Goal: Task Accomplishment & Management: Use online tool/utility

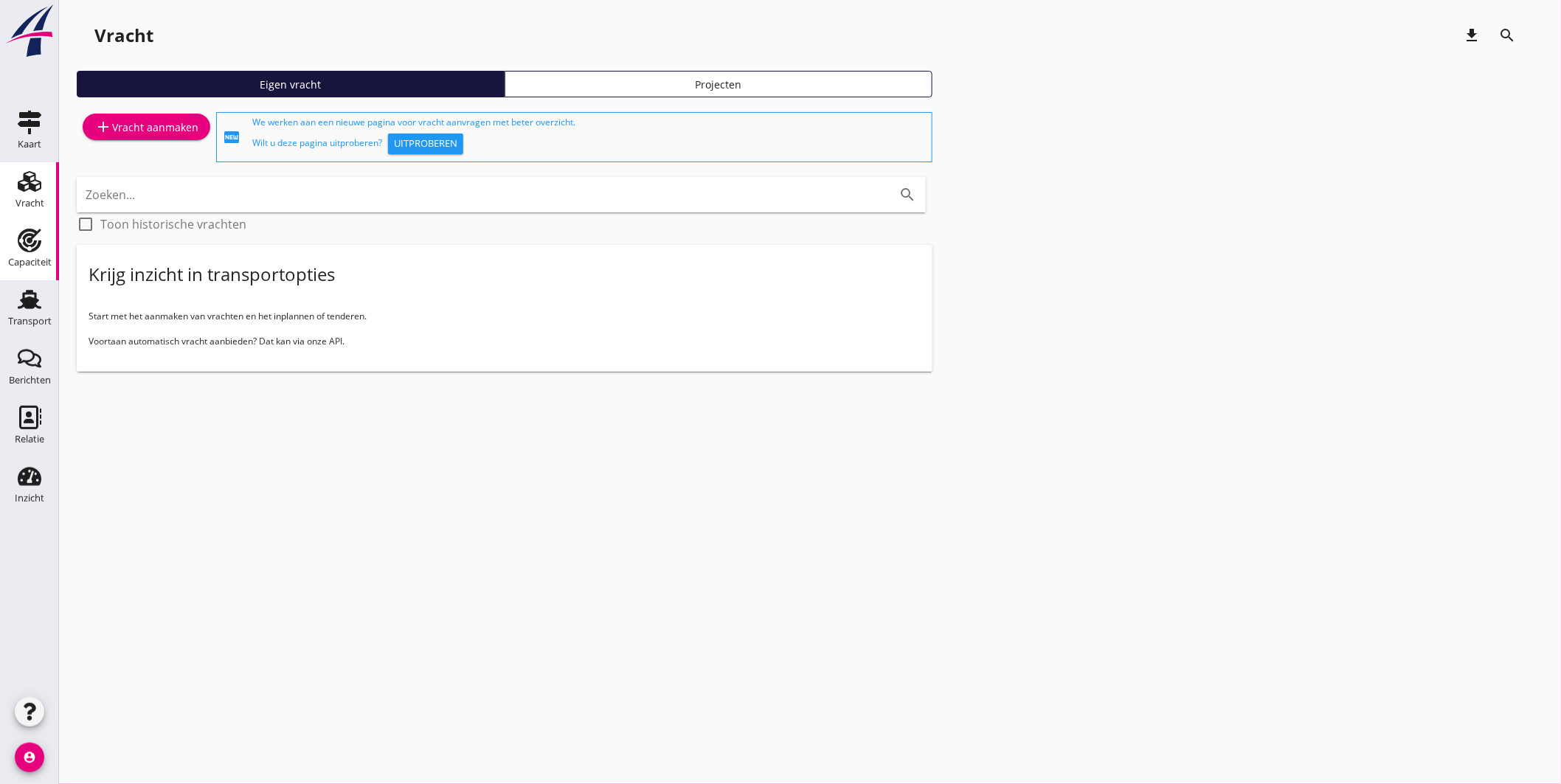
drag, startPoint x: 20, startPoint y: 249, endPoint x: 48, endPoint y: 227, distance: 35.6
click at [21, 249] on icon "Capaciteit" at bounding box center [29, 240] width 24 height 24
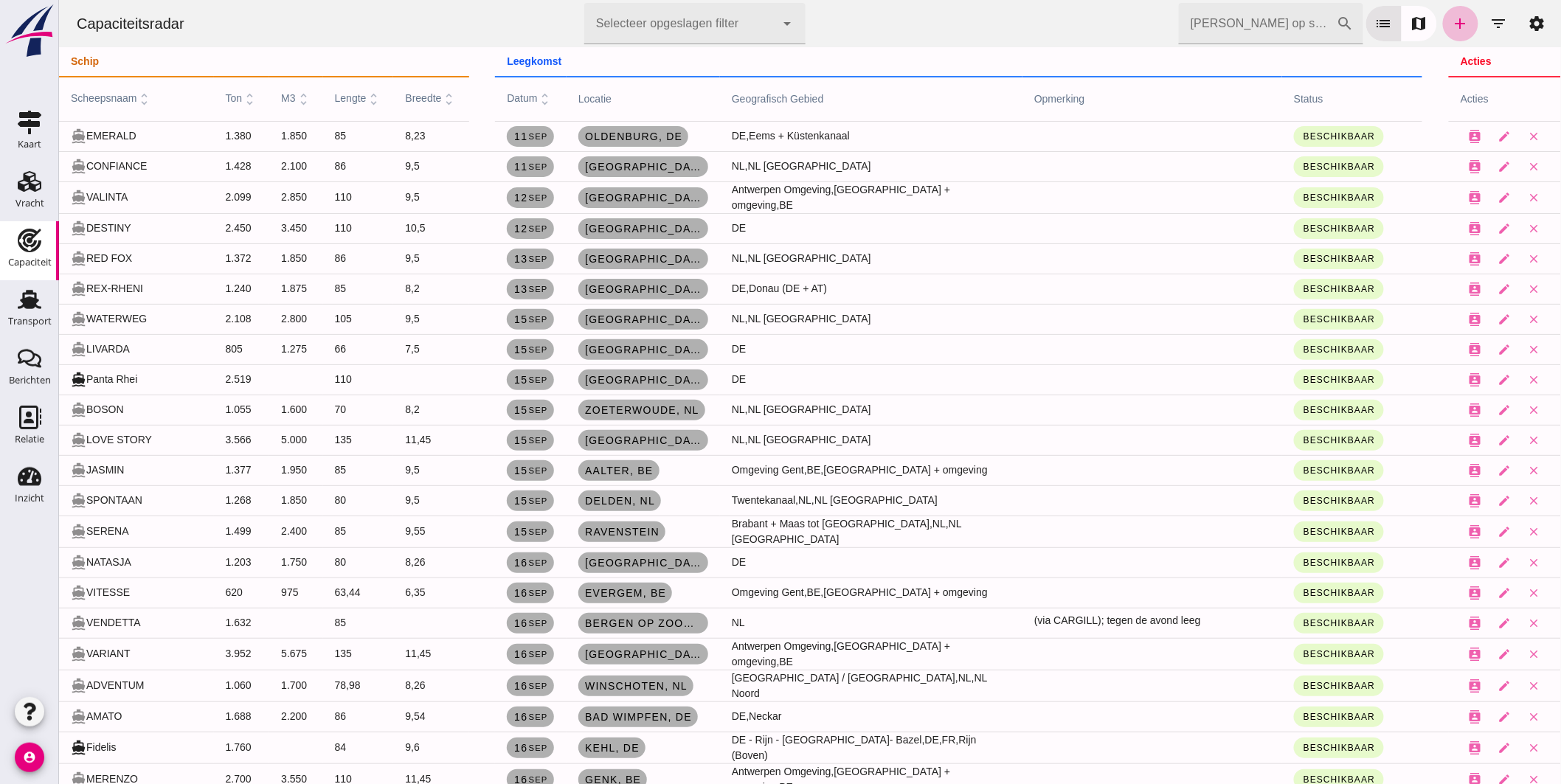
click at [1244, 22] on input "[PERSON_NAME] op scheepsnaam" at bounding box center [1257, 24] width 158 height 42
click at [1490, 18] on icon "filter_list" at bounding box center [1498, 24] width 18 height 18
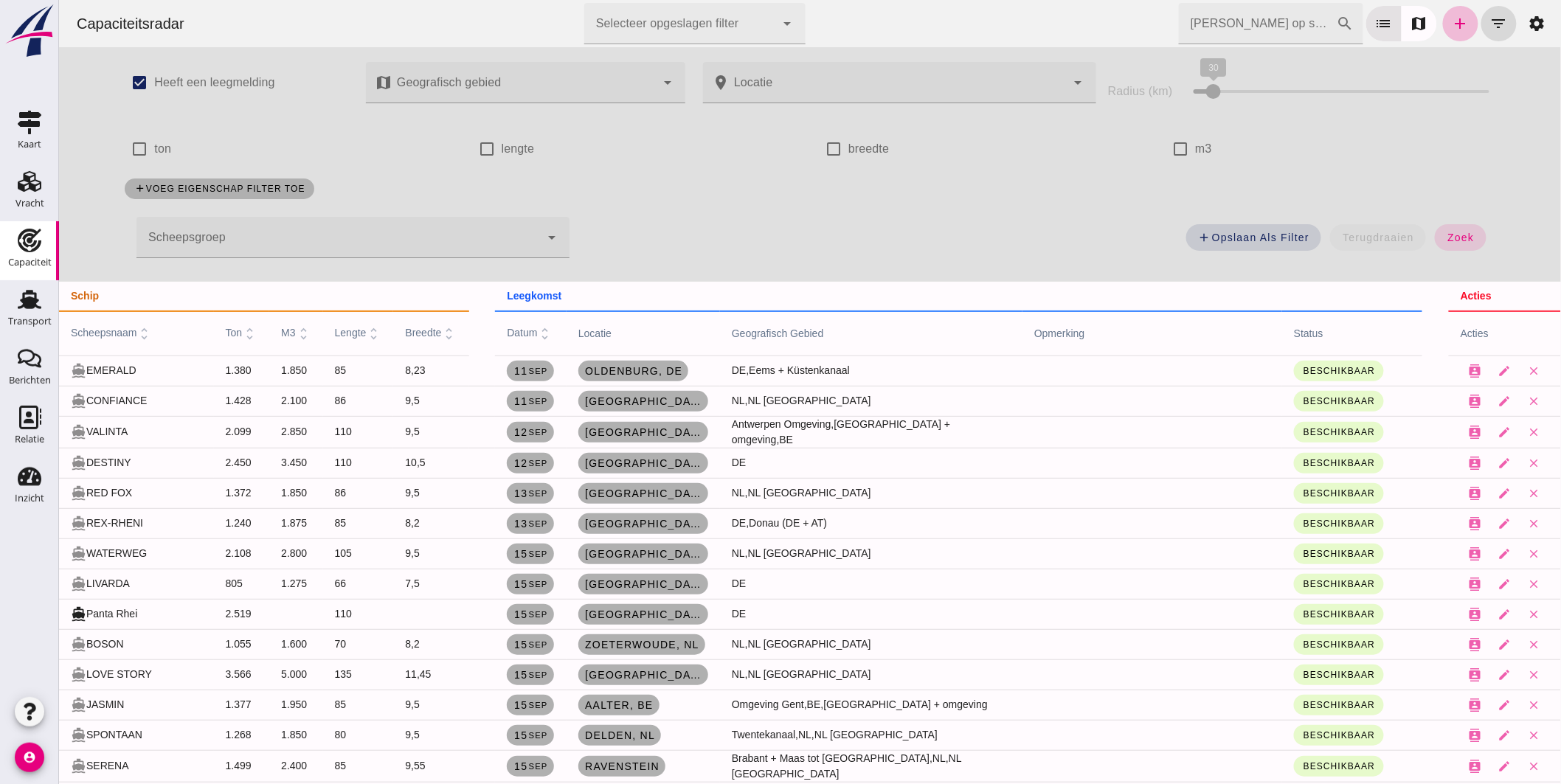
click at [272, 225] on div at bounding box center [337, 238] width 404 height 42
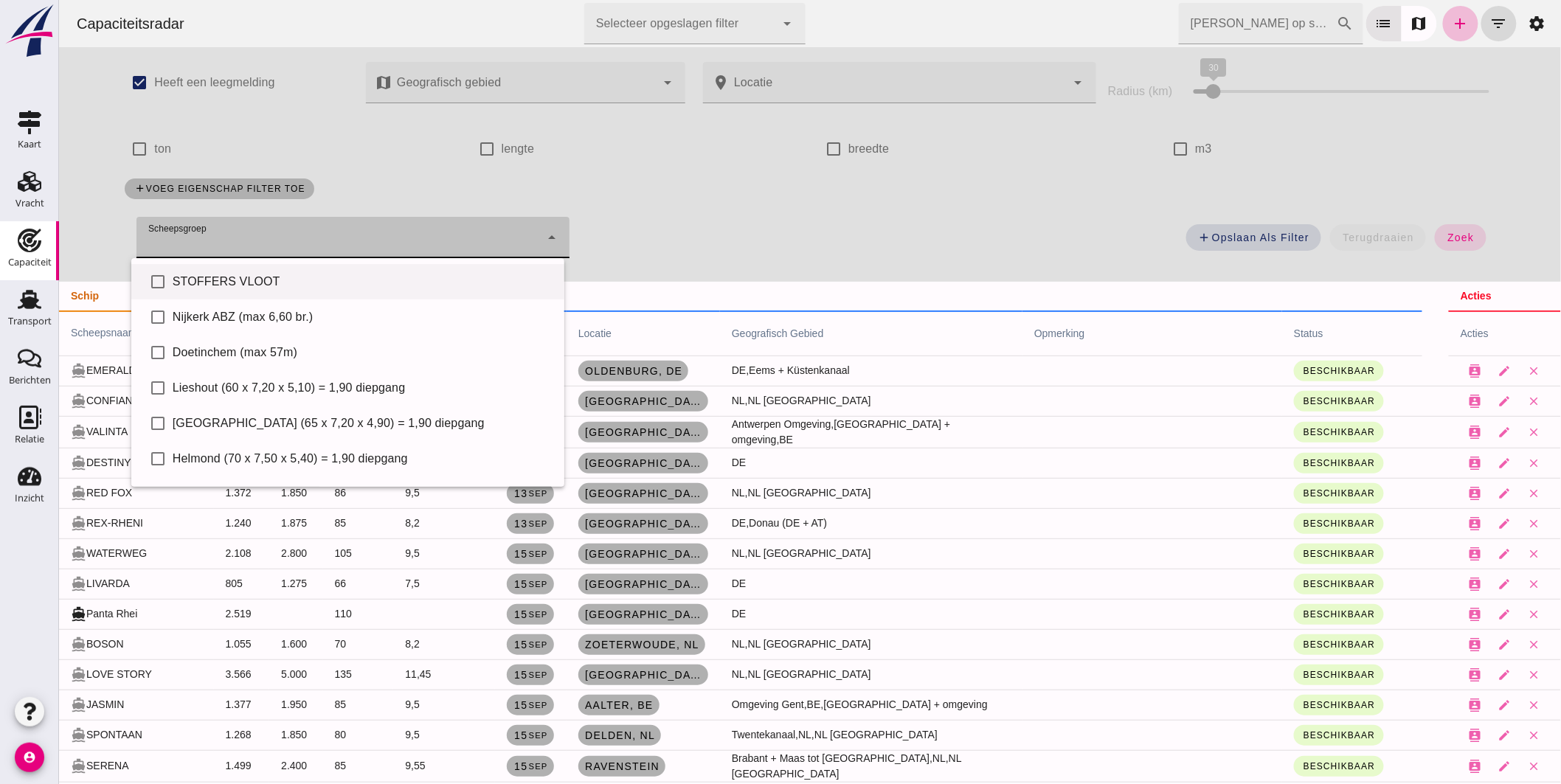
click at [230, 276] on div "STOFFERS VLOOT" at bounding box center [361, 281] width 380 height 18
type input "STOFFERS VLOOT"
checkbox input "true"
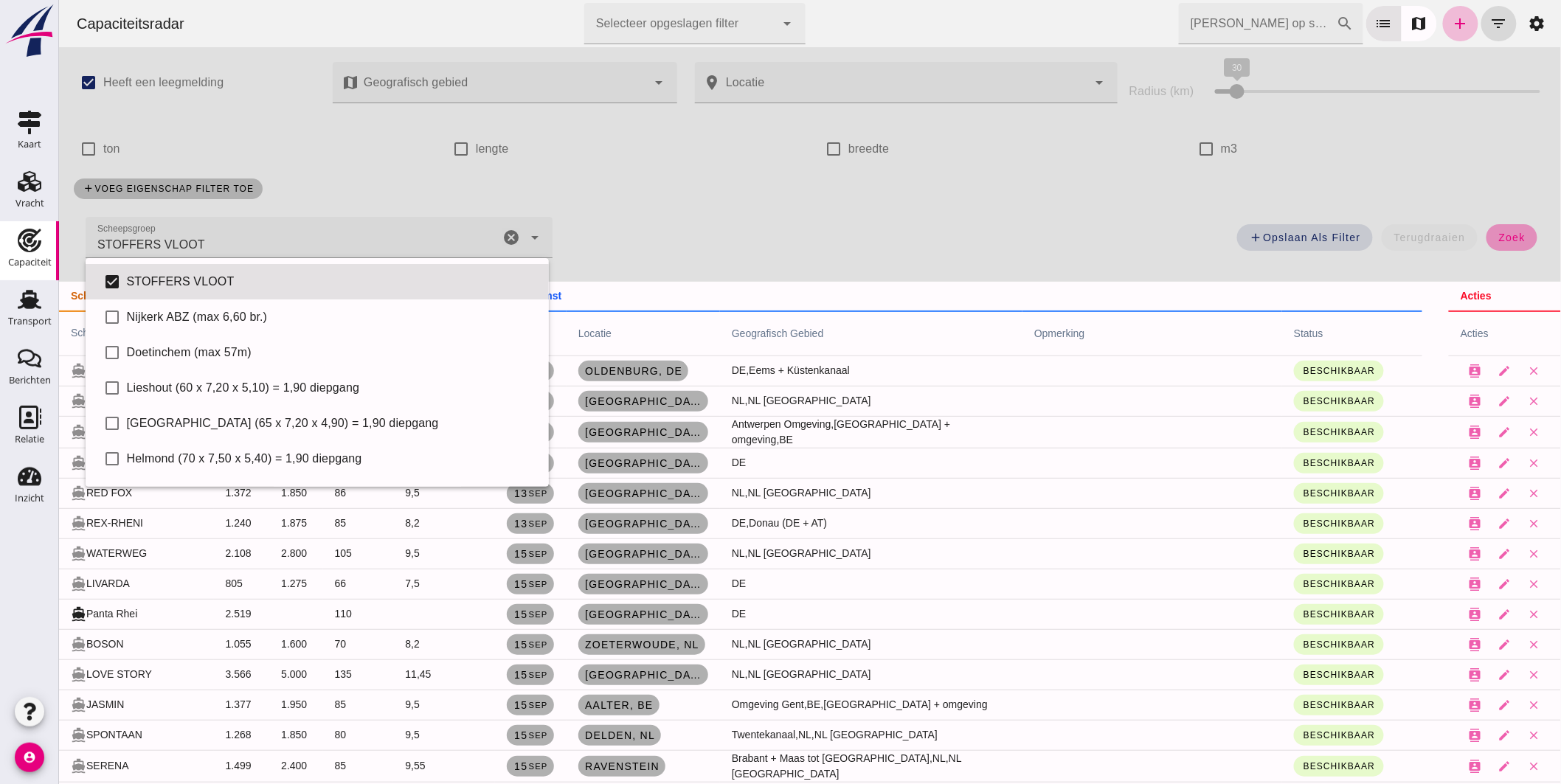
click at [1503, 232] on span "zoek" at bounding box center [1511, 238] width 27 height 11
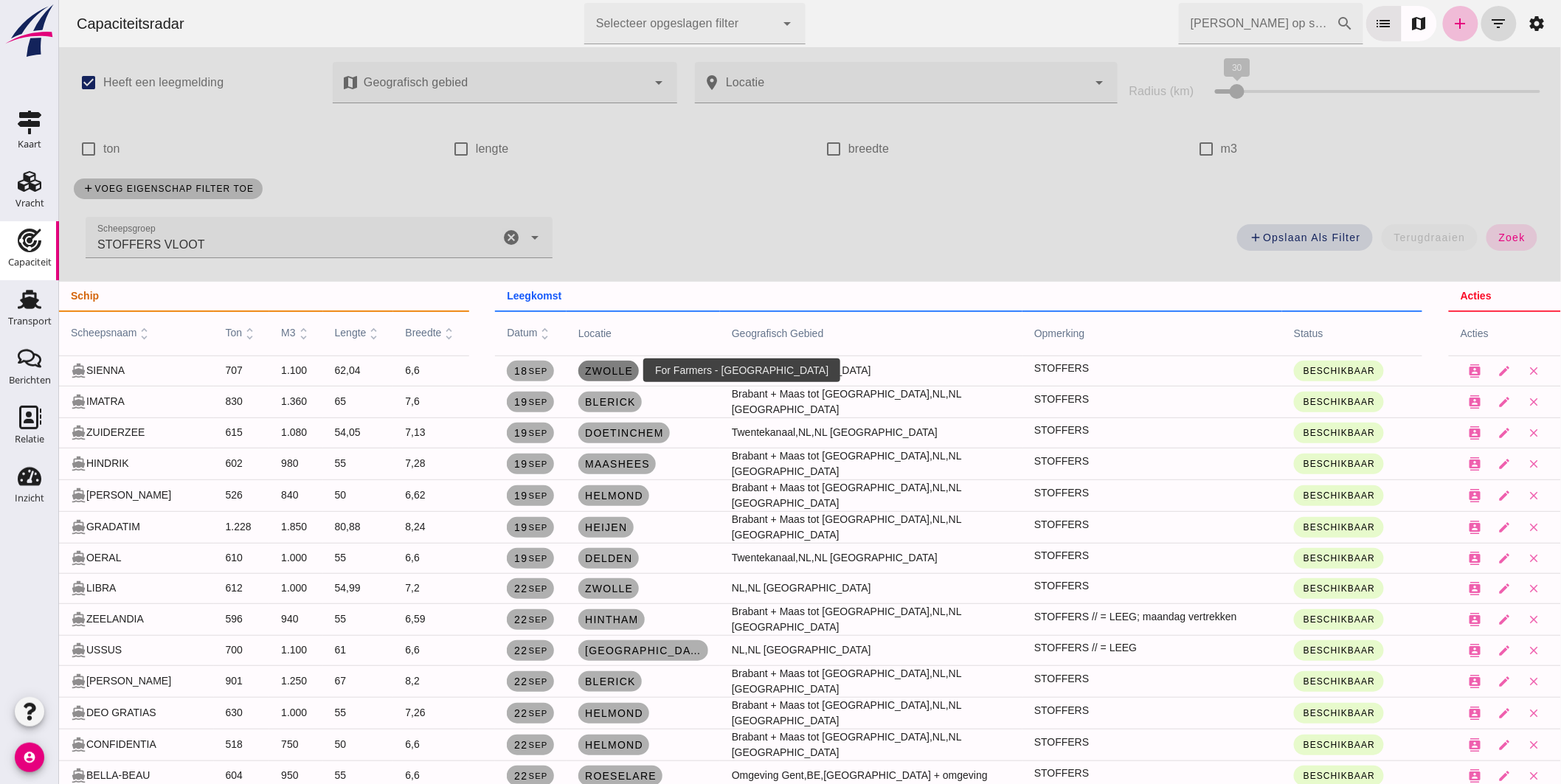
click at [615, 369] on span "Zwolle" at bounding box center [607, 371] width 48 height 11
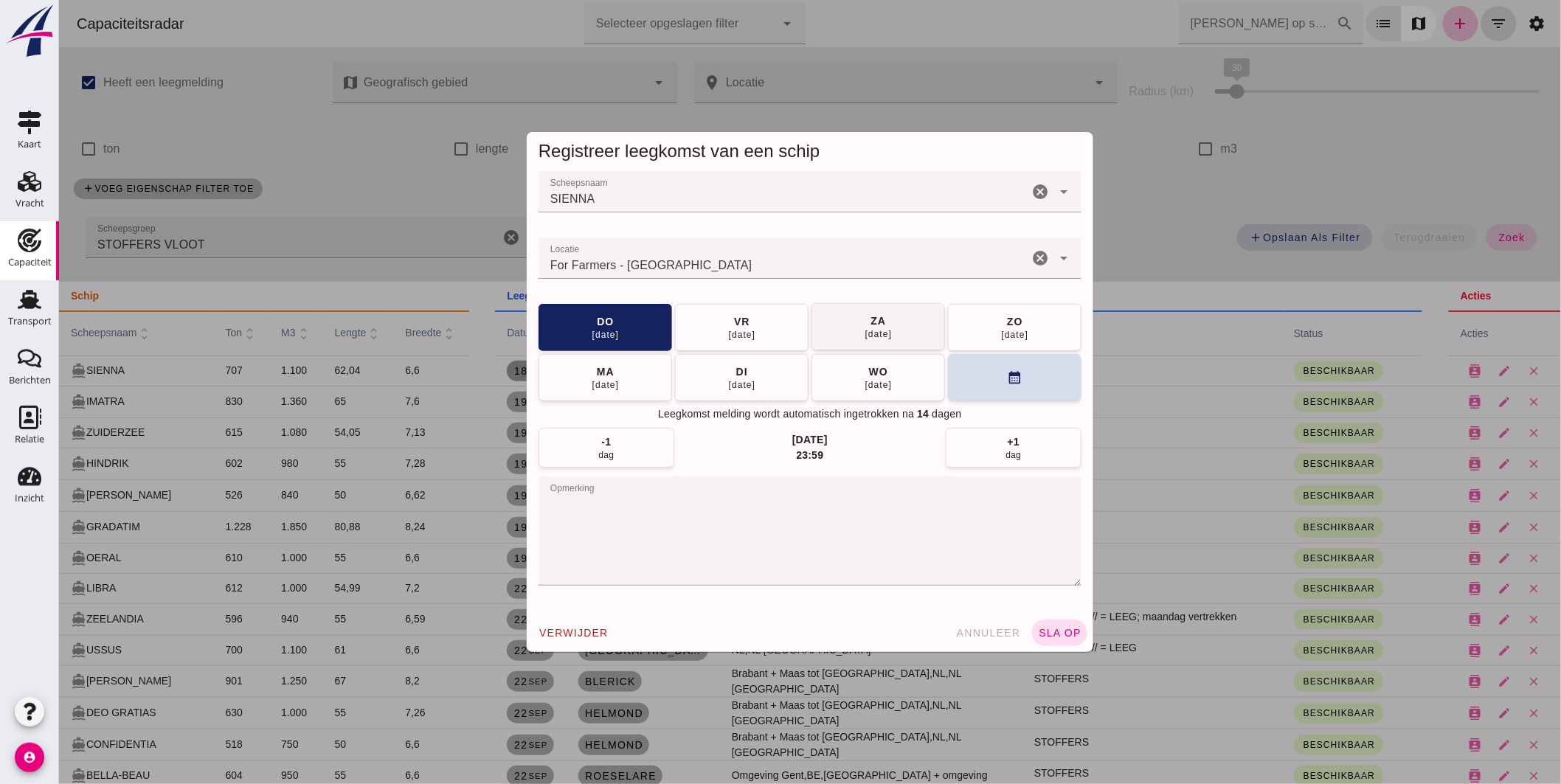
click at [727, 327] on span "[DATE]" at bounding box center [742, 328] width 28 height 27
click at [1055, 621] on button "sla op" at bounding box center [1059, 633] width 55 height 27
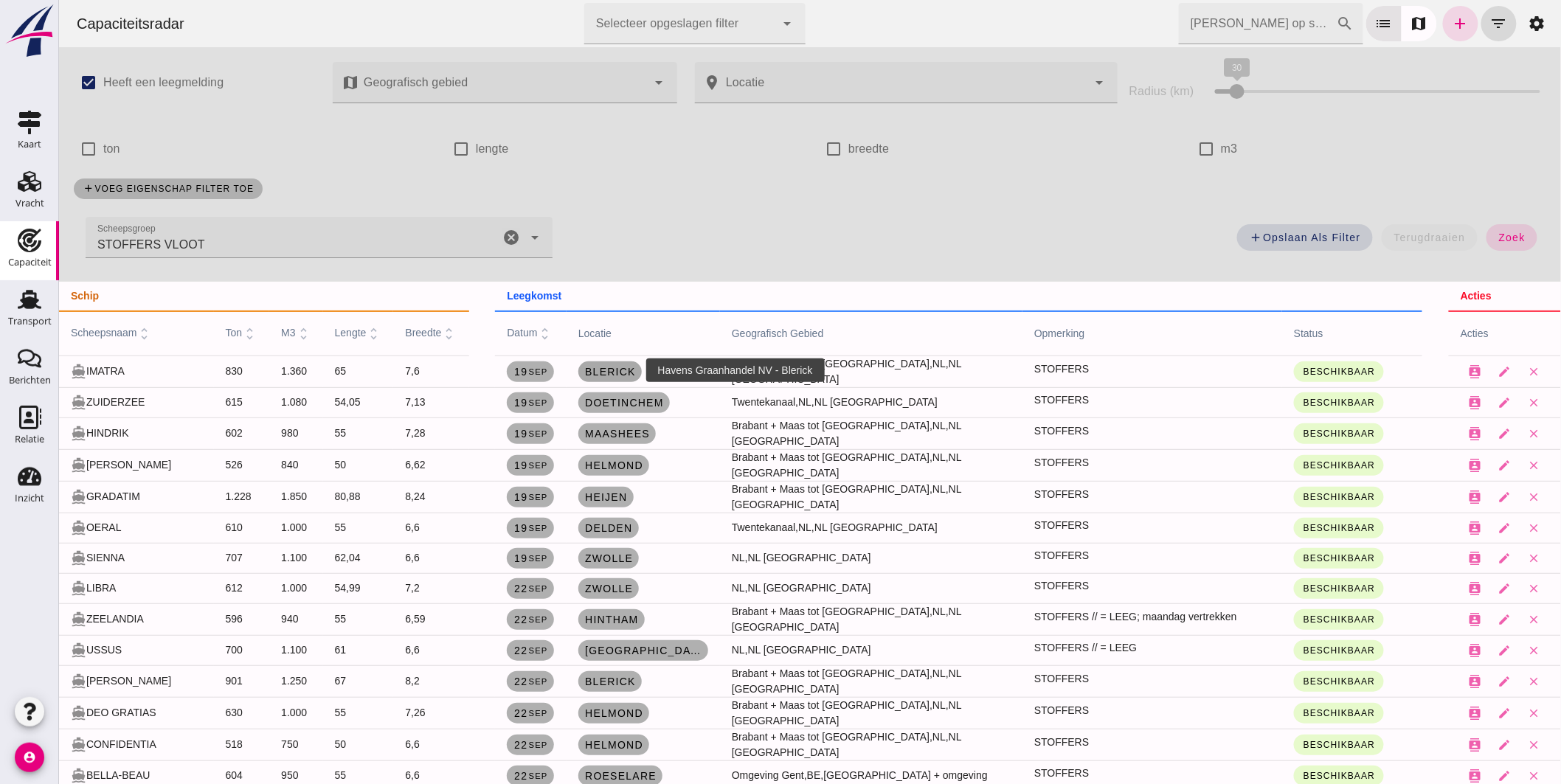
click at [622, 366] on span "Blerick" at bounding box center [609, 371] width 52 height 11
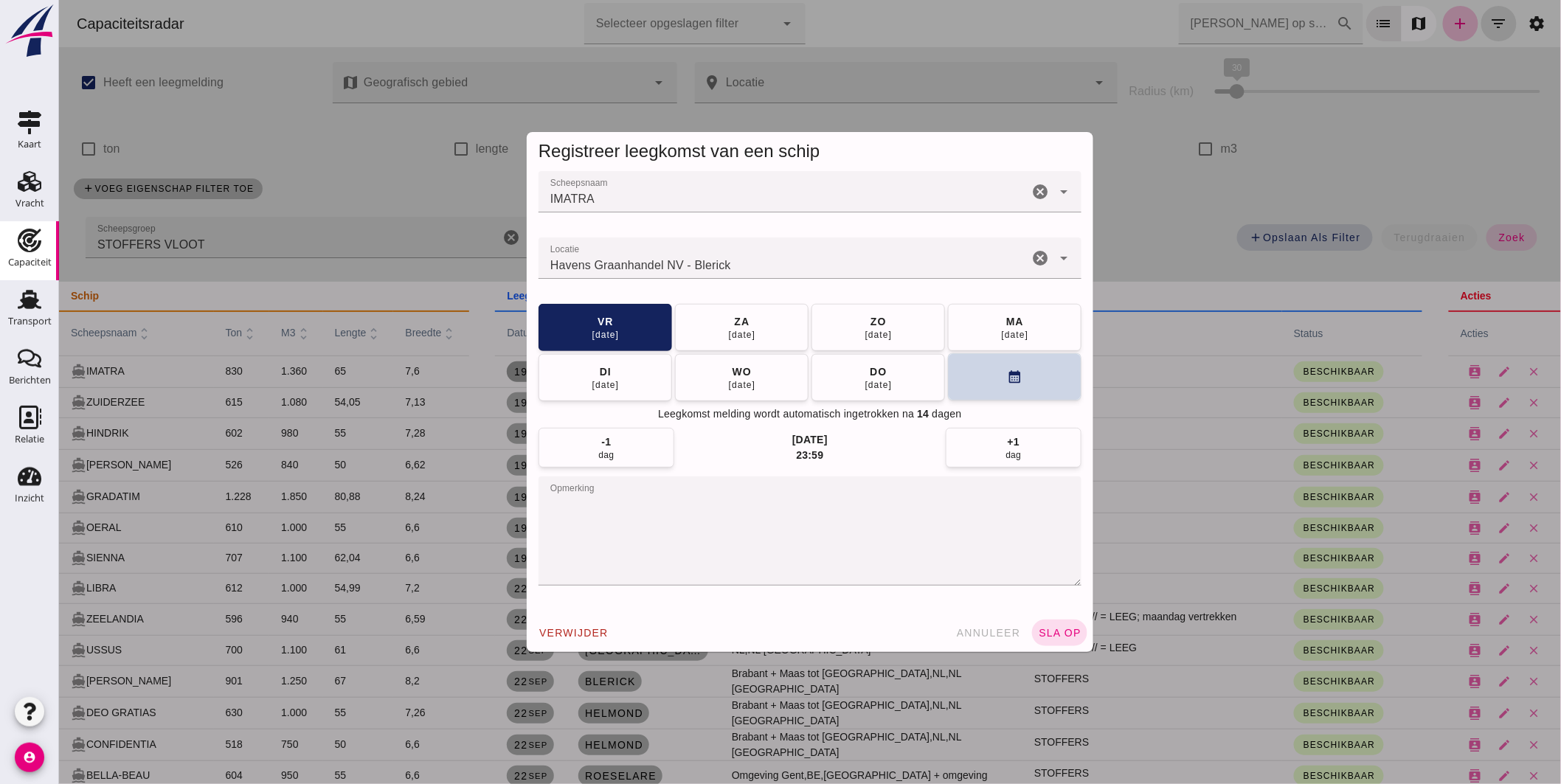
click at [1023, 365] on button "calendar_month" at bounding box center [1014, 377] width 134 height 47
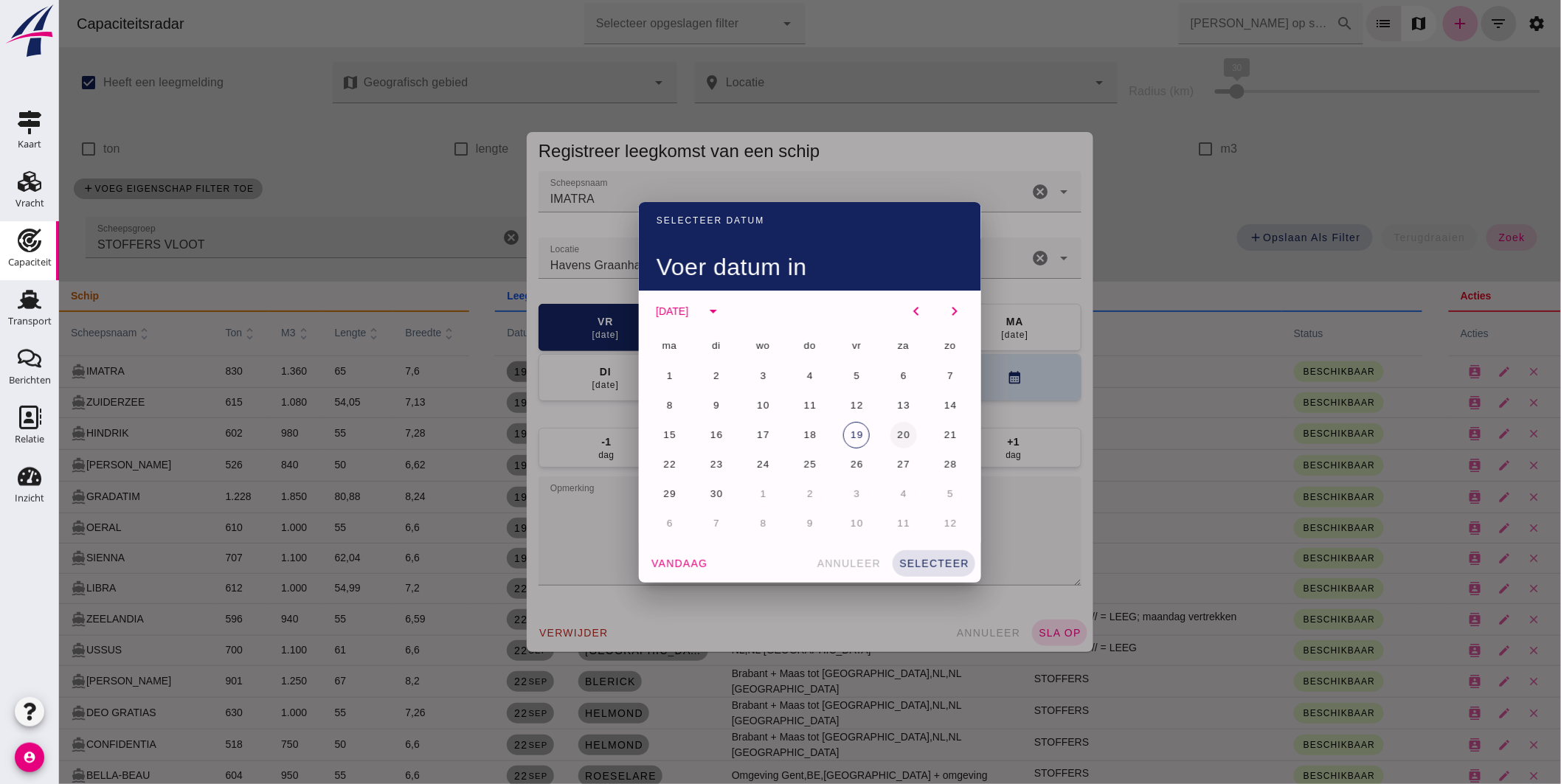
click at [900, 430] on span "20" at bounding box center [903, 435] width 14 height 11
click at [937, 558] on span "selecteer" at bounding box center [933, 563] width 71 height 11
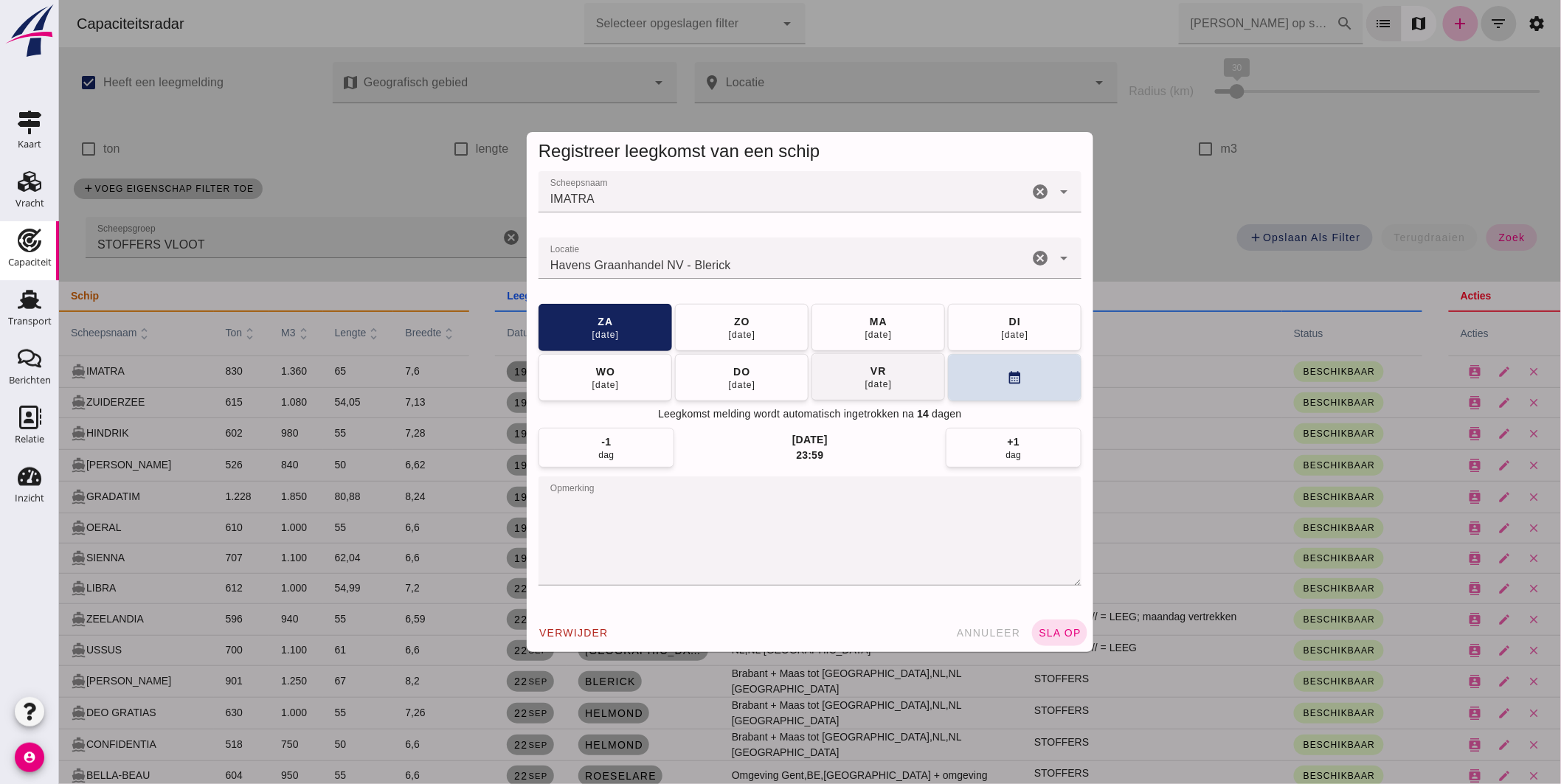
click at [896, 368] on button "[DATE]" at bounding box center [877, 377] width 134 height 47
click at [1043, 617] on div "verwijder annuleer sla op" at bounding box center [809, 633] width 566 height 39
click at [1045, 630] on span "sla op" at bounding box center [1059, 633] width 44 height 11
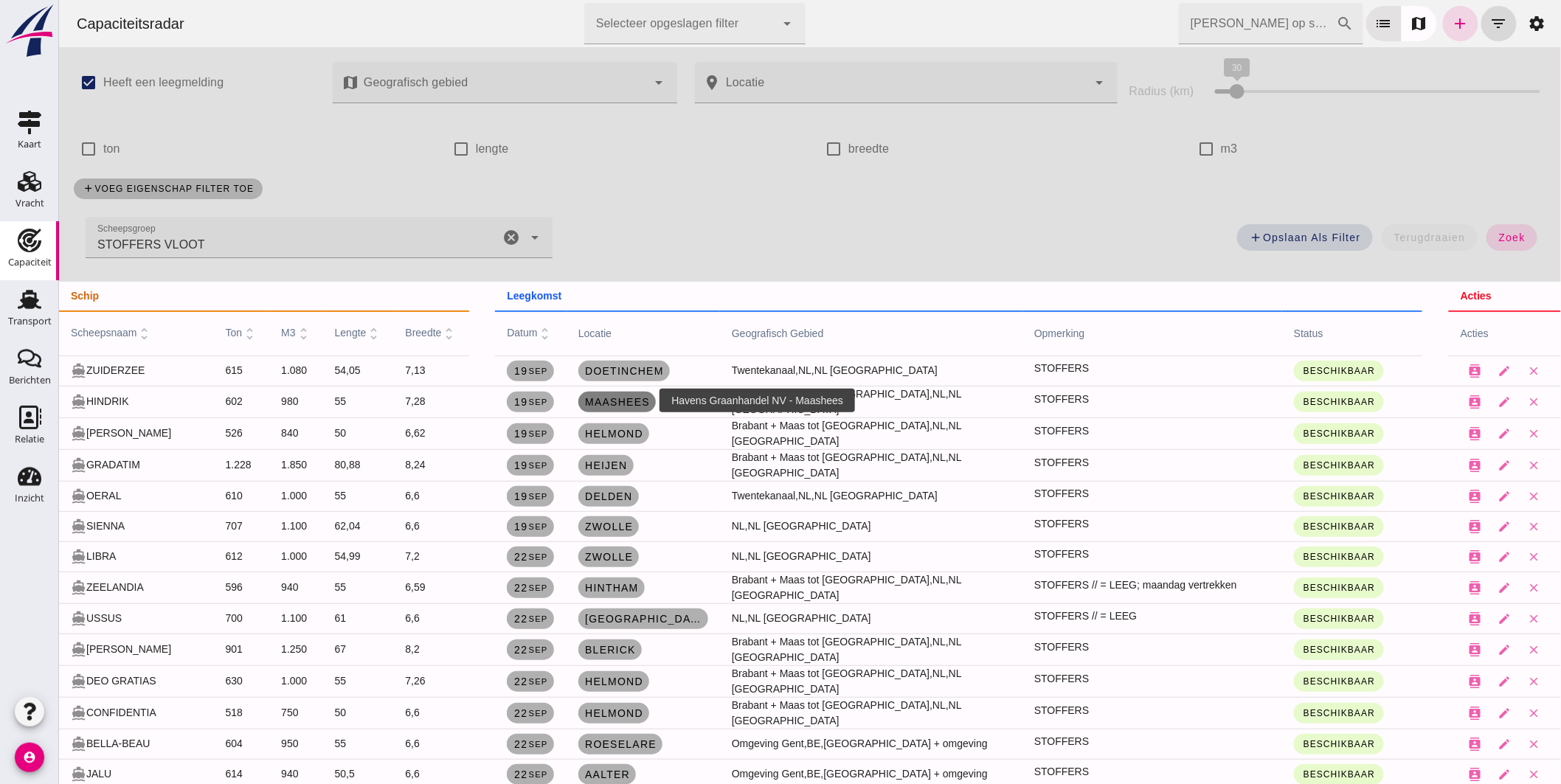
click at [616, 396] on span "Maashees" at bounding box center [616, 401] width 65 height 11
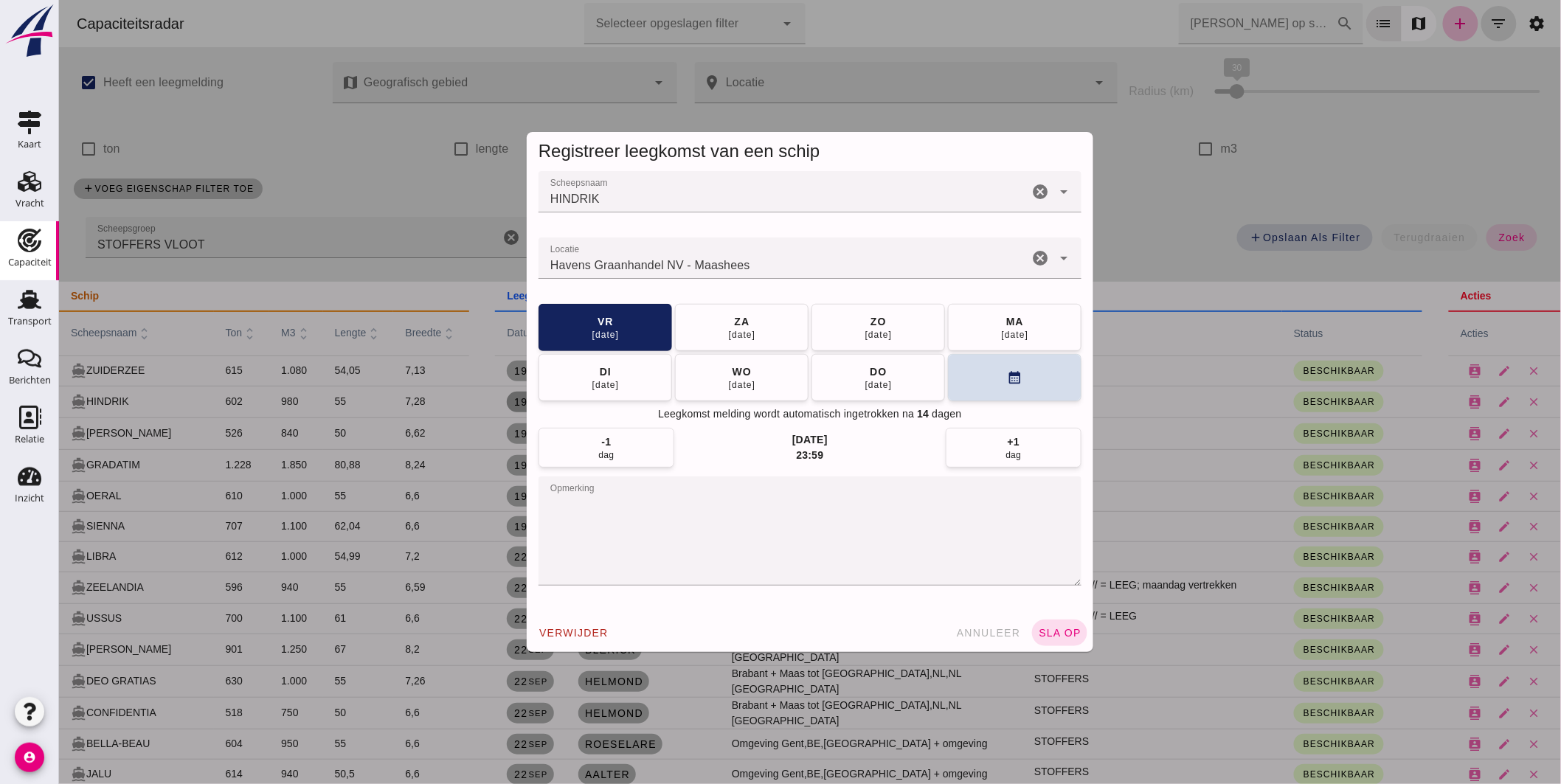
click at [739, 262] on input "Locatie" at bounding box center [782, 265] width 490 height 18
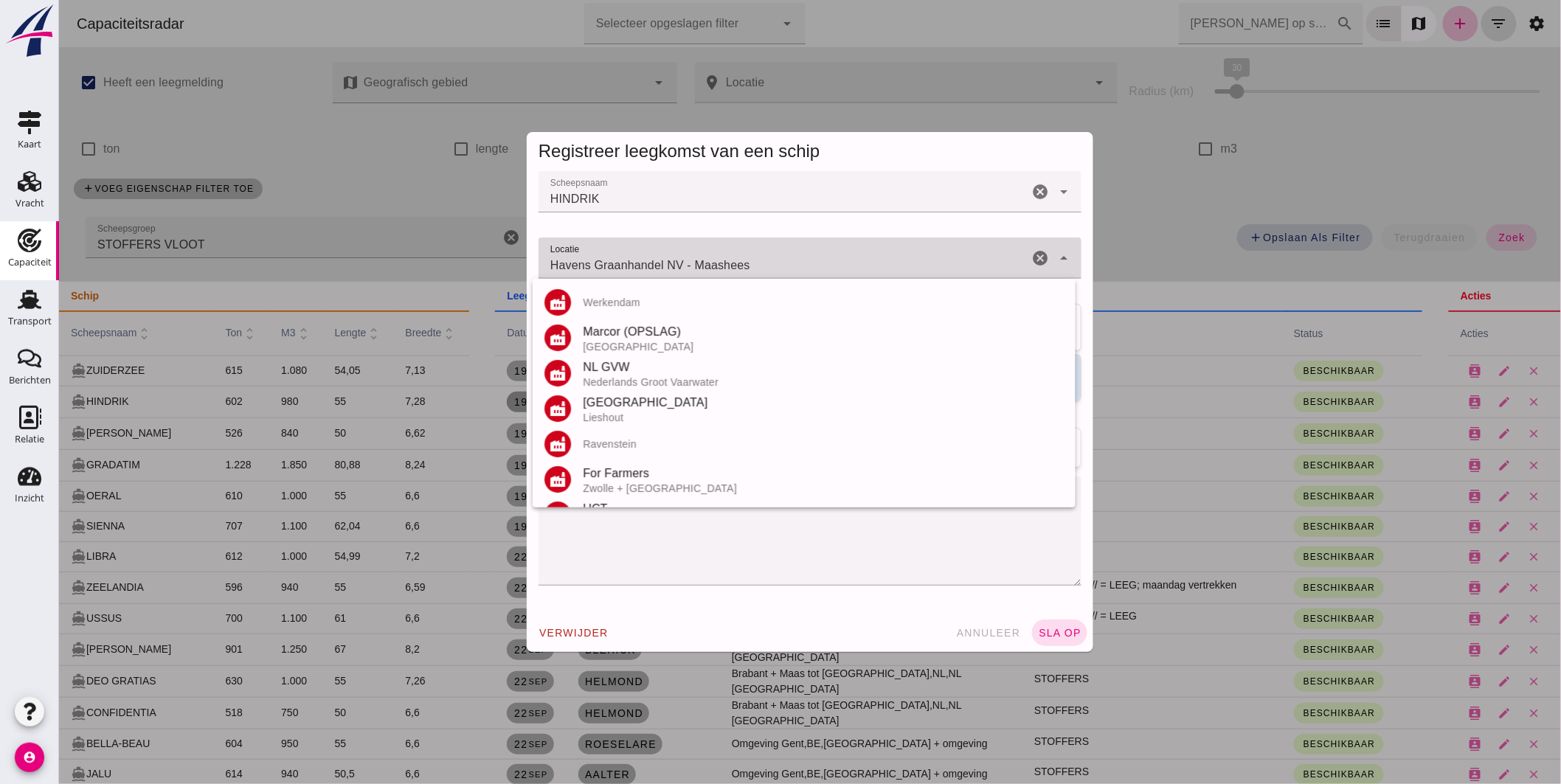
click at [739, 262] on input "Havens Graanhandel NV - Maashees" at bounding box center [782, 265] width 490 height 18
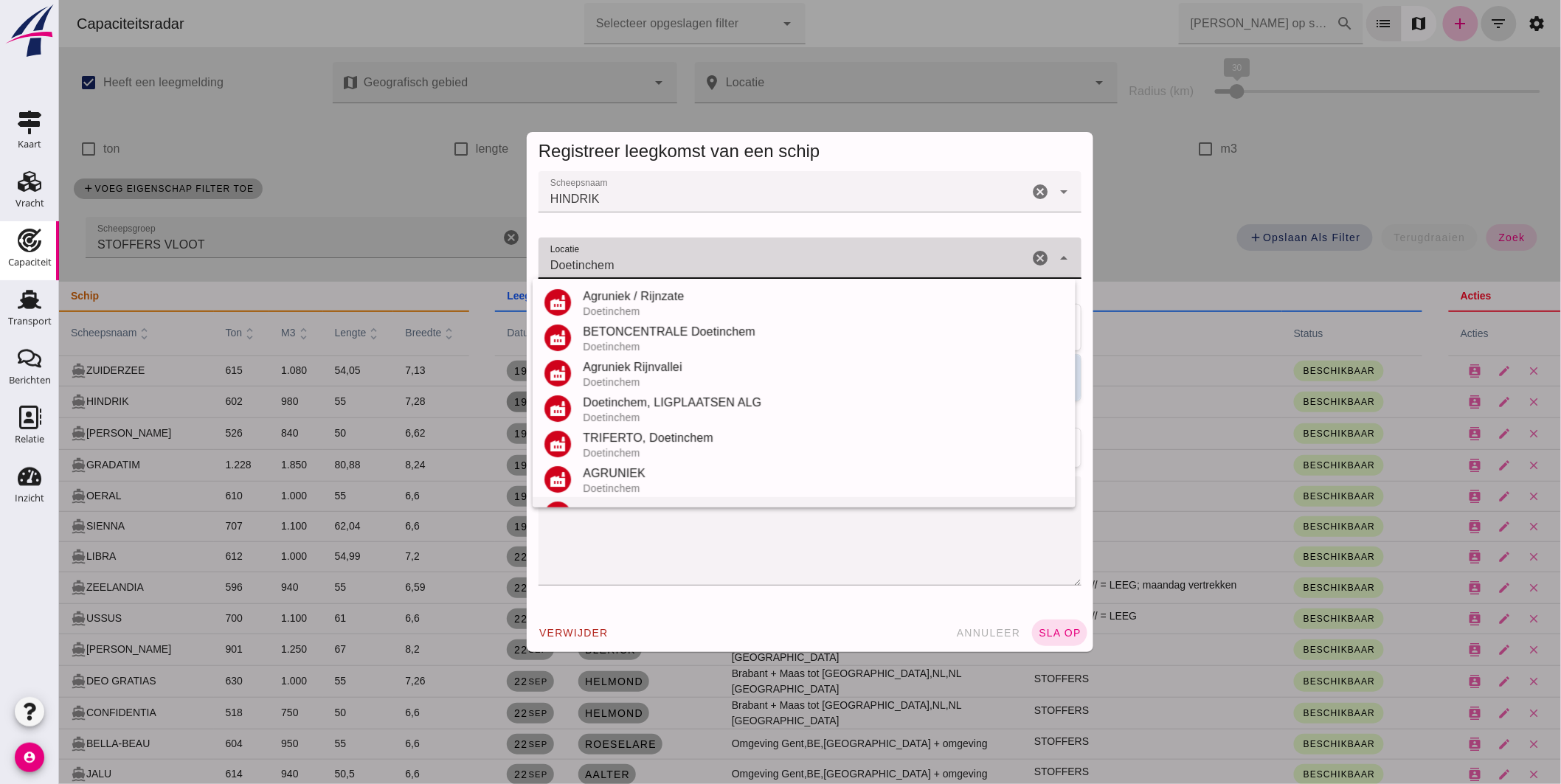
scroll to position [164, 0]
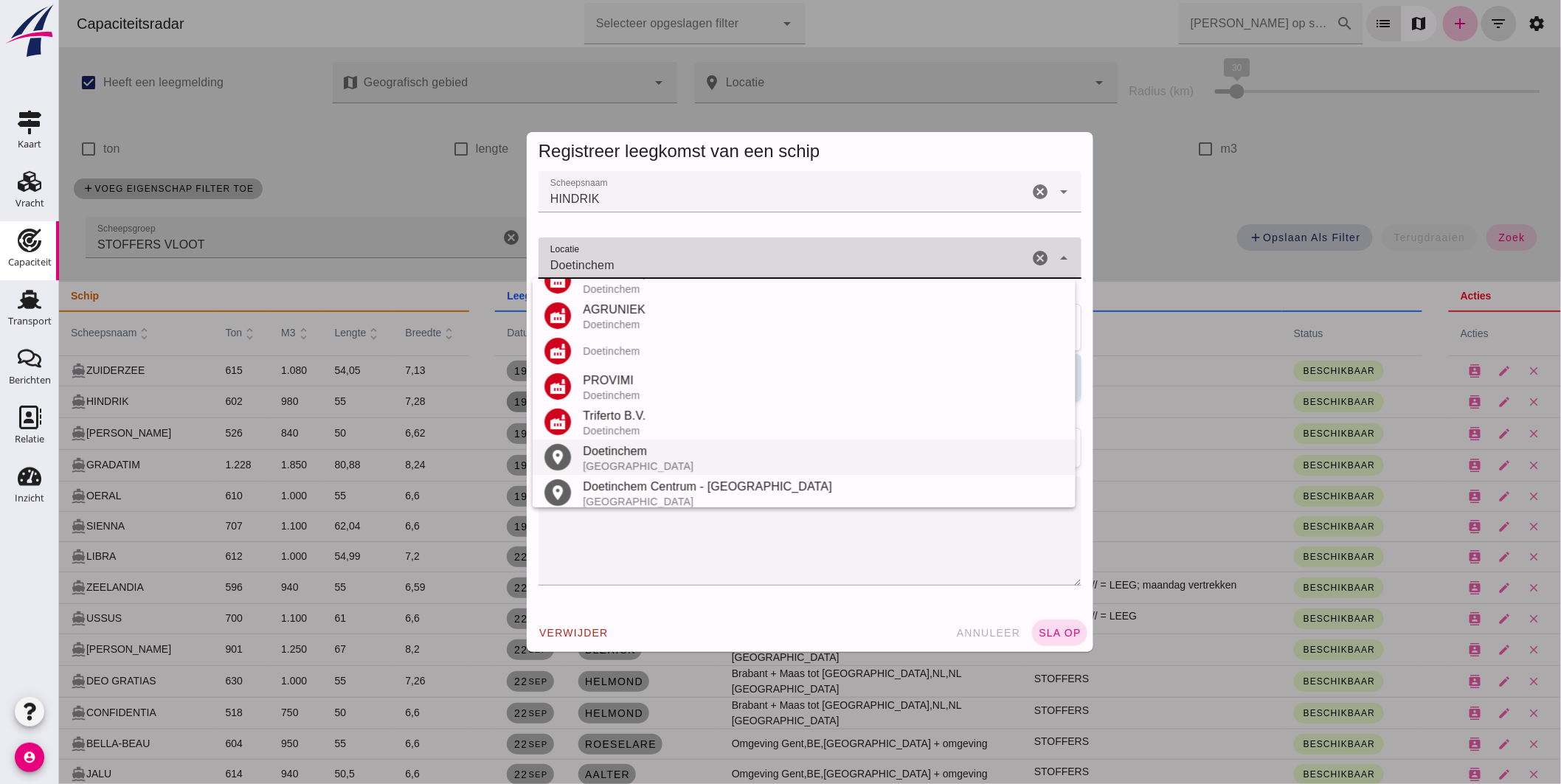
click at [646, 445] on div "Doetinchem" at bounding box center [823, 451] width 481 height 18
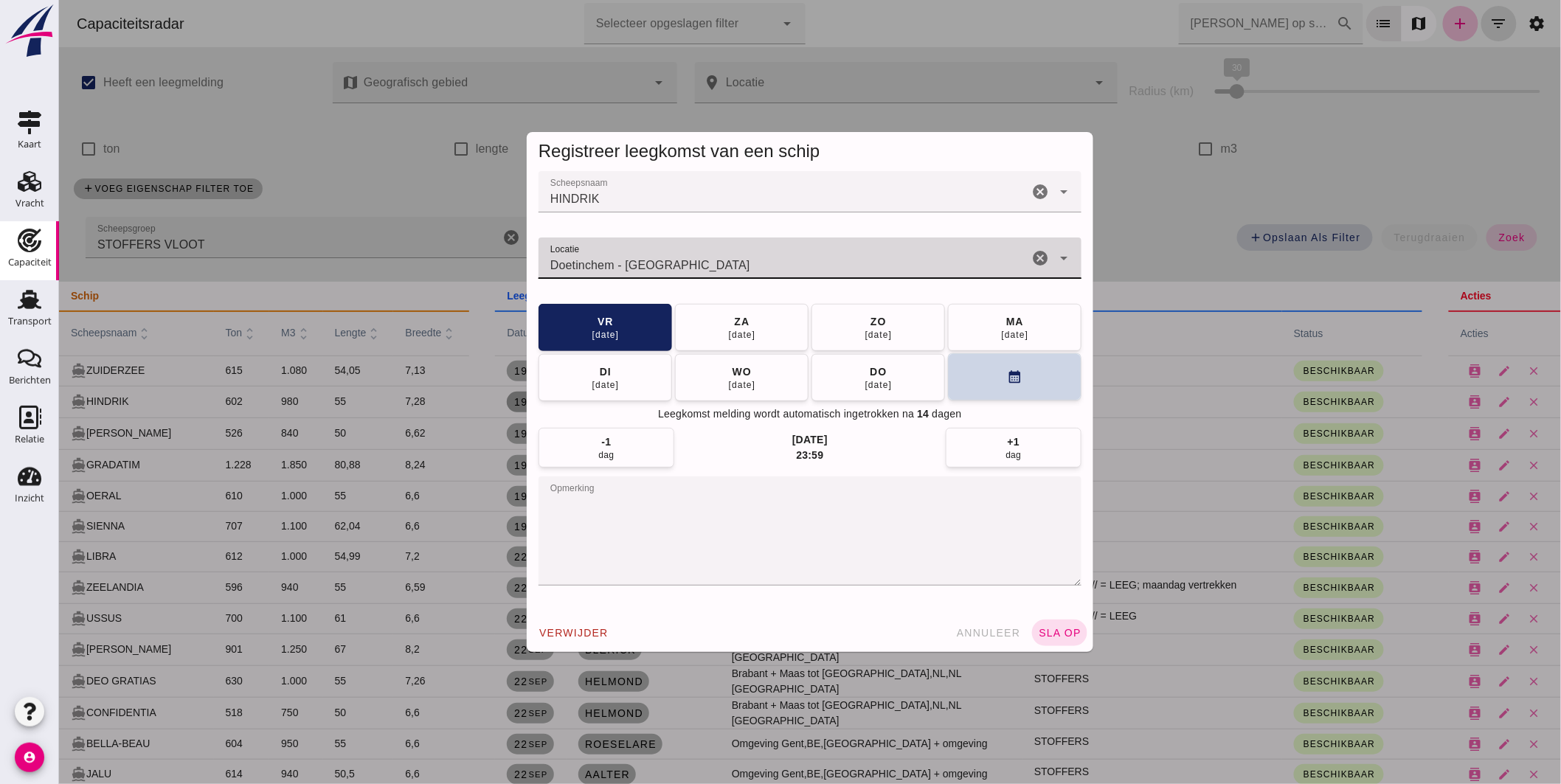
type input "Doetinchem - [GEOGRAPHIC_DATA]"
click at [977, 372] on button "calendar_month" at bounding box center [1014, 377] width 134 height 47
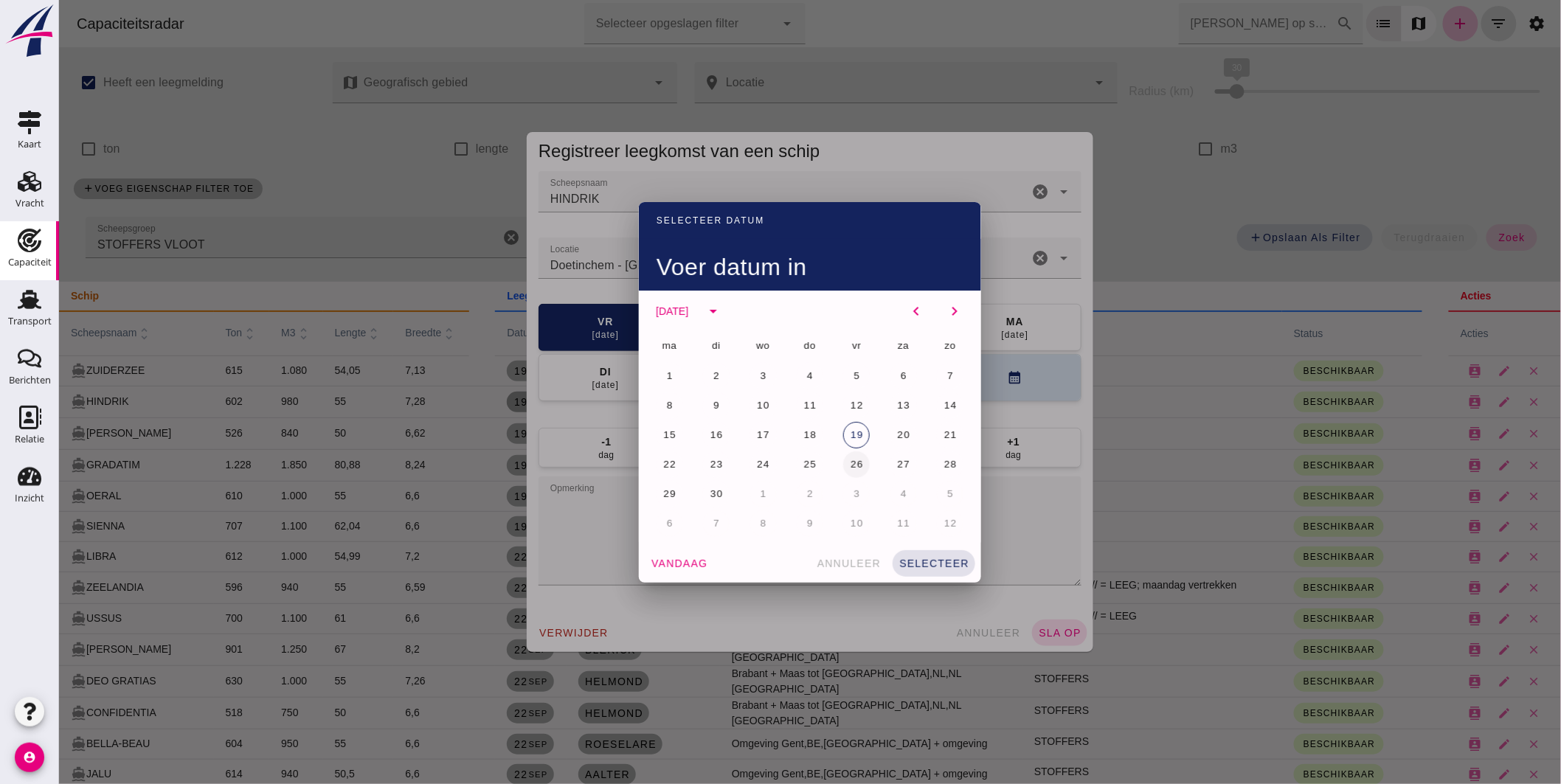
click at [855, 455] on button "26" at bounding box center [856, 465] width 27 height 27
click at [923, 553] on button "selecteer" at bounding box center [933, 563] width 82 height 27
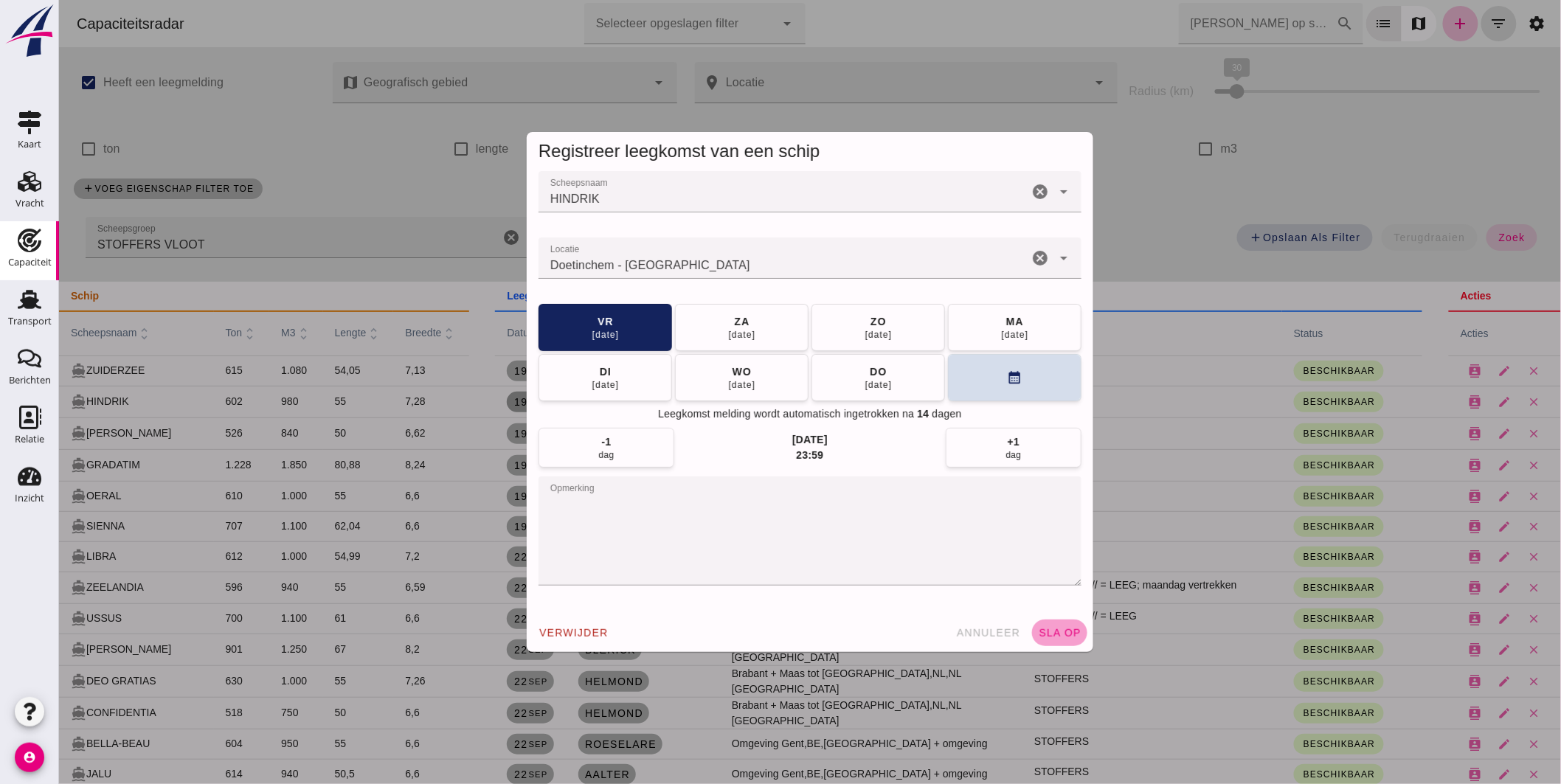
drag, startPoint x: 1044, startPoint y: 624, endPoint x: 1040, endPoint y: 609, distance: 15.5
click at [1046, 624] on button "sla op" at bounding box center [1059, 633] width 55 height 27
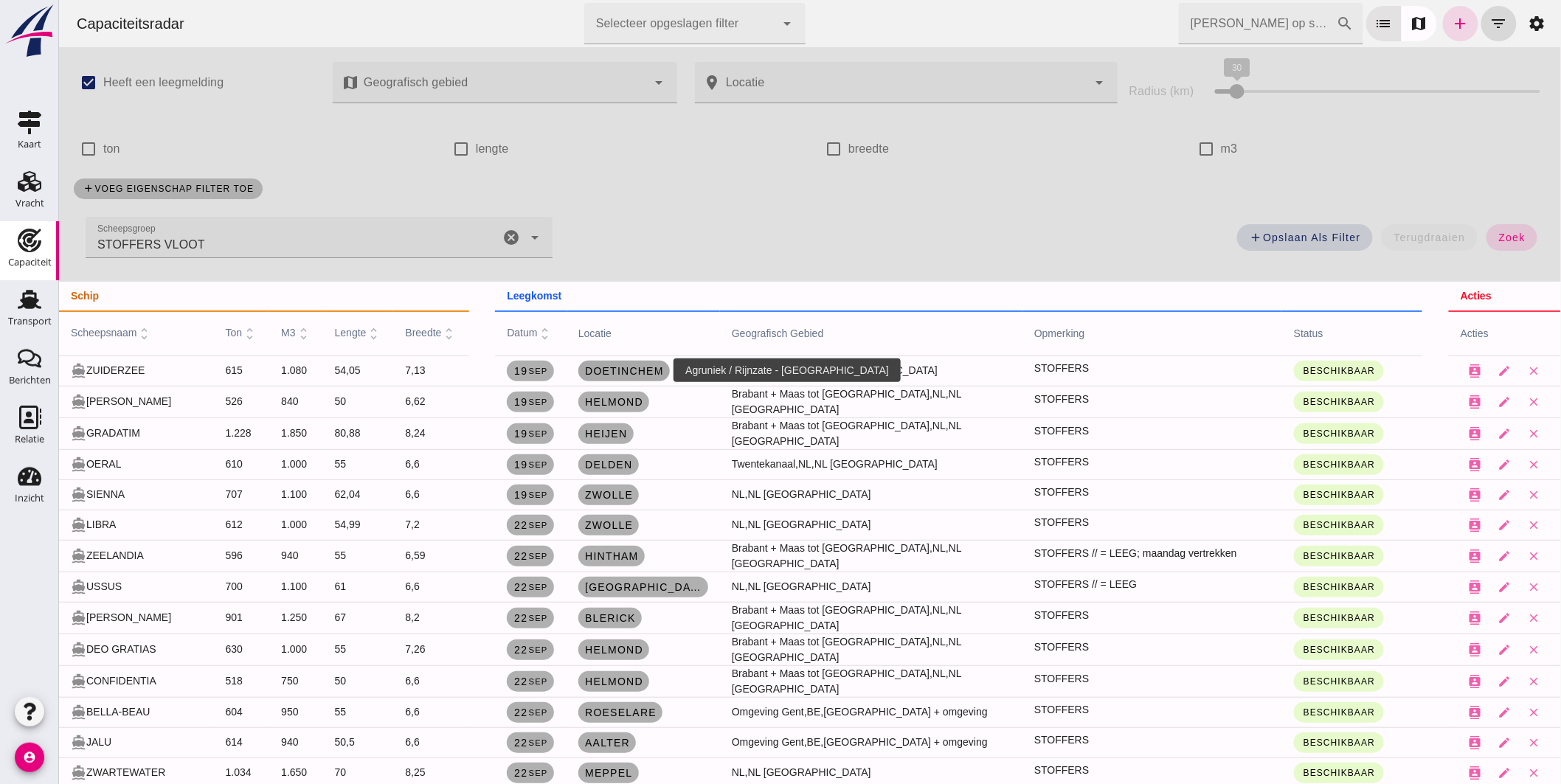
click at [635, 369] on span "Doetinchem" at bounding box center [623, 371] width 80 height 11
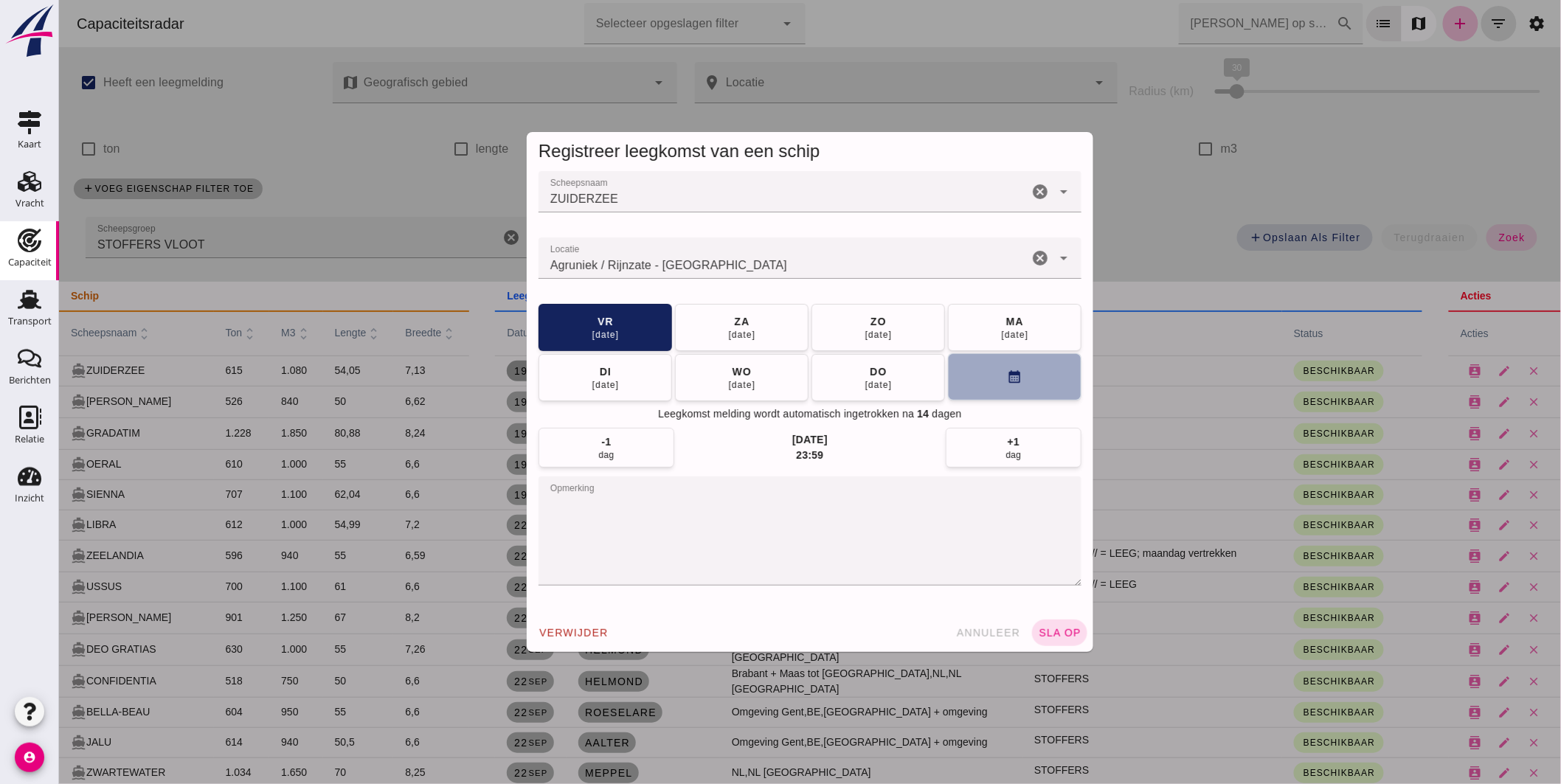
click at [985, 379] on button "calendar_month" at bounding box center [1014, 377] width 134 height 47
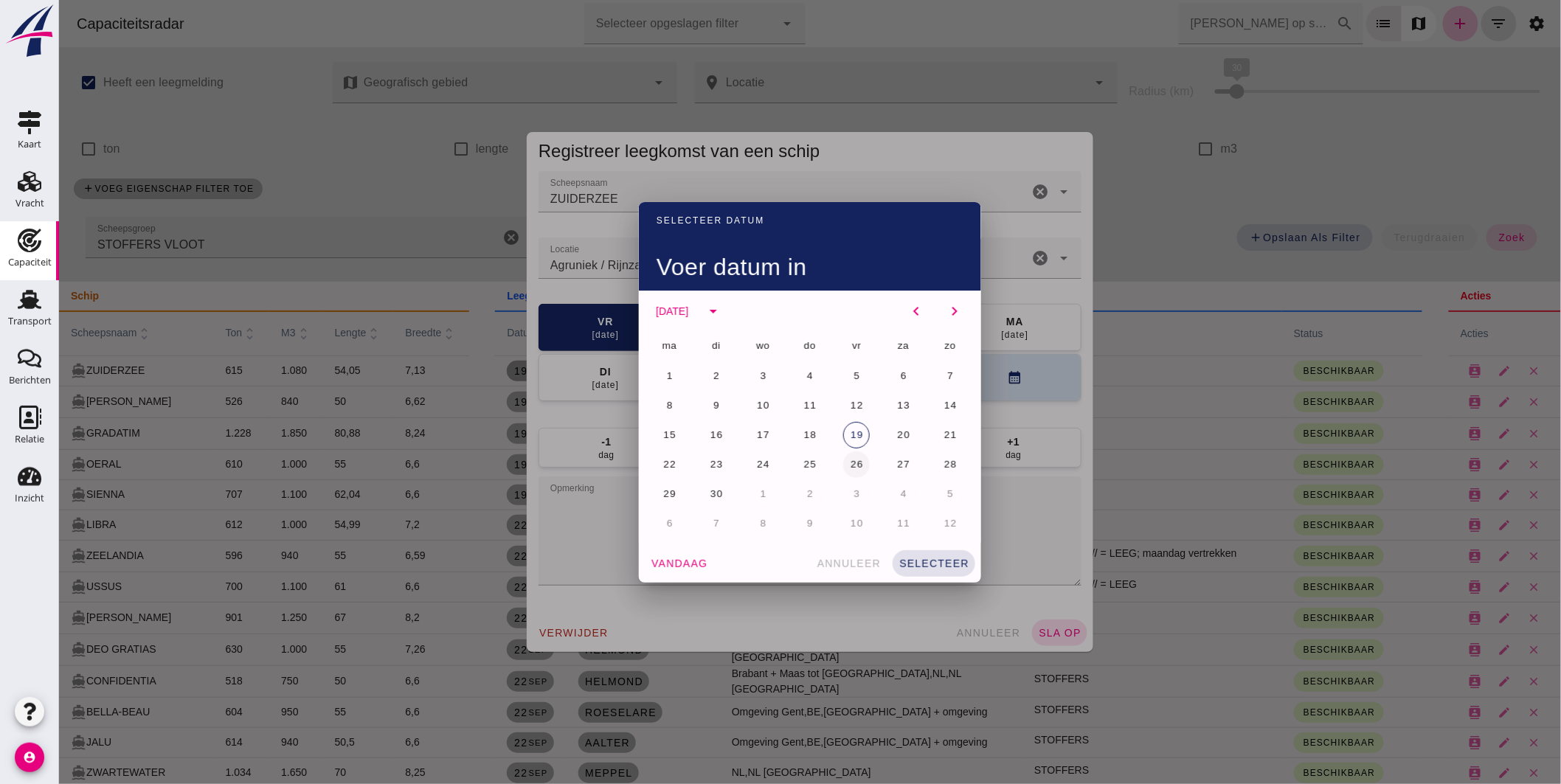
click at [852, 465] on span "26" at bounding box center [856, 464] width 14 height 11
click at [926, 551] on button "selecteer" at bounding box center [933, 563] width 82 height 27
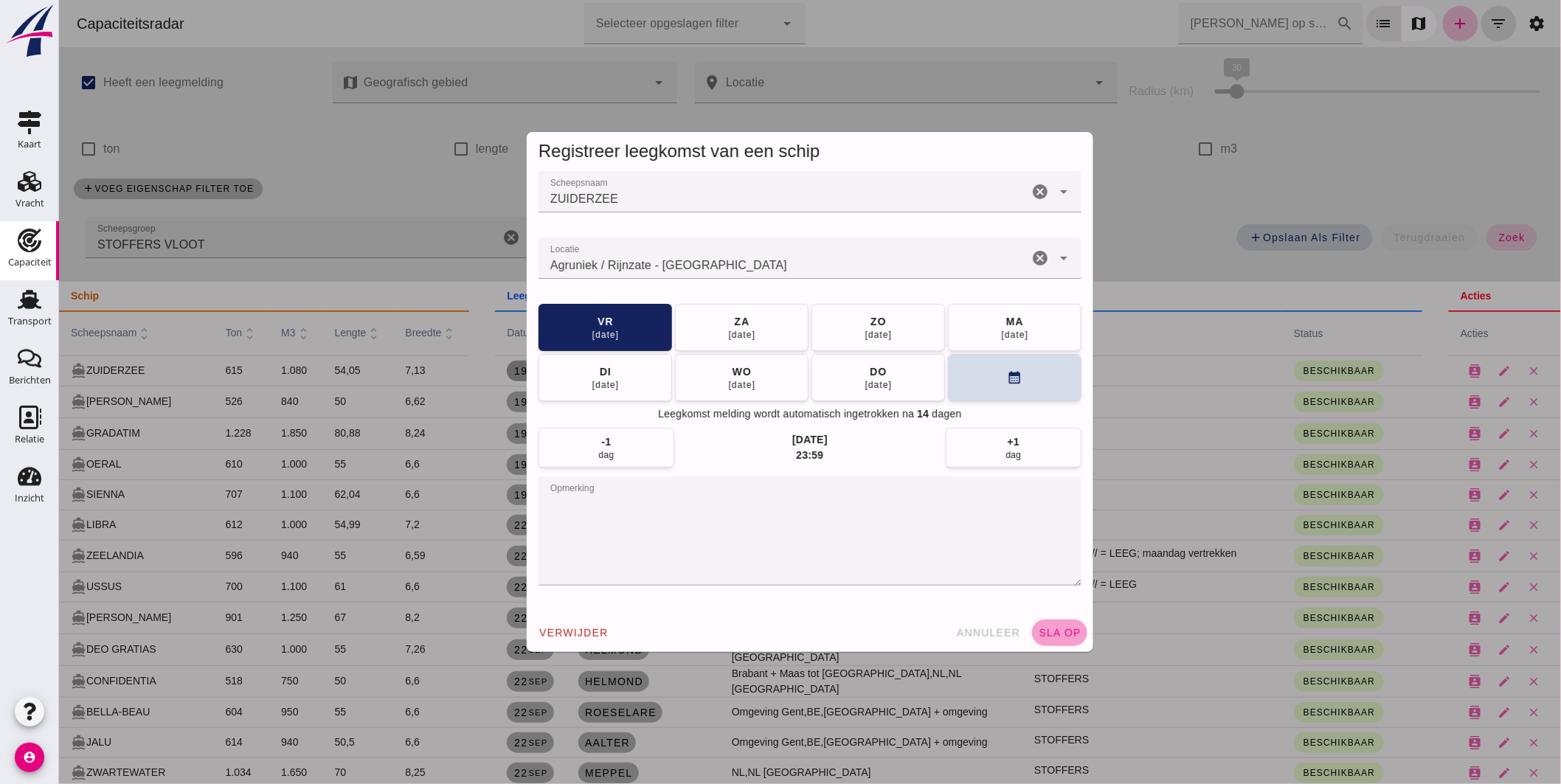
click at [1066, 621] on button "sla op" at bounding box center [1059, 633] width 55 height 27
click at [1050, 627] on span "sla op" at bounding box center [1059, 633] width 44 height 11
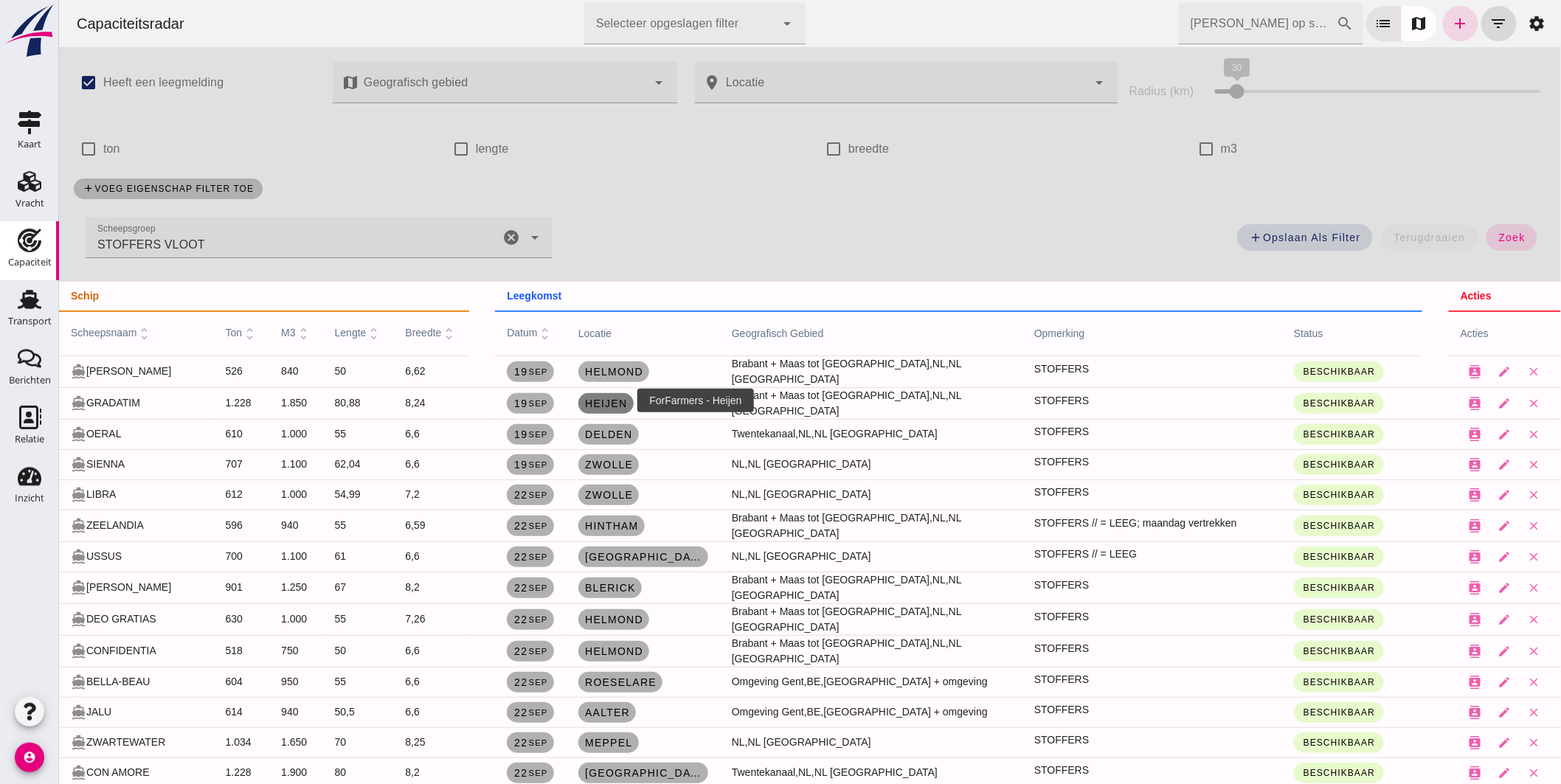
click at [602, 394] on link "Heijen" at bounding box center [605, 403] width 55 height 21
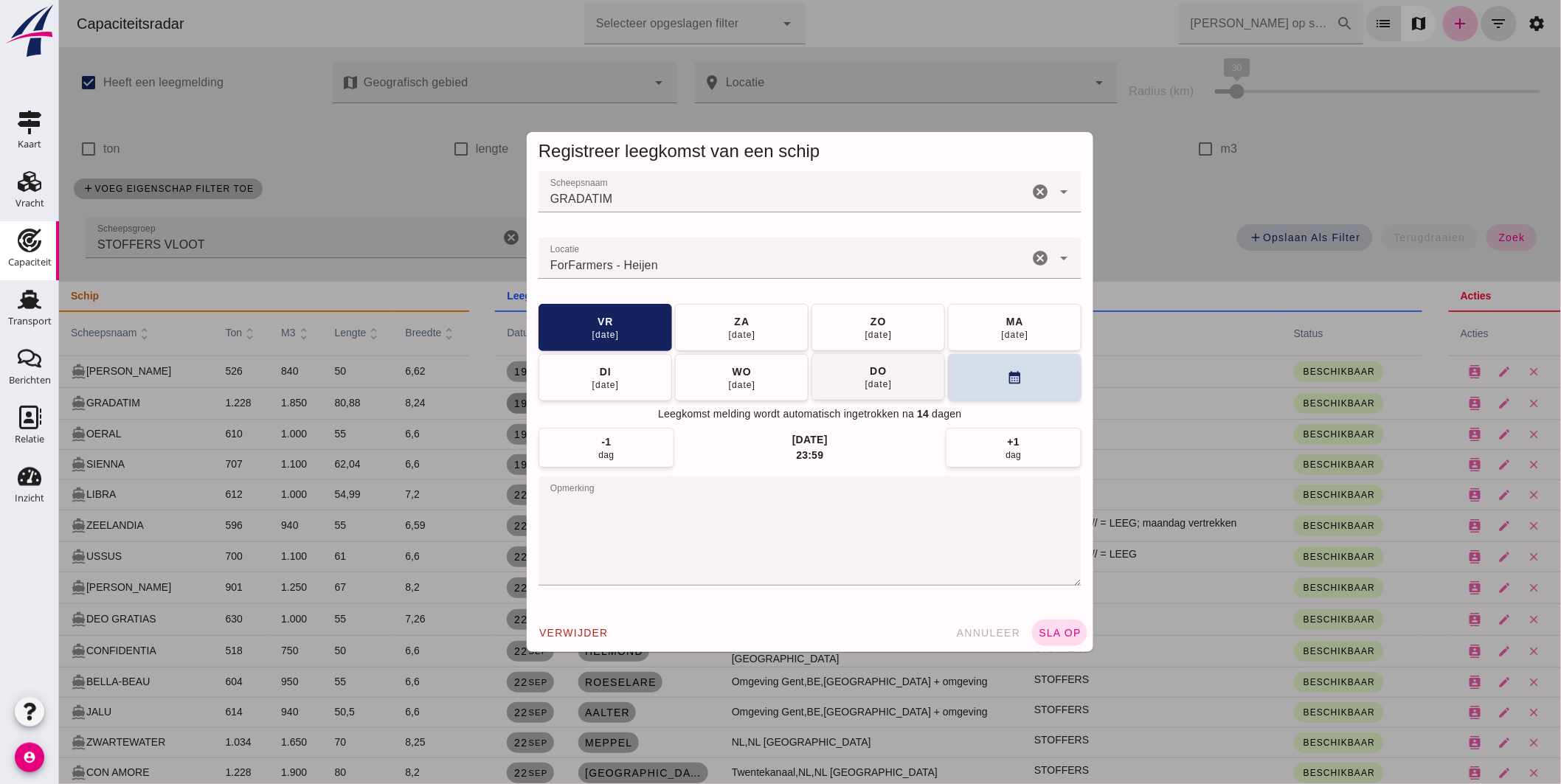
click at [967, 319] on button "[DATE]" at bounding box center [1014, 328] width 134 height 47
click at [1044, 627] on span "sla op" at bounding box center [1059, 633] width 44 height 11
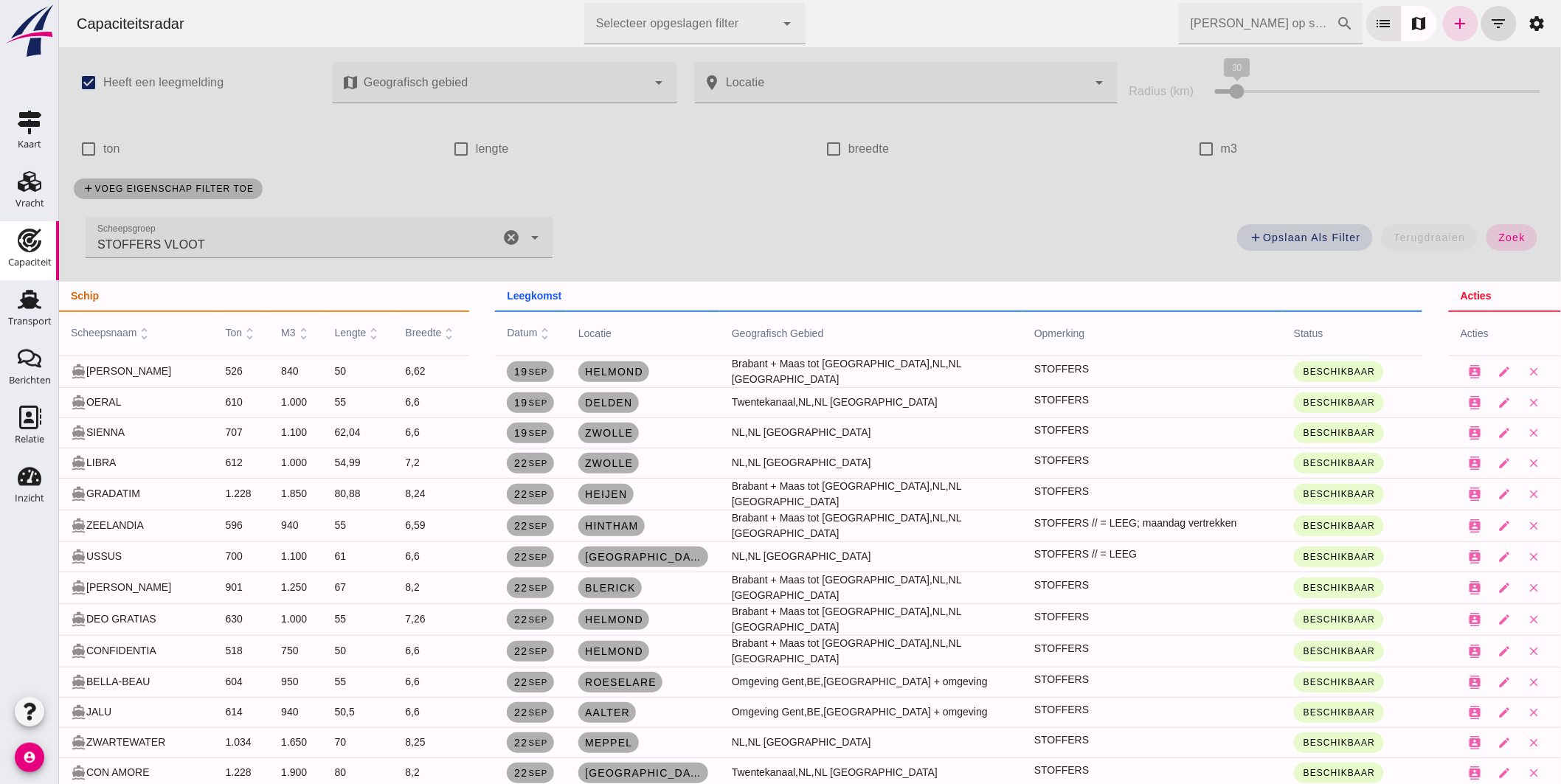
click at [1191, 24] on input "[PERSON_NAME] op scheepsnaam" at bounding box center [1257, 24] width 158 height 42
click at [510, 232] on icon "cancel" at bounding box center [511, 237] width 18 height 18
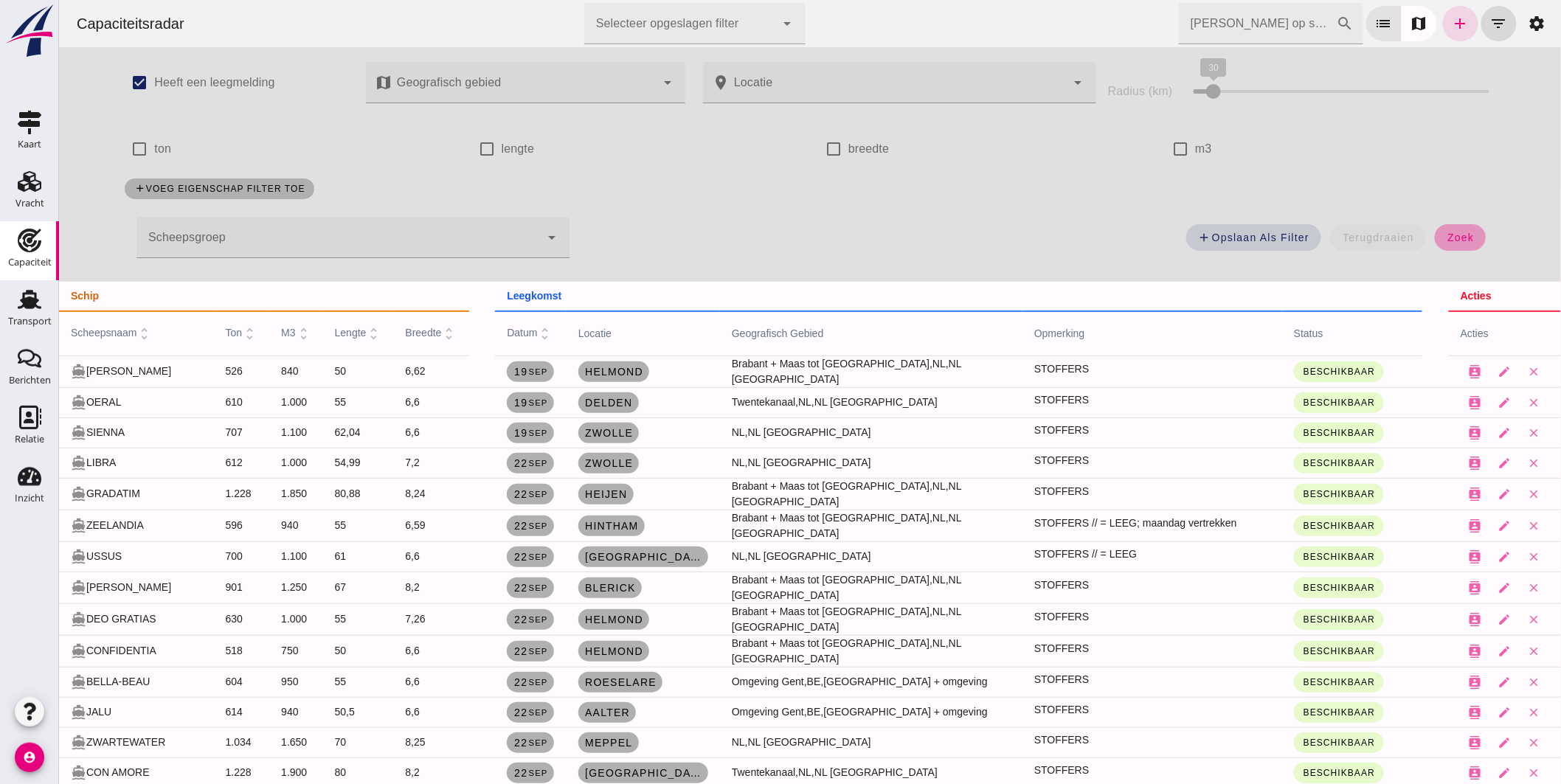
drag, startPoint x: 1454, startPoint y: 241, endPoint x: 1232, endPoint y: 175, distance: 231.6
click at [1454, 241] on span "zoek" at bounding box center [1460, 238] width 27 height 11
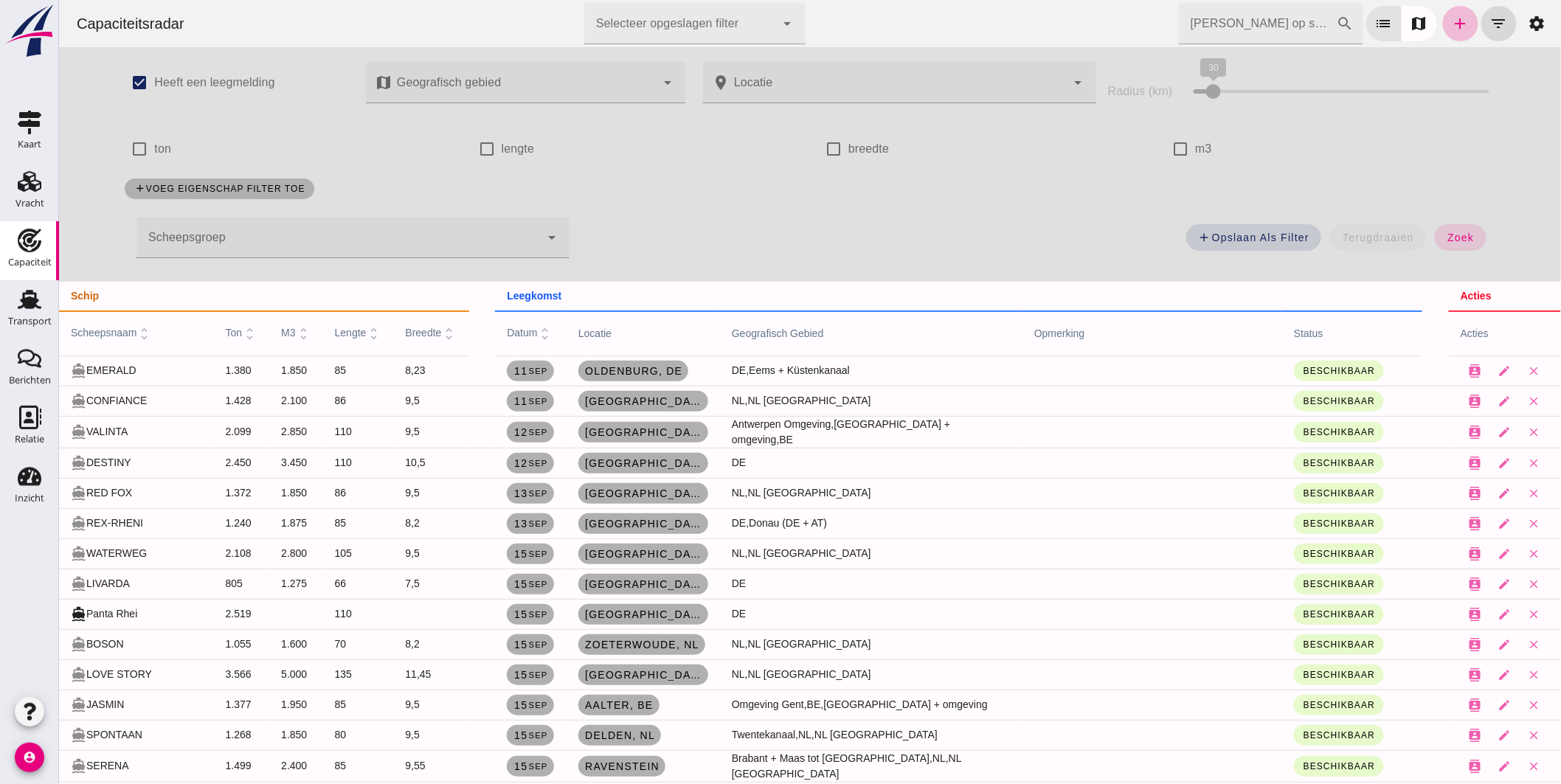
click at [1223, 27] on input "[PERSON_NAME] op scheepsnaam" at bounding box center [1257, 24] width 158 height 42
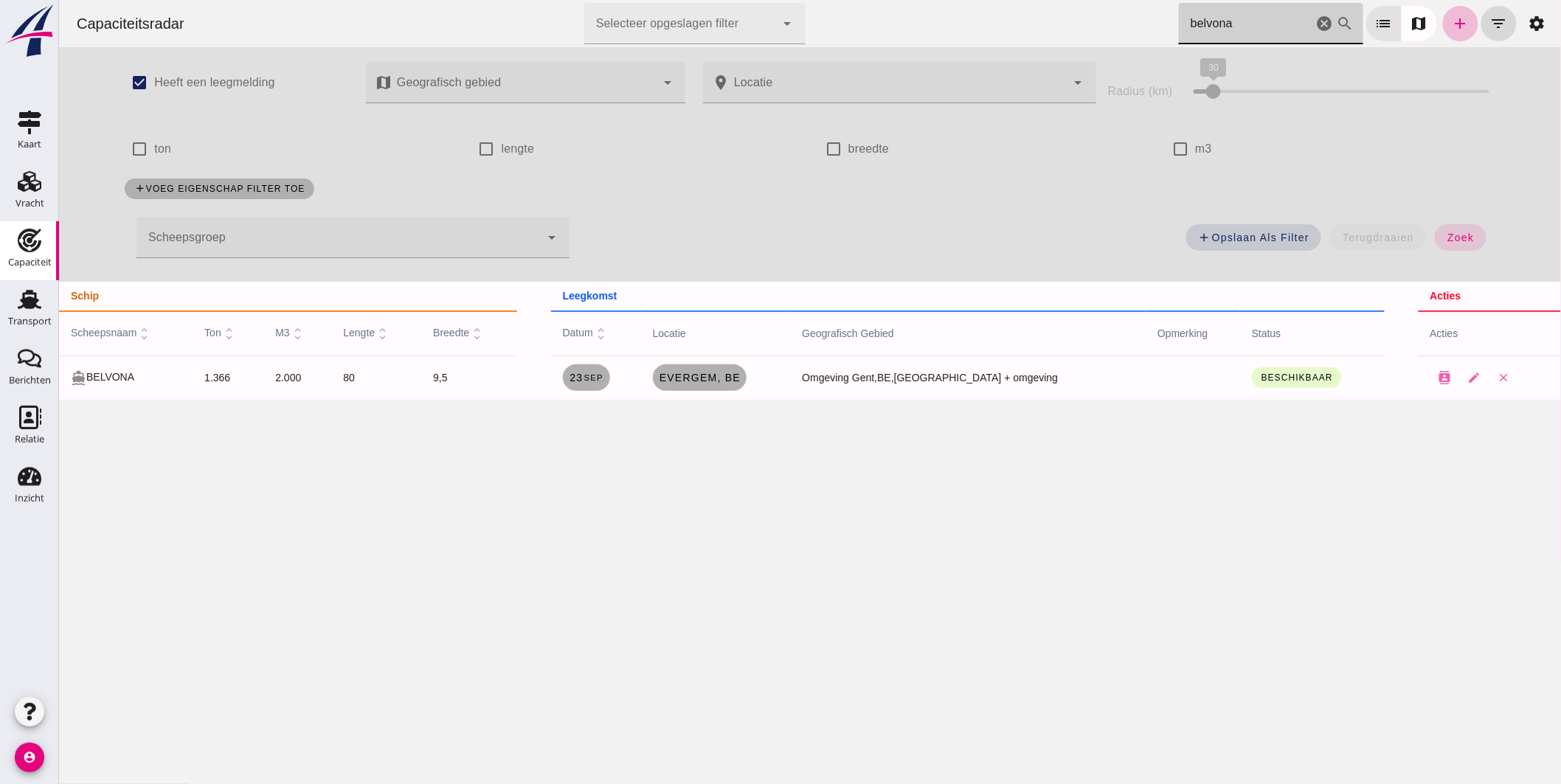
drag, startPoint x: 1208, startPoint y: 23, endPoint x: 1023, endPoint y: 10, distance: 185.5
click at [1023, 10] on div "Capaciteitsradar Selecteer opgeslagen filter Selecteer opgeslagen filter cancel…" at bounding box center [809, 24] width 1490 height 47
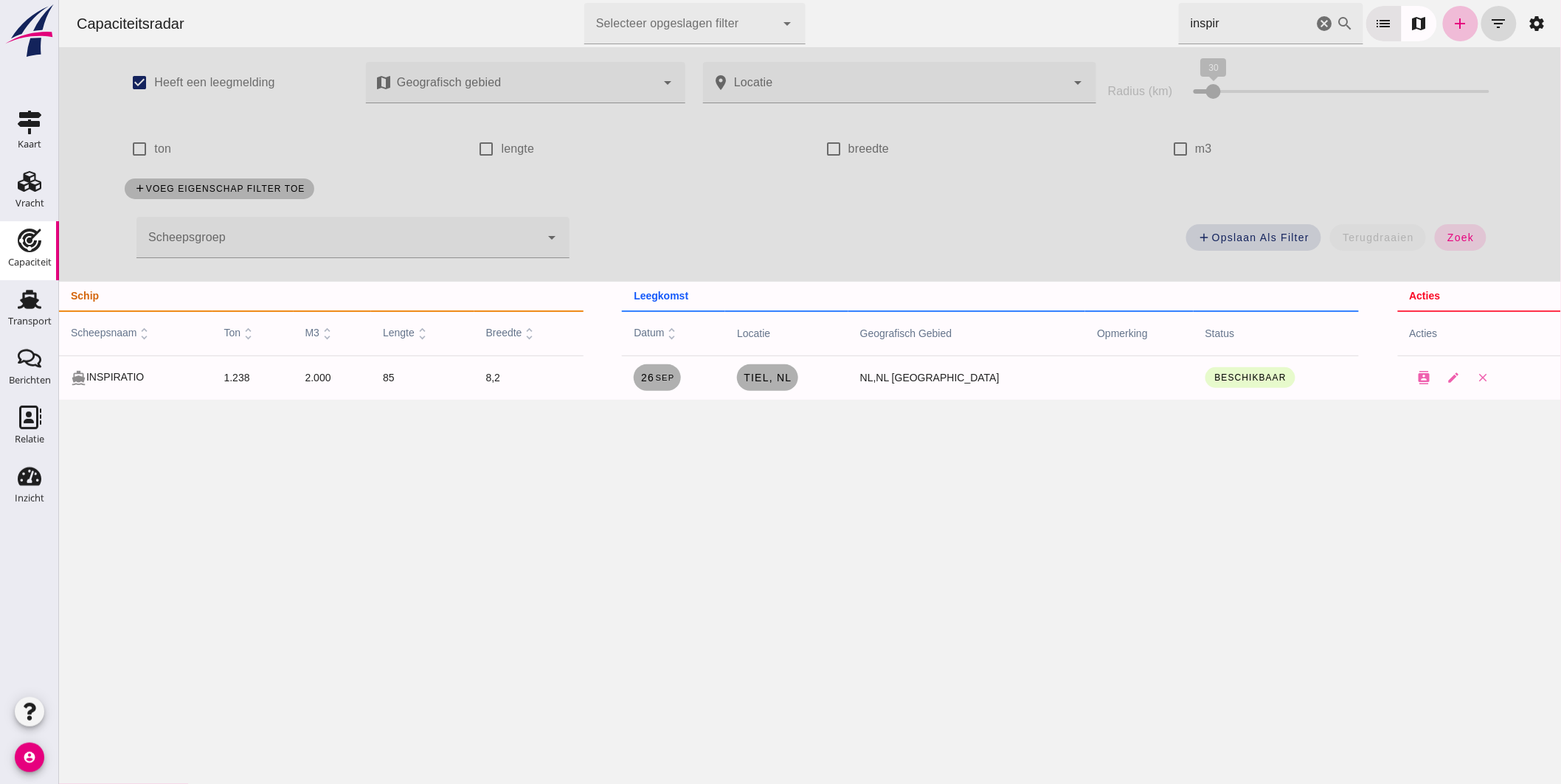
click at [1158, 17] on div "Capaciteitsradar Selecteer opgeslagen filter Selecteer opgeslagen filter cancel…" at bounding box center [809, 24] width 1490 height 47
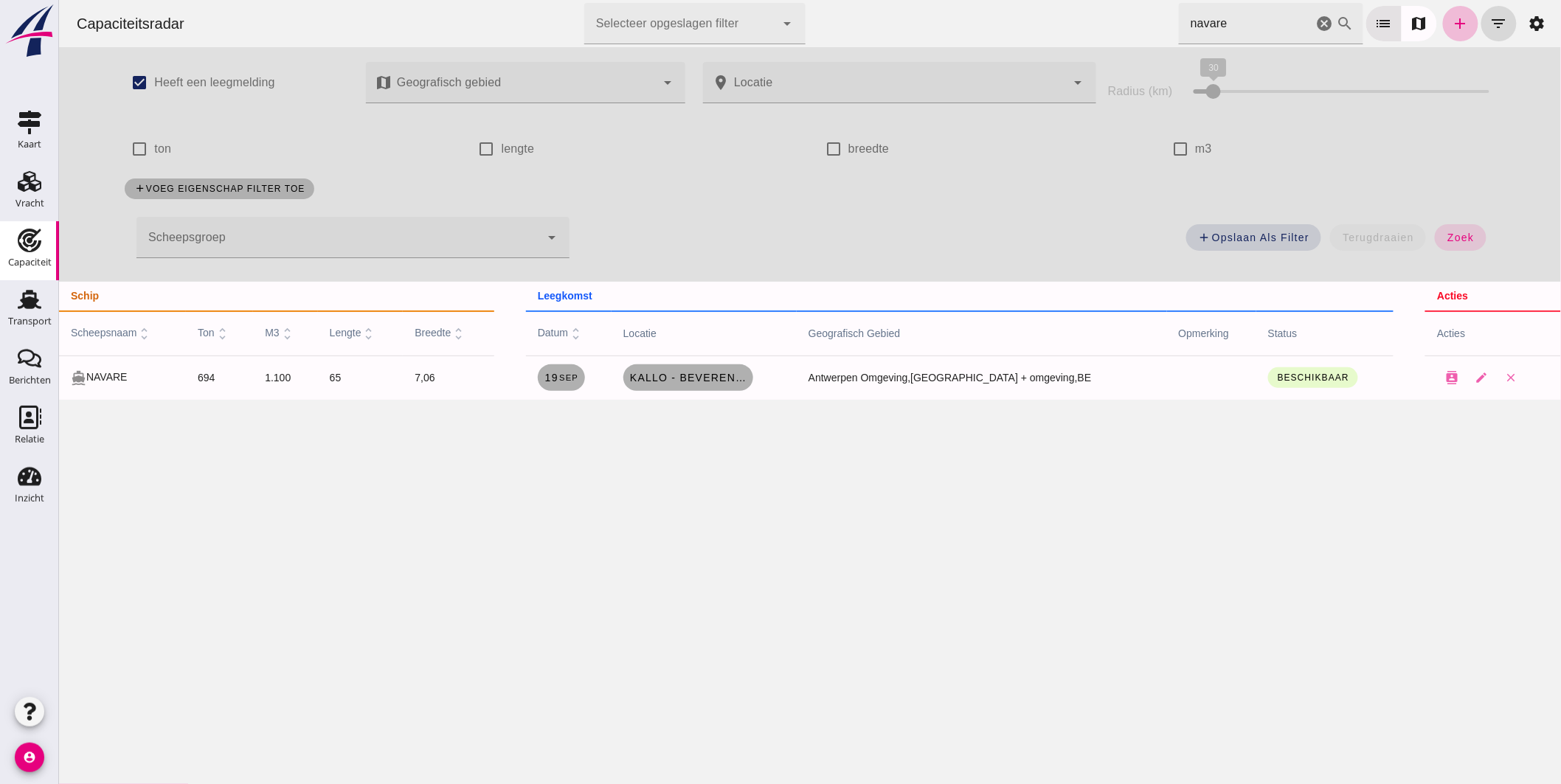
click at [1100, 18] on div "Capaciteitsradar Selecteer opgeslagen filter Selecteer opgeslagen filter cancel…" at bounding box center [809, 24] width 1490 height 47
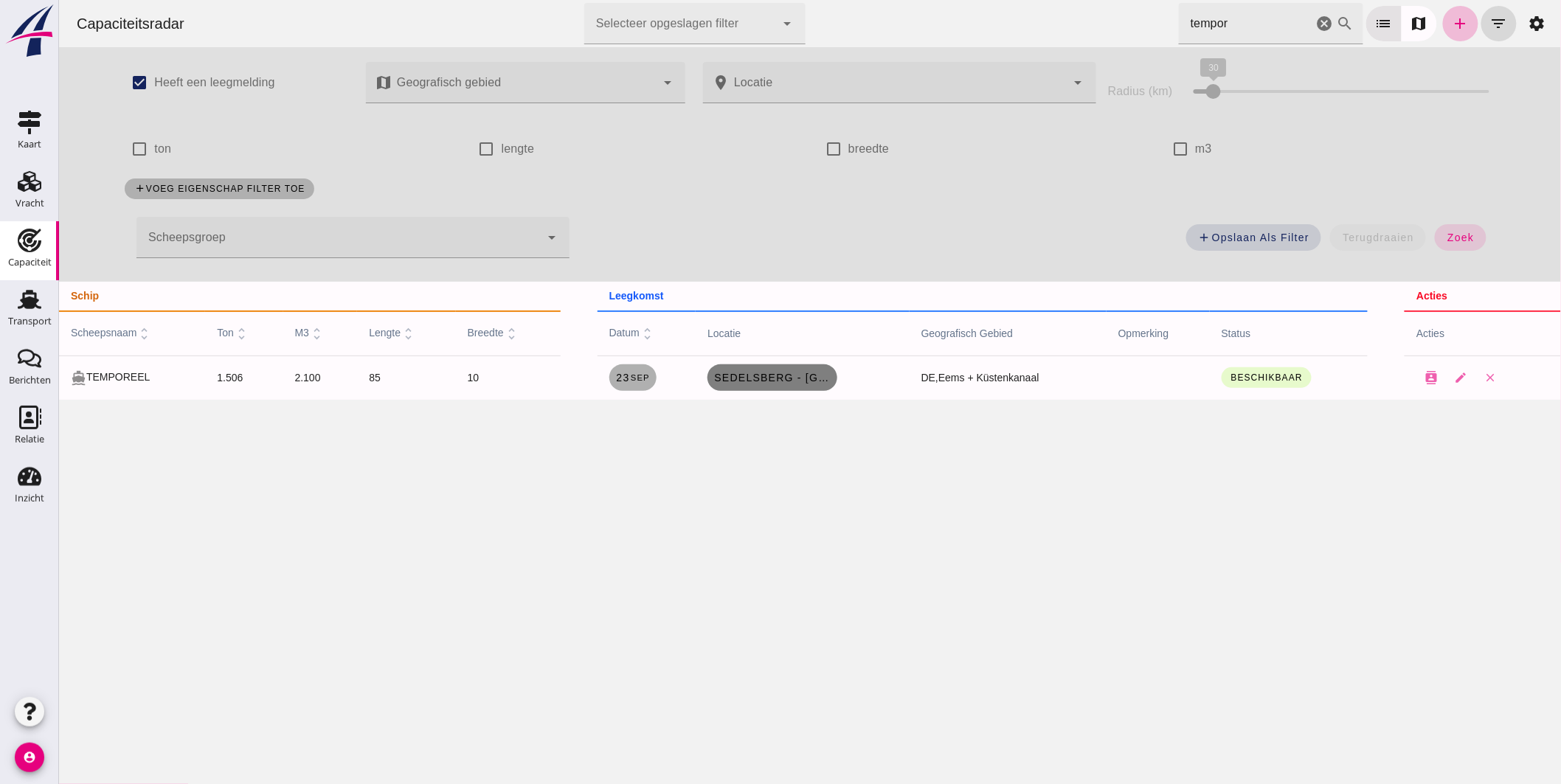
click at [769, 374] on span "Sedelsberg - [GEOGRAPHIC_DATA], [GEOGRAPHIC_DATA]" at bounding box center [771, 378] width 118 height 11
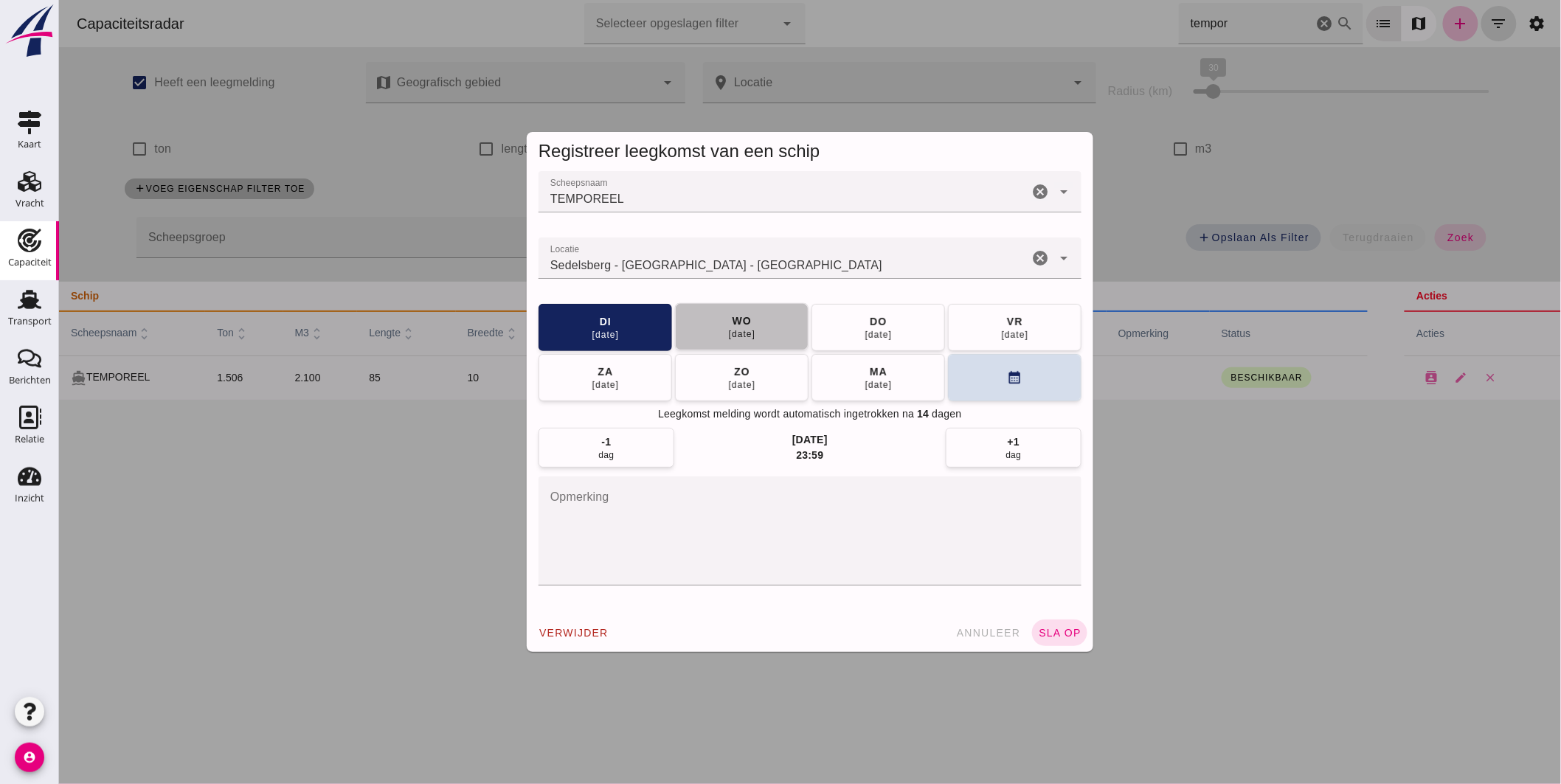
click at [747, 318] on span "[DATE]" at bounding box center [742, 327] width 28 height 27
click at [1048, 635] on span "sla op" at bounding box center [1059, 633] width 44 height 11
click at [1062, 631] on span "sla op" at bounding box center [1059, 633] width 44 height 11
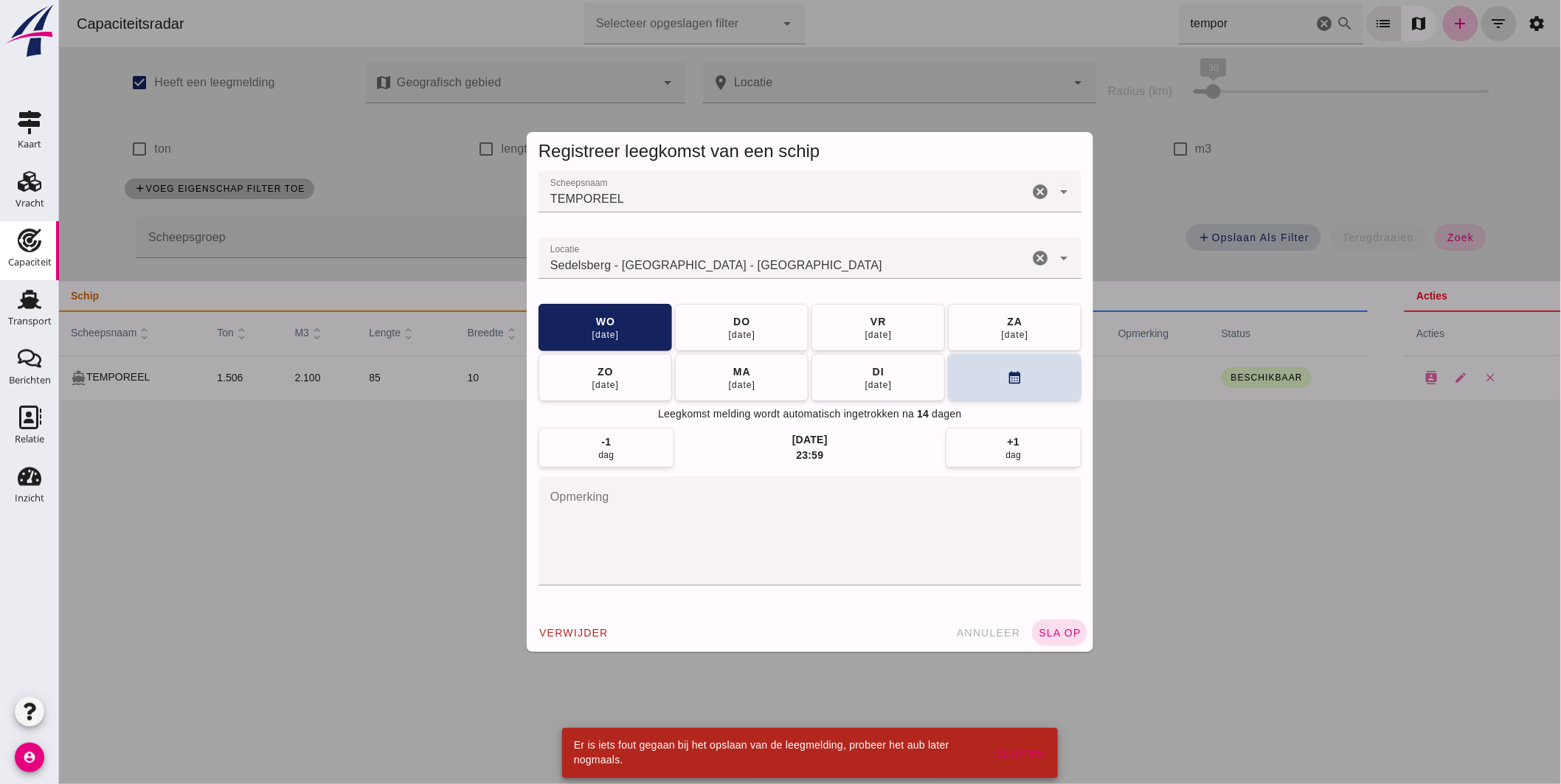
click at [1193, 546] on div at bounding box center [810, 392] width 1502 height 784
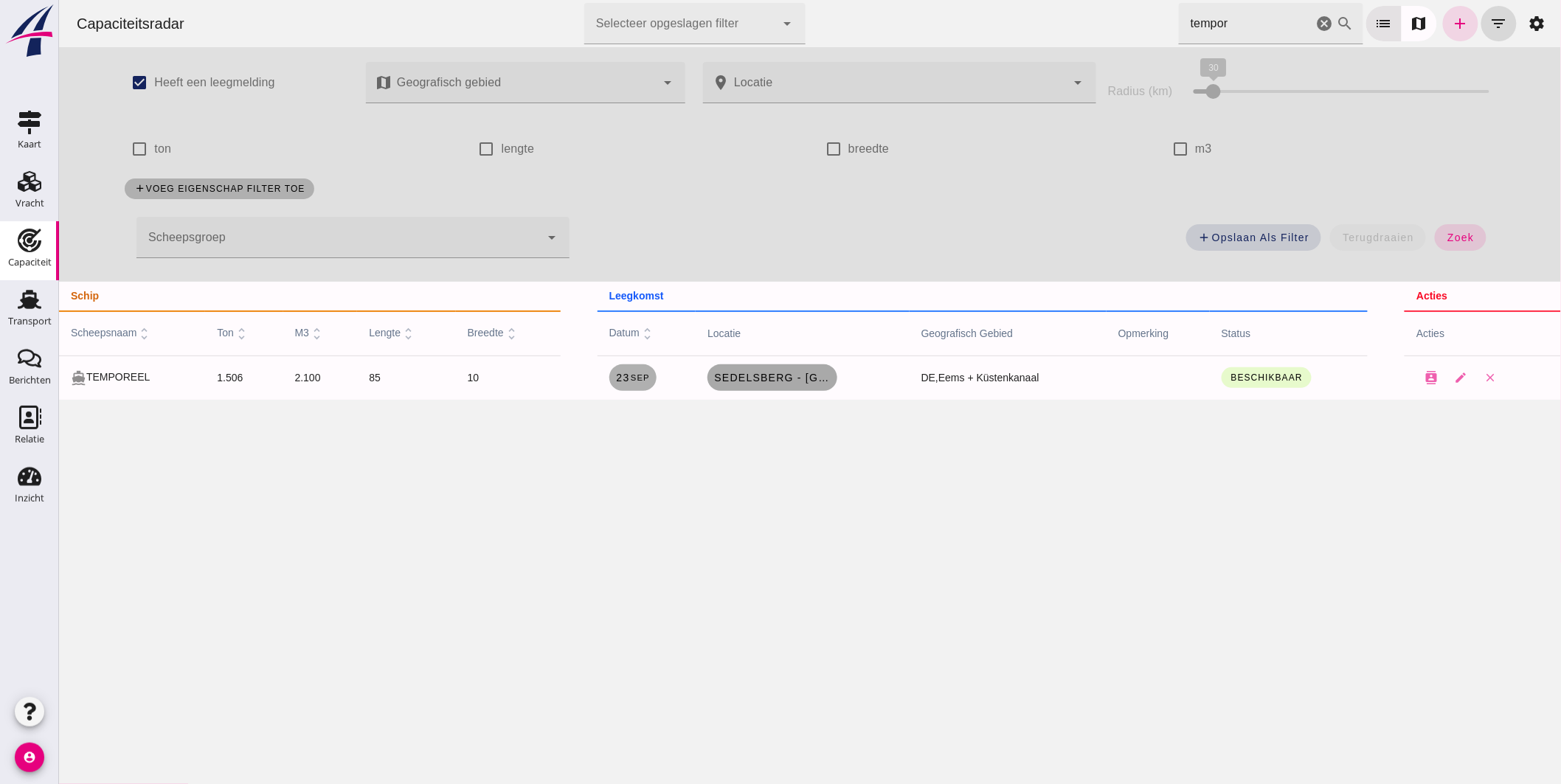
click at [806, 370] on link "Sedelsberg - [GEOGRAPHIC_DATA], [GEOGRAPHIC_DATA]" at bounding box center [771, 378] width 130 height 27
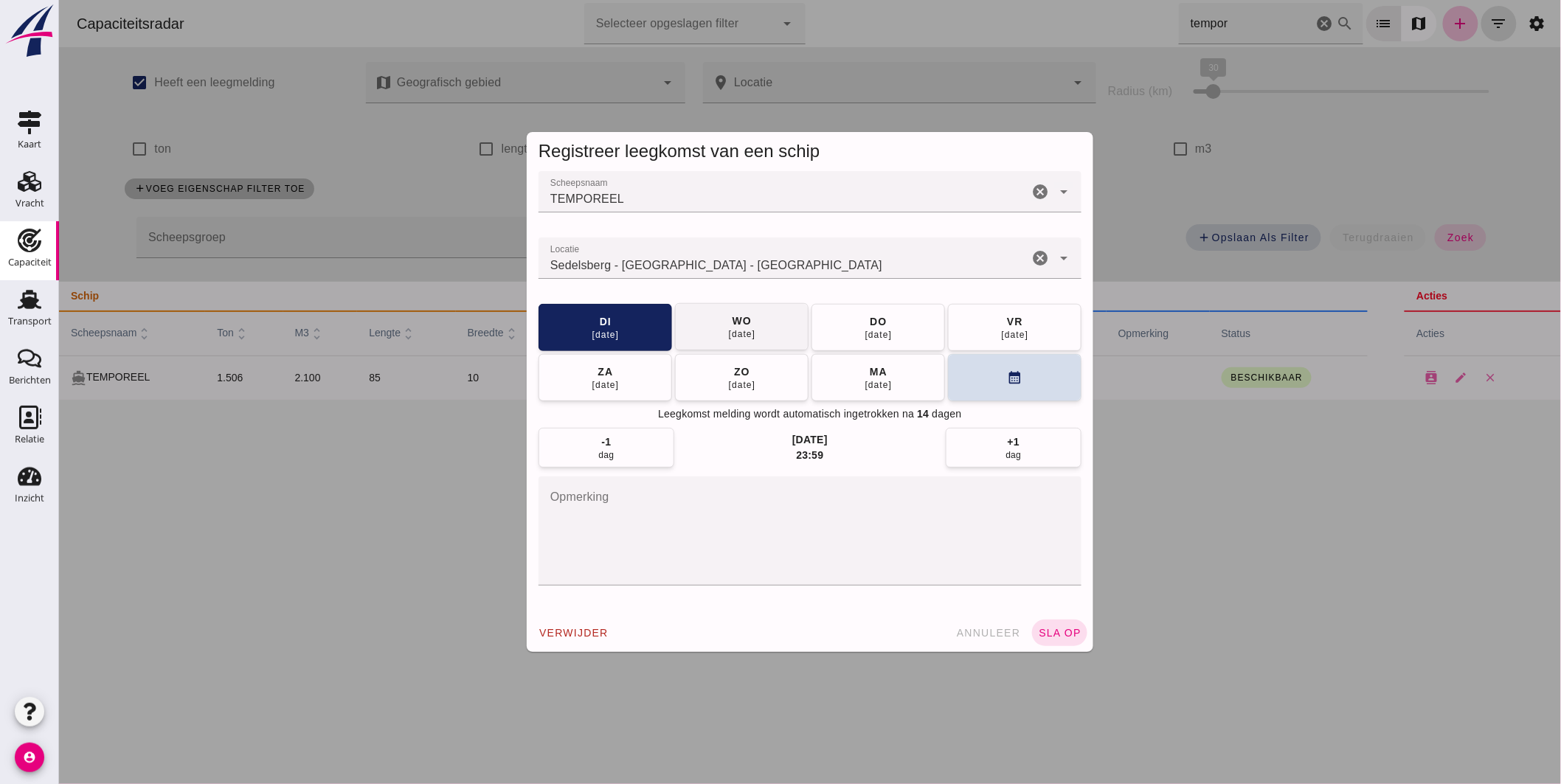
click at [773, 322] on button "[DATE]" at bounding box center [741, 327] width 134 height 47
click at [1038, 622] on button "sla op" at bounding box center [1059, 633] width 55 height 27
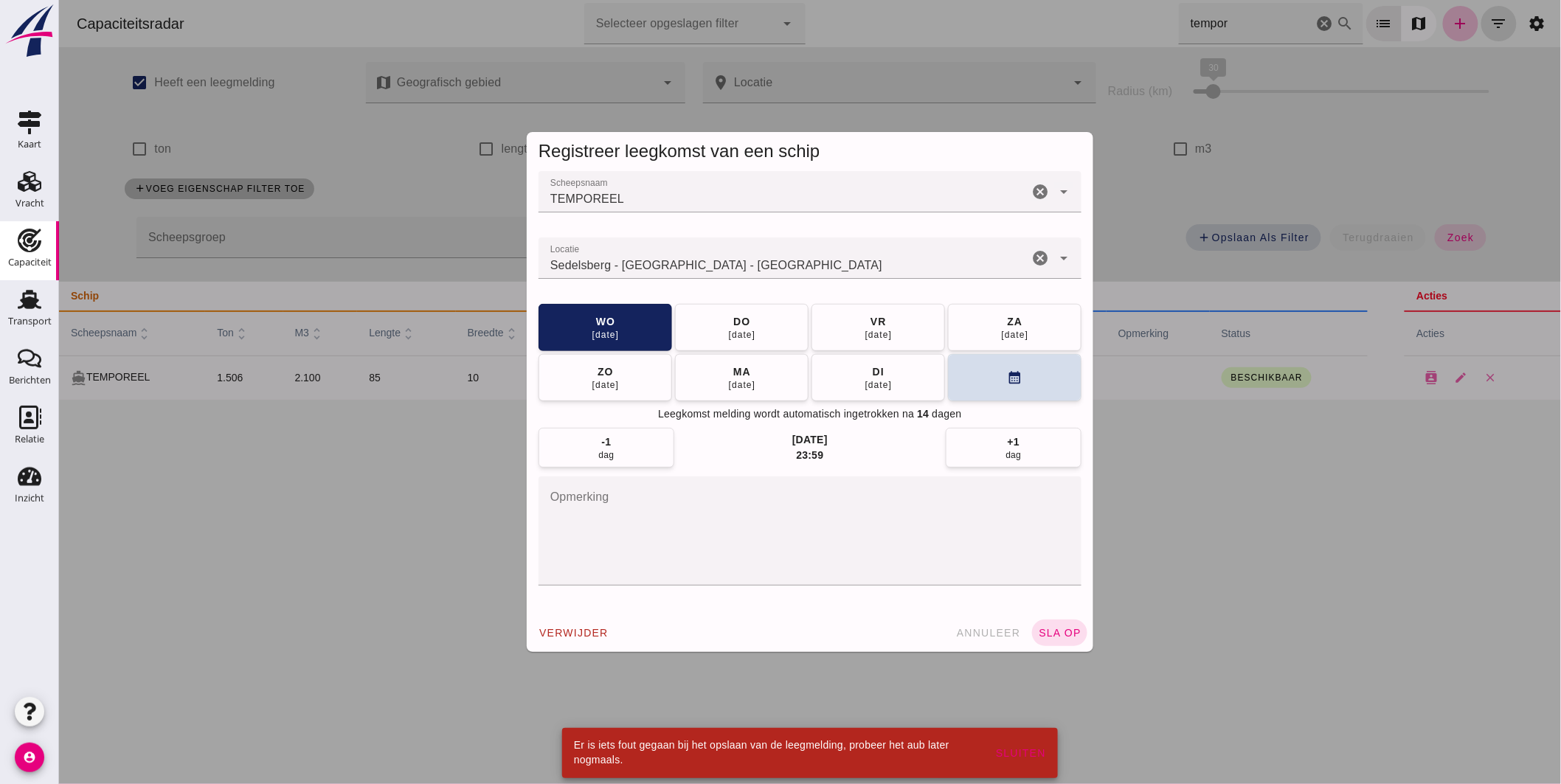
click at [1147, 615] on div at bounding box center [810, 392] width 1502 height 784
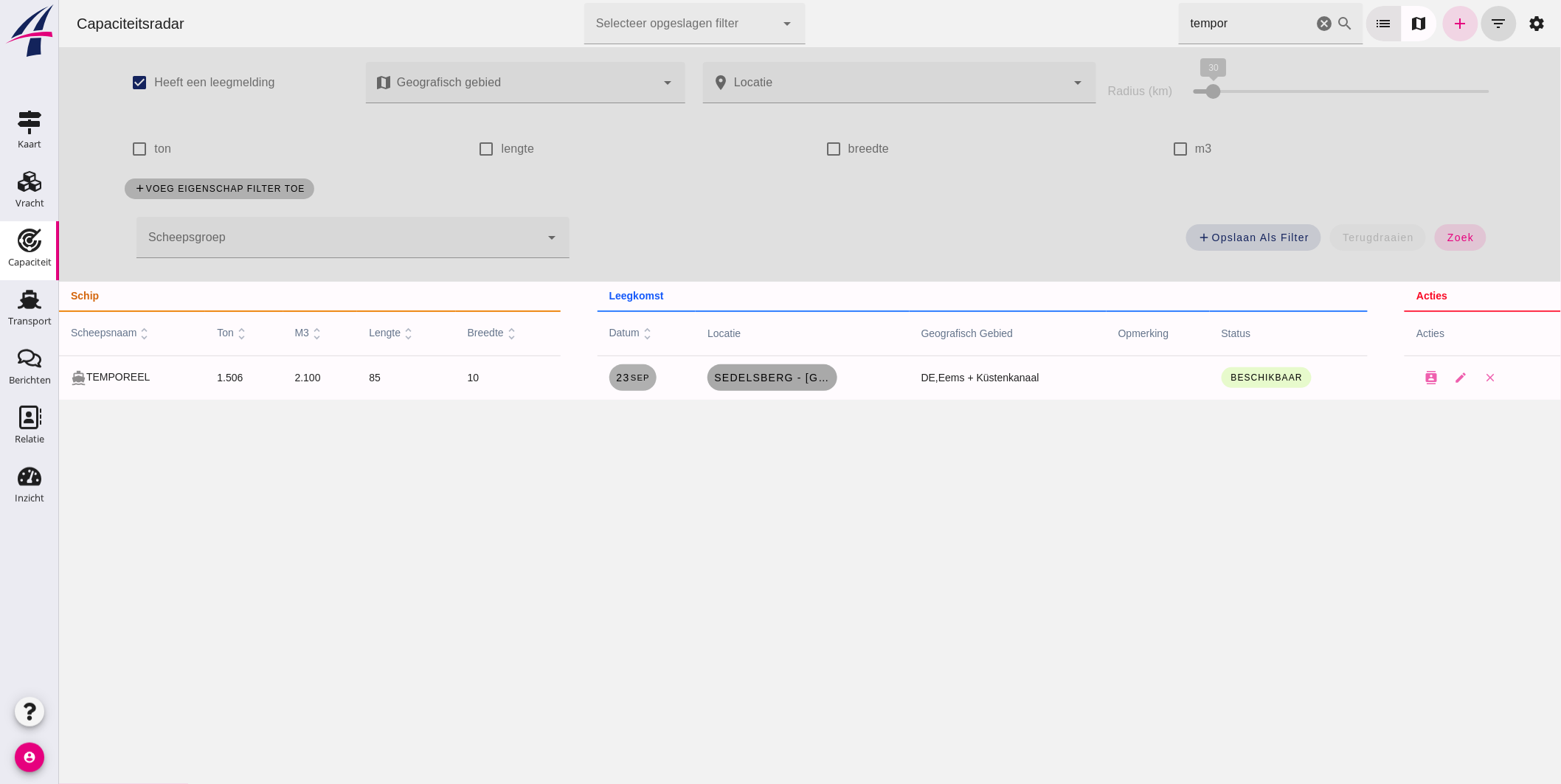
click at [791, 369] on link "Sedelsberg - [GEOGRAPHIC_DATA], [GEOGRAPHIC_DATA]" at bounding box center [771, 378] width 130 height 27
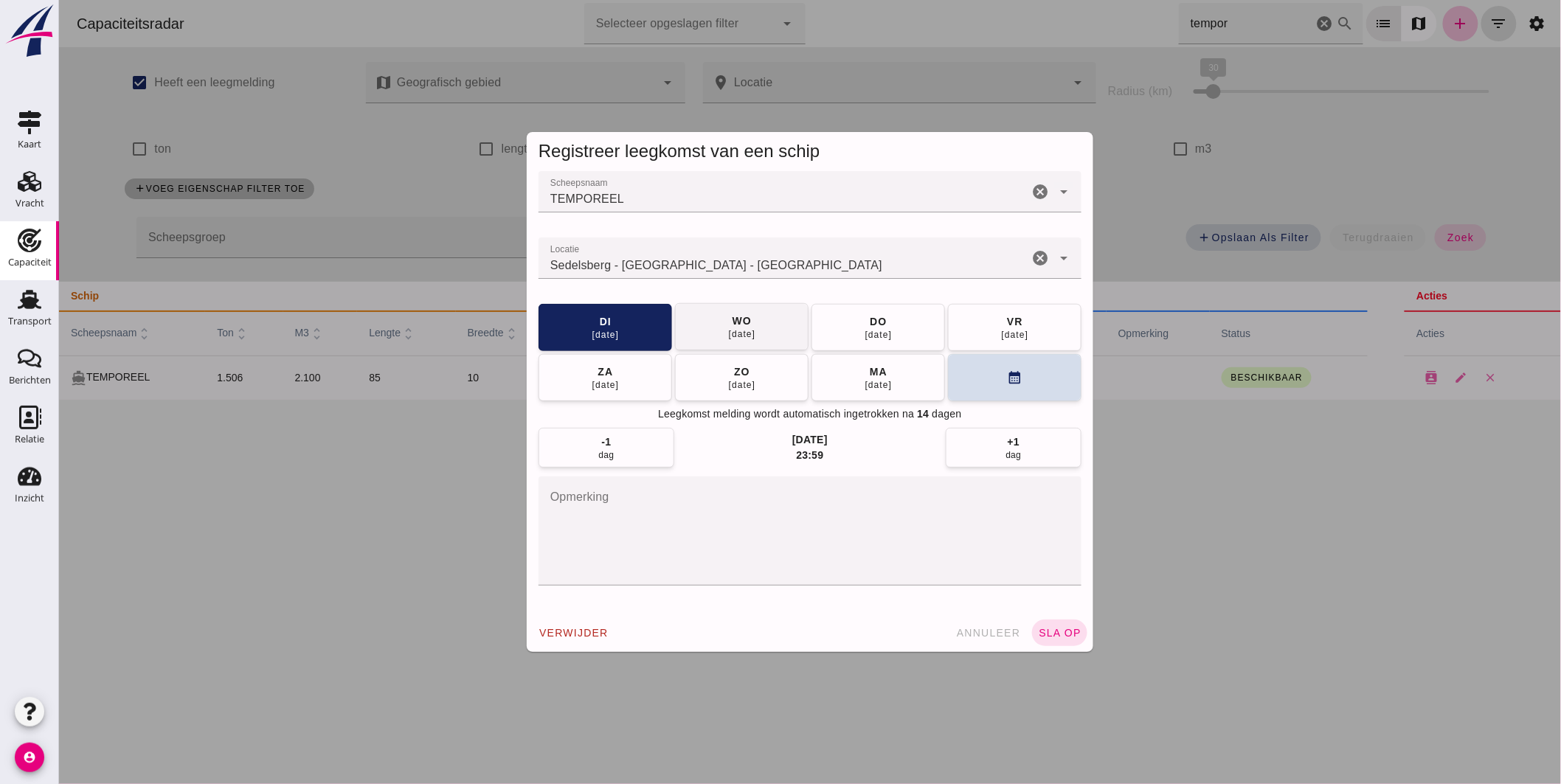
click at [727, 332] on div "[DATE]" at bounding box center [742, 334] width 28 height 11
click at [1068, 631] on span "sla op" at bounding box center [1059, 633] width 44 height 11
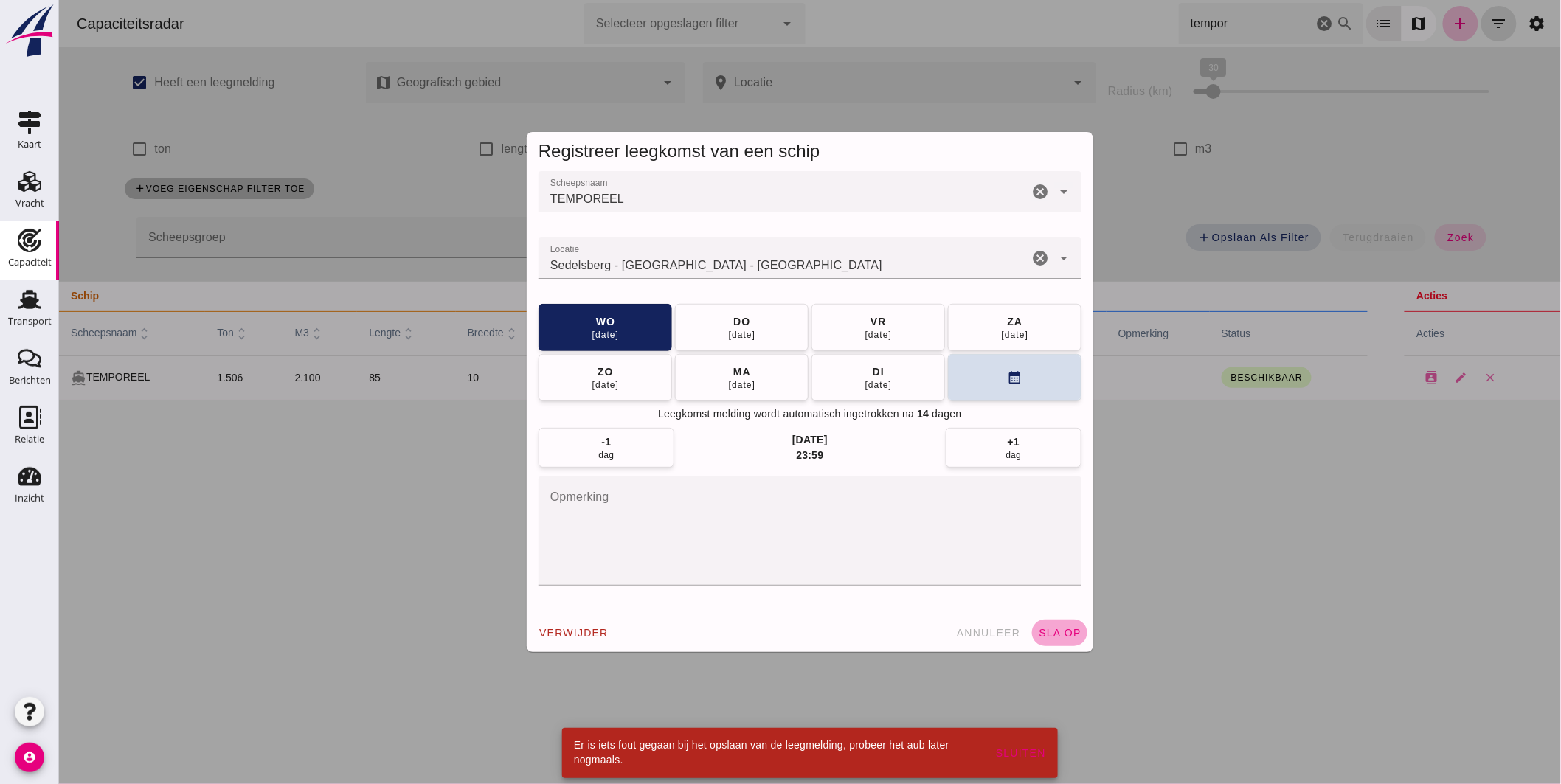
click at [1067, 631] on span "sla op" at bounding box center [1059, 633] width 44 height 11
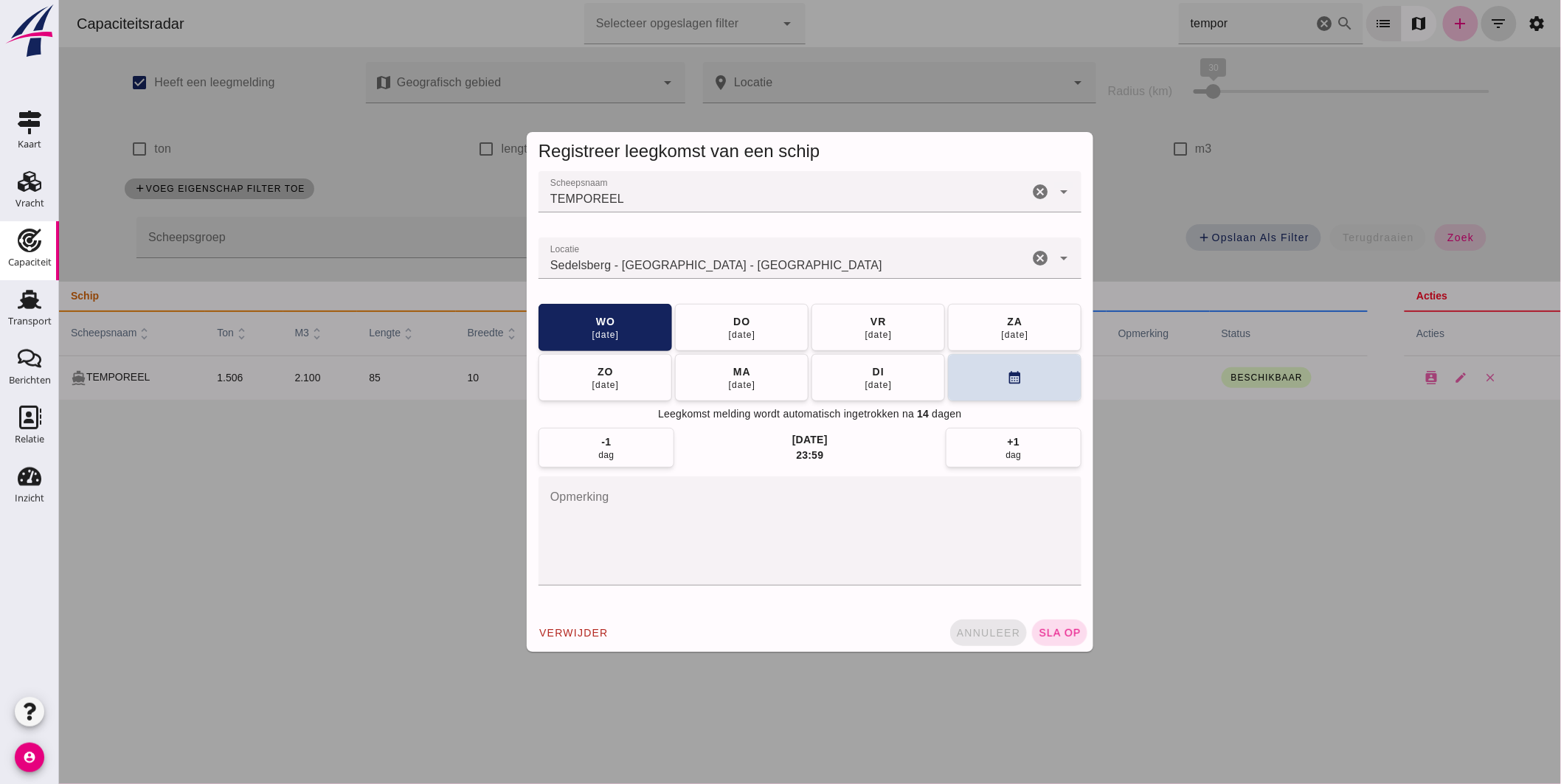
click at [974, 629] on span "annuleer" at bounding box center [988, 633] width 65 height 11
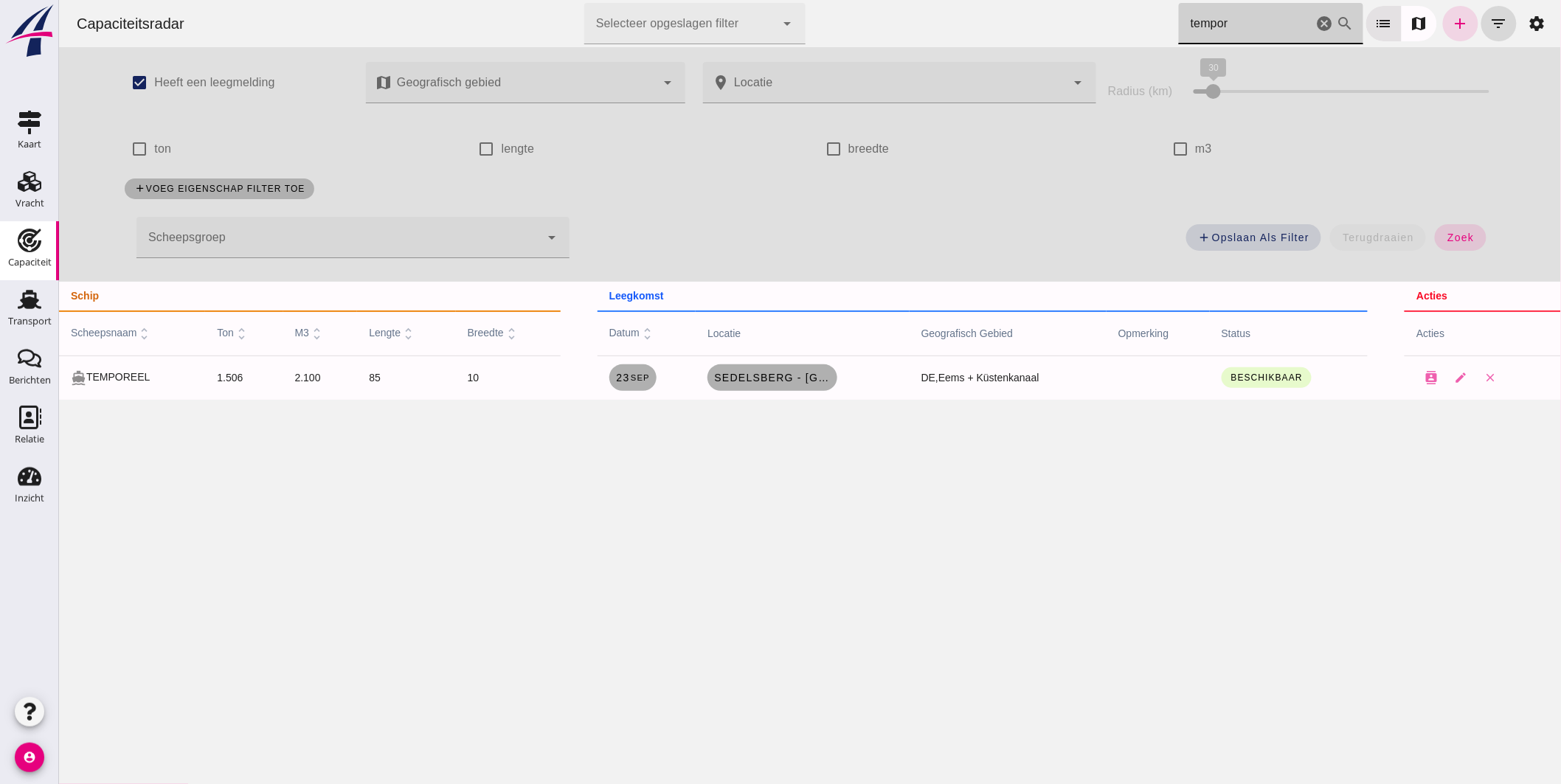
drag, startPoint x: 1252, startPoint y: 23, endPoint x: 898, endPoint y: 0, distance: 354.7
click at [976, 6] on div "Capaciteitsradar Selecteer opgeslagen filter Selecteer opgeslagen filter cancel…" at bounding box center [809, 24] width 1490 height 47
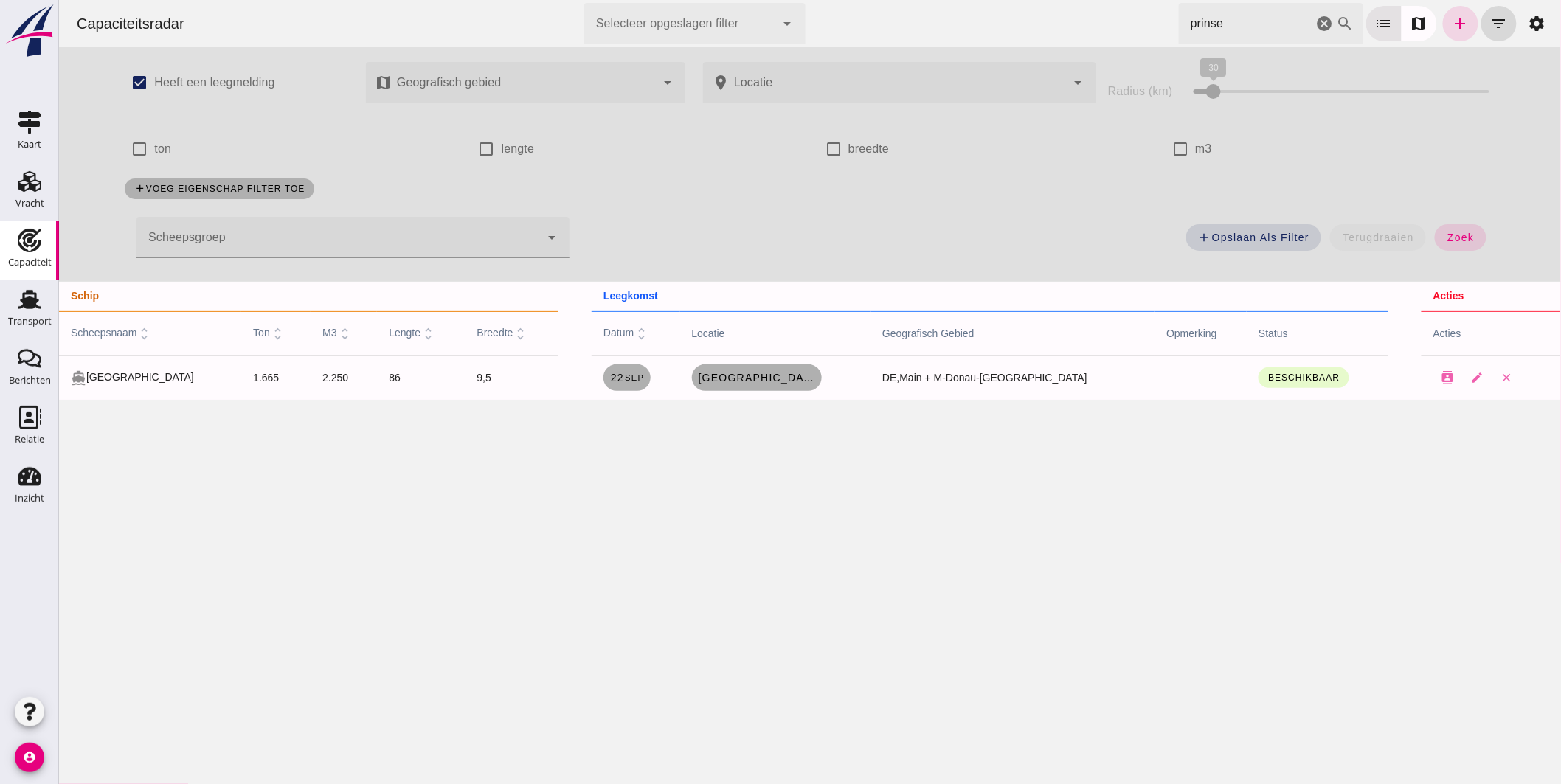
drag, startPoint x: 1193, startPoint y: 24, endPoint x: 696, endPoint y: 74, distance: 499.5
click at [745, 69] on div "Capaciteitsradar Selecteer opgeslagen filter Selecteer opgeslagen filter cancel…" at bounding box center [810, 200] width 1502 height 400
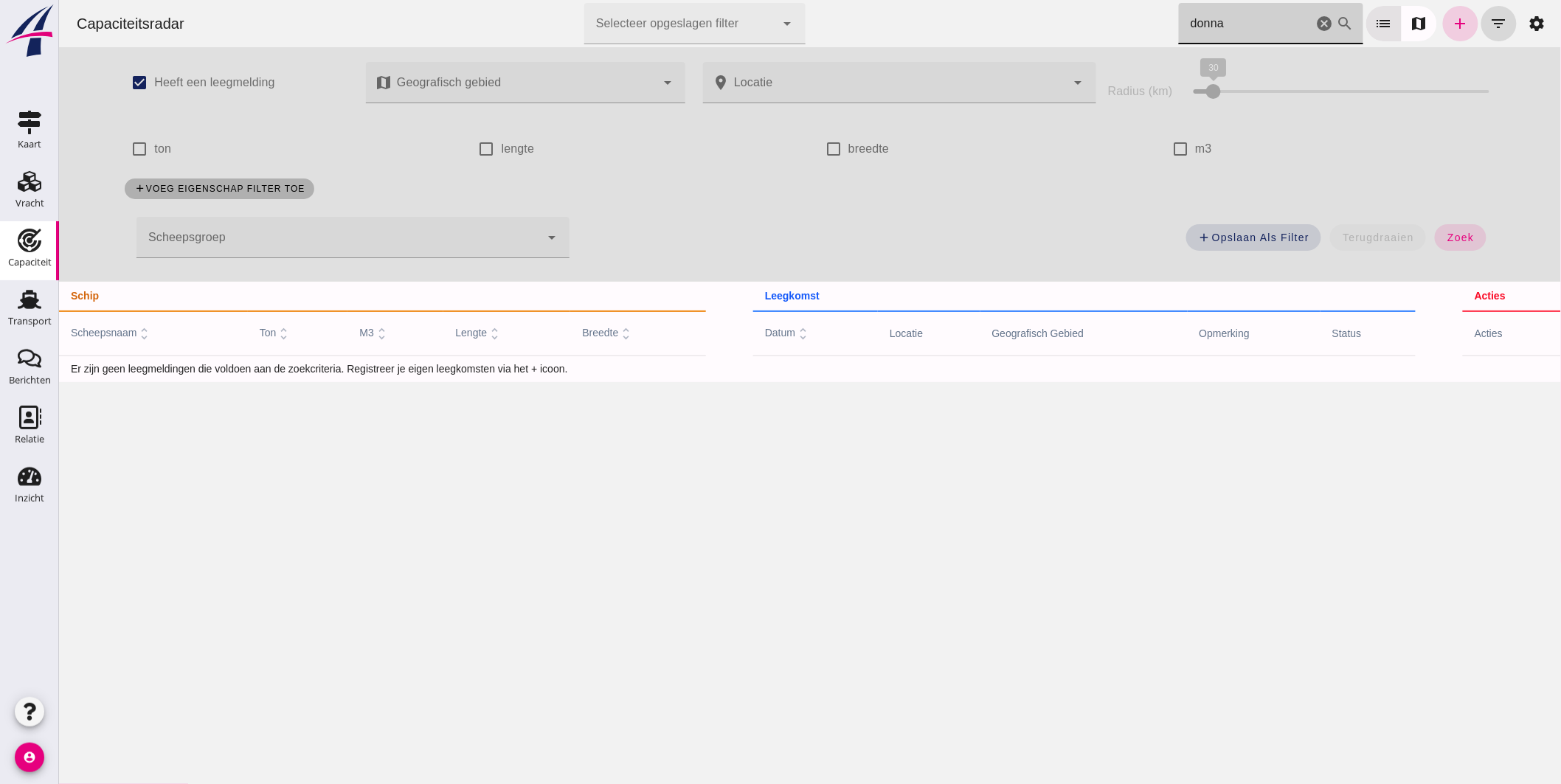
type input "donna"
click at [1453, 22] on icon "add" at bounding box center [1460, 24] width 18 height 18
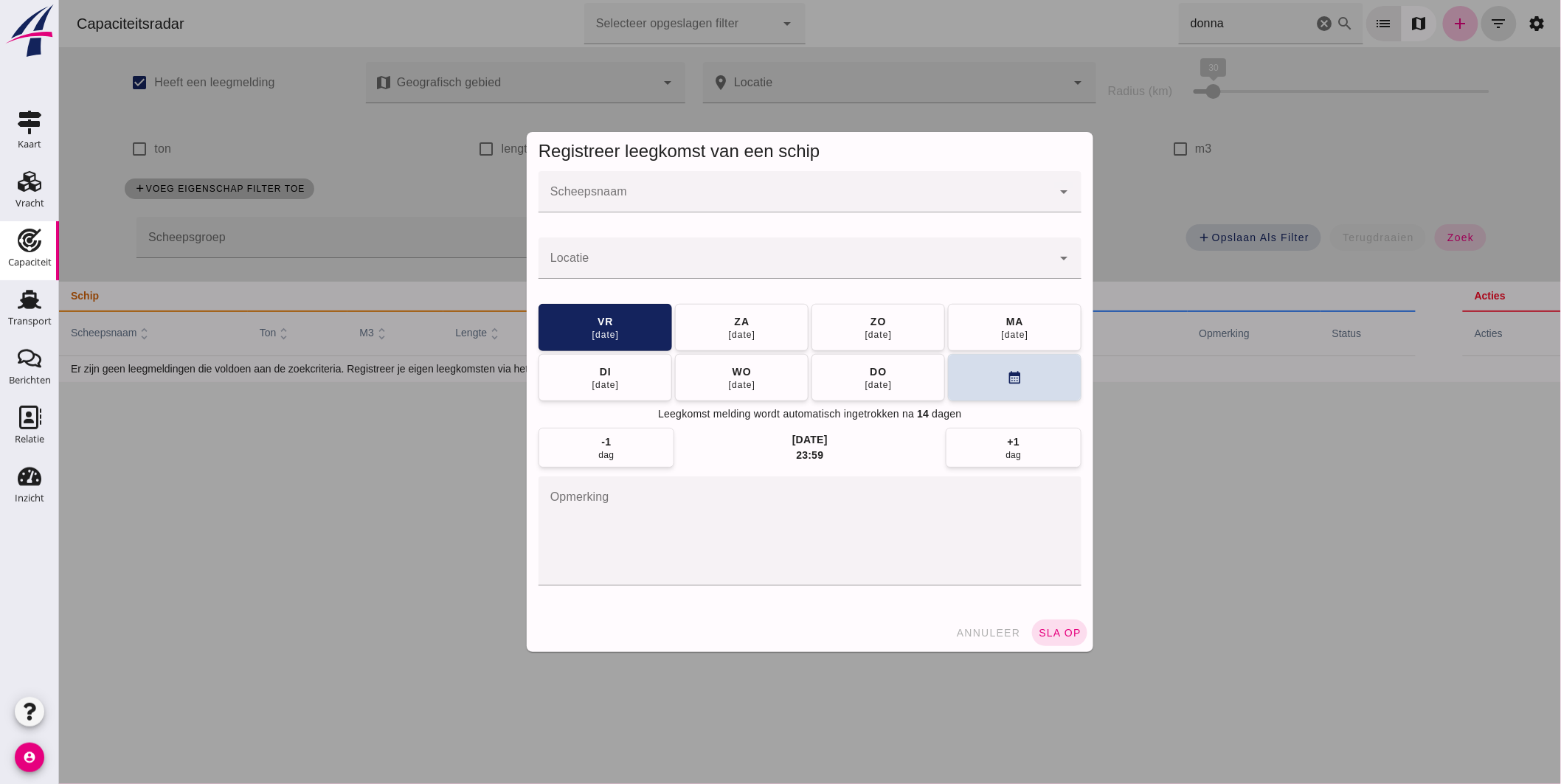
click at [712, 186] on div at bounding box center [795, 192] width 513 height 42
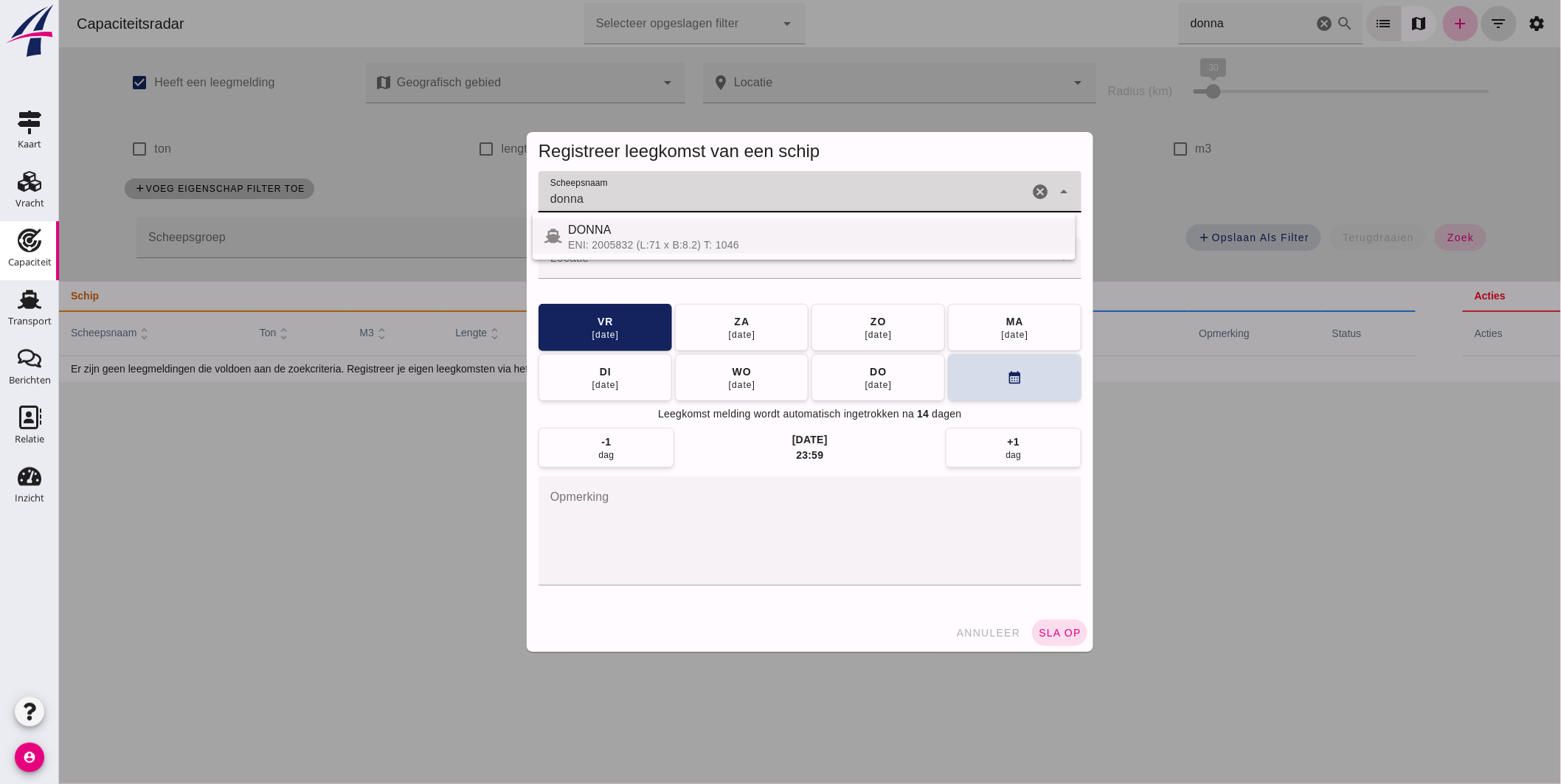
click at [654, 240] on div "ENI: 2005832 (L:71 x B:8.2) T: 1046" at bounding box center [815, 244] width 495 height 11
type input "DONNA"
click at [650, 262] on input "Locatie" at bounding box center [795, 265] width 513 height 18
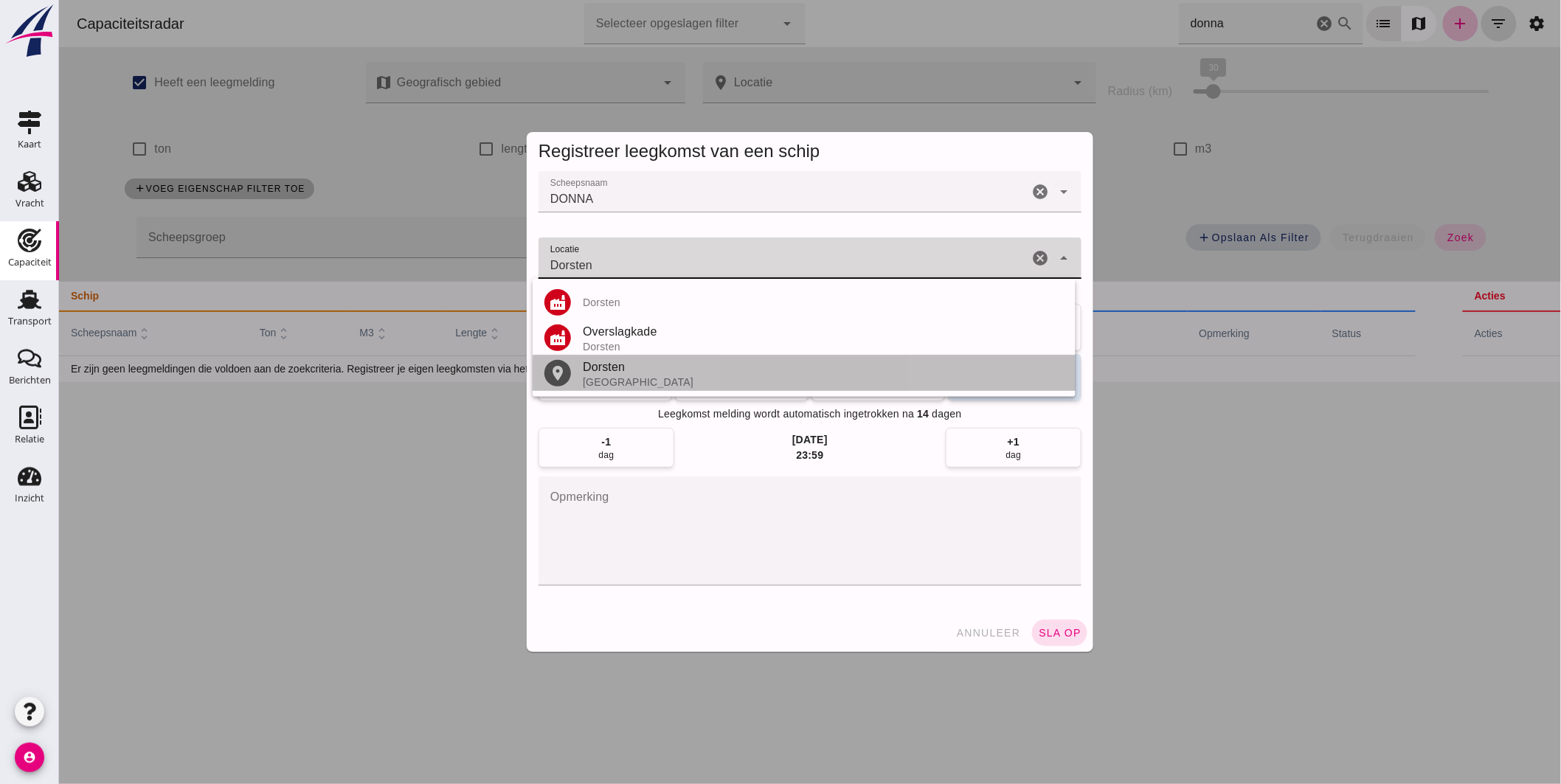
click at [619, 365] on div "Dorsten" at bounding box center [823, 367] width 481 height 18
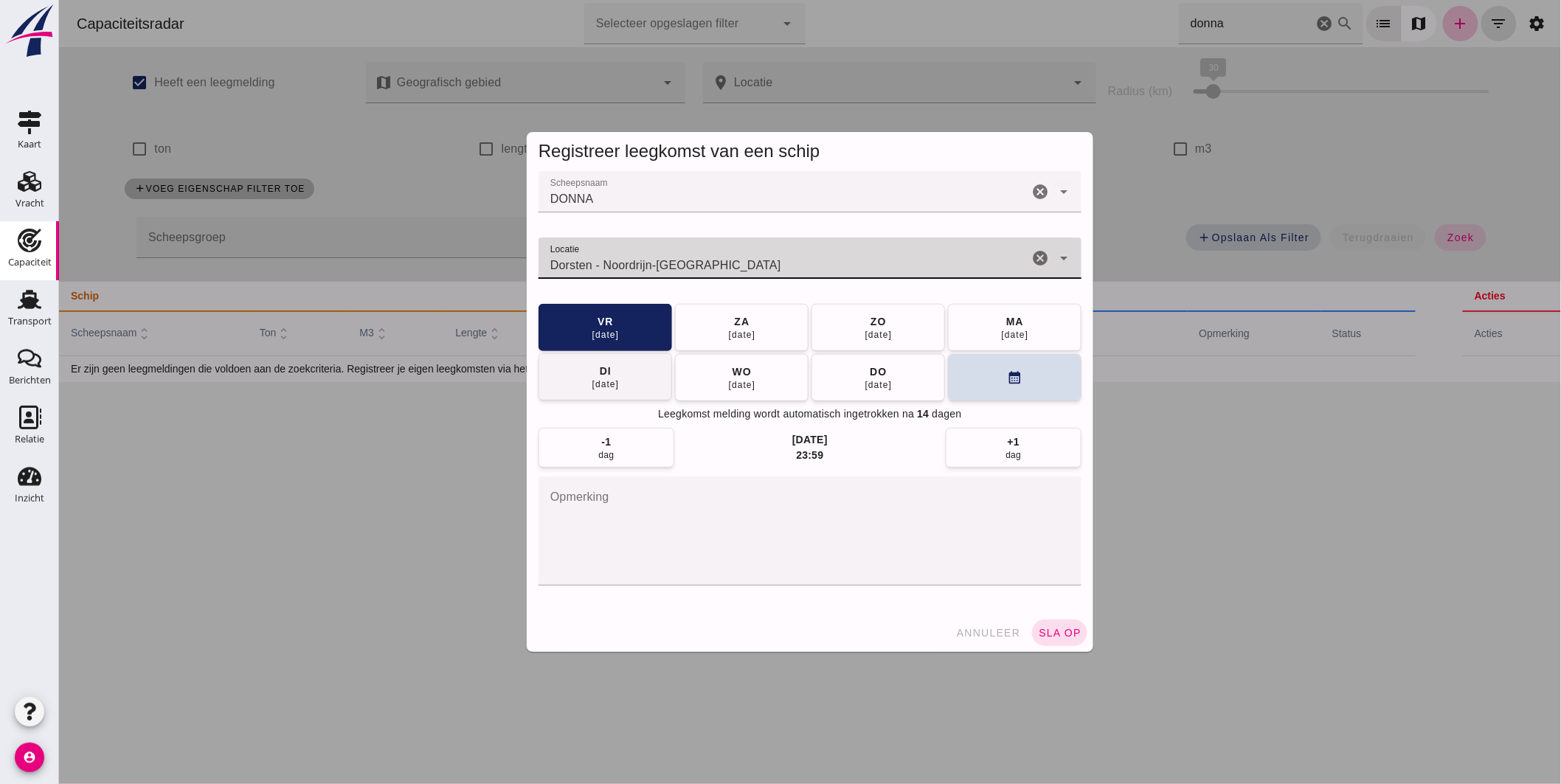
type input "Dorsten - Noordrijn-[GEOGRAPHIC_DATA]"
click at [616, 365] on button "[DATE]" at bounding box center [604, 377] width 134 height 47
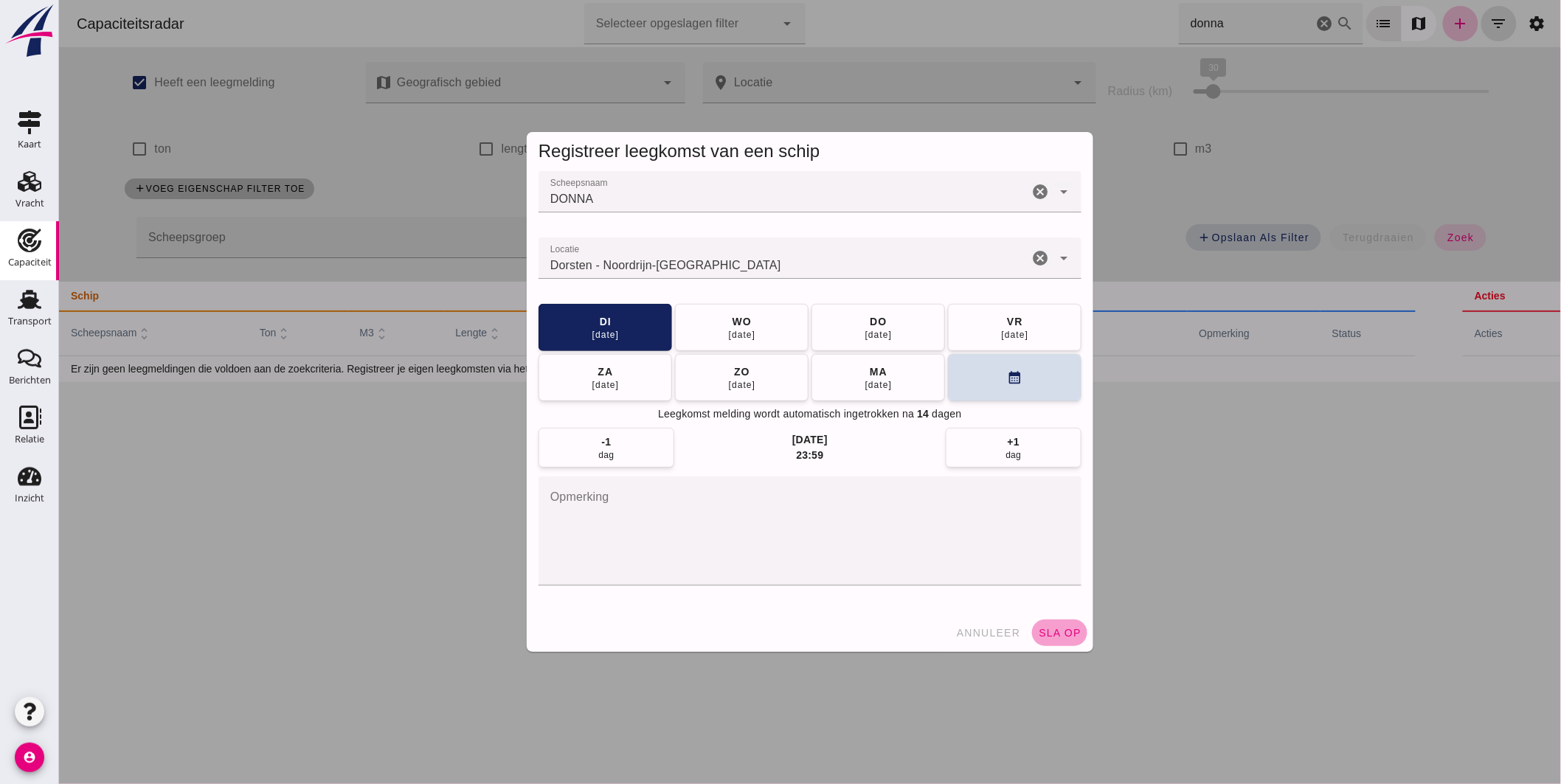
click at [1060, 625] on button "sla op" at bounding box center [1059, 633] width 55 height 27
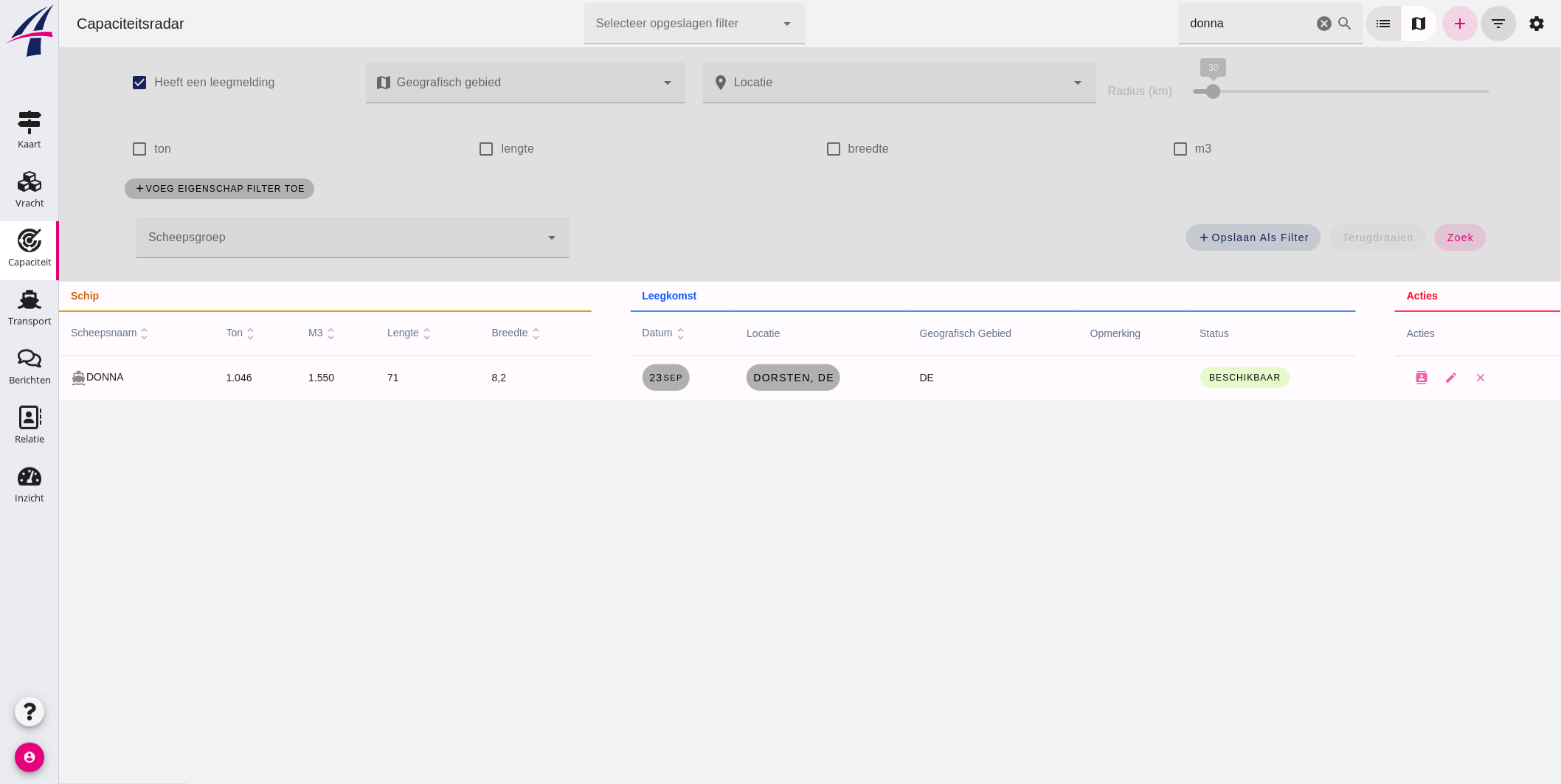
drag, startPoint x: 1222, startPoint y: 25, endPoint x: 858, endPoint y: -29, distance: 368.0
click at [858, 0] on html "Capaciteitsradar Selecteer opgeslagen filter Selecteer opgeslagen filter cancel…" at bounding box center [810, 392] width 1502 height 784
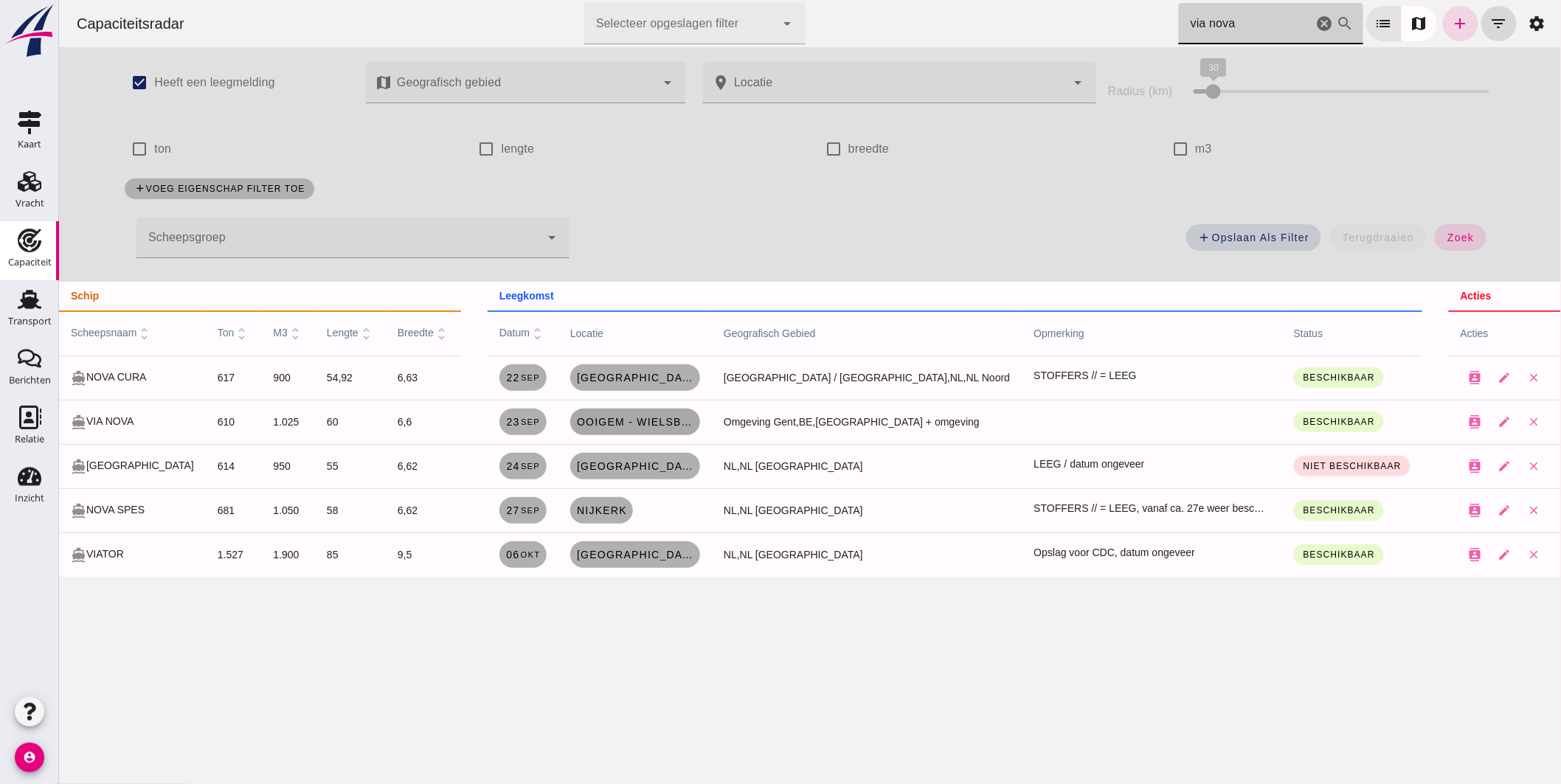
type input "via nova"
click at [653, 423] on span "Ooigem - Wielsbeke, be" at bounding box center [635, 421] width 118 height 11
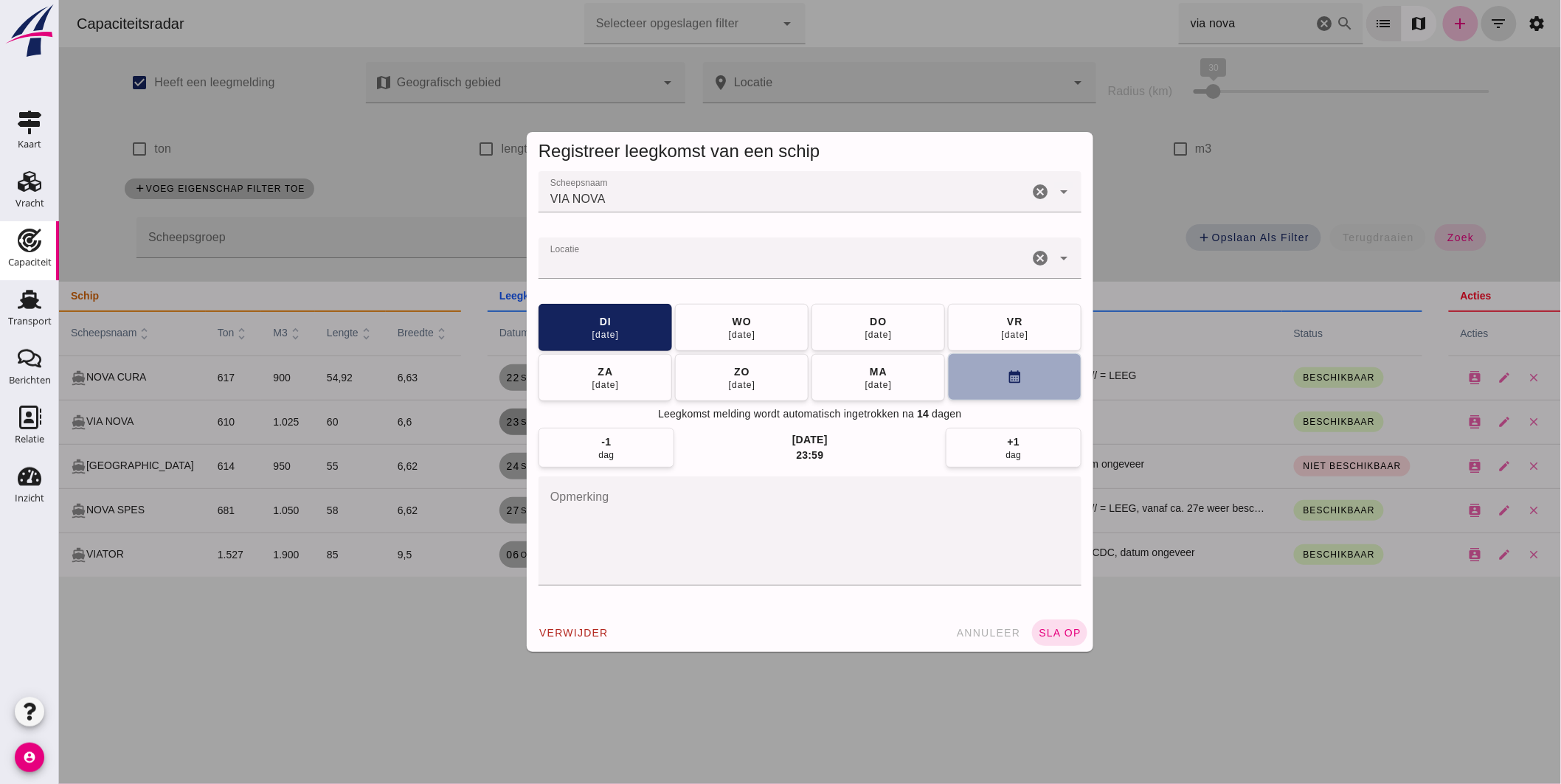
click at [1014, 374] on icon "calendar_month" at bounding box center [1014, 377] width 15 height 15
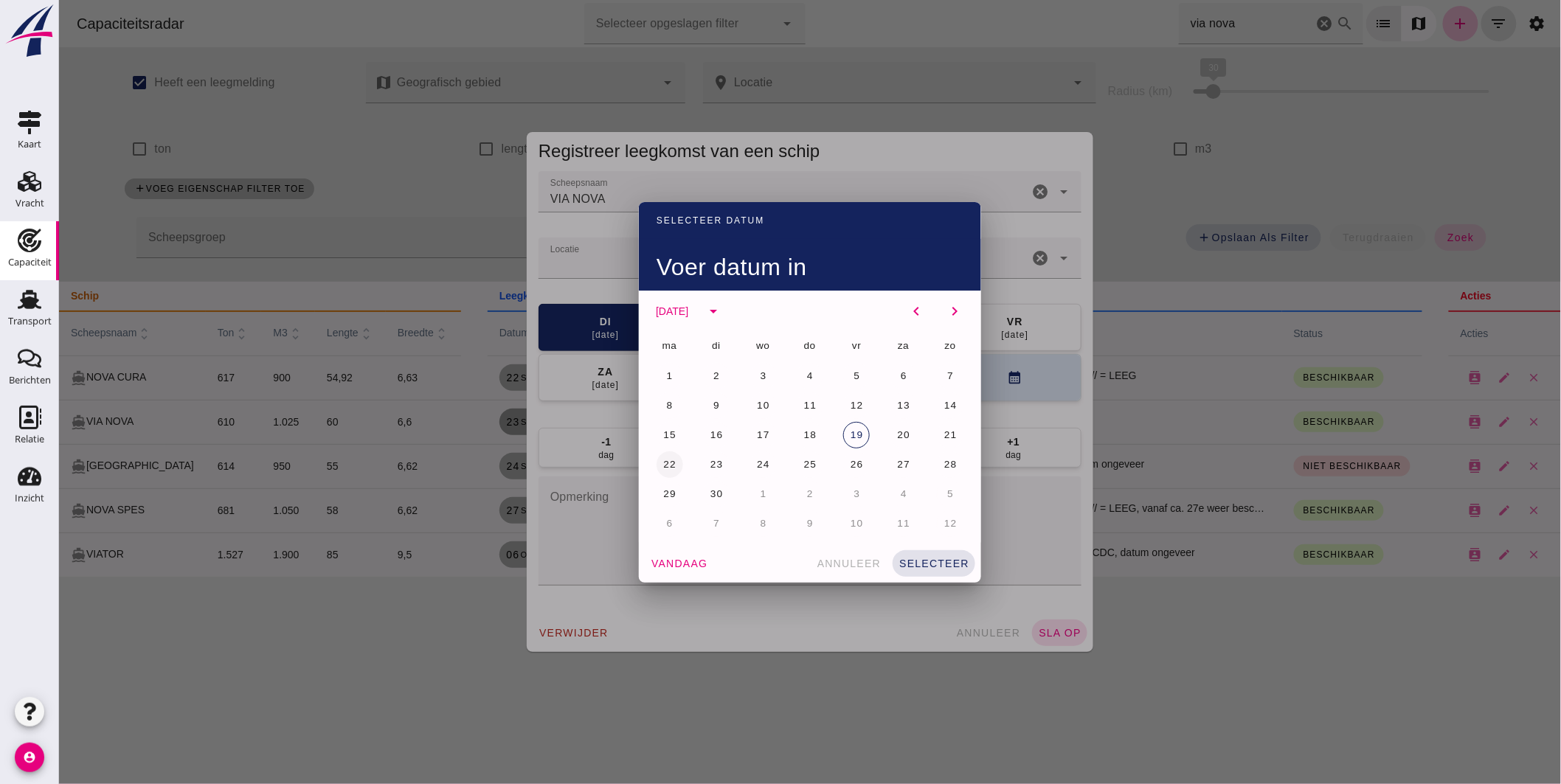
click at [669, 466] on span "22" at bounding box center [669, 464] width 14 height 11
click at [955, 561] on span "selecteer" at bounding box center [933, 563] width 71 height 11
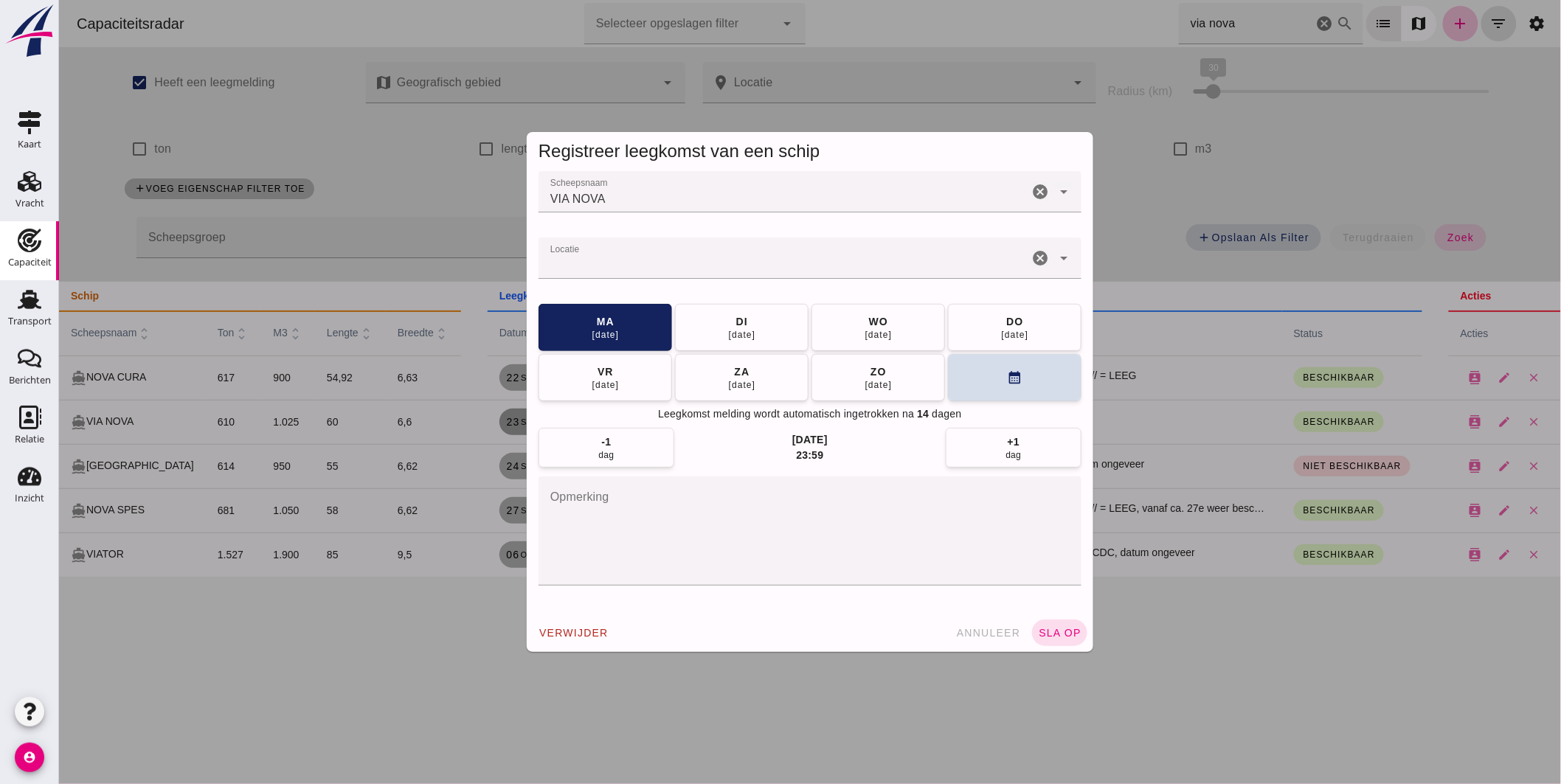
click at [1044, 633] on span "sla op" at bounding box center [1059, 633] width 44 height 11
click at [592, 258] on input "Locatie" at bounding box center [782, 265] width 490 height 18
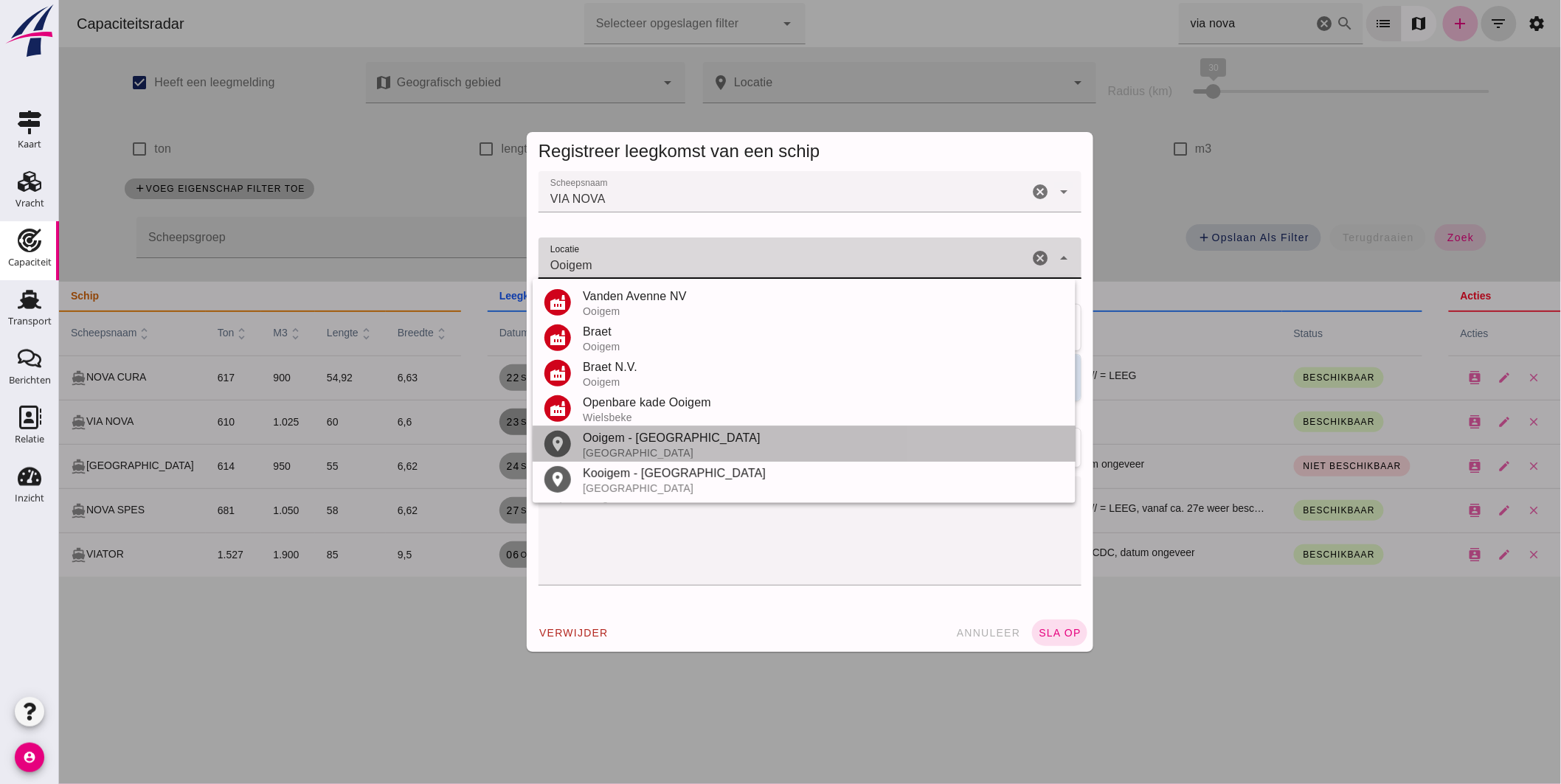
click at [636, 445] on div "Ooigem - [GEOGRAPHIC_DATA]" at bounding box center [823, 437] width 481 height 18
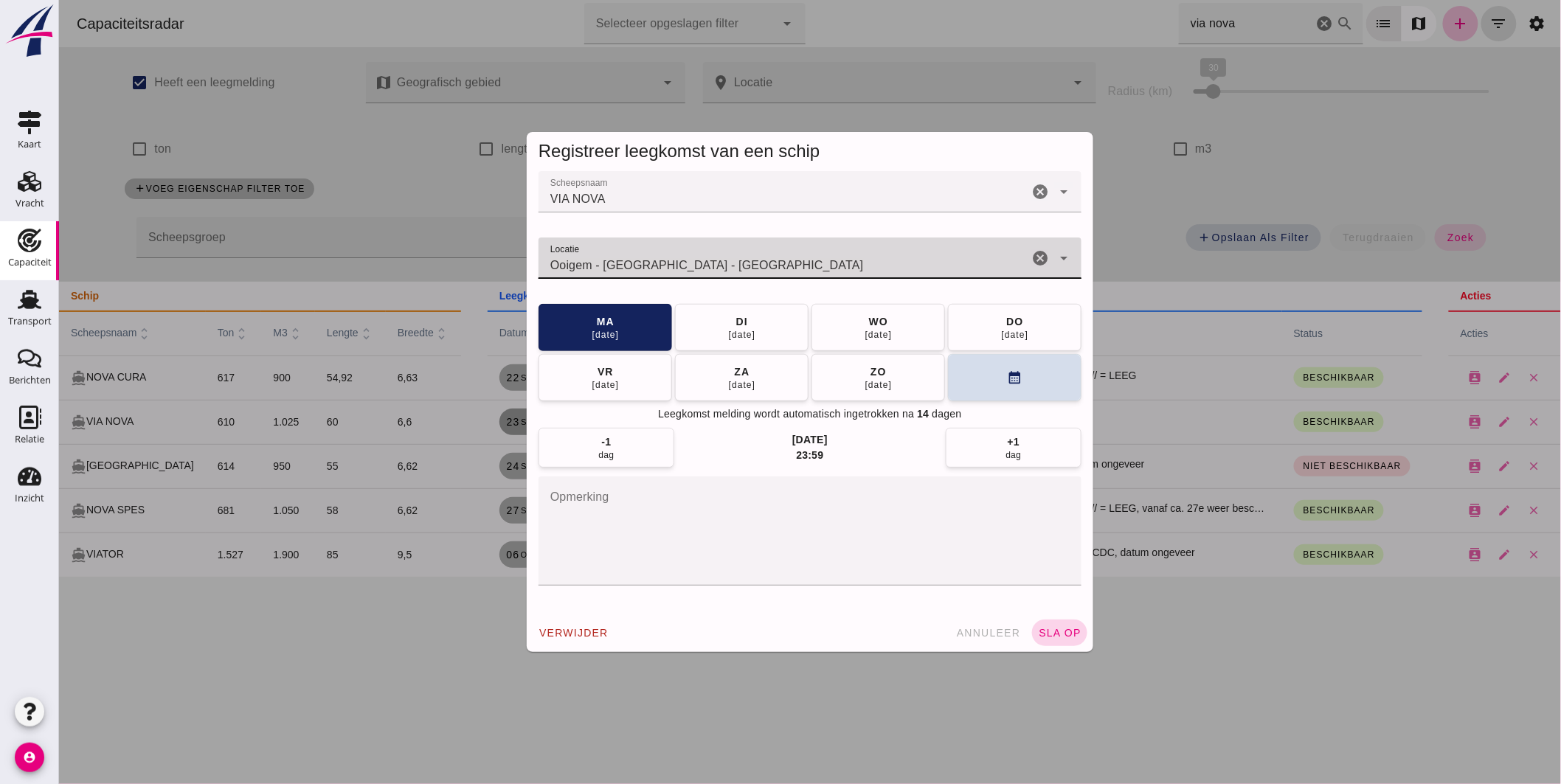
type input "Ooigem - [GEOGRAPHIC_DATA] - [GEOGRAPHIC_DATA]"
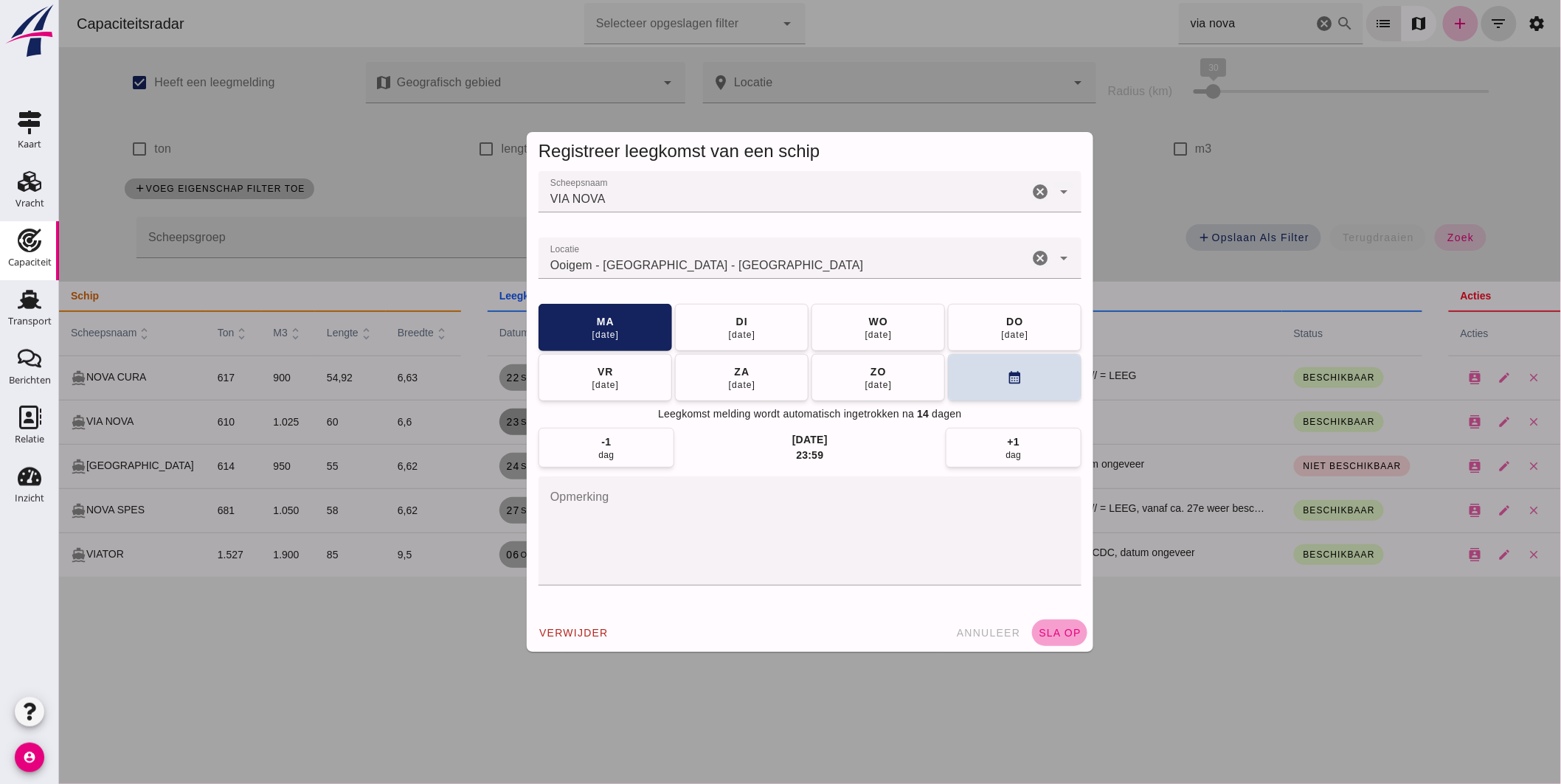
click at [1053, 631] on span "sla op" at bounding box center [1059, 633] width 44 height 11
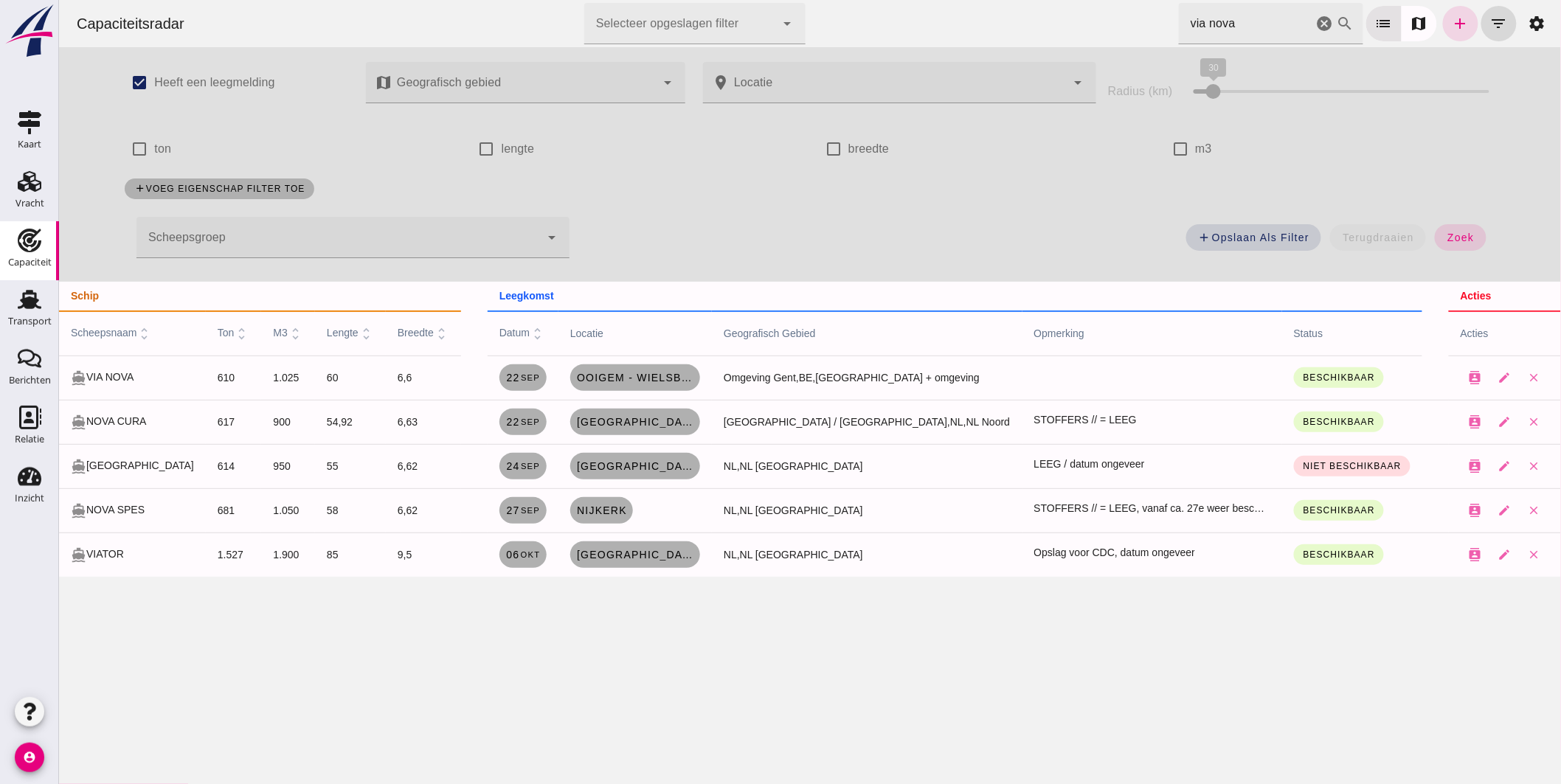
click at [1316, 18] on icon "cancel" at bounding box center [1324, 24] width 18 height 18
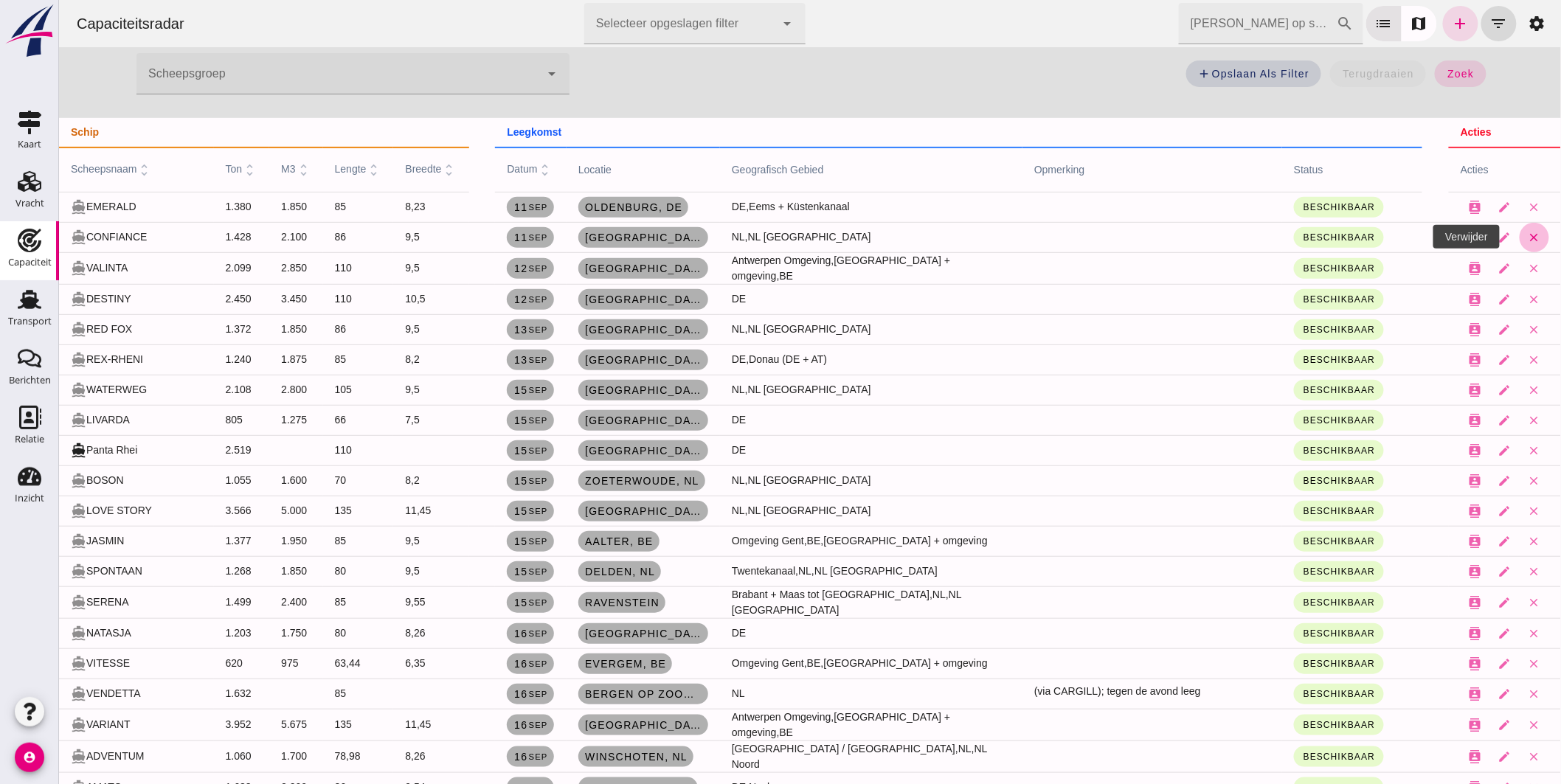
click at [1527, 235] on icon "close" at bounding box center [1534, 238] width 13 height 13
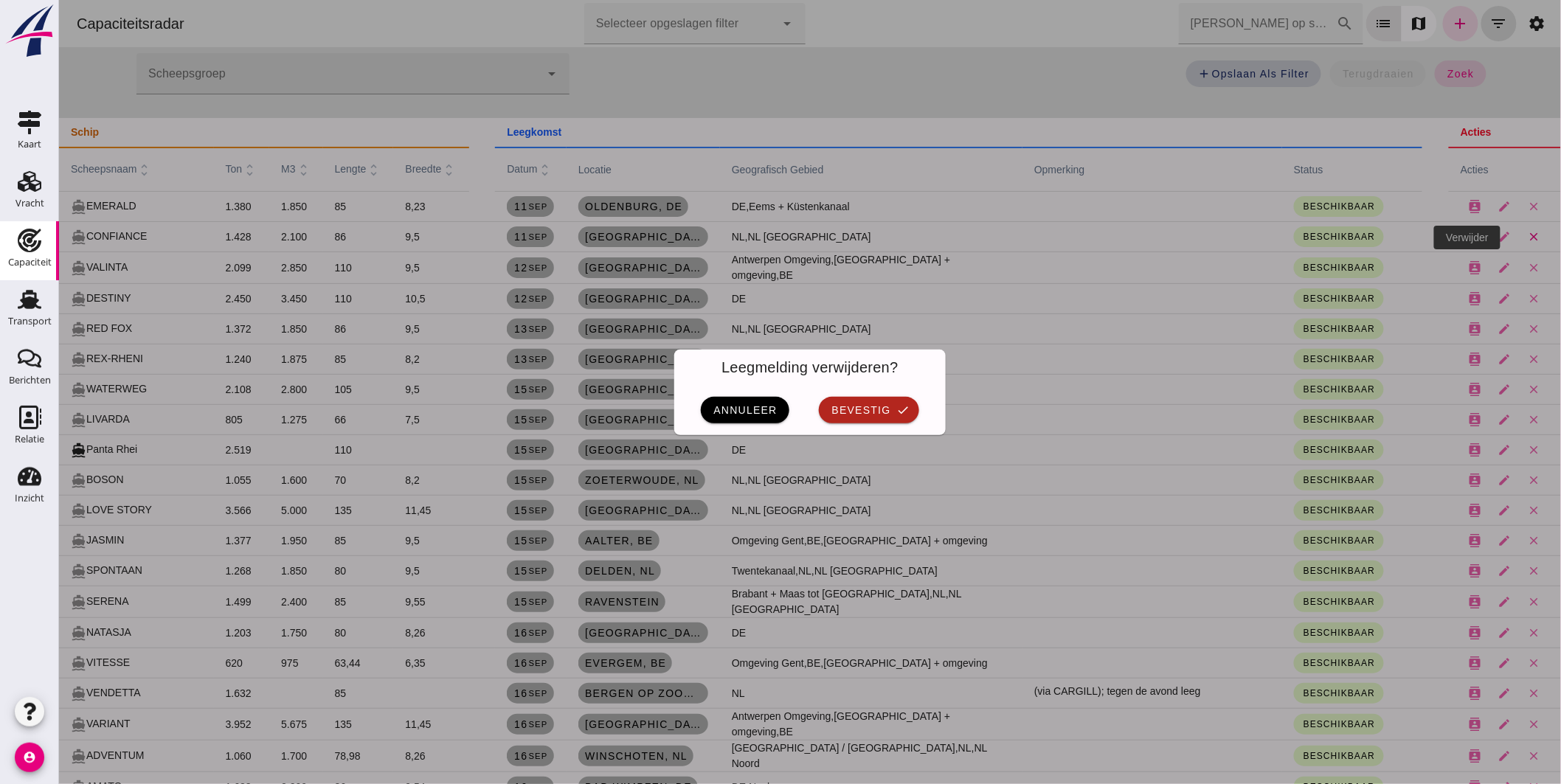
scroll to position [0, 0]
click at [900, 403] on icon "check" at bounding box center [903, 410] width 13 height 13
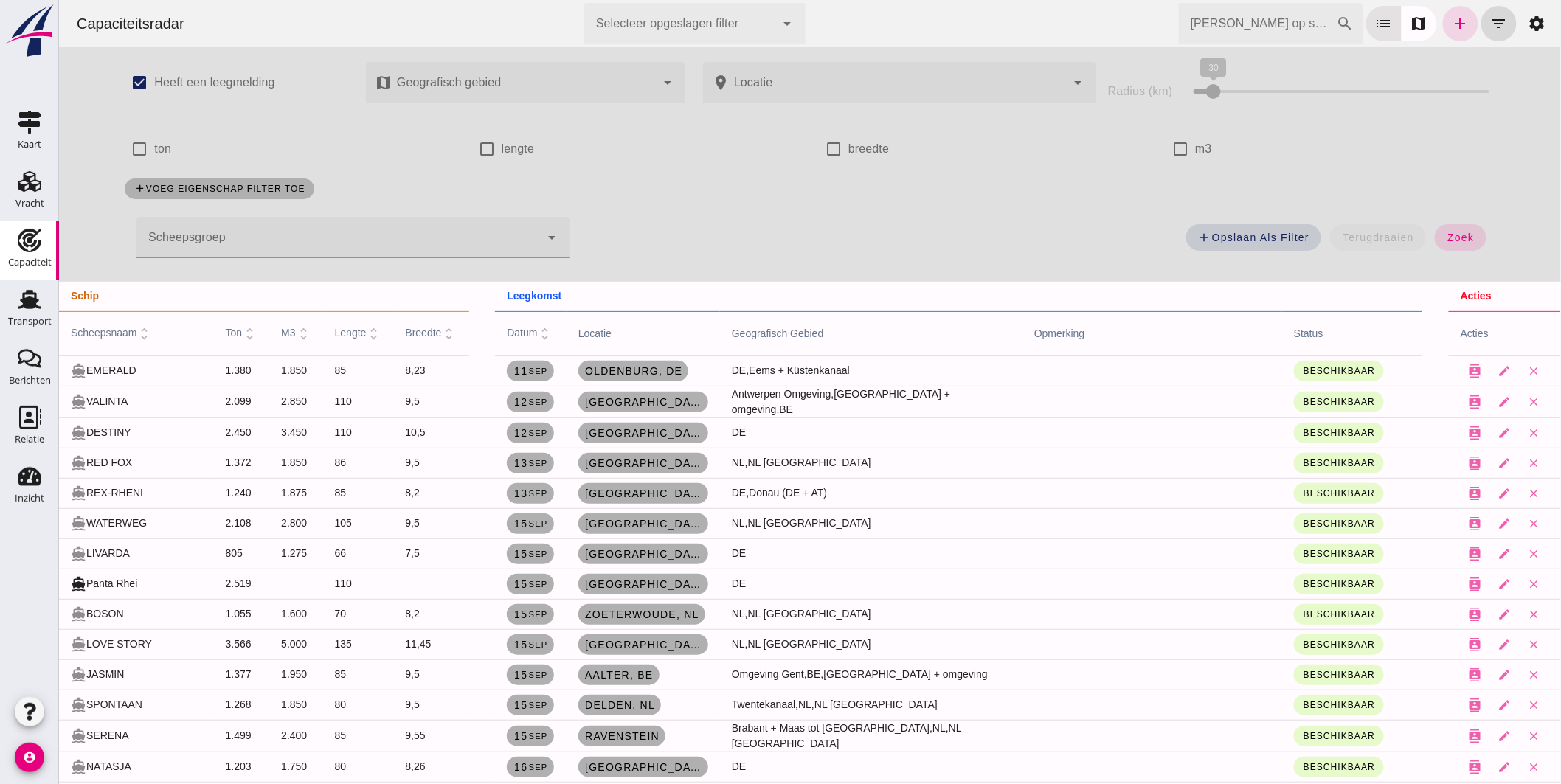
scroll to position [164, 0]
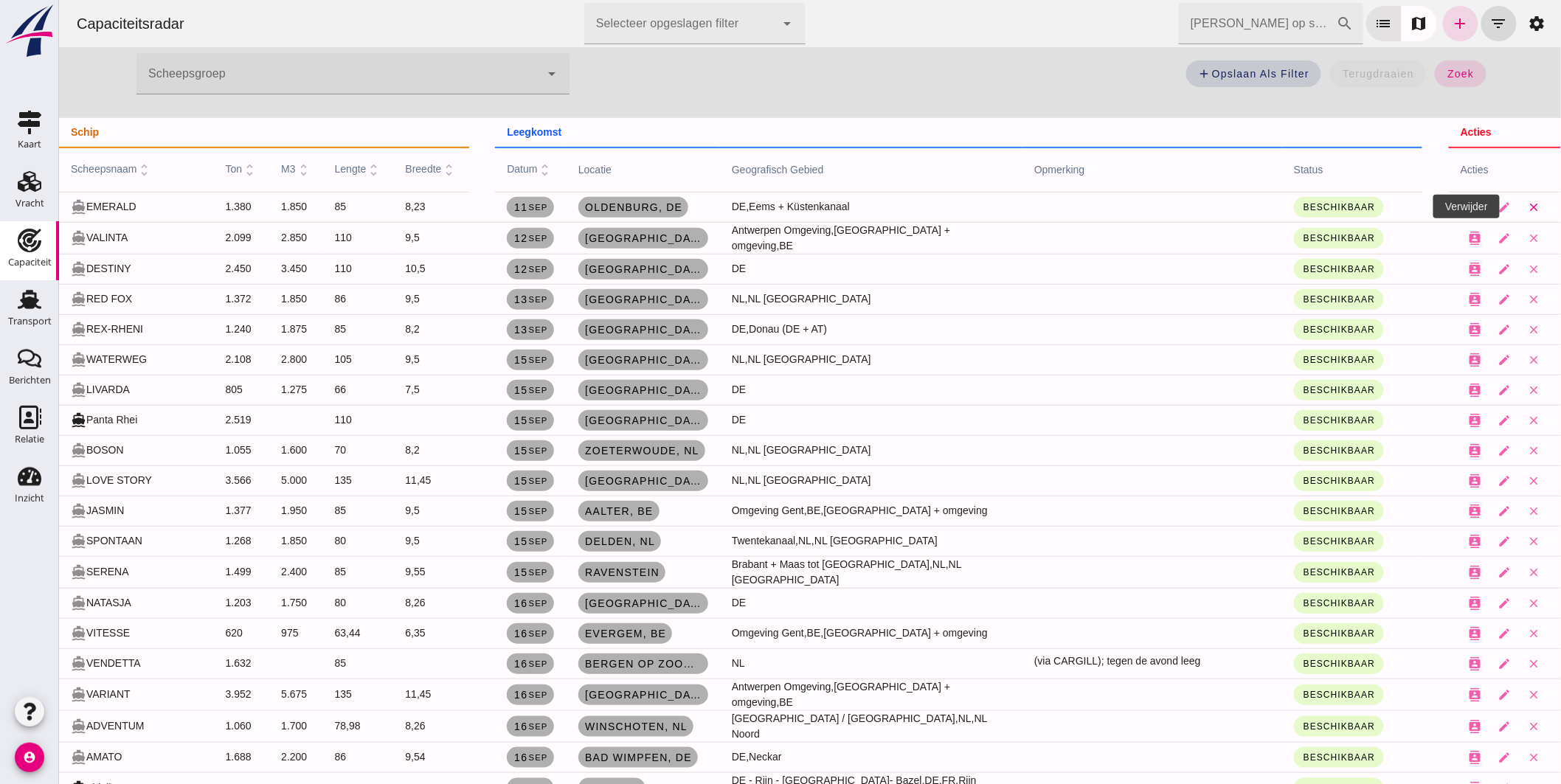
click at [1527, 205] on icon "close" at bounding box center [1534, 207] width 13 height 13
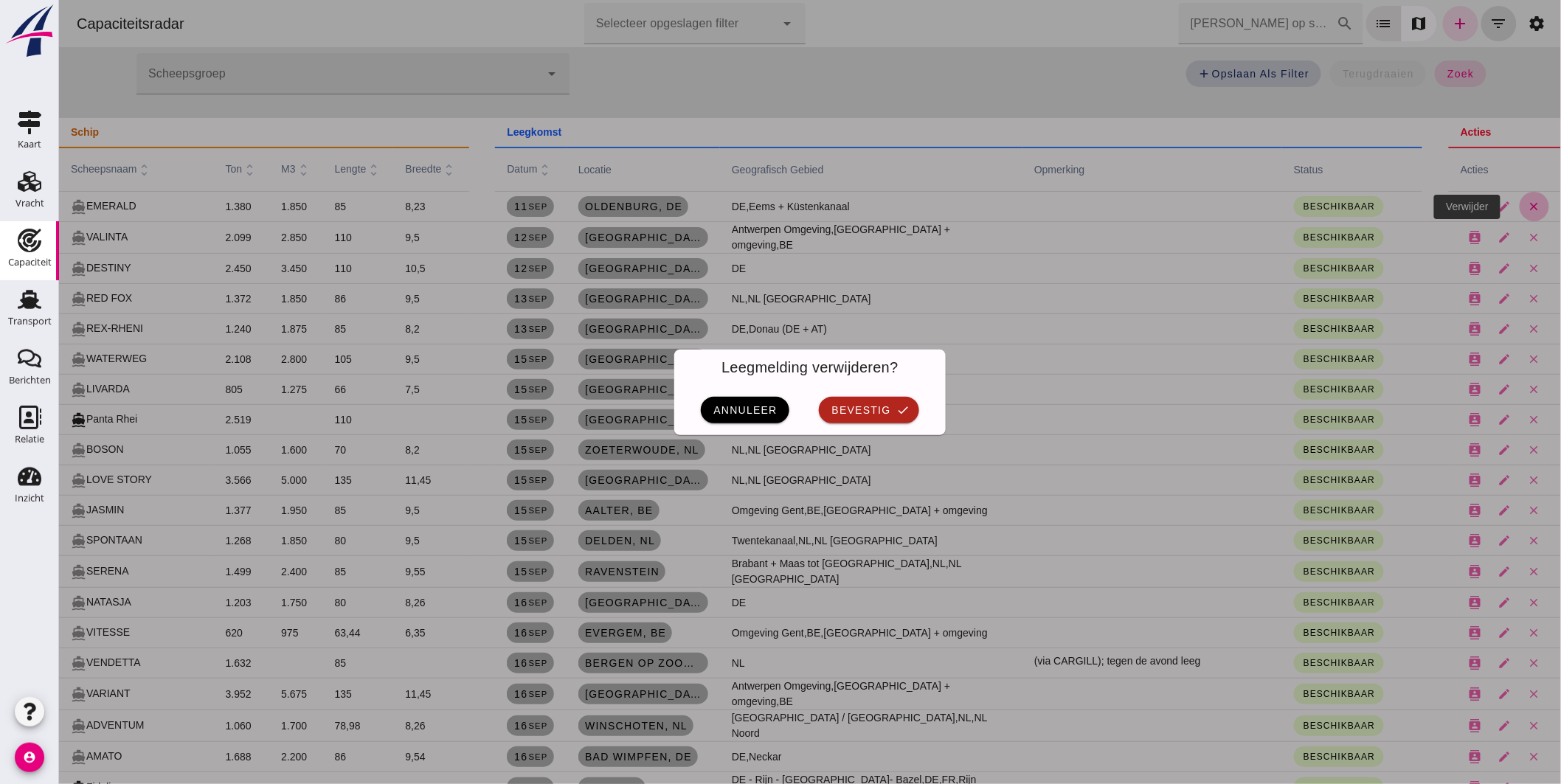
scroll to position [0, 0]
click at [875, 409] on span "bevestig" at bounding box center [859, 410] width 60 height 11
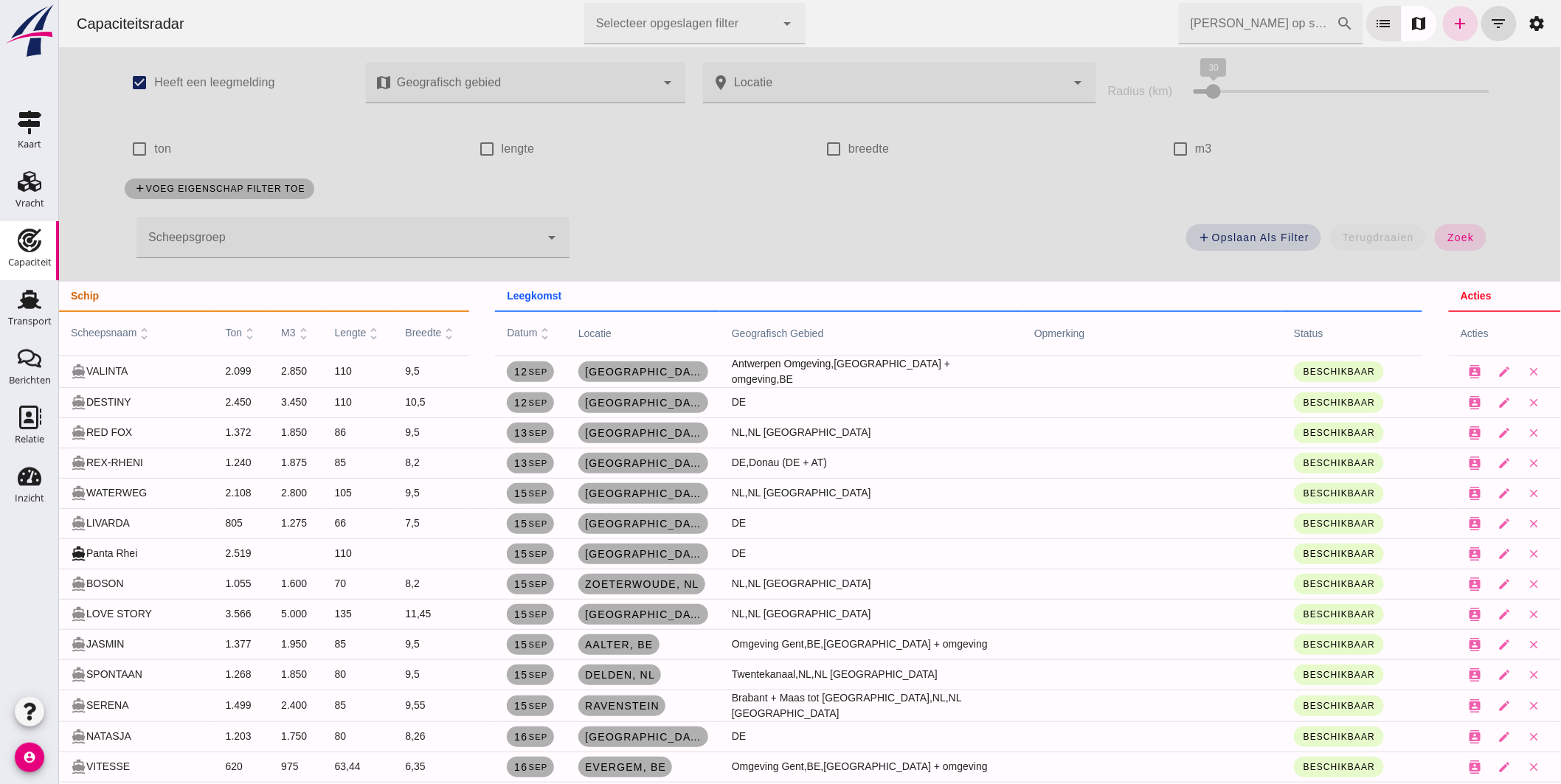
scroll to position [164, 0]
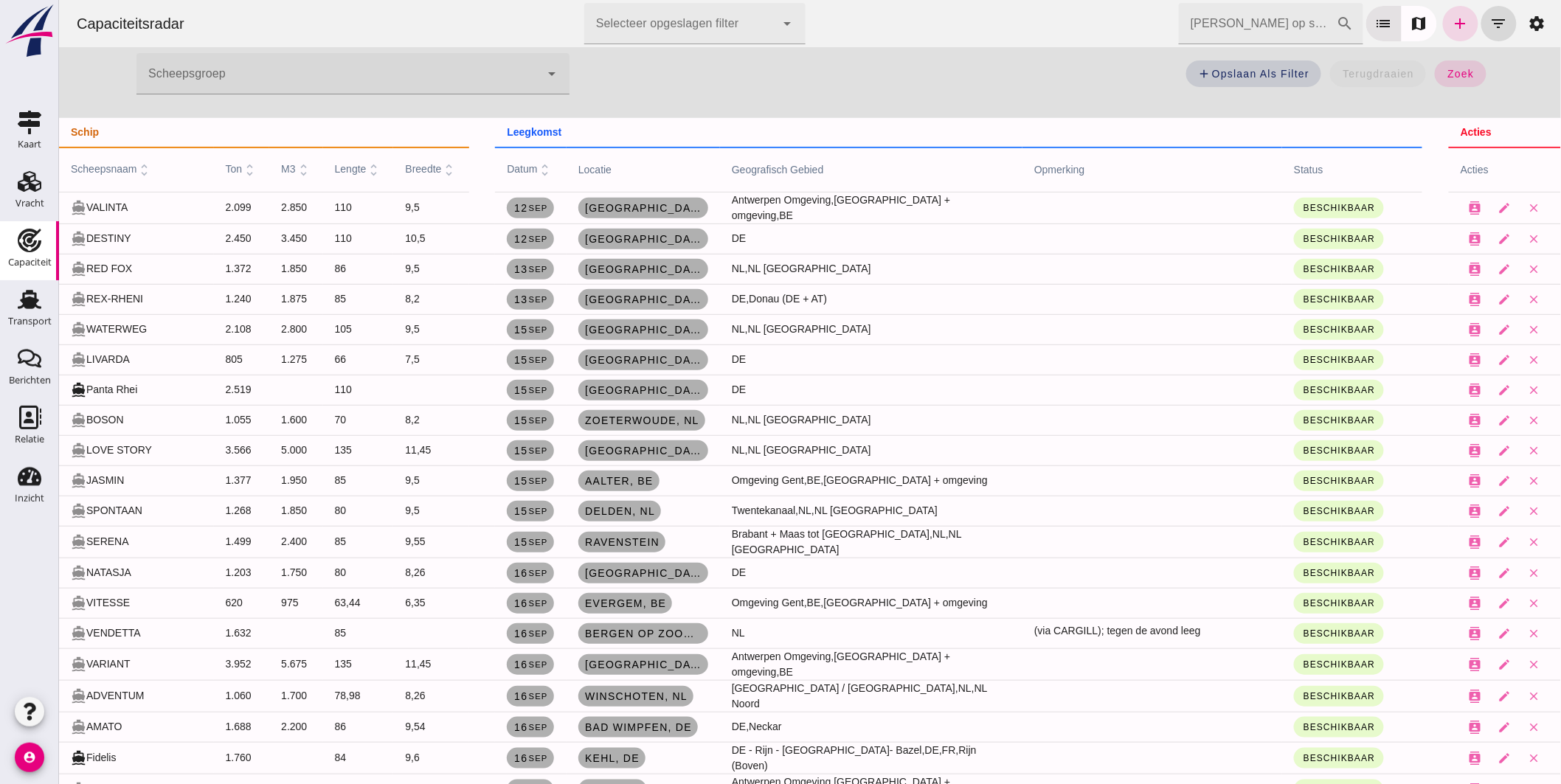
click at [1247, 31] on input "[PERSON_NAME] op scheepsnaam" at bounding box center [1257, 24] width 158 height 42
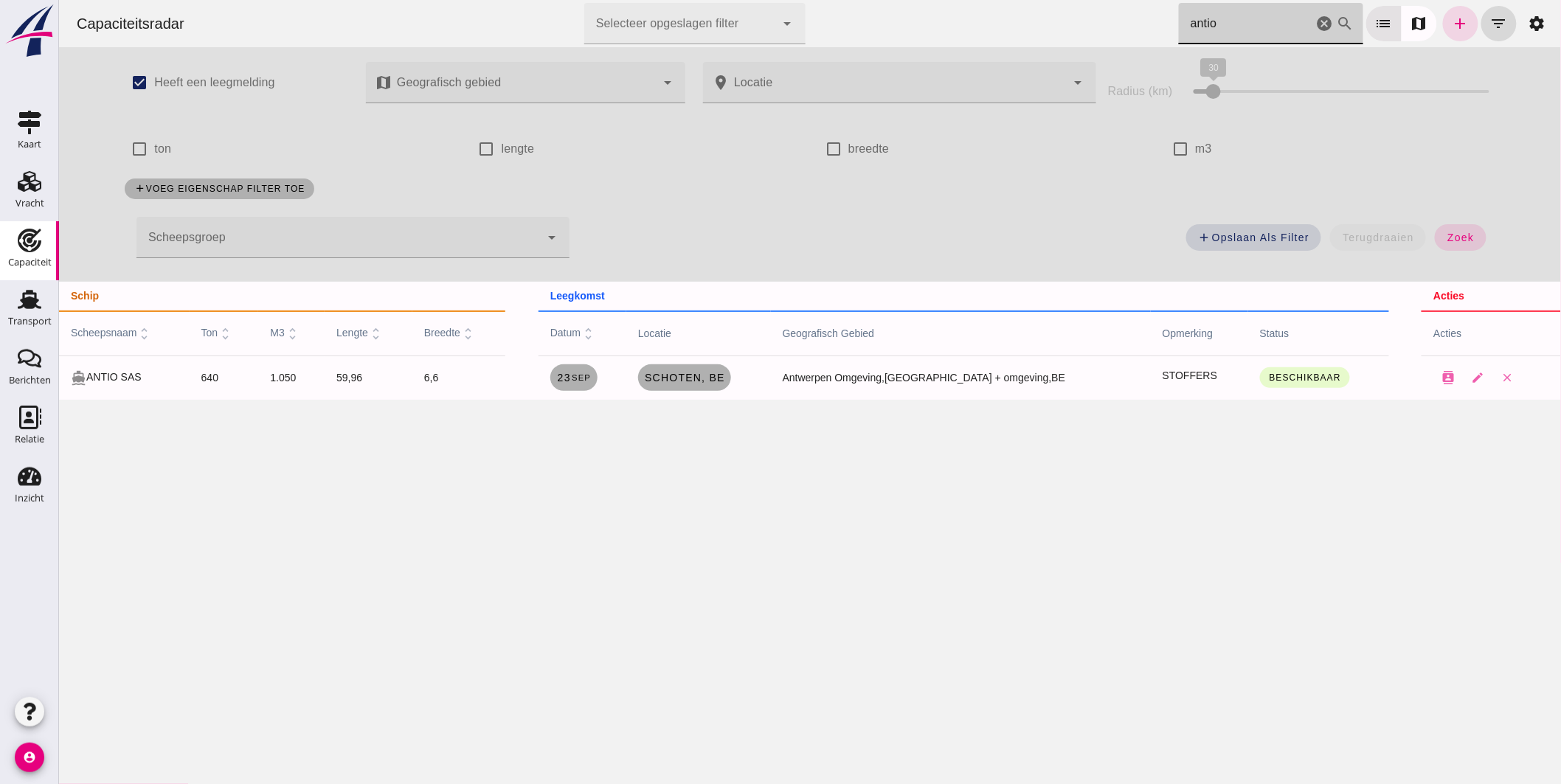
scroll to position [0, 0]
drag, startPoint x: 1097, startPoint y: 9, endPoint x: 887, endPoint y: 9, distance: 210.0
click at [942, 9] on div "Capaciteitsradar Selecteer opgeslagen filter Selecteer opgeslagen filter cancel…" at bounding box center [809, 24] width 1490 height 47
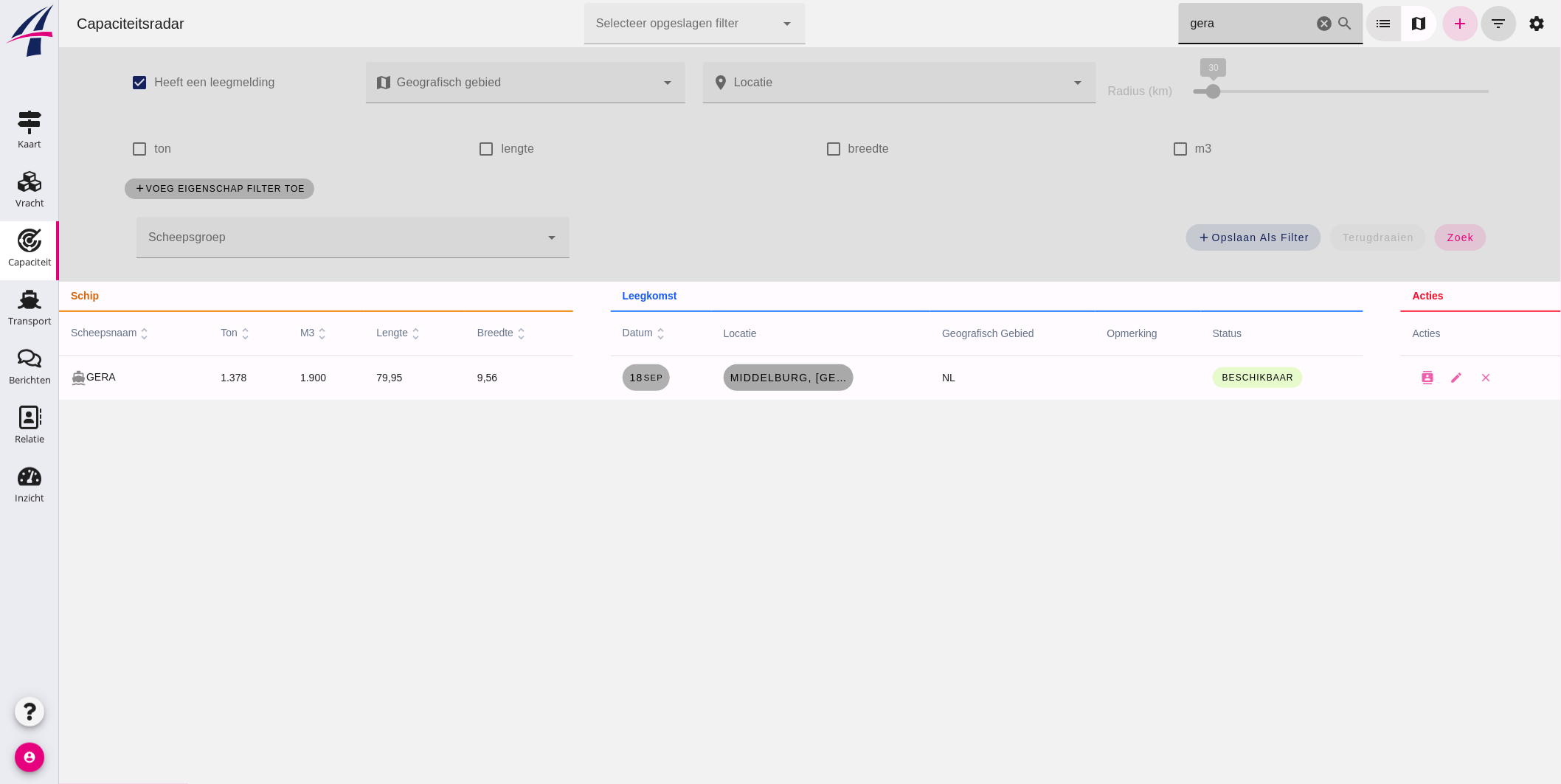
click at [809, 382] on span "Middelburg, [GEOGRAPHIC_DATA]" at bounding box center [788, 378] width 118 height 11
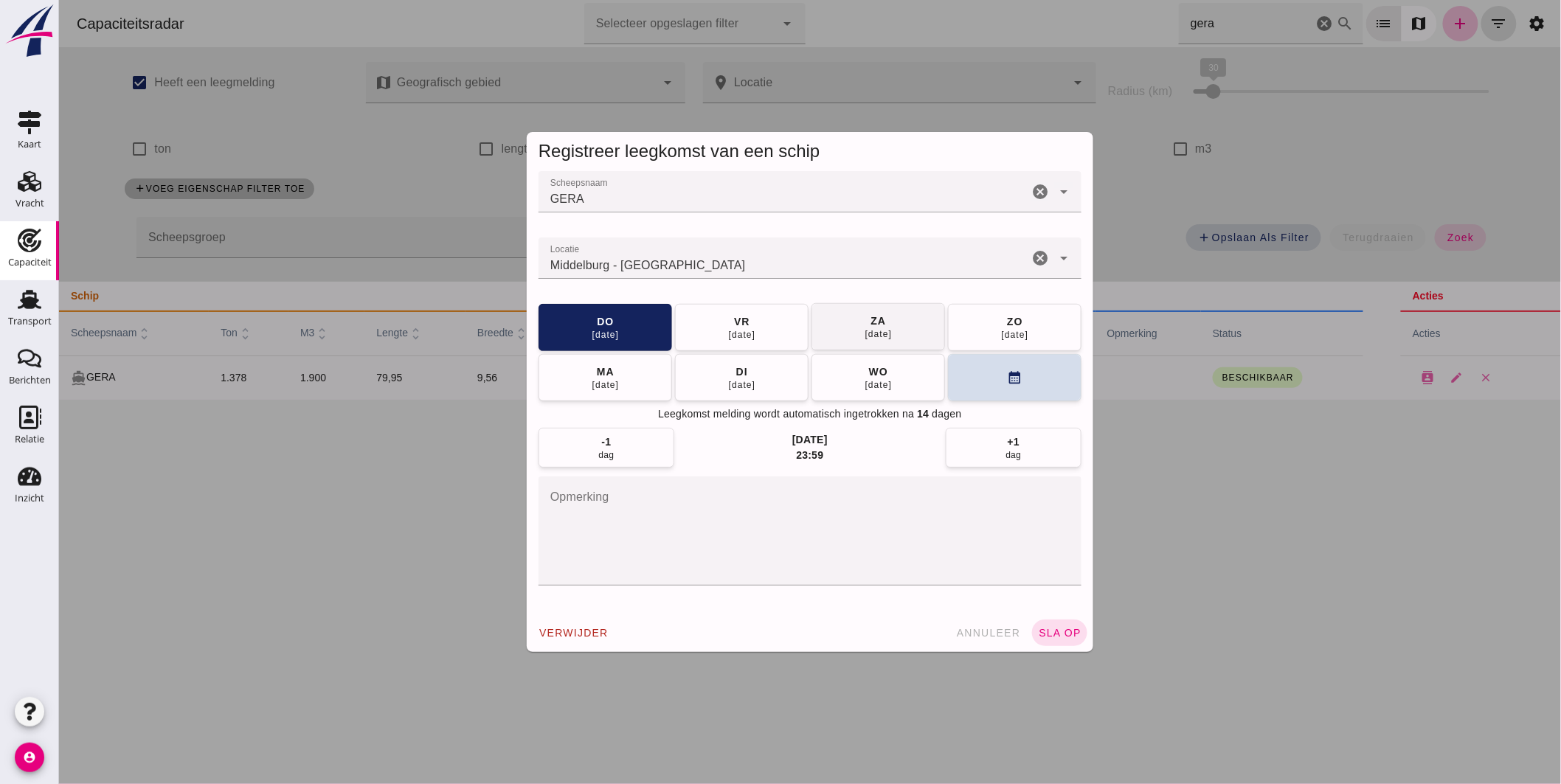
click at [774, 323] on button "[DATE]" at bounding box center [741, 328] width 134 height 47
click at [1066, 636] on span "sla op" at bounding box center [1059, 633] width 44 height 11
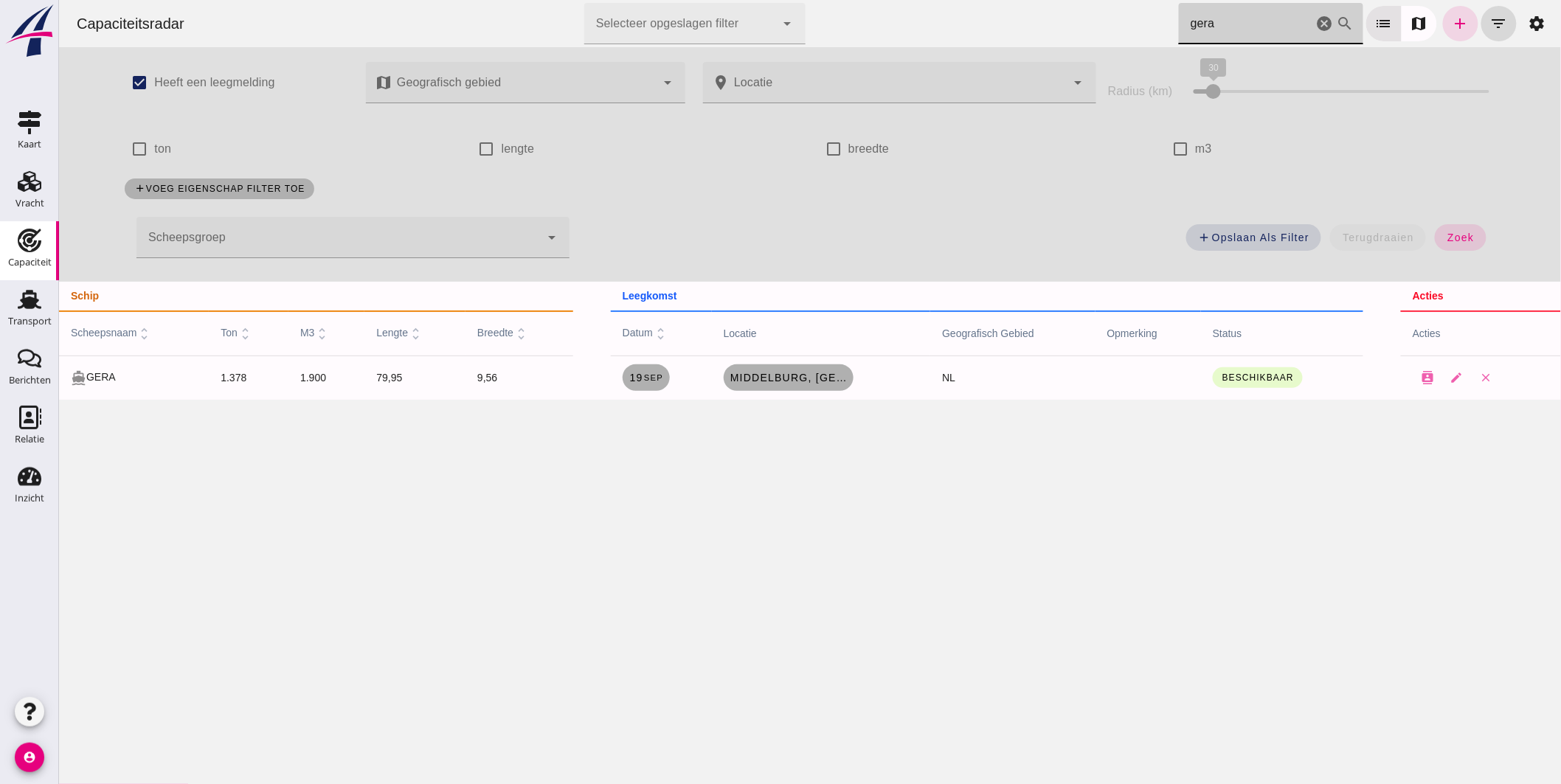
drag, startPoint x: 1159, startPoint y: 27, endPoint x: 959, endPoint y: 22, distance: 200.1
click at [1054, 17] on div "Capaciteitsradar Selecteer opgeslagen filter Selecteer opgeslagen filter cancel…" at bounding box center [809, 24] width 1490 height 47
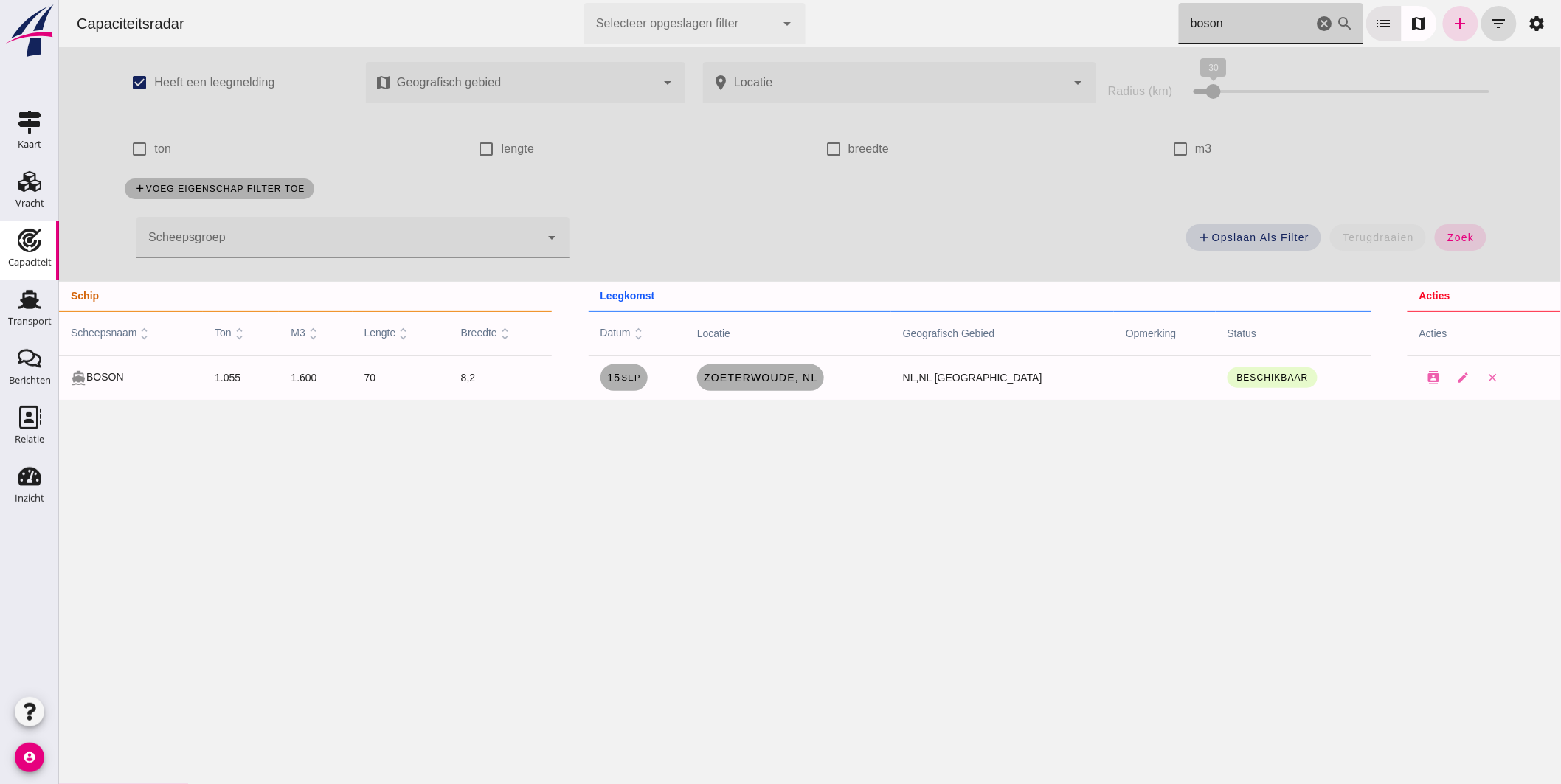
drag, startPoint x: 1228, startPoint y: 24, endPoint x: 978, endPoint y: -16, distance: 253.2
click at [978, 0] on html "Capaciteitsradar Selecteer opgeslagen filter Selecteer opgeslagen filter cancel…" at bounding box center [810, 392] width 1502 height 784
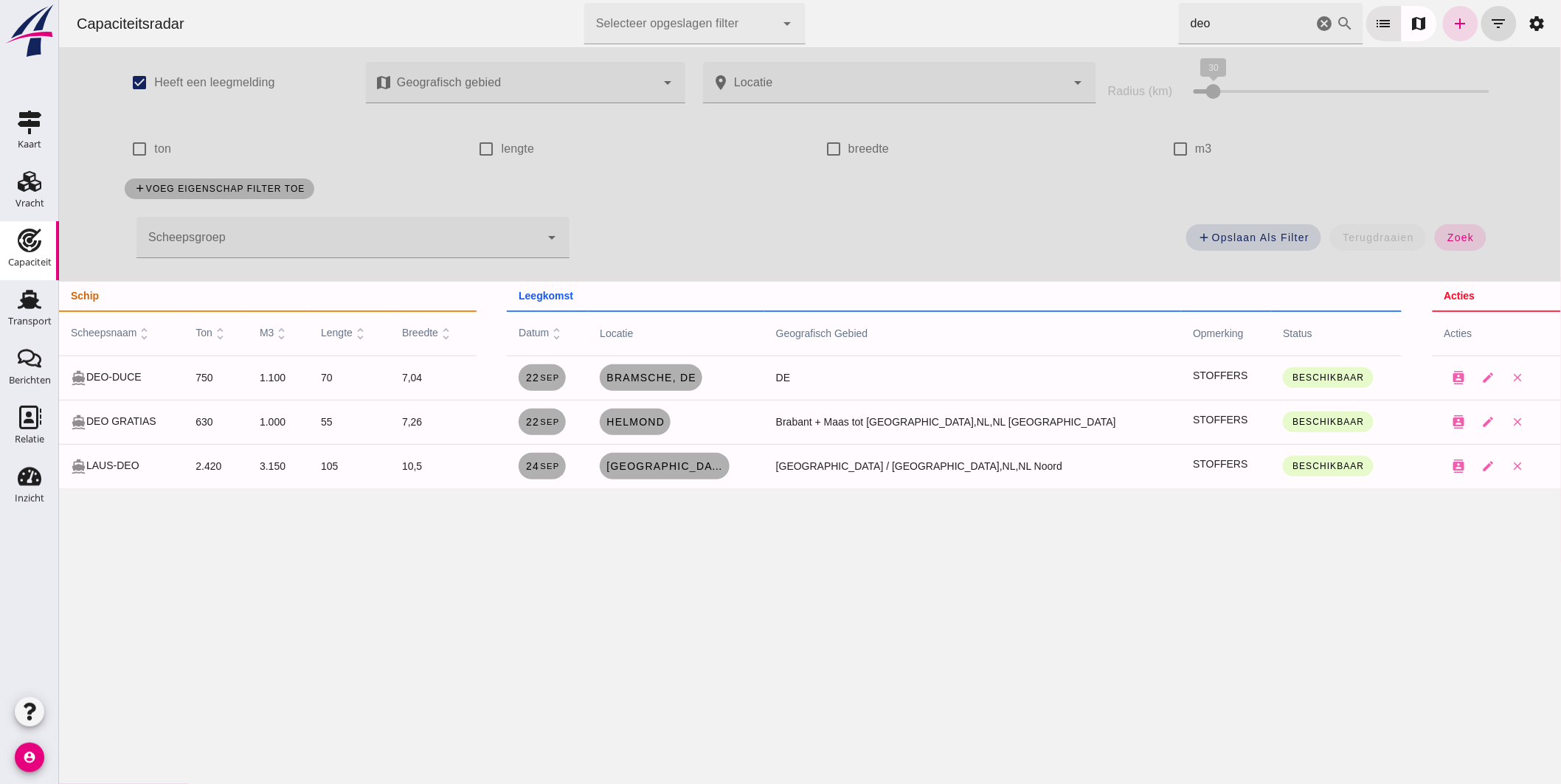
drag, startPoint x: 1211, startPoint y: 23, endPoint x: 966, endPoint y: 31, distance: 245.1
click at [993, 30] on div "Capaciteitsradar Selecteer opgeslagen filter Selecteer opgeslagen filter cancel…" at bounding box center [809, 24] width 1490 height 47
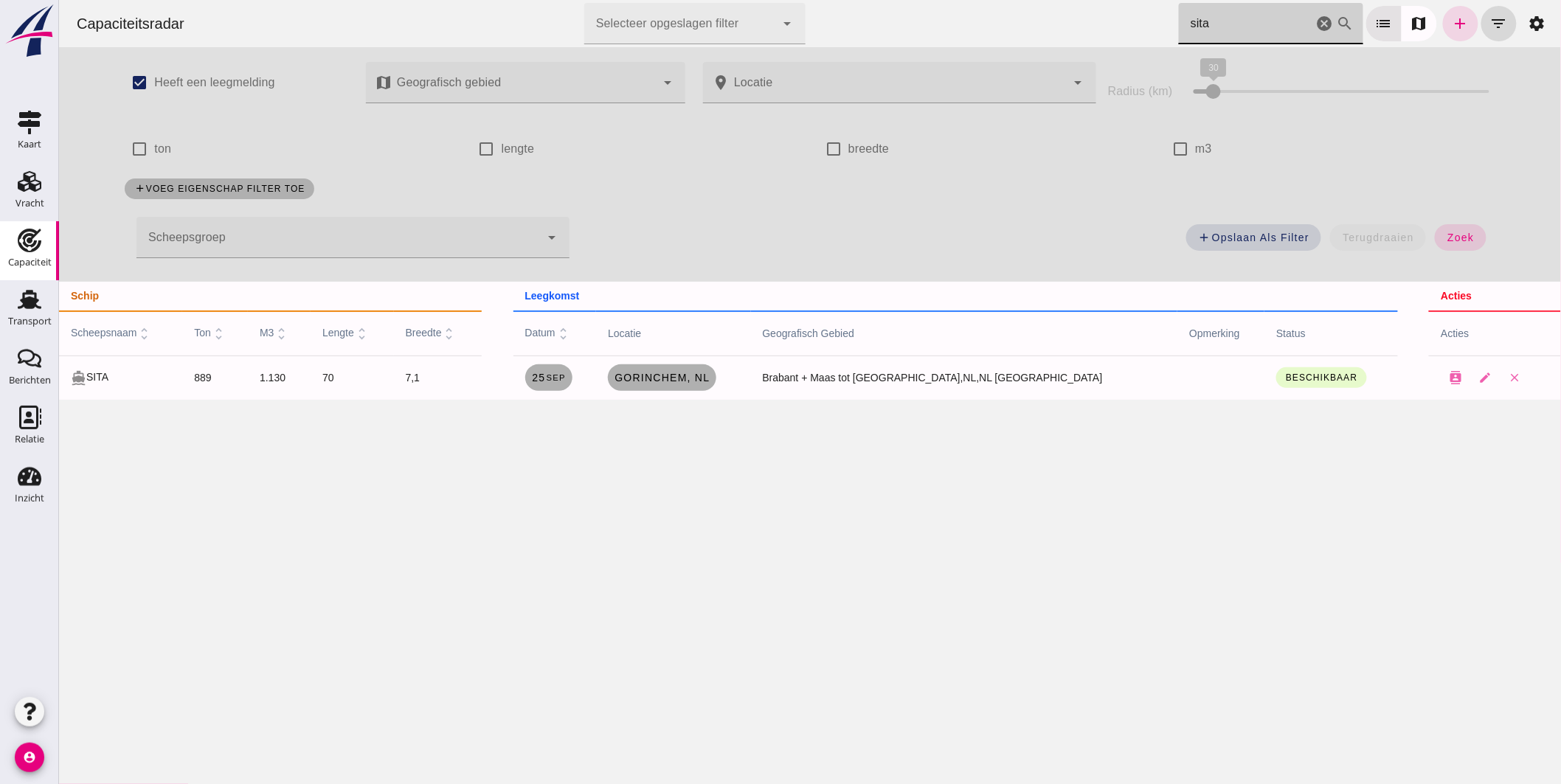
drag, startPoint x: 1206, startPoint y: 29, endPoint x: 1019, endPoint y: 1, distance: 189.1
click at [1041, 5] on div "Capaciteitsradar Selecteer opgeslagen filter Selecteer opgeslagen filter cancel…" at bounding box center [809, 24] width 1490 height 47
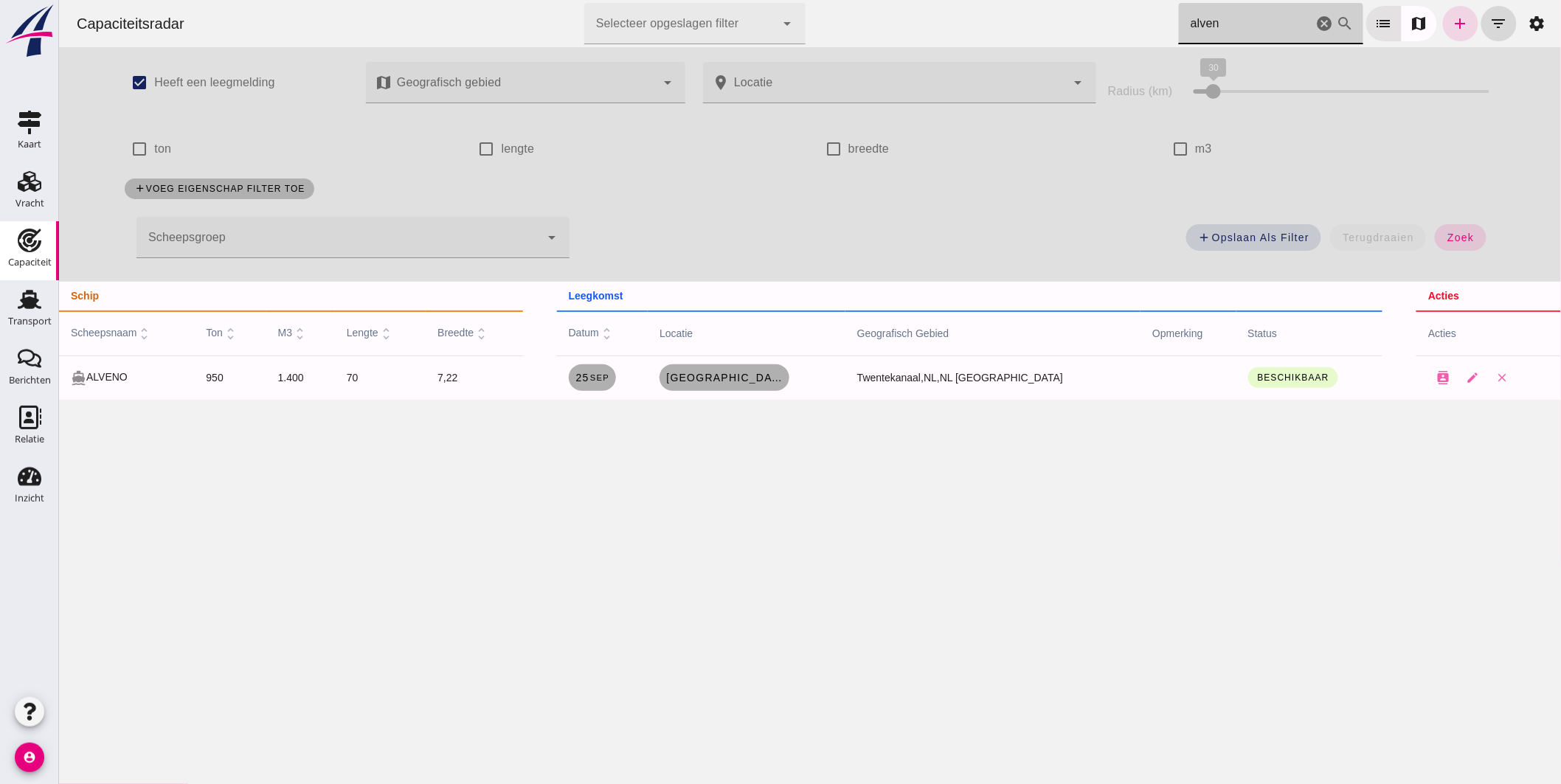
drag, startPoint x: 1218, startPoint y: 28, endPoint x: 1048, endPoint y: 25, distance: 170.0
click at [1078, 21] on div "Capaciteitsradar Selecteer opgeslagen filter Selecteer opgeslagen filter cancel…" at bounding box center [809, 24] width 1490 height 47
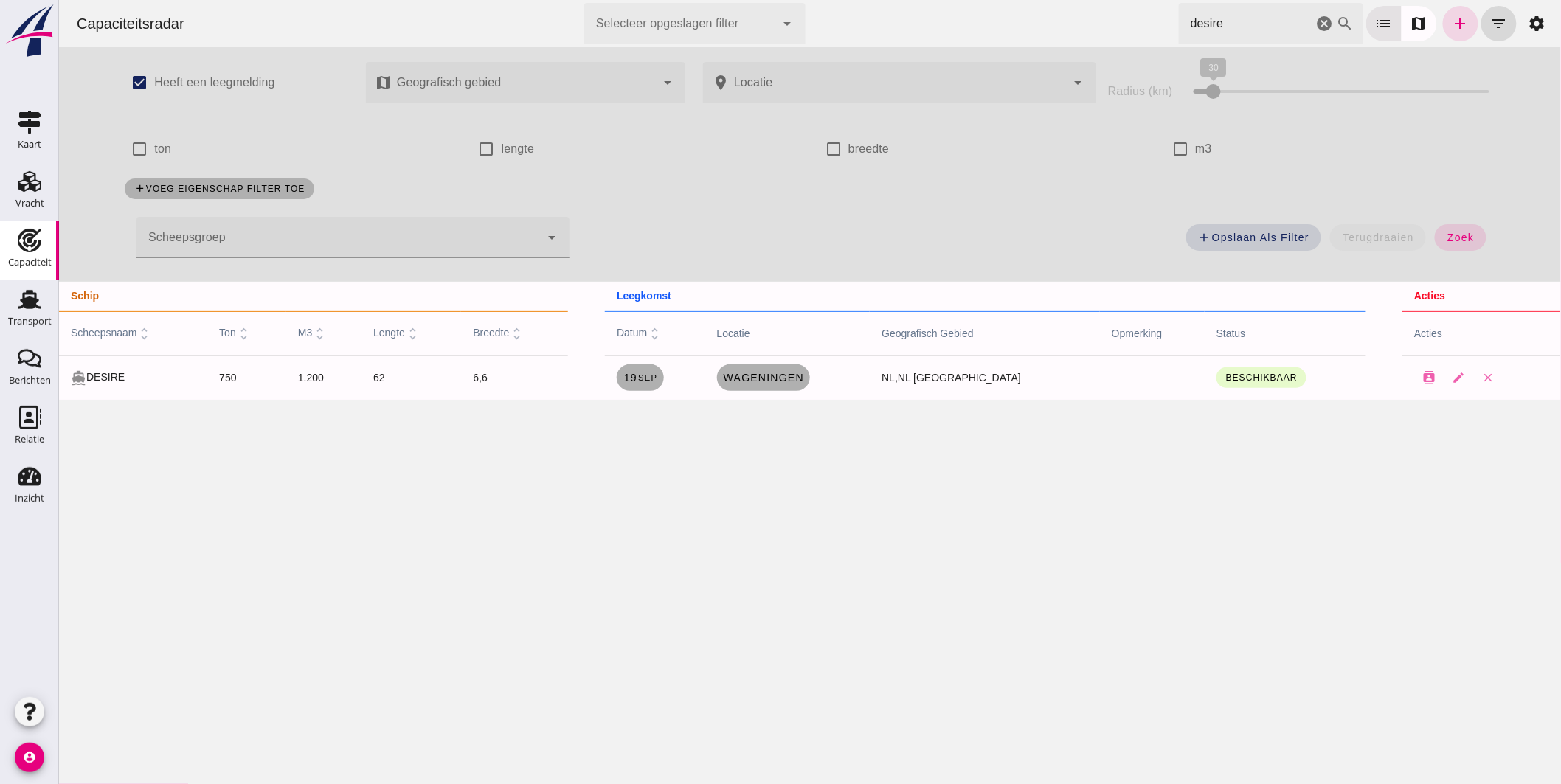
drag, startPoint x: 1242, startPoint y: 25, endPoint x: 498, endPoint y: 20, distance: 744.0
click at [726, 0] on html "Capaciteitsradar Selecteer opgeslagen filter Selecteer opgeslagen filter cancel…" at bounding box center [810, 392] width 1502 height 784
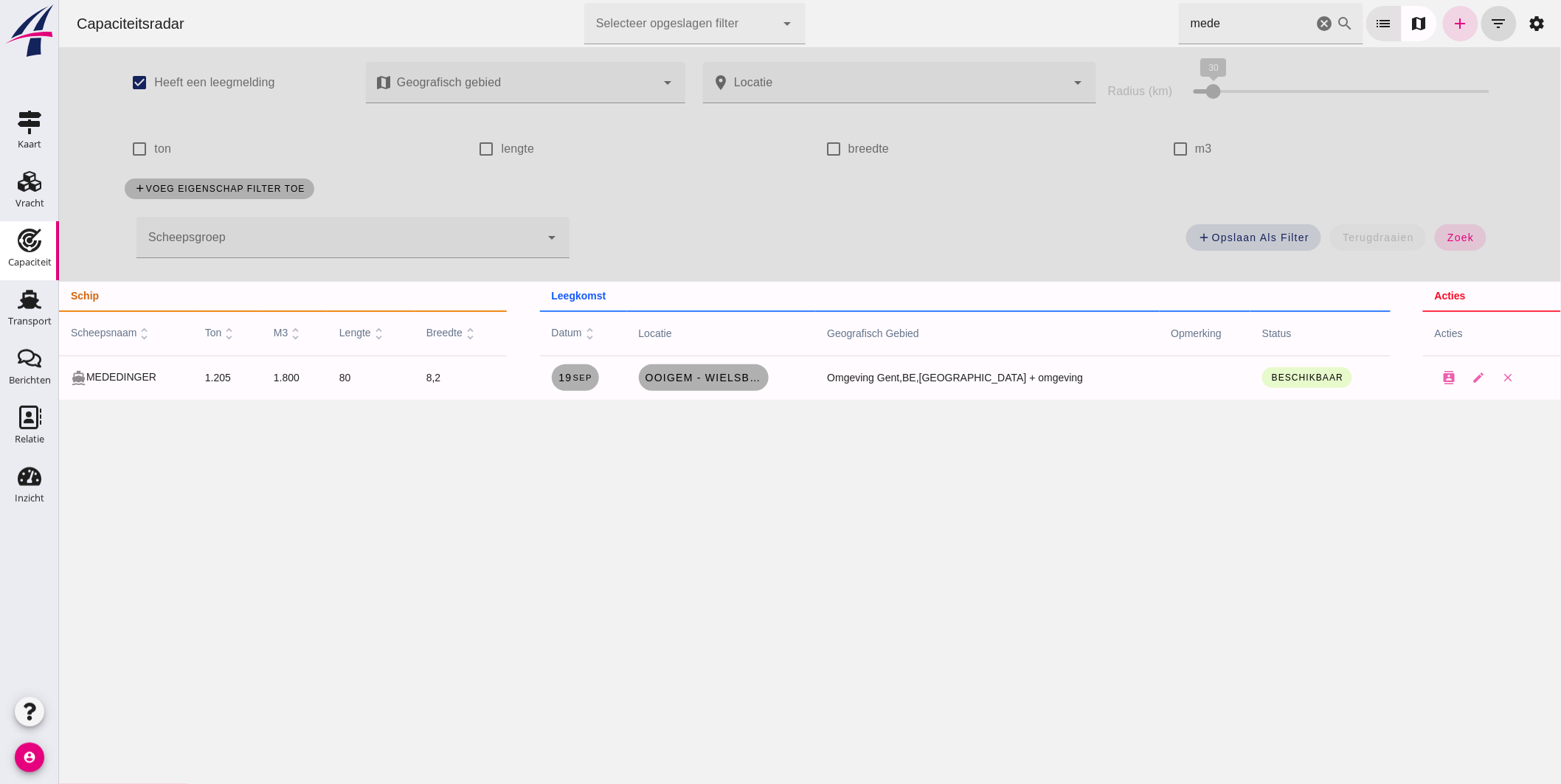
drag, startPoint x: 1175, startPoint y: 28, endPoint x: 789, endPoint y: 47, distance: 386.5
click at [866, 45] on div "Capaciteitsradar Selecteer opgeslagen filter Selecteer opgeslagen filter cancel…" at bounding box center [809, 24] width 1490 height 47
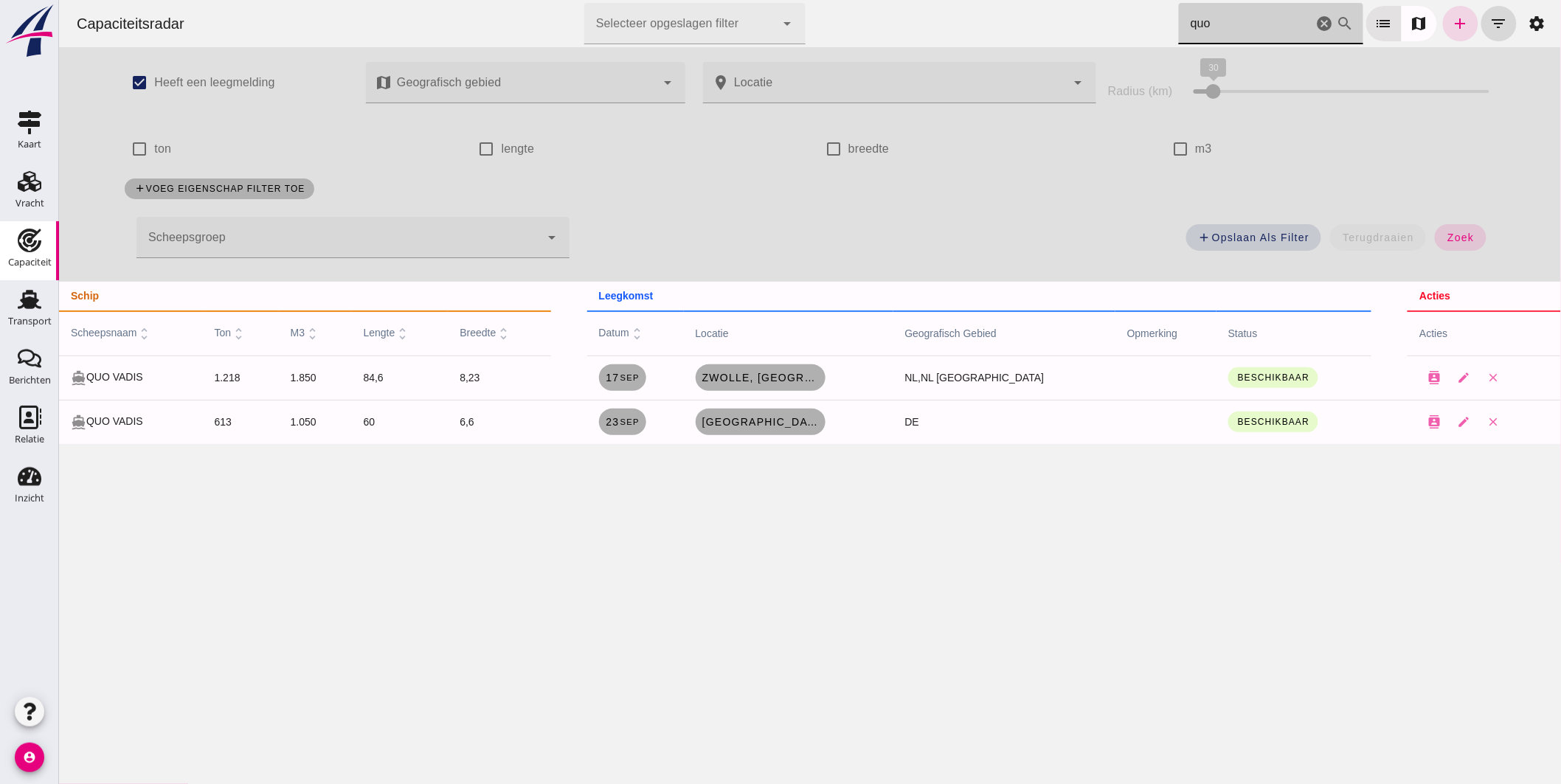
drag, startPoint x: 1157, startPoint y: 21, endPoint x: 1014, endPoint y: 25, distance: 143.1
click at [1052, 20] on div "Capaciteitsradar Selecteer opgeslagen filter Selecteer opgeslagen filter cancel…" at bounding box center [809, 24] width 1490 height 47
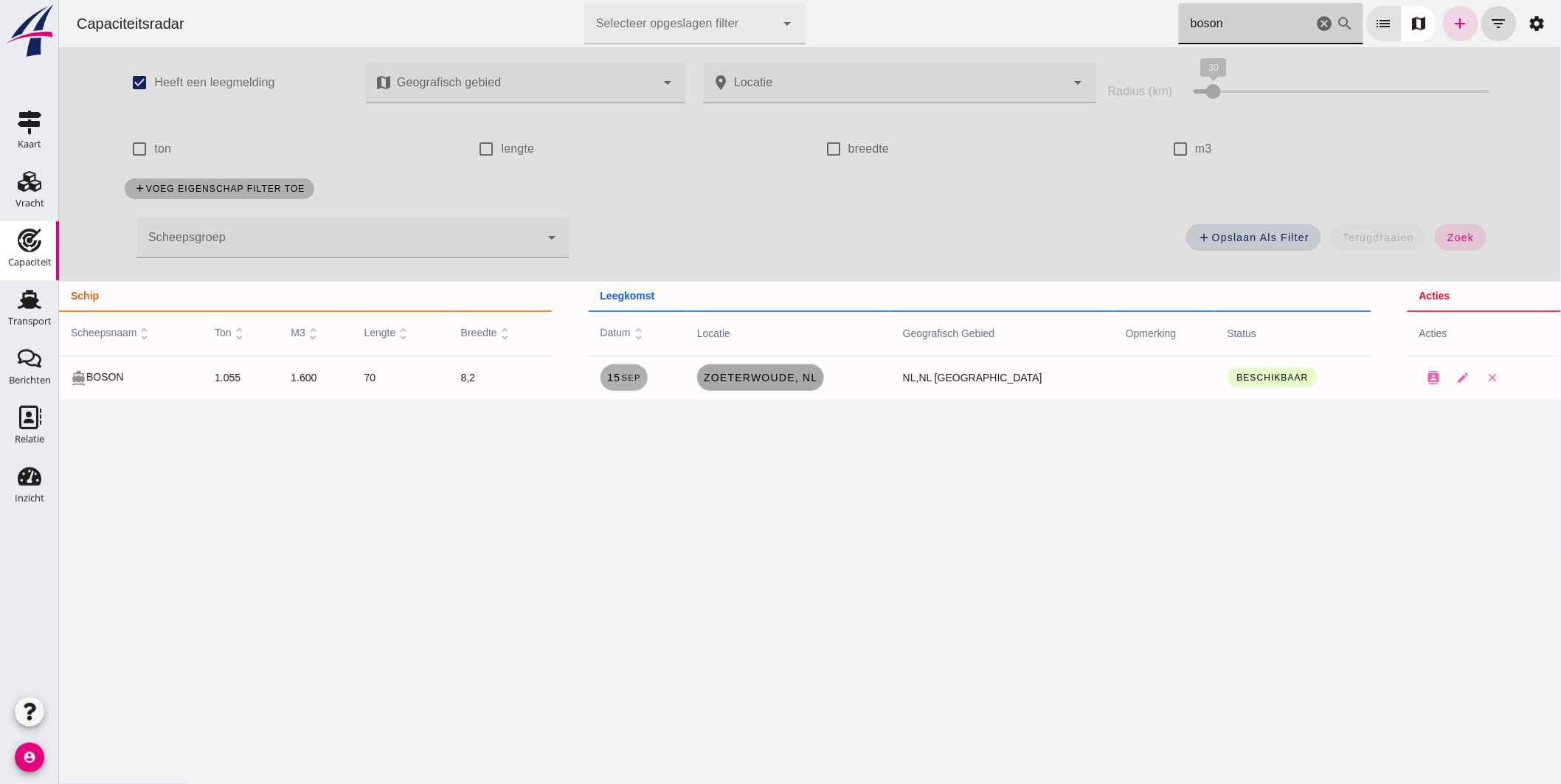
type input "boson"
click at [794, 377] on span "Zoeterwoude, nl" at bounding box center [761, 378] width 116 height 11
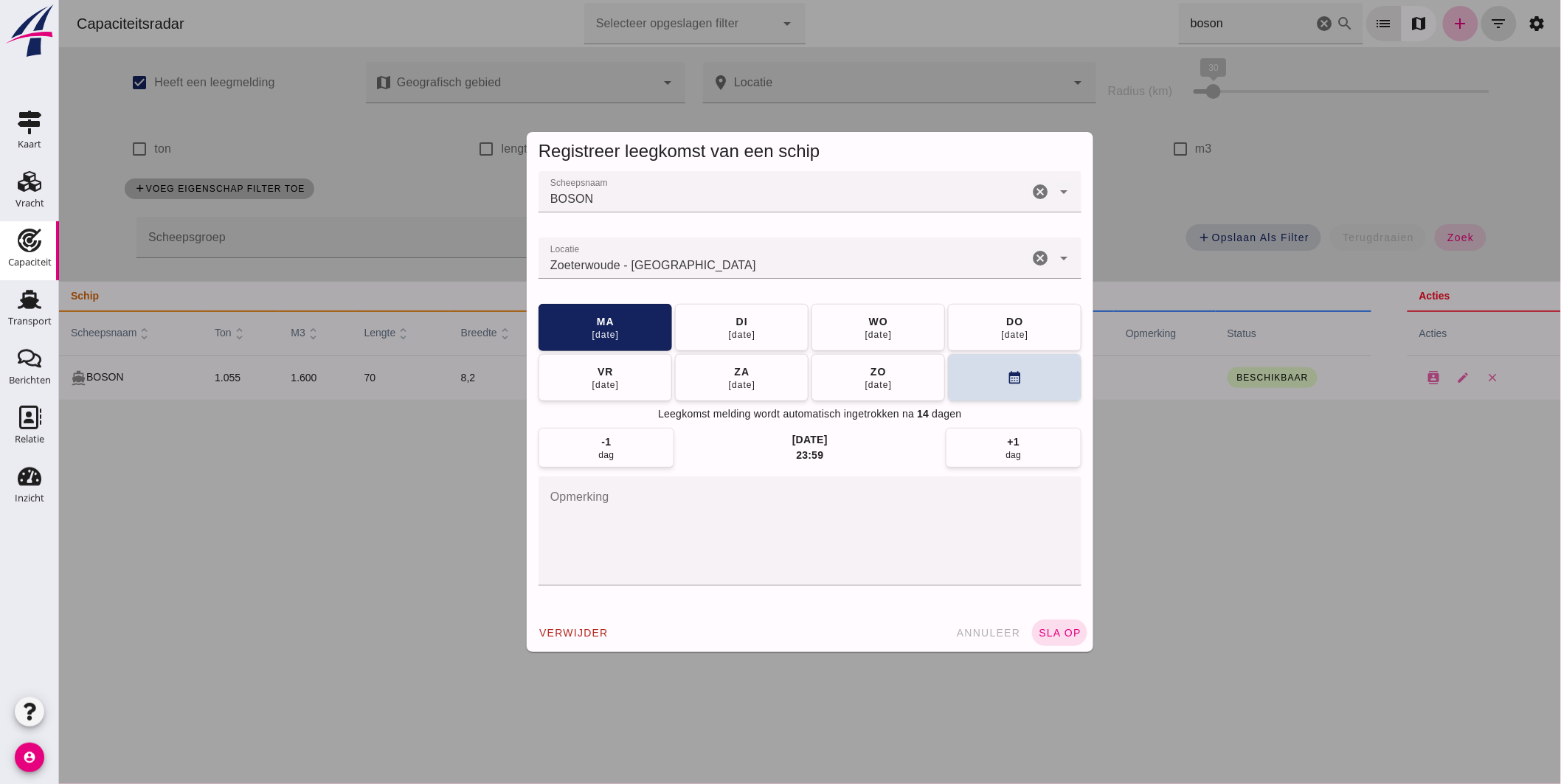
click at [748, 258] on input "Locatie" at bounding box center [782, 265] width 490 height 18
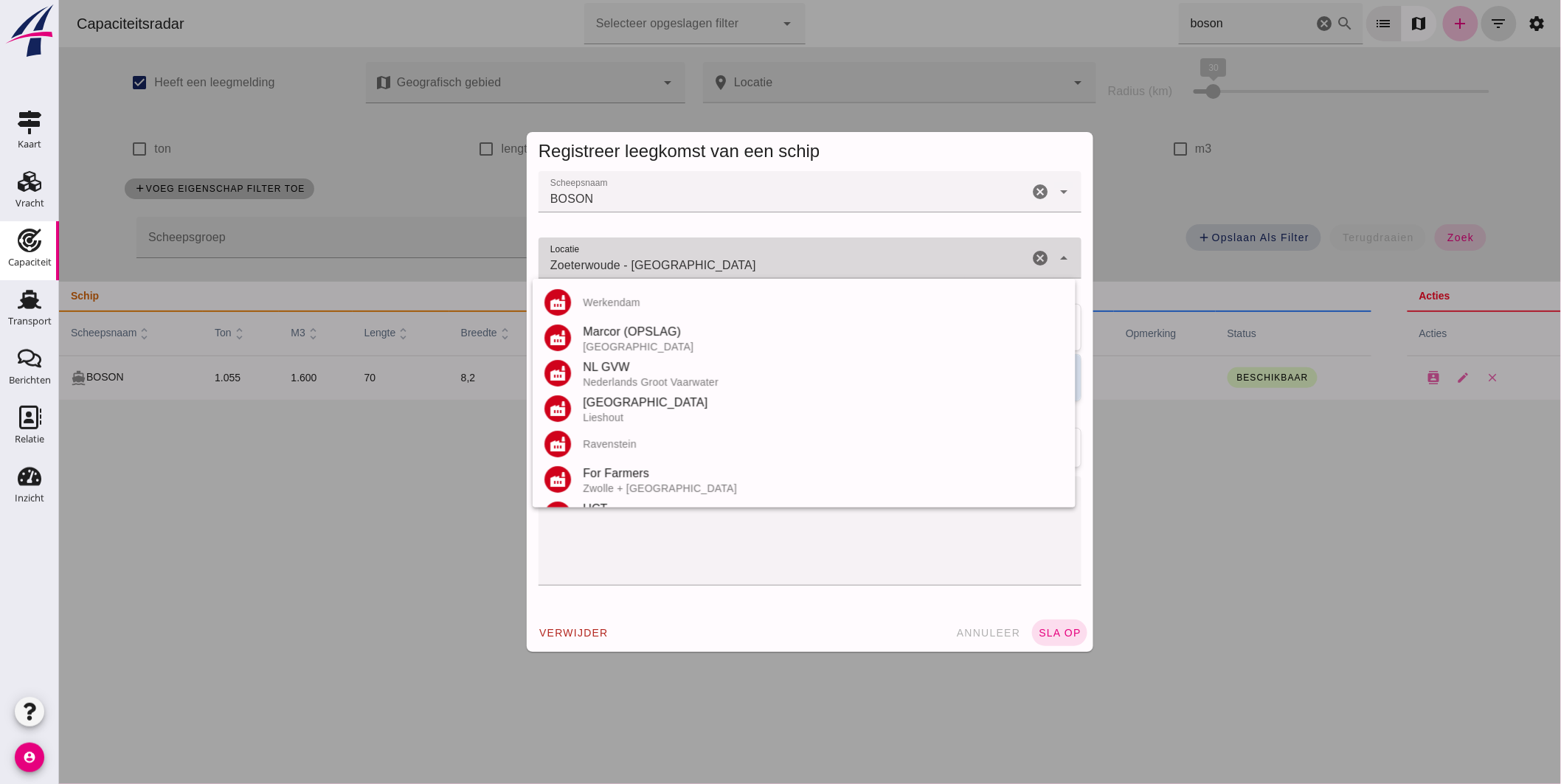
click at [747, 258] on input "Zoeterwoude - [GEOGRAPHIC_DATA]" at bounding box center [782, 265] width 490 height 18
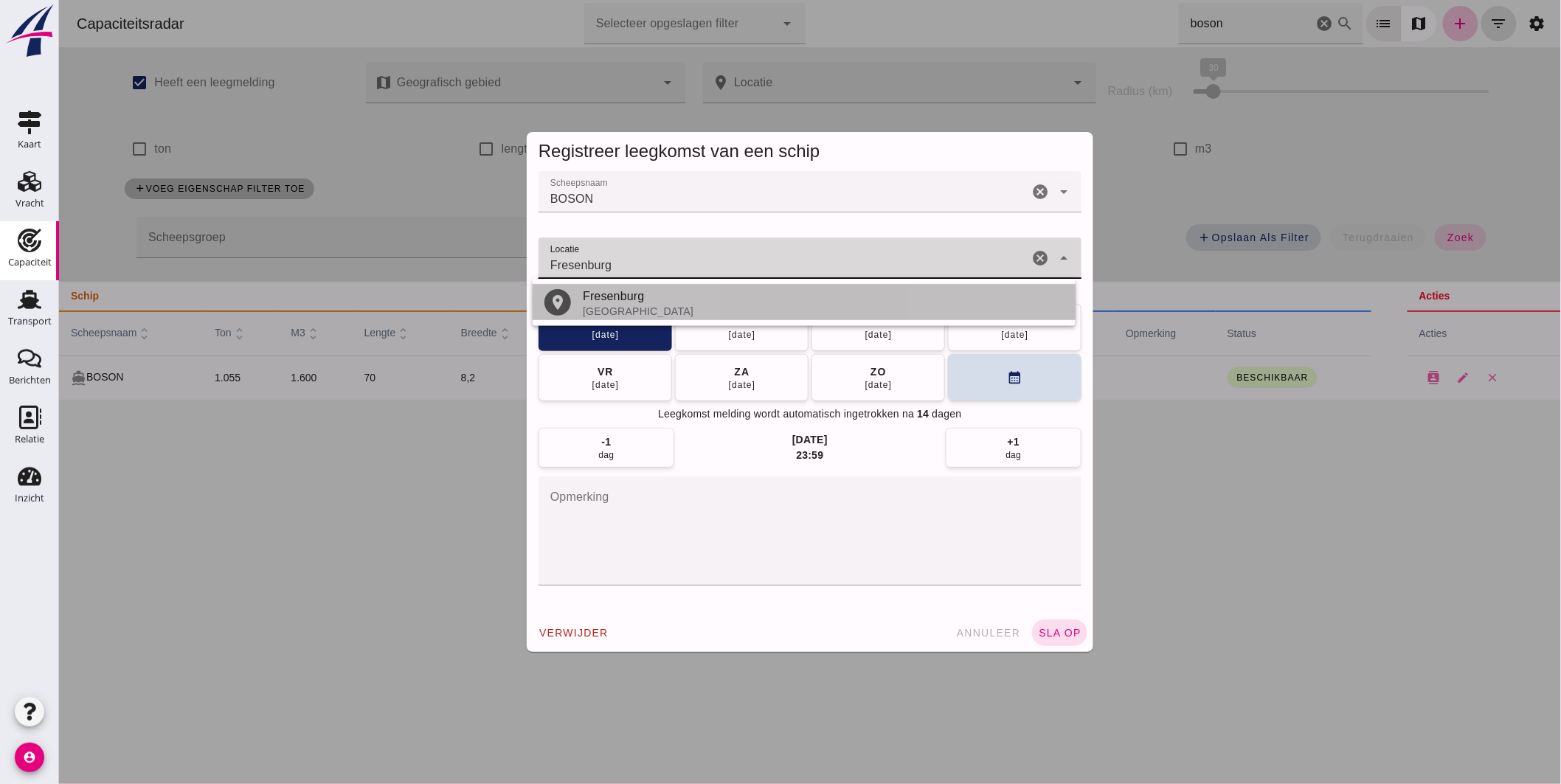
click at [629, 302] on div "Fresenburg" at bounding box center [823, 296] width 481 height 18
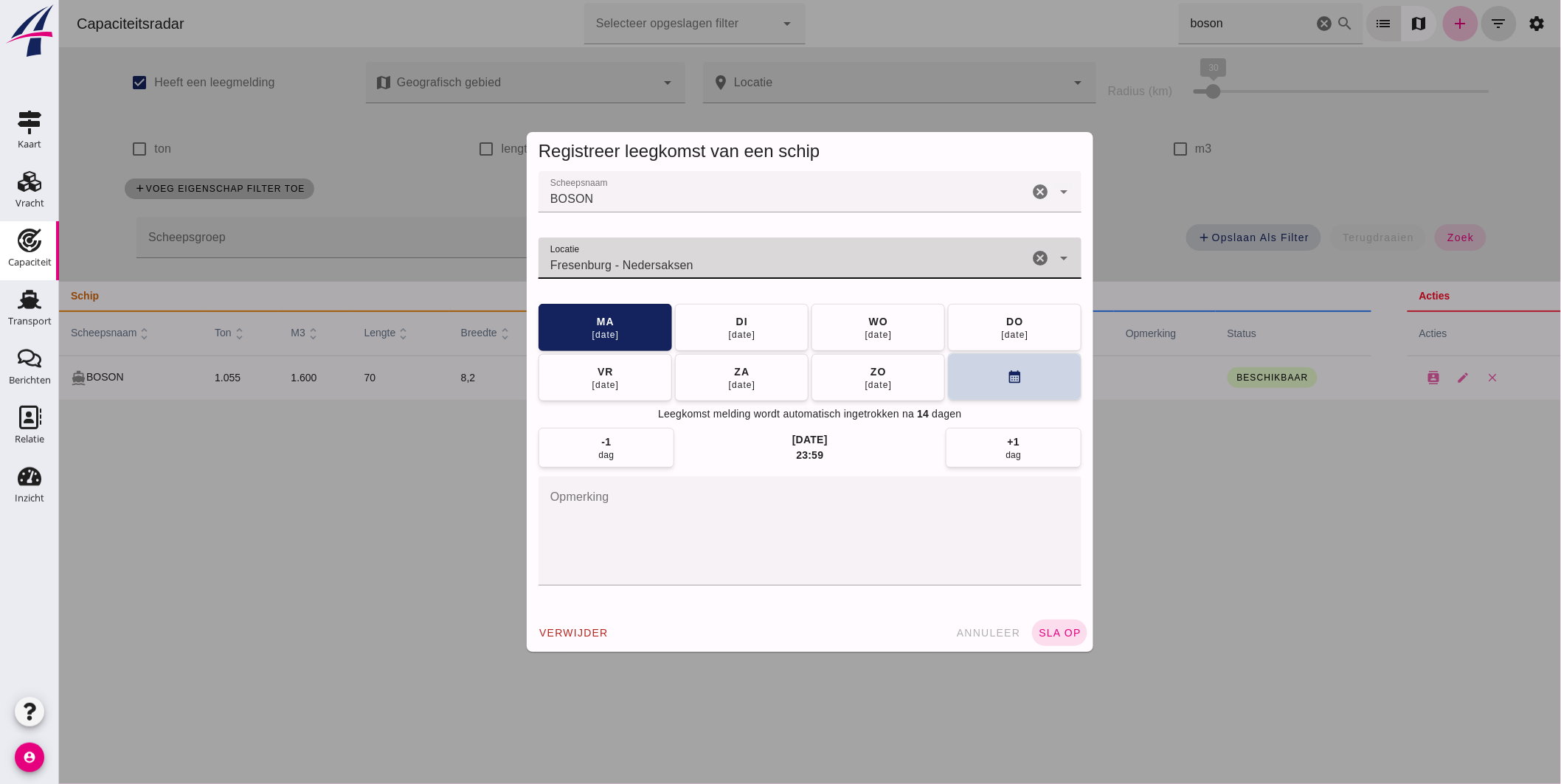
type input "Fresenburg - Nedersaksen"
click at [1014, 399] on button "calendar_month" at bounding box center [1014, 377] width 134 height 47
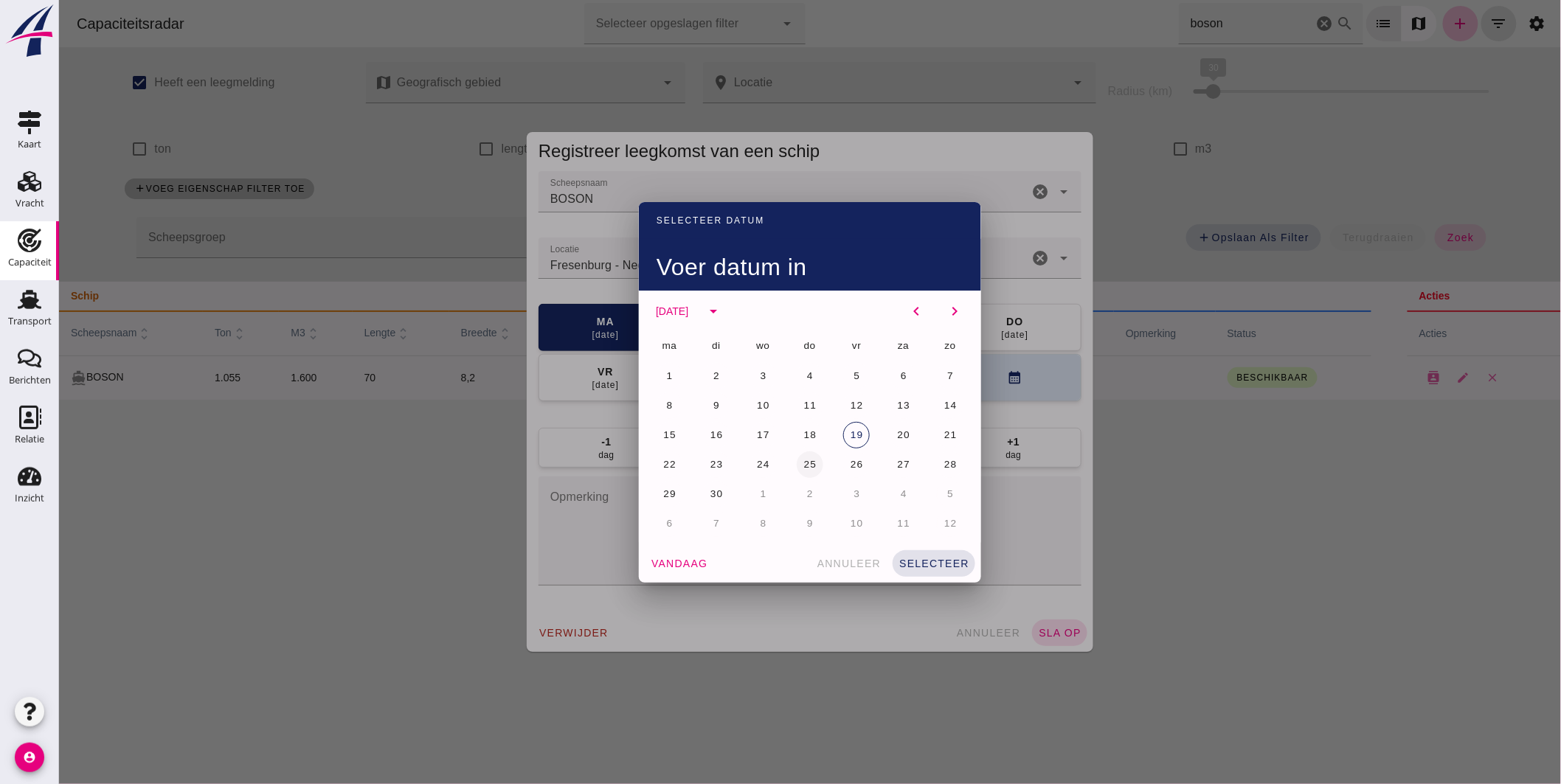
drag, startPoint x: 792, startPoint y: 462, endPoint x: 801, endPoint y: 468, distance: 10.8
click at [796, 462] on button "25" at bounding box center [809, 465] width 27 height 27
click at [929, 555] on button "selecteer" at bounding box center [933, 563] width 82 height 27
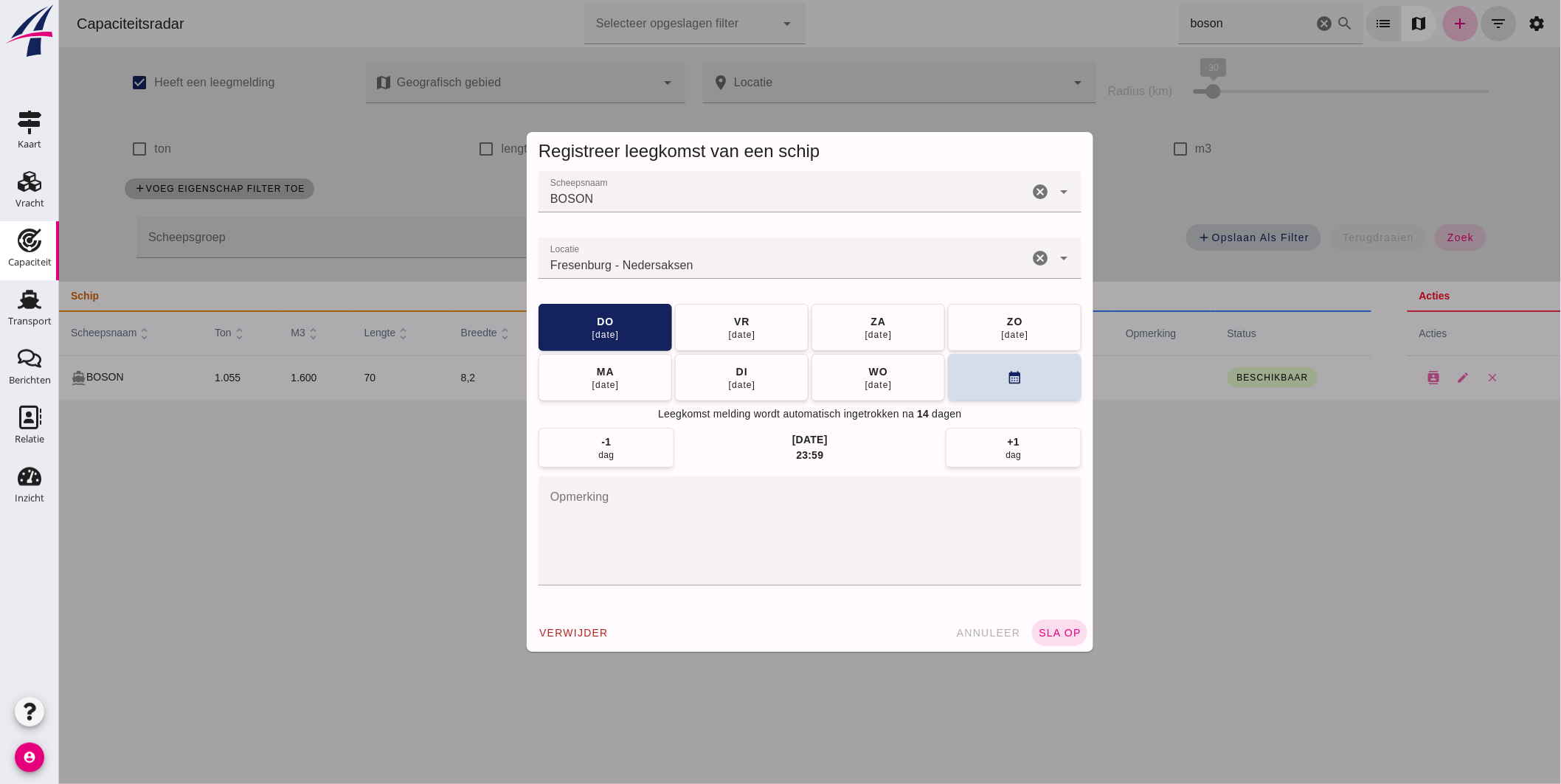
click at [1059, 627] on span "sla op" at bounding box center [1059, 633] width 44 height 11
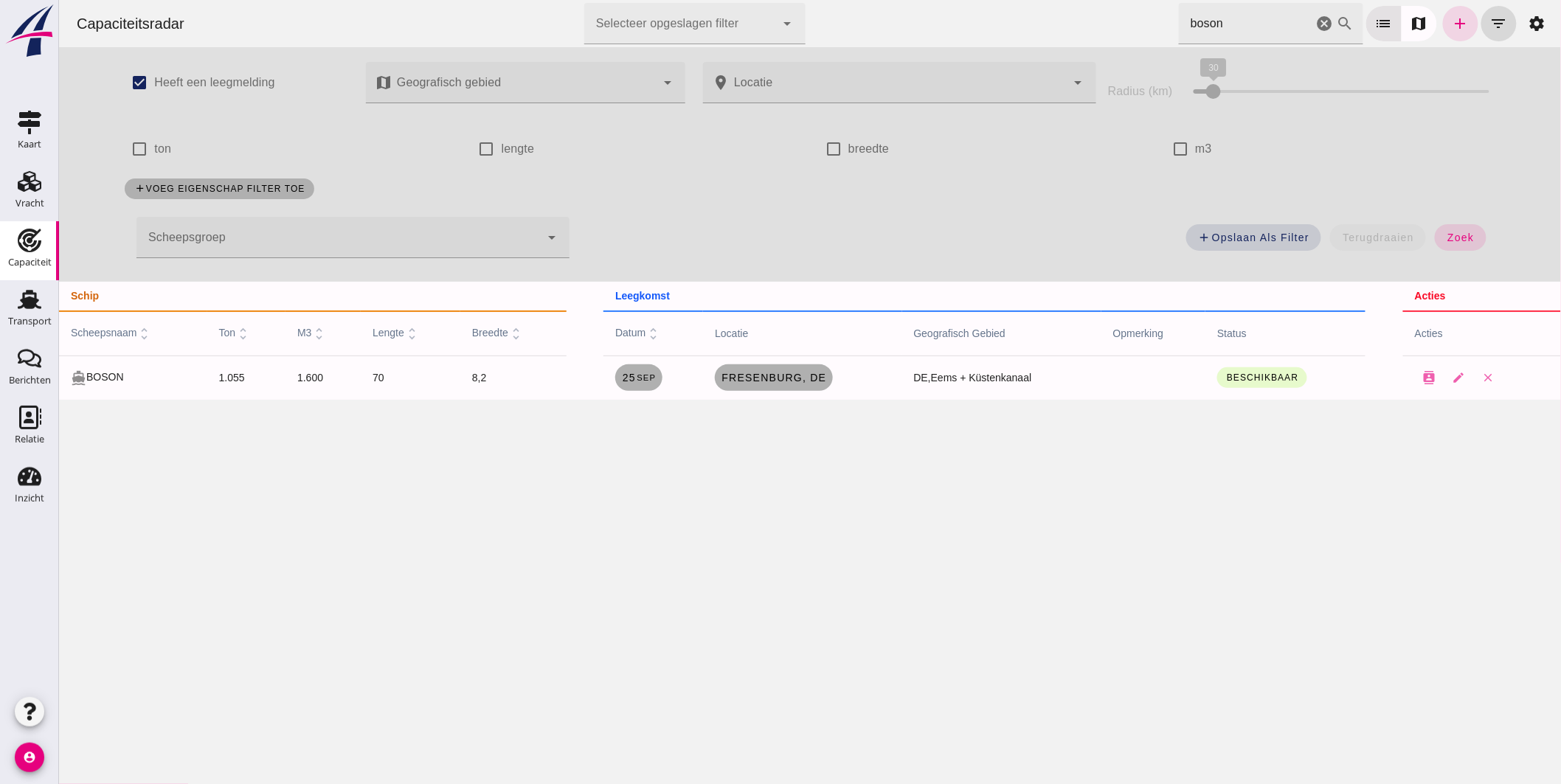
click at [1316, 24] on icon "cancel" at bounding box center [1324, 24] width 18 height 18
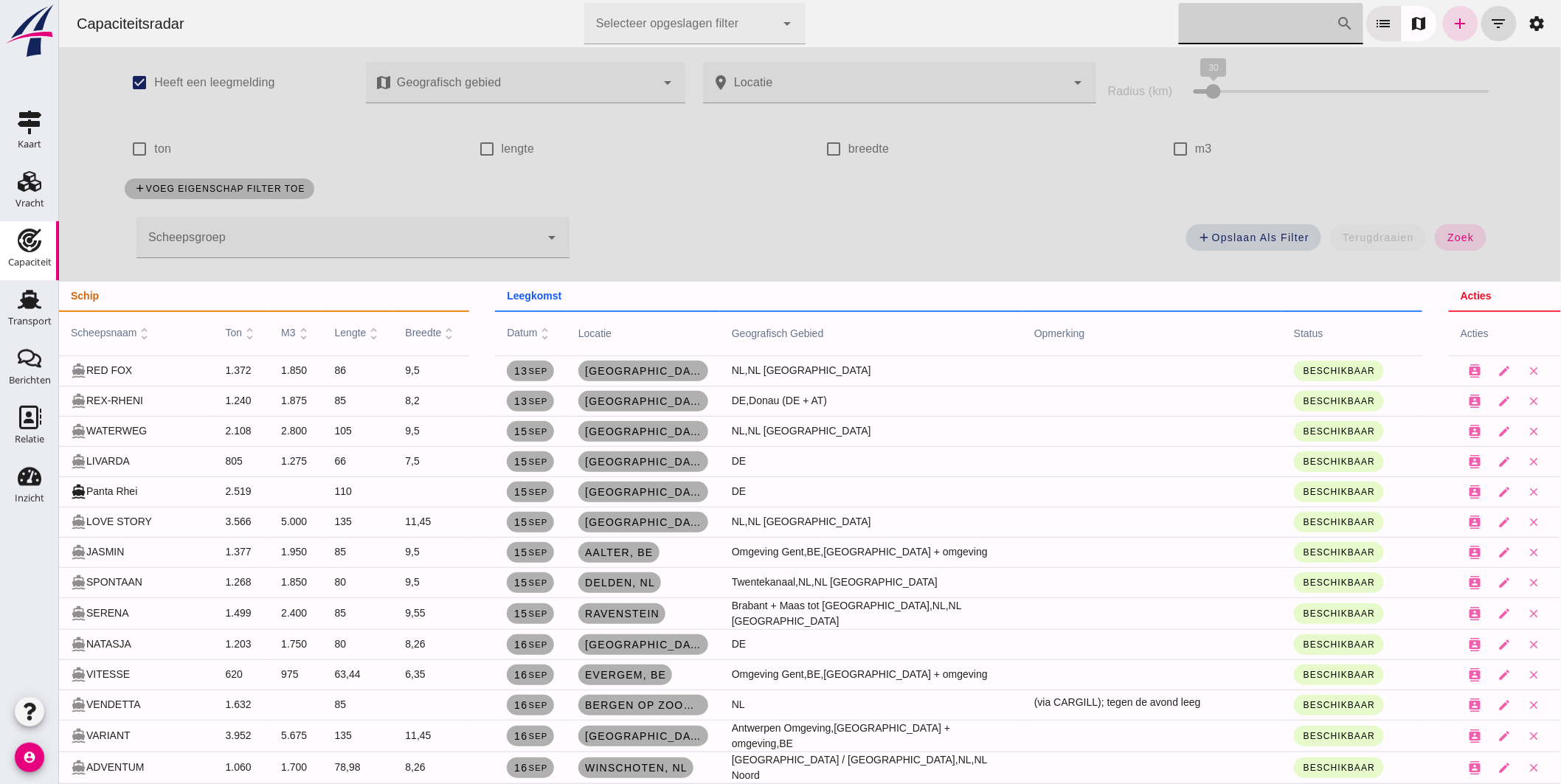
click at [1229, 25] on input "[PERSON_NAME] op scheepsnaam" at bounding box center [1254, 24] width 152 height 42
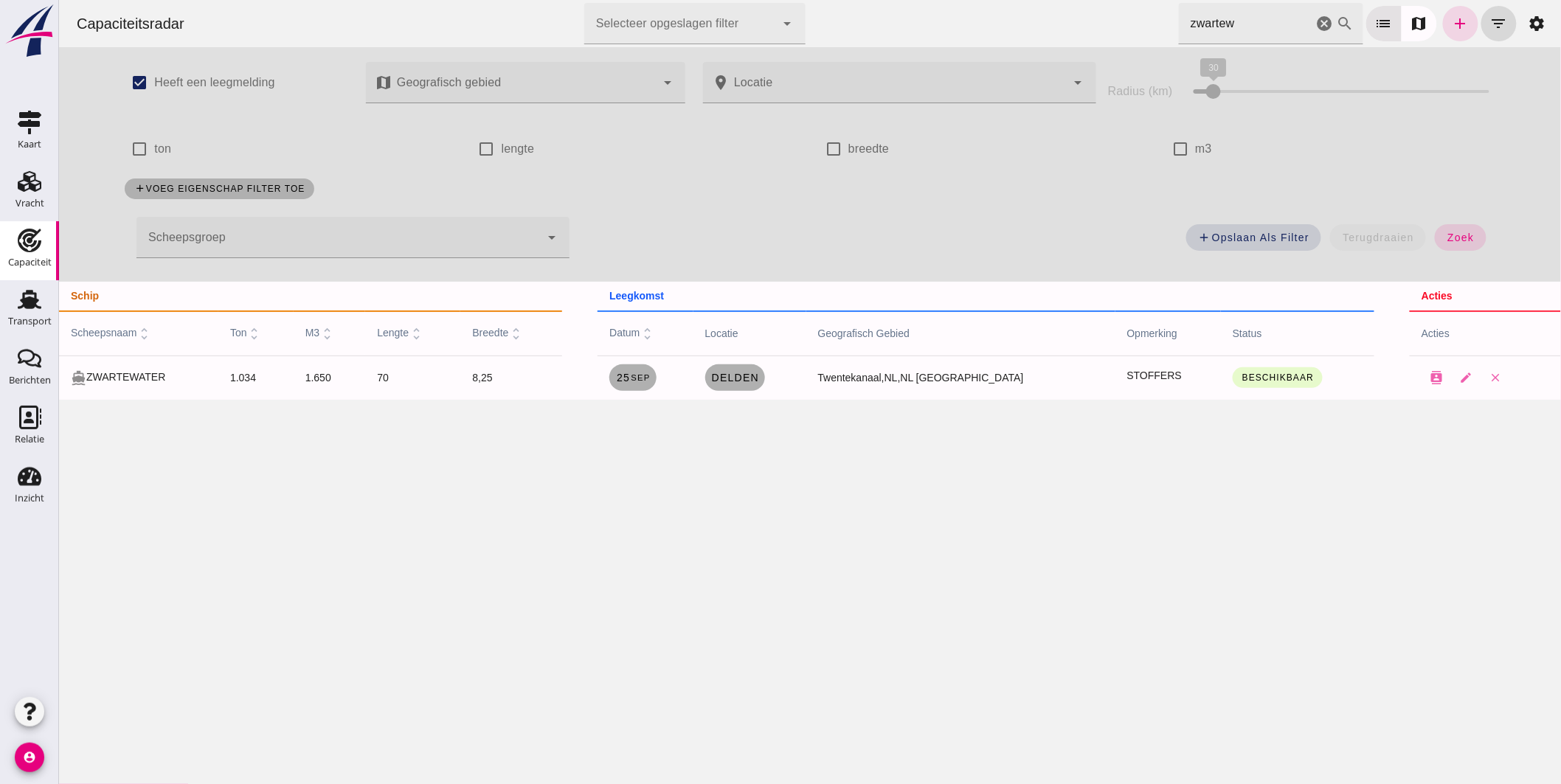
click at [1229, 19] on input "zwartew" at bounding box center [1246, 24] width 135 height 42
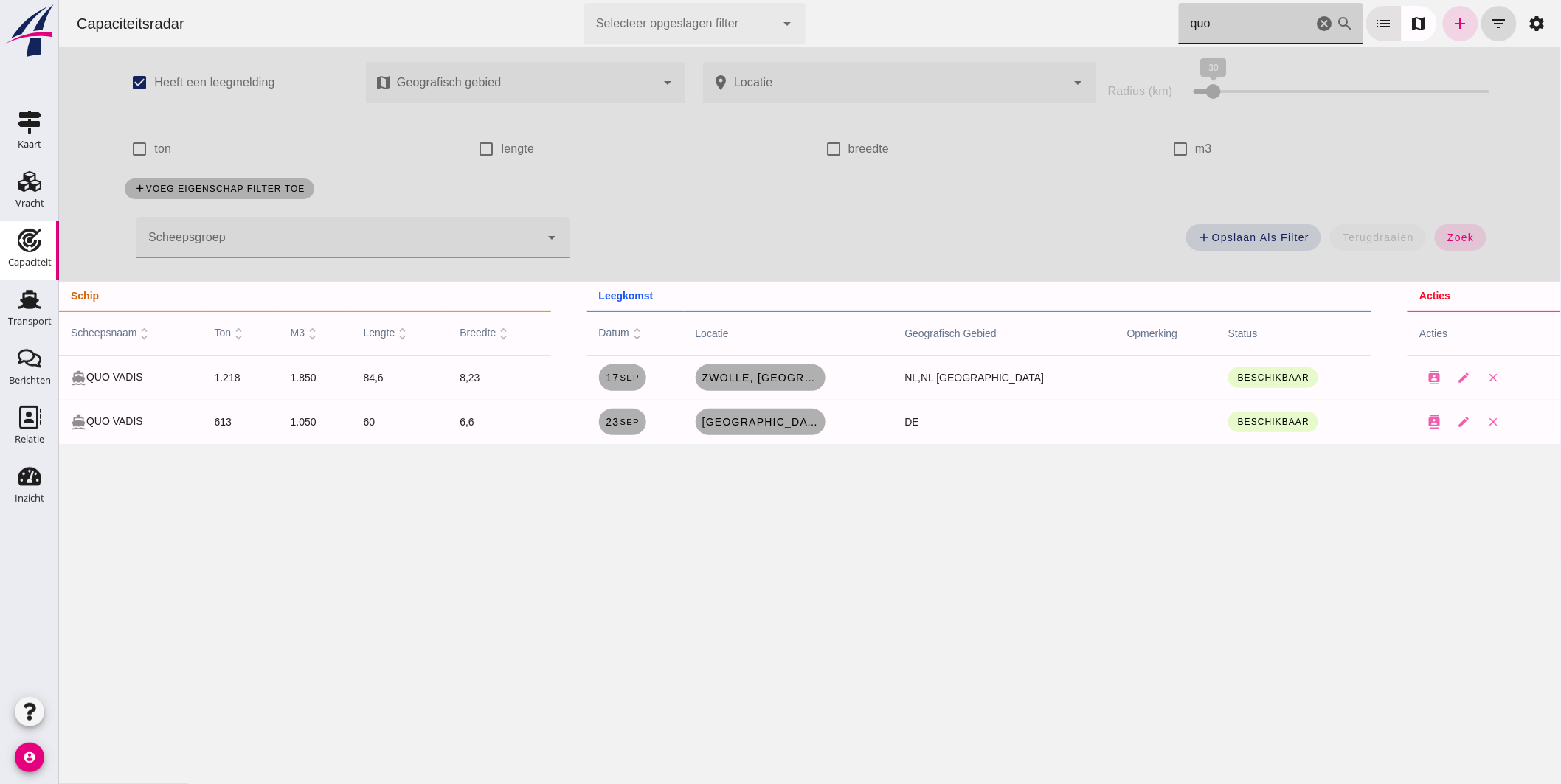
type input "quo"
click at [764, 377] on span "Zwolle, [GEOGRAPHIC_DATA]" at bounding box center [760, 378] width 118 height 11
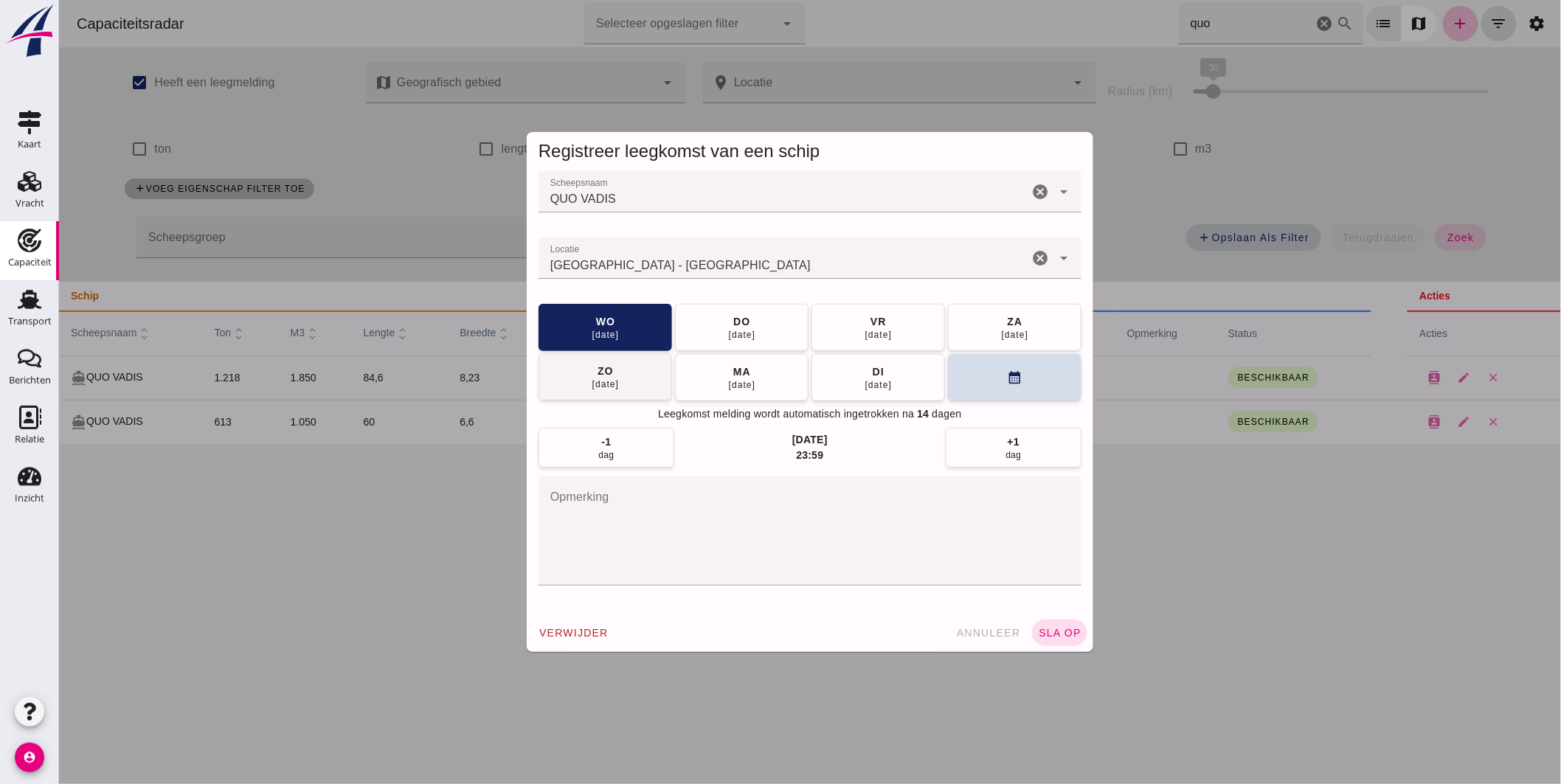
click at [864, 335] on div "[DATE]" at bounding box center [878, 334] width 28 height 11
click at [1063, 627] on button "sla op" at bounding box center [1059, 633] width 55 height 27
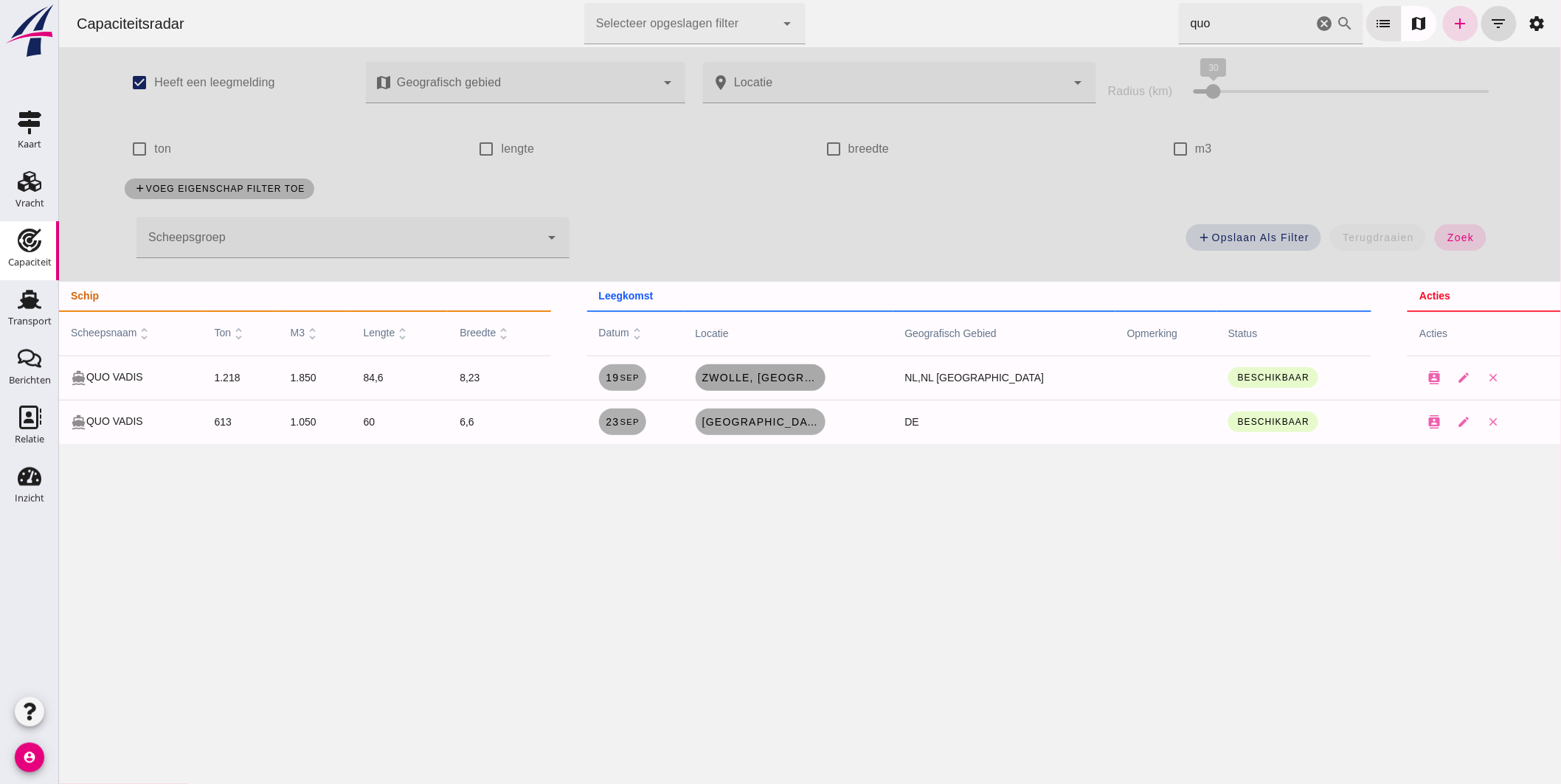
click at [781, 374] on span "Zwolle, [GEOGRAPHIC_DATA]" at bounding box center [760, 378] width 118 height 11
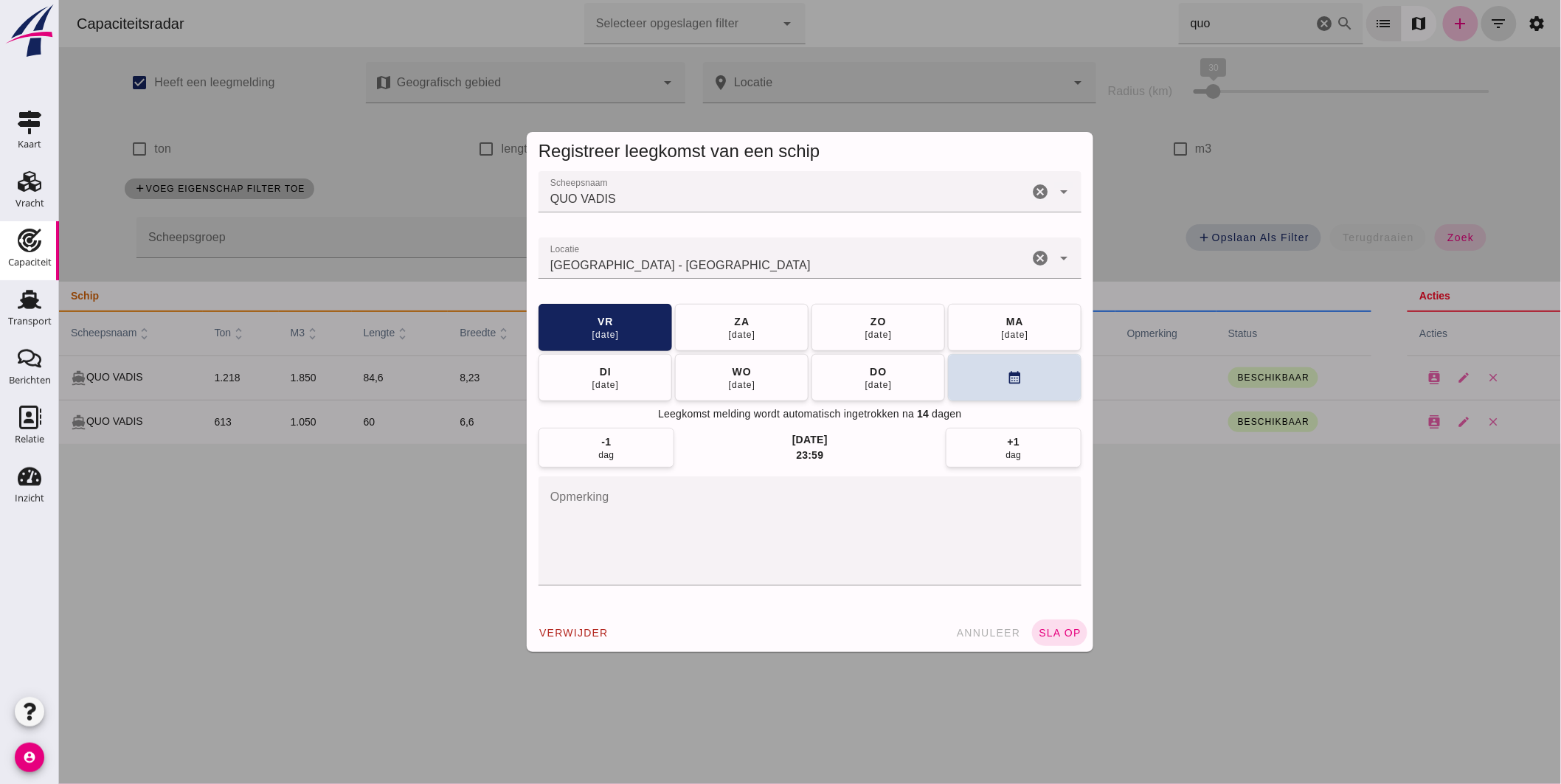
click at [616, 532] on textarea "opmerking" at bounding box center [809, 530] width 543 height 109
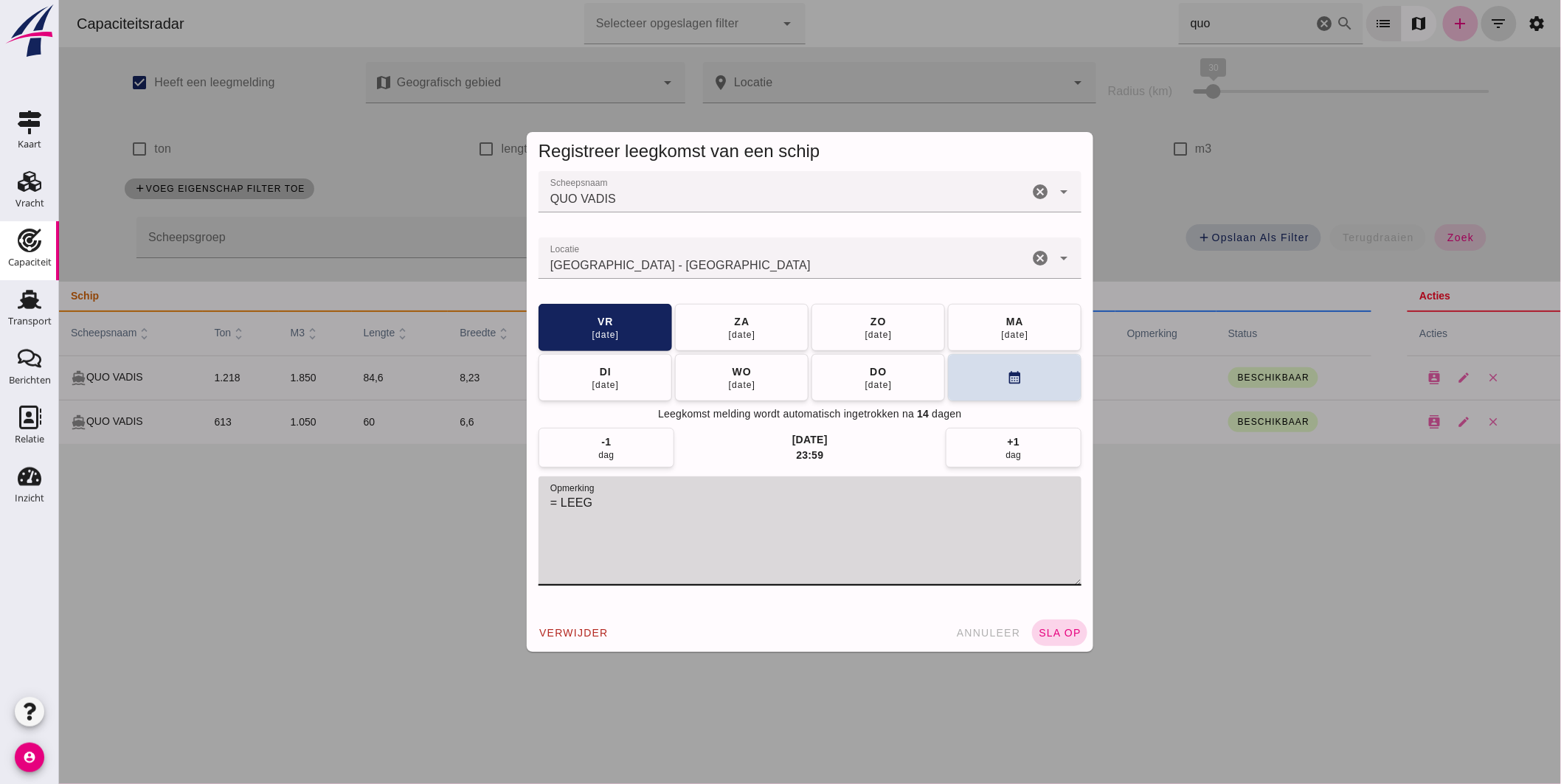
type textarea "= LEEG"
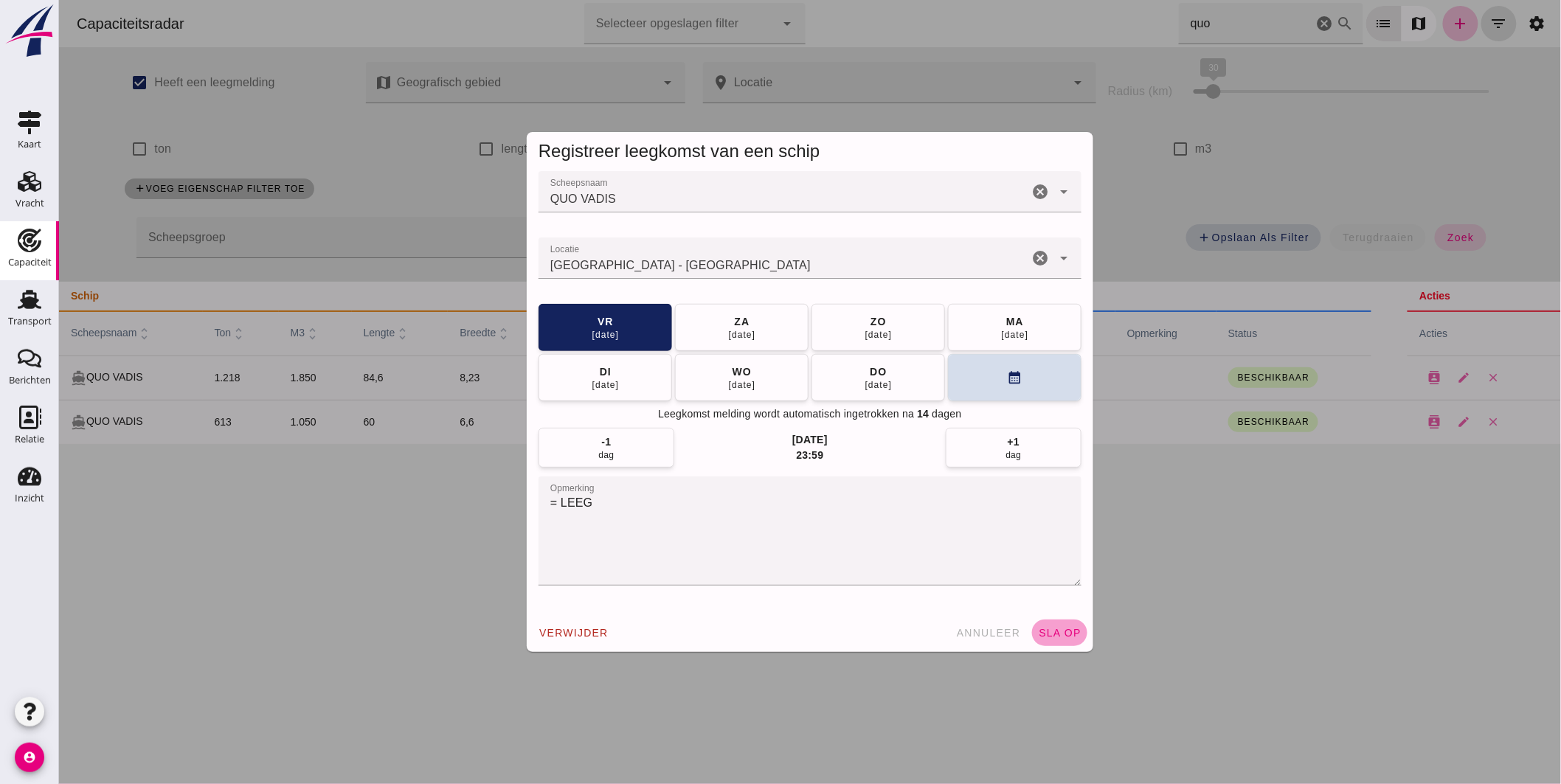
click at [1050, 634] on span "sla op" at bounding box center [1059, 633] width 44 height 11
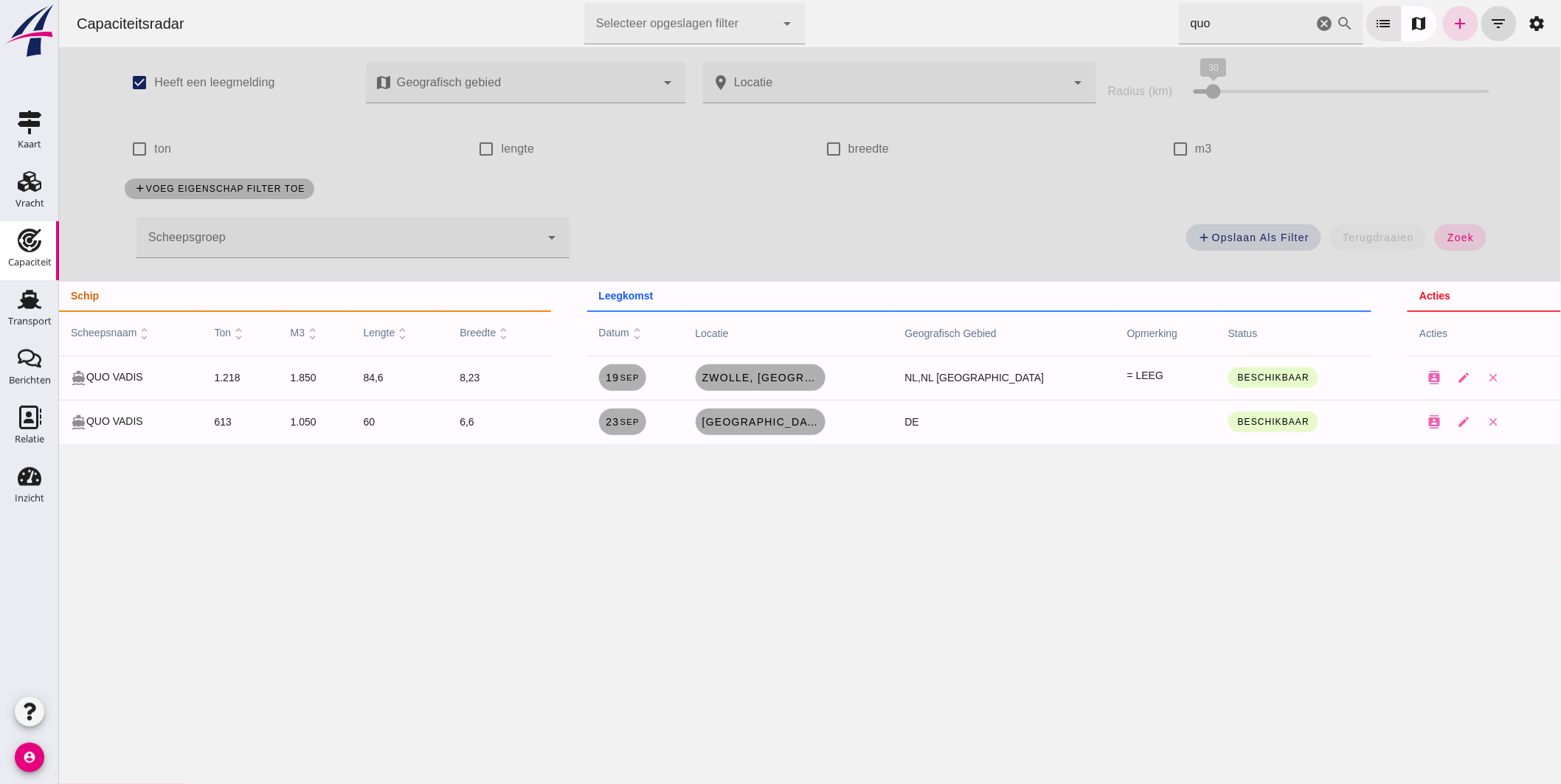
click at [1216, 27] on input "quo" at bounding box center [1246, 24] width 135 height 42
click at [1316, 17] on icon "cancel" at bounding box center [1324, 24] width 18 height 18
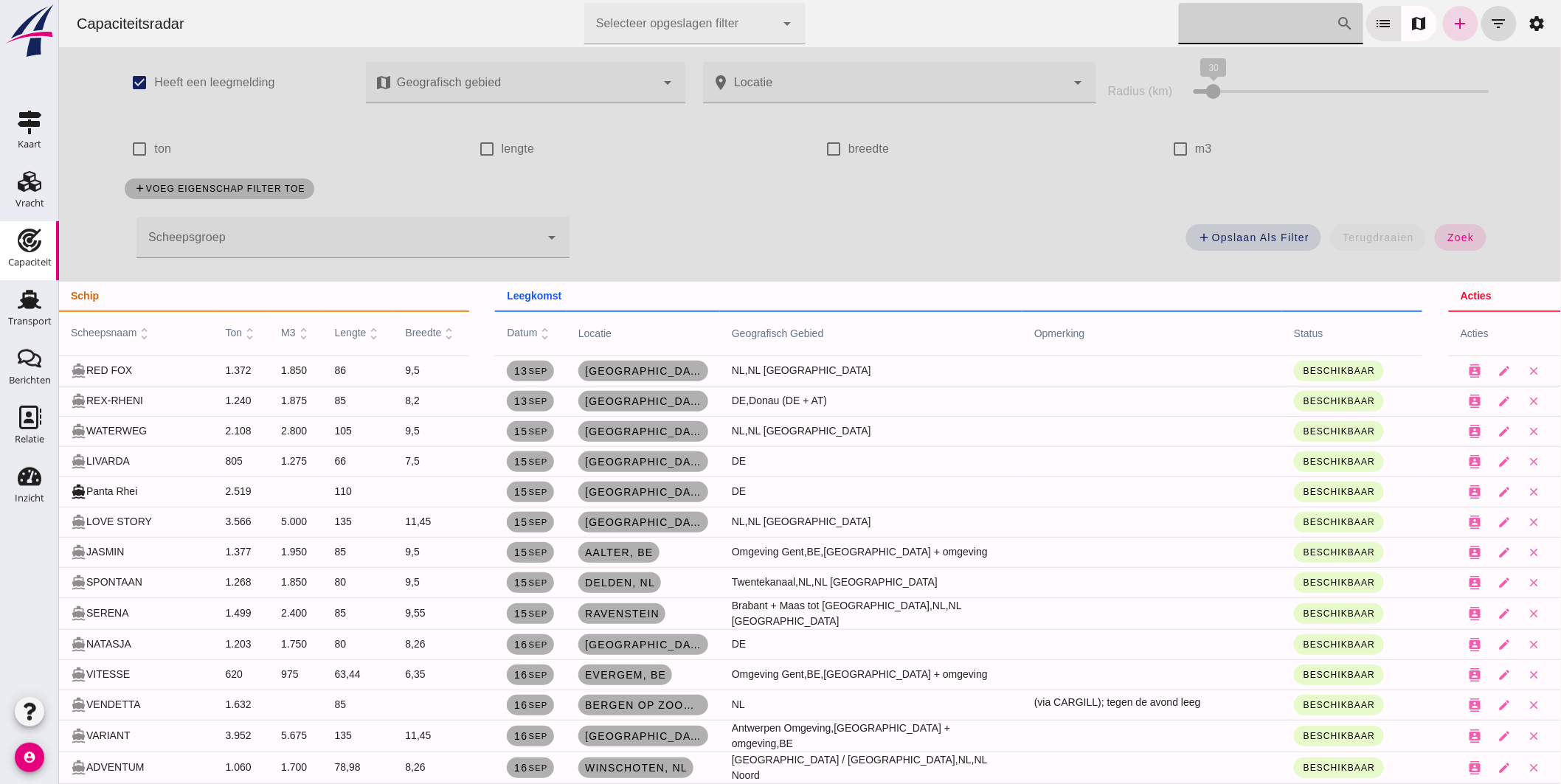
click at [1255, 28] on input "[PERSON_NAME] op scheepsnaam" at bounding box center [1257, 24] width 158 height 42
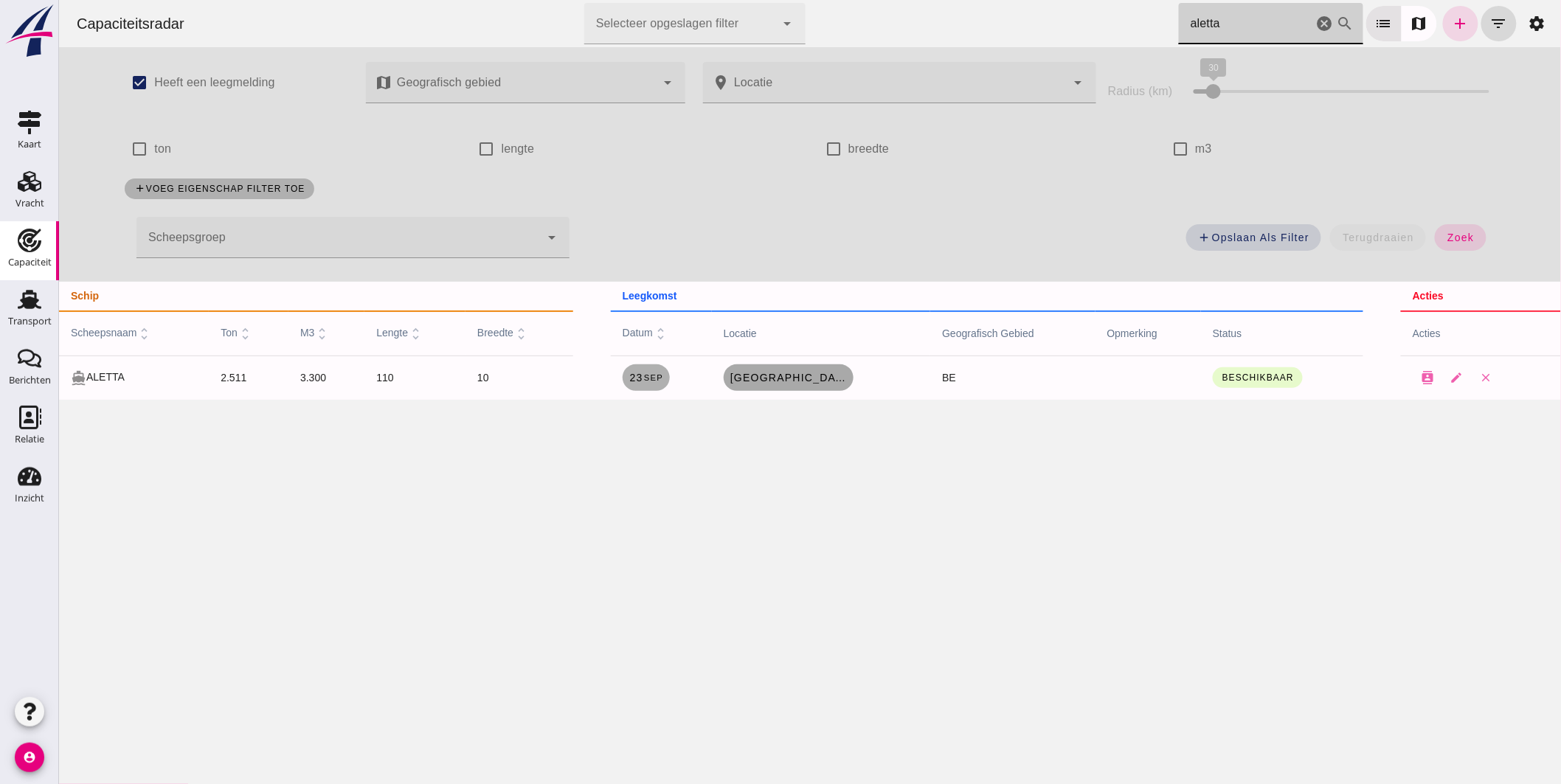
type input "aletta"
click at [808, 382] on span "[GEOGRAPHIC_DATA], be" at bounding box center [788, 378] width 118 height 11
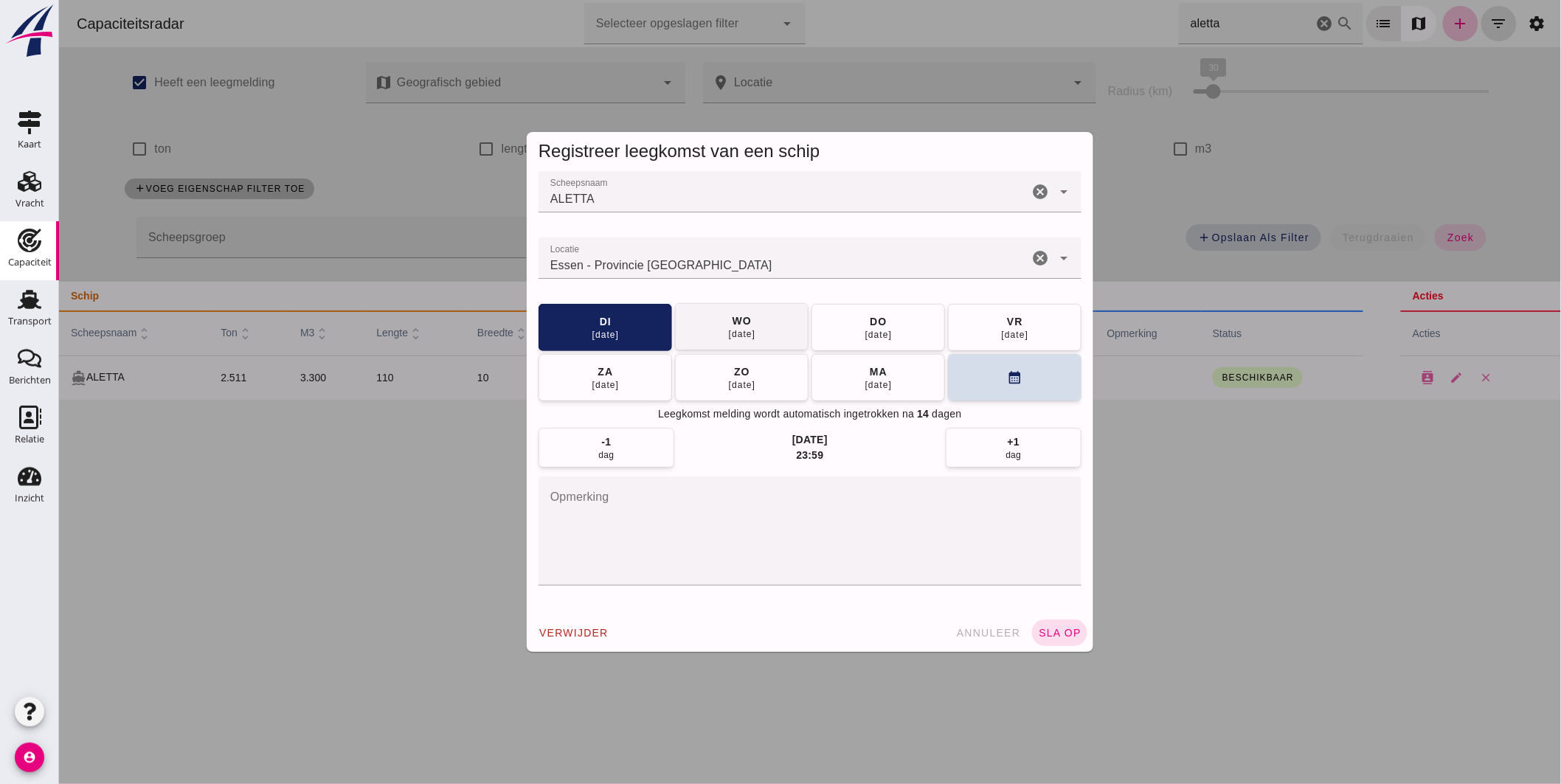
click at [757, 330] on button "[DATE]" at bounding box center [741, 327] width 134 height 47
click at [1043, 621] on button "sla op" at bounding box center [1059, 633] width 55 height 27
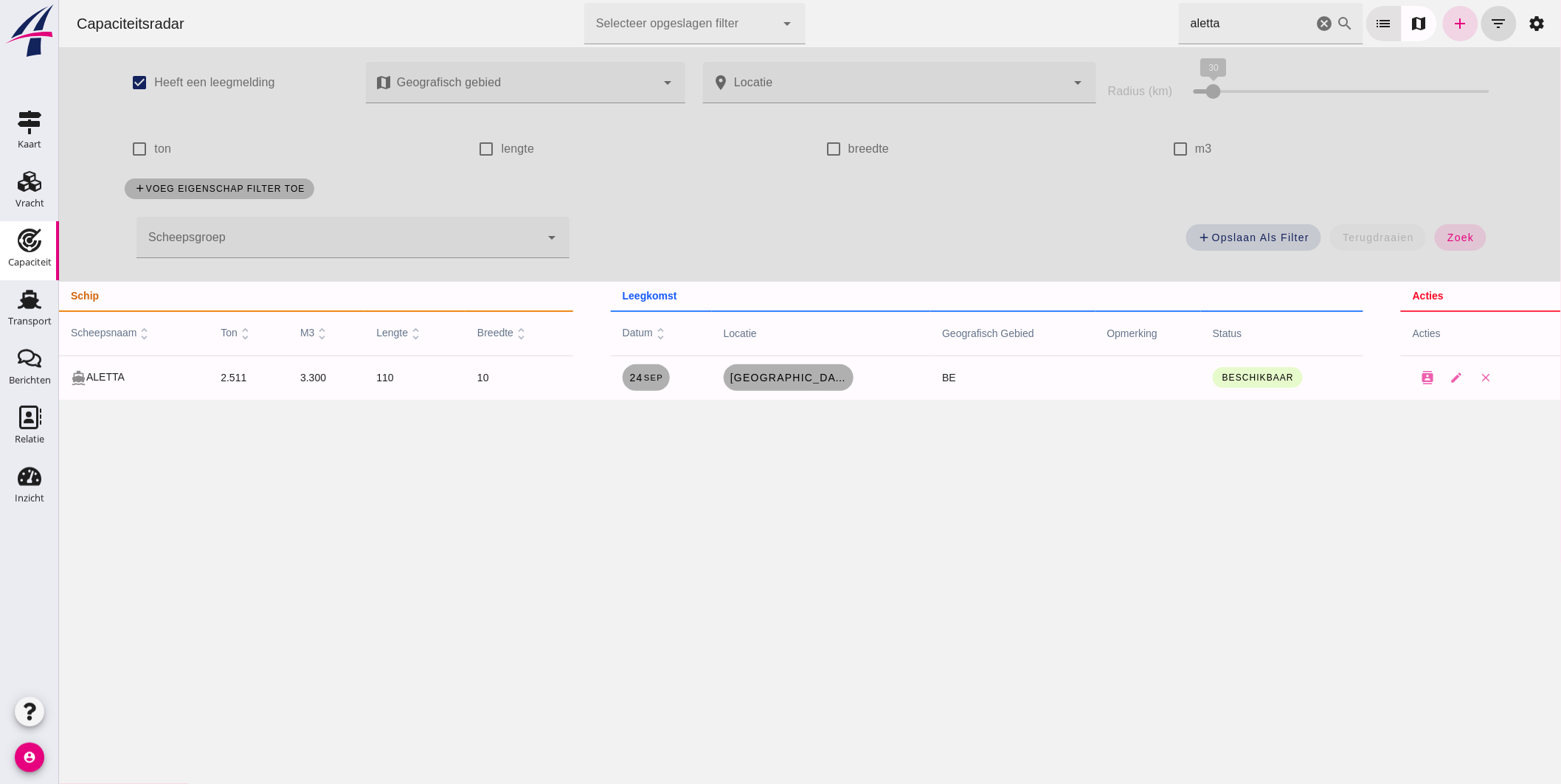
click at [1316, 23] on icon "cancel" at bounding box center [1324, 24] width 18 height 18
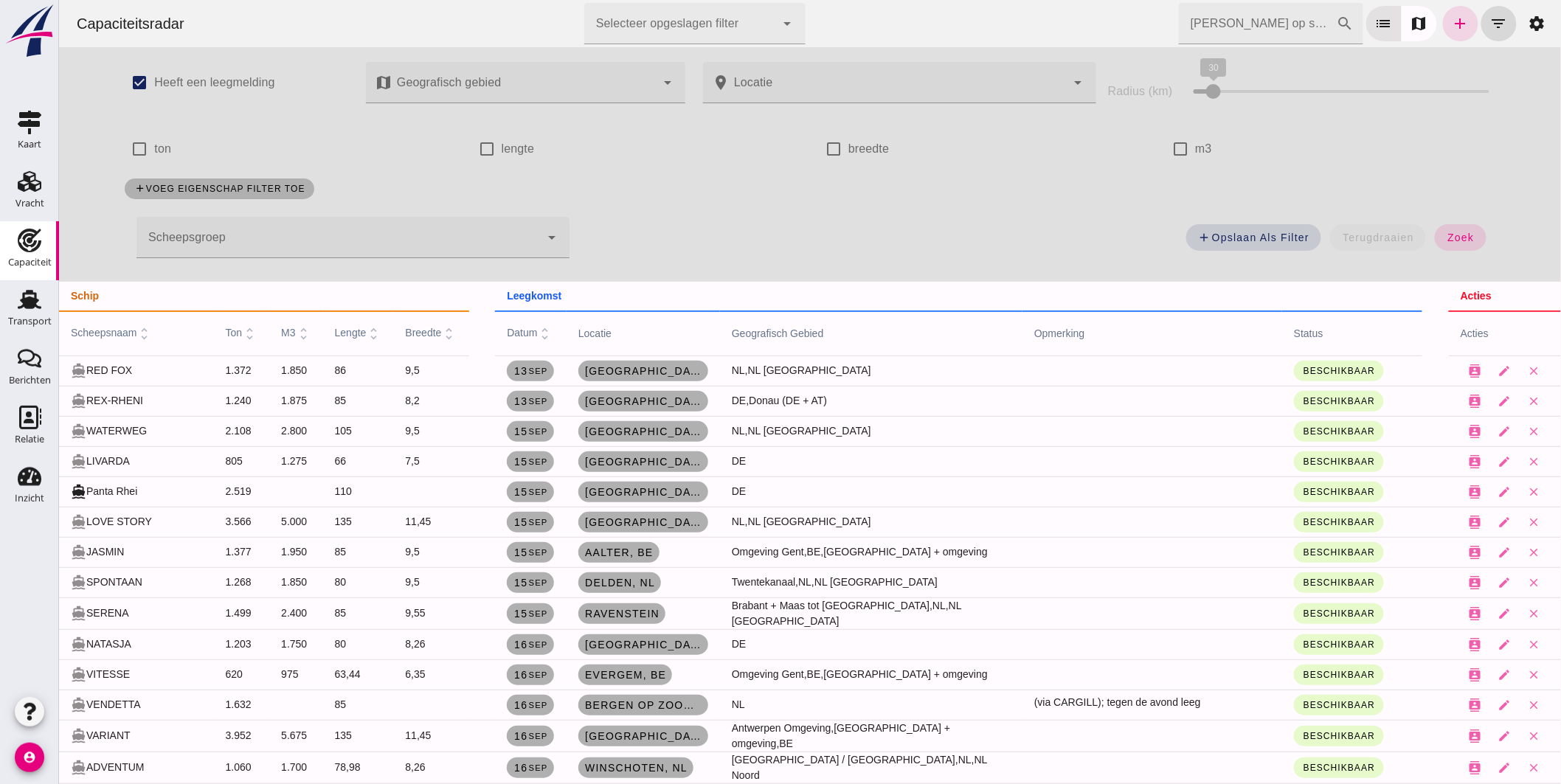
click at [1192, 32] on input "[PERSON_NAME] op scheepsnaam" at bounding box center [1257, 24] width 158 height 42
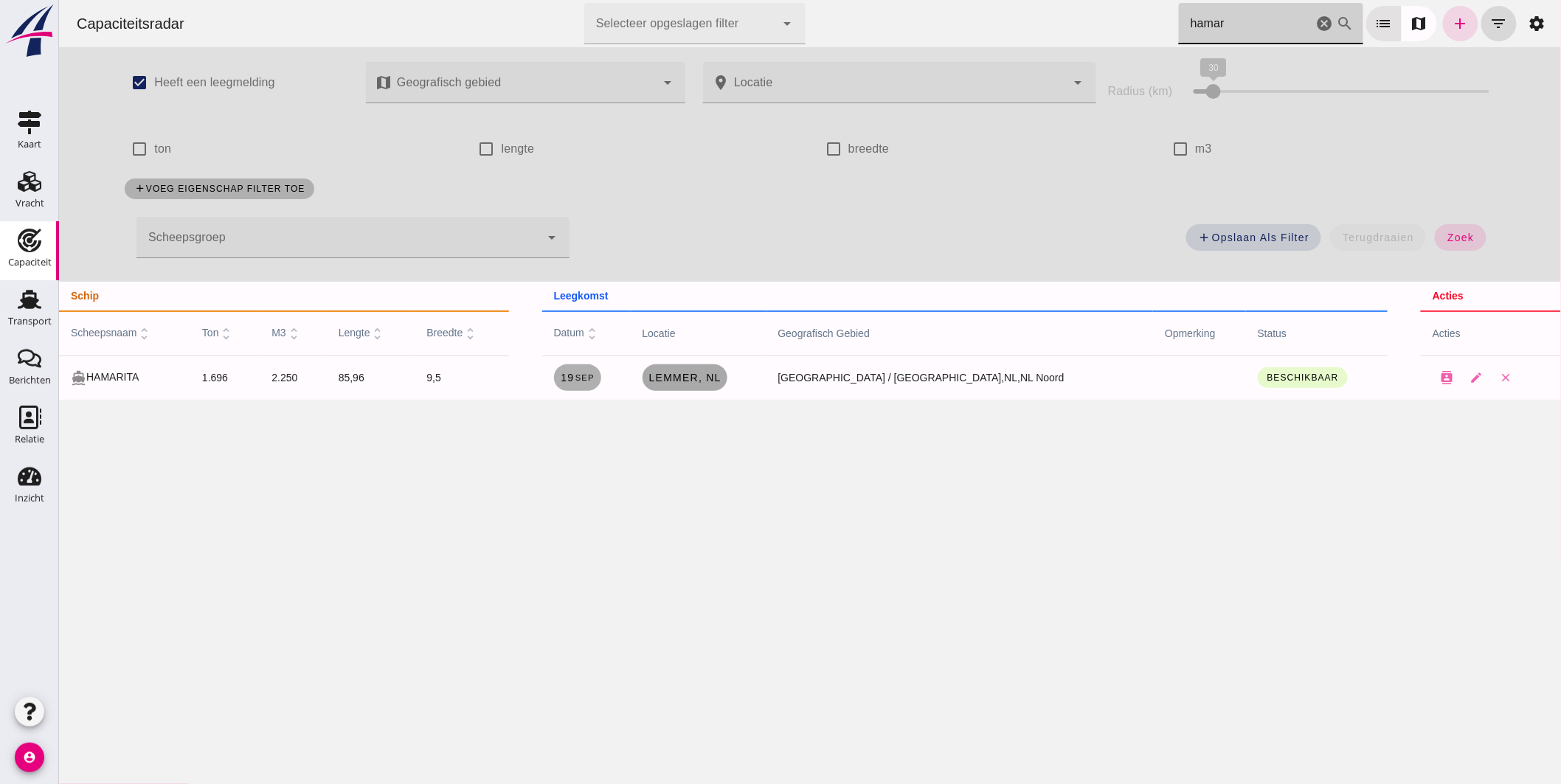
type input "hamar"
click at [721, 381] on span "Lemmer, nl" at bounding box center [684, 378] width 73 height 11
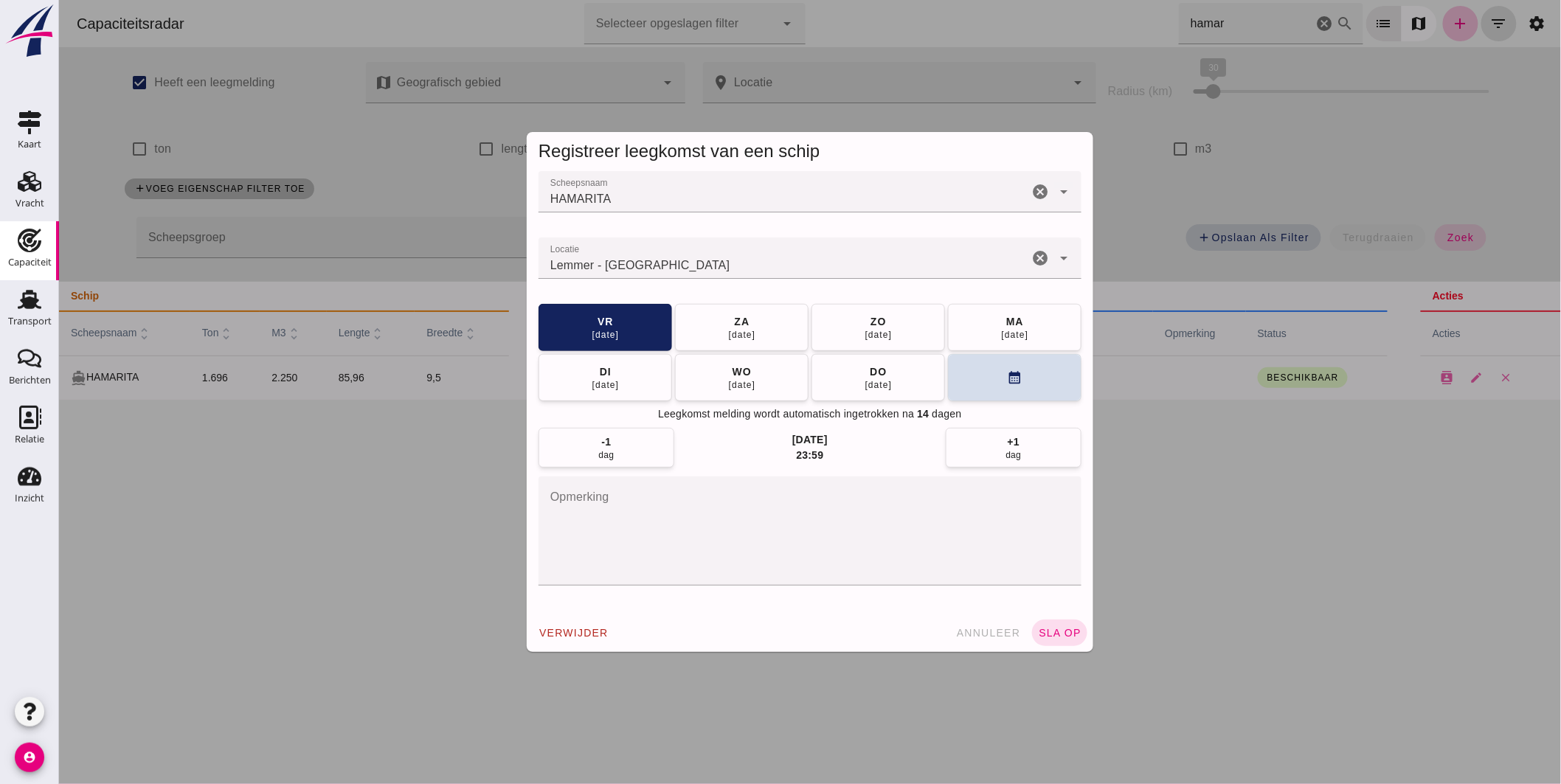
click at [745, 268] on input "Locatie" at bounding box center [782, 265] width 490 height 18
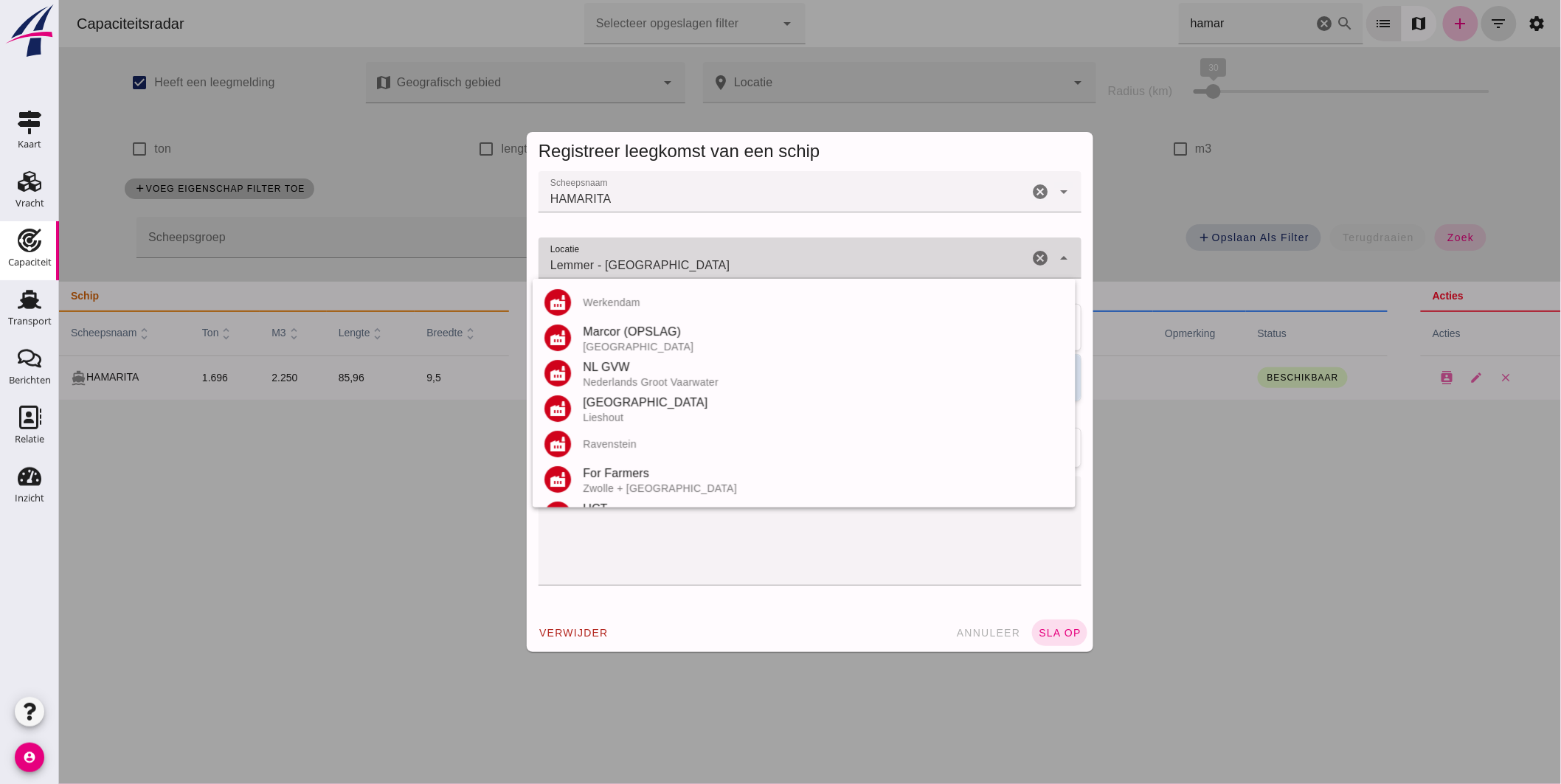
click at [743, 269] on input "Lemmer - [GEOGRAPHIC_DATA]" at bounding box center [782, 265] width 490 height 18
click at [743, 270] on input "Lemmer - [GEOGRAPHIC_DATA]" at bounding box center [782, 265] width 490 height 18
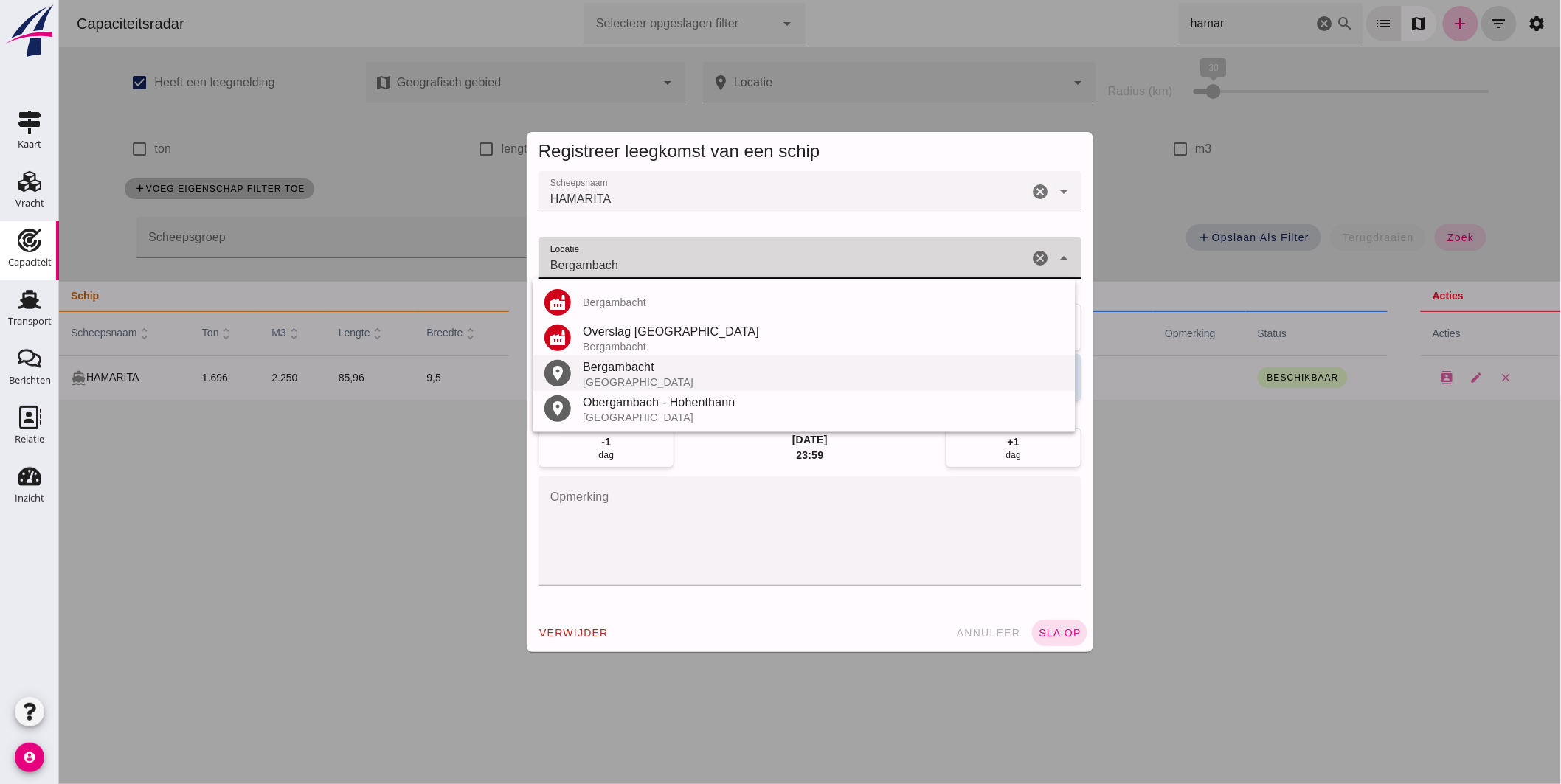
click at [631, 372] on div "Bergambacht" at bounding box center [823, 367] width 481 height 18
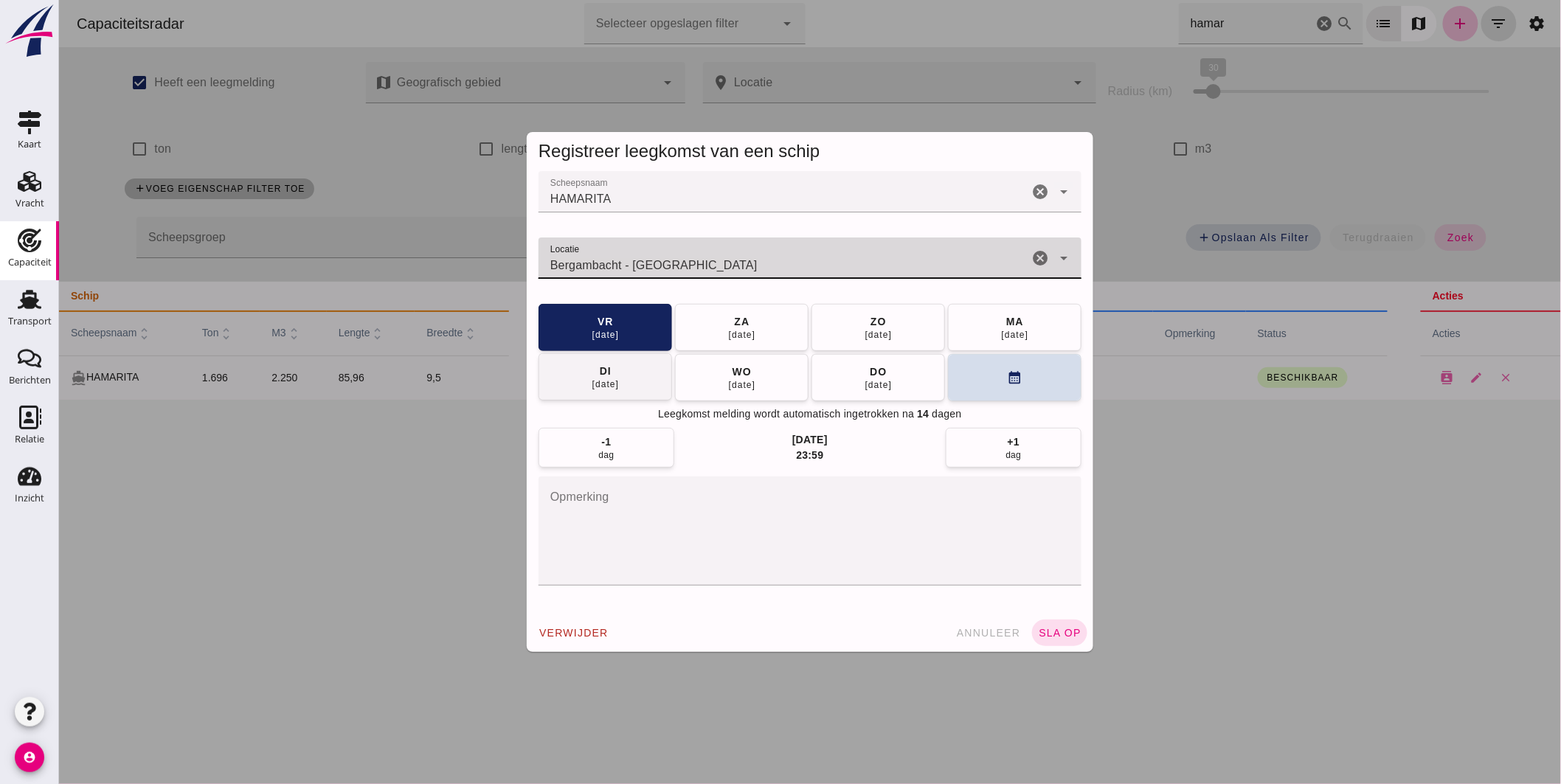
type input "Bergambacht - [GEOGRAPHIC_DATA]"
click at [608, 382] on div "[DATE]" at bounding box center [605, 384] width 28 height 11
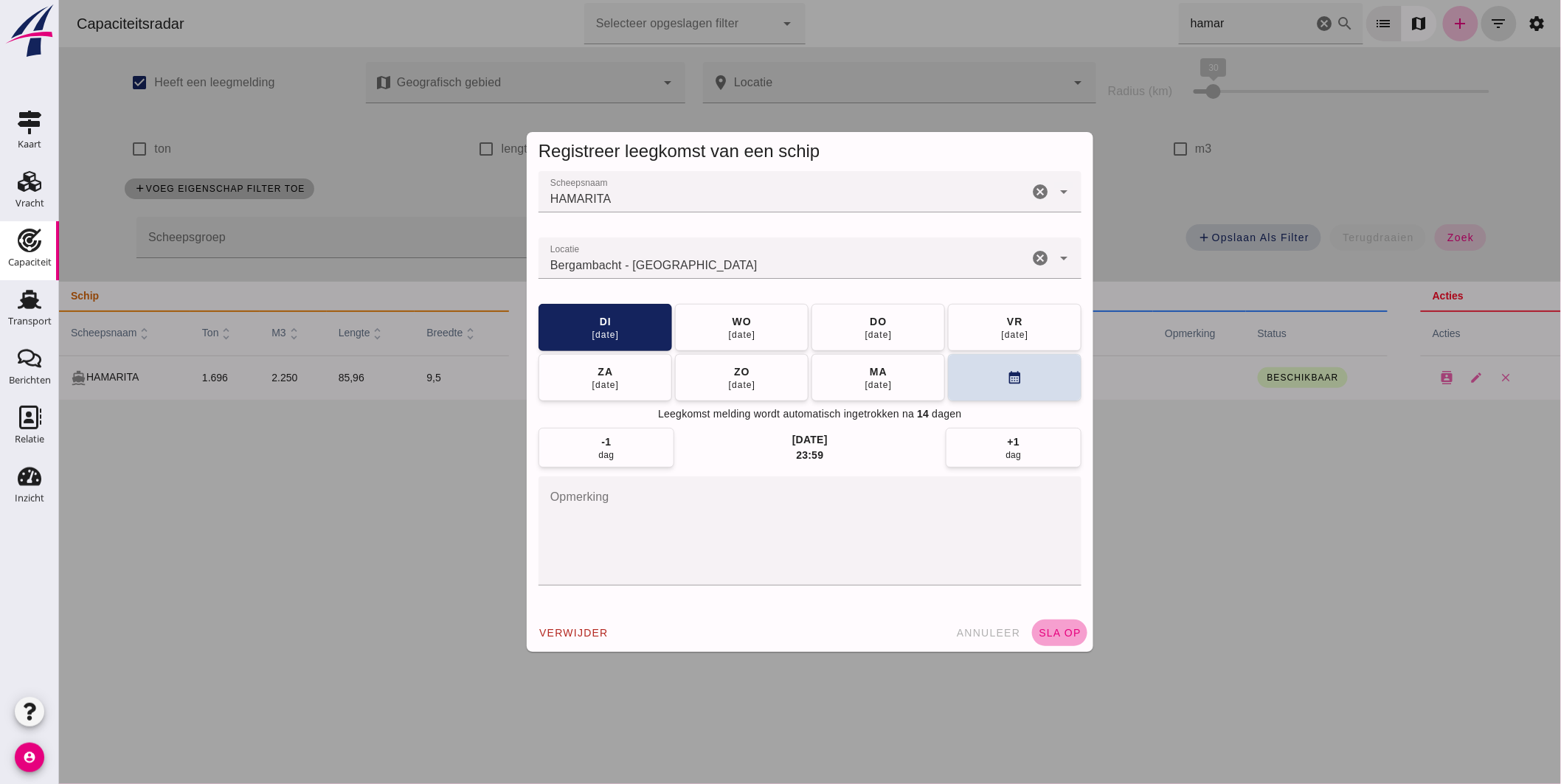
click at [1057, 637] on span "sla op" at bounding box center [1059, 633] width 44 height 11
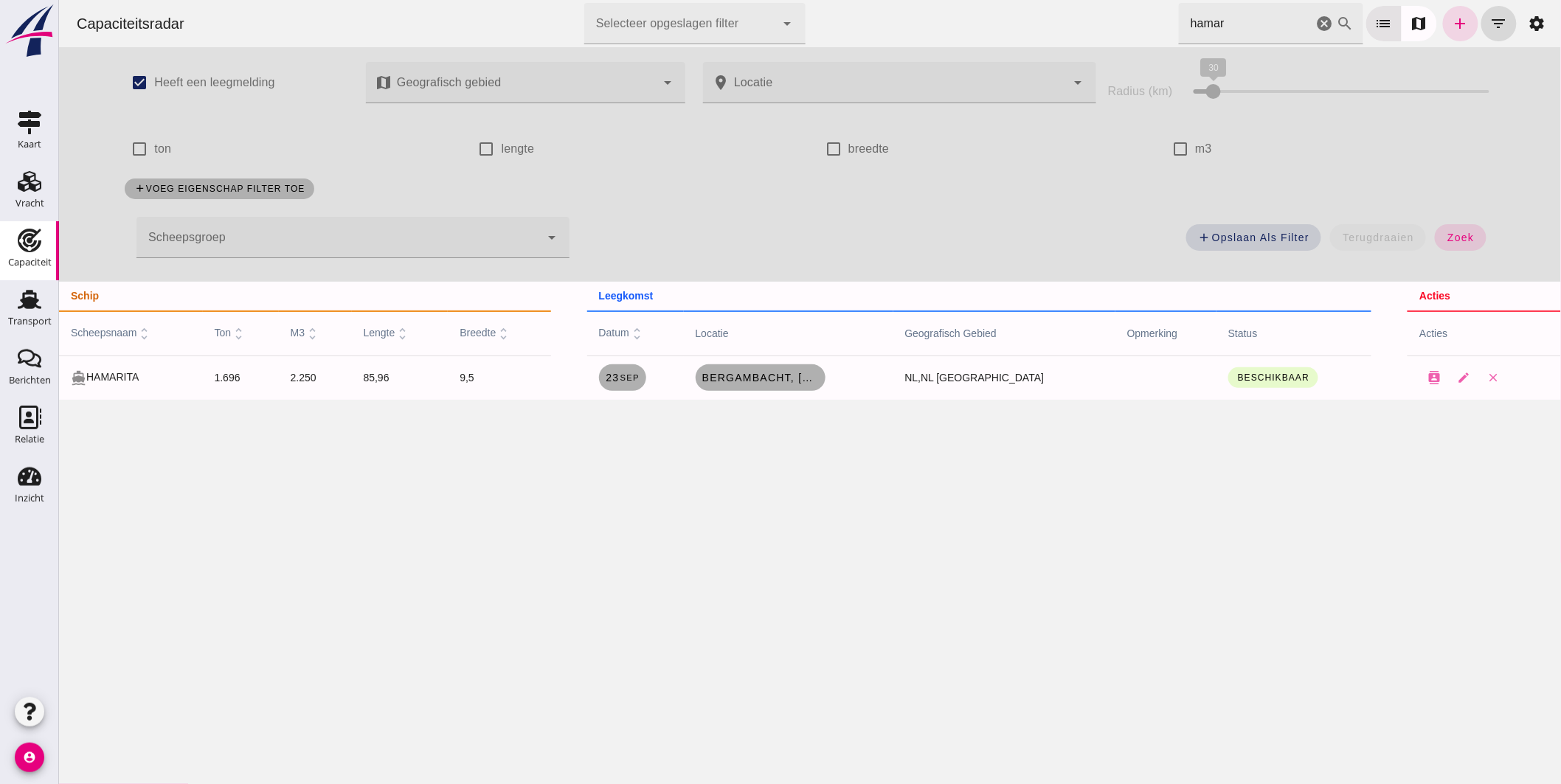
click at [1015, 48] on div "Capaciteitsradar Selecteer opgeslagen filter Selecteer opgeslagen filter cancel…" at bounding box center [810, 200] width 1502 height 400
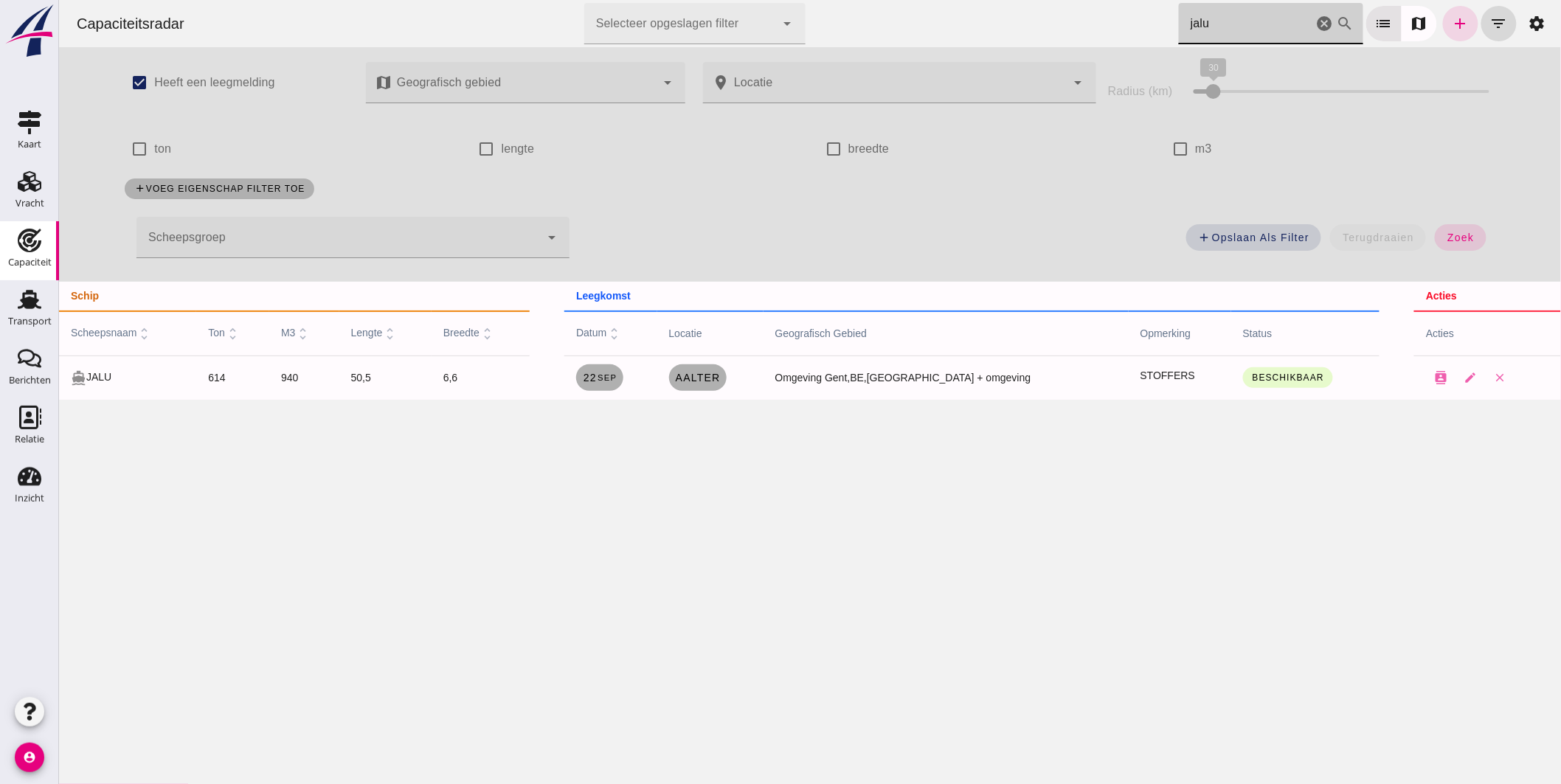
drag, startPoint x: 1208, startPoint y: 28, endPoint x: 1100, endPoint y: 27, distance: 108.0
click at [1100, 27] on div "Capaciteitsradar Selecteer opgeslagen filter Selecteer opgeslagen filter cancel…" at bounding box center [809, 24] width 1490 height 47
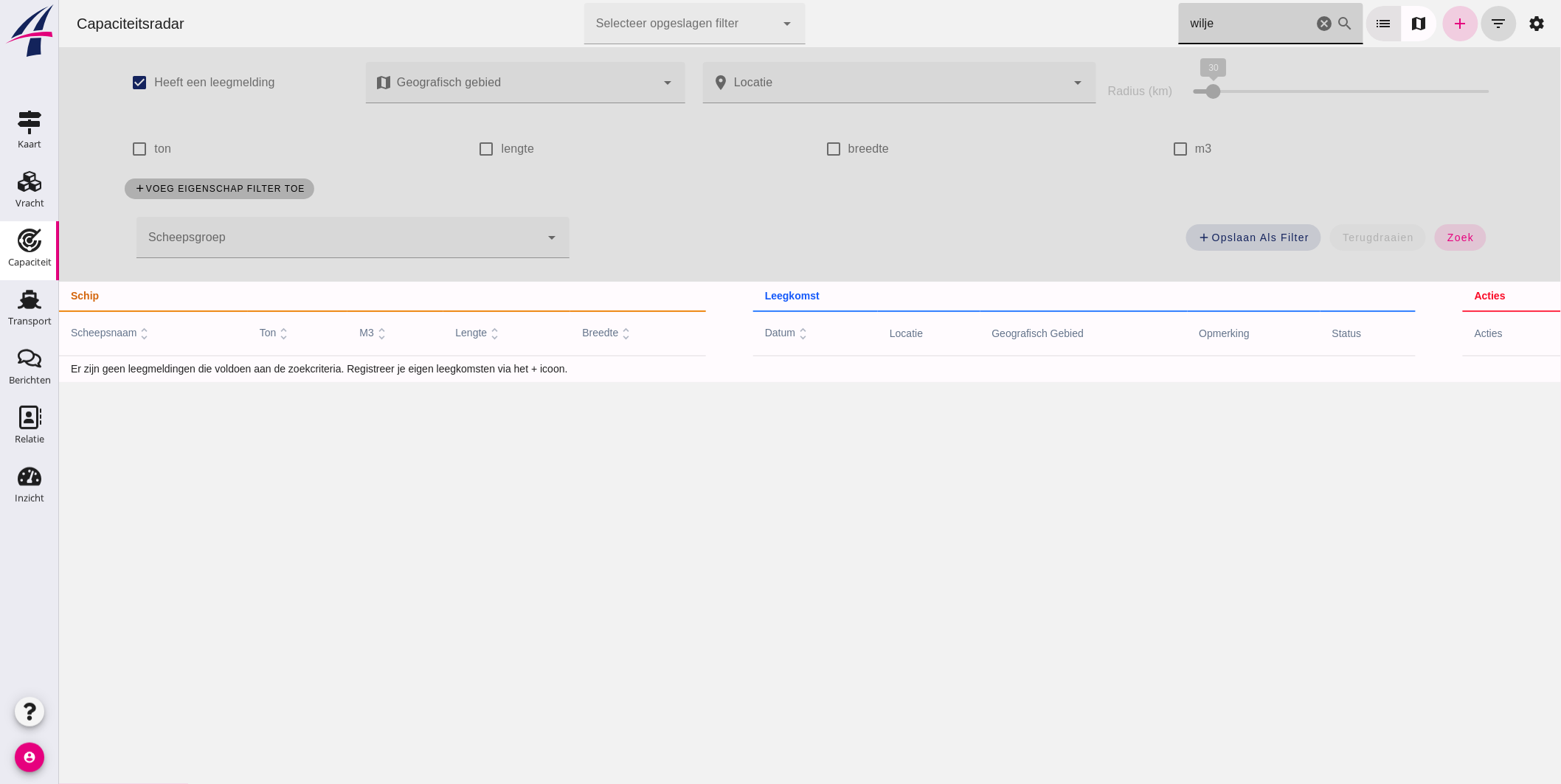
type input "wilje"
click at [1451, 27] on icon "add" at bounding box center [1460, 24] width 18 height 18
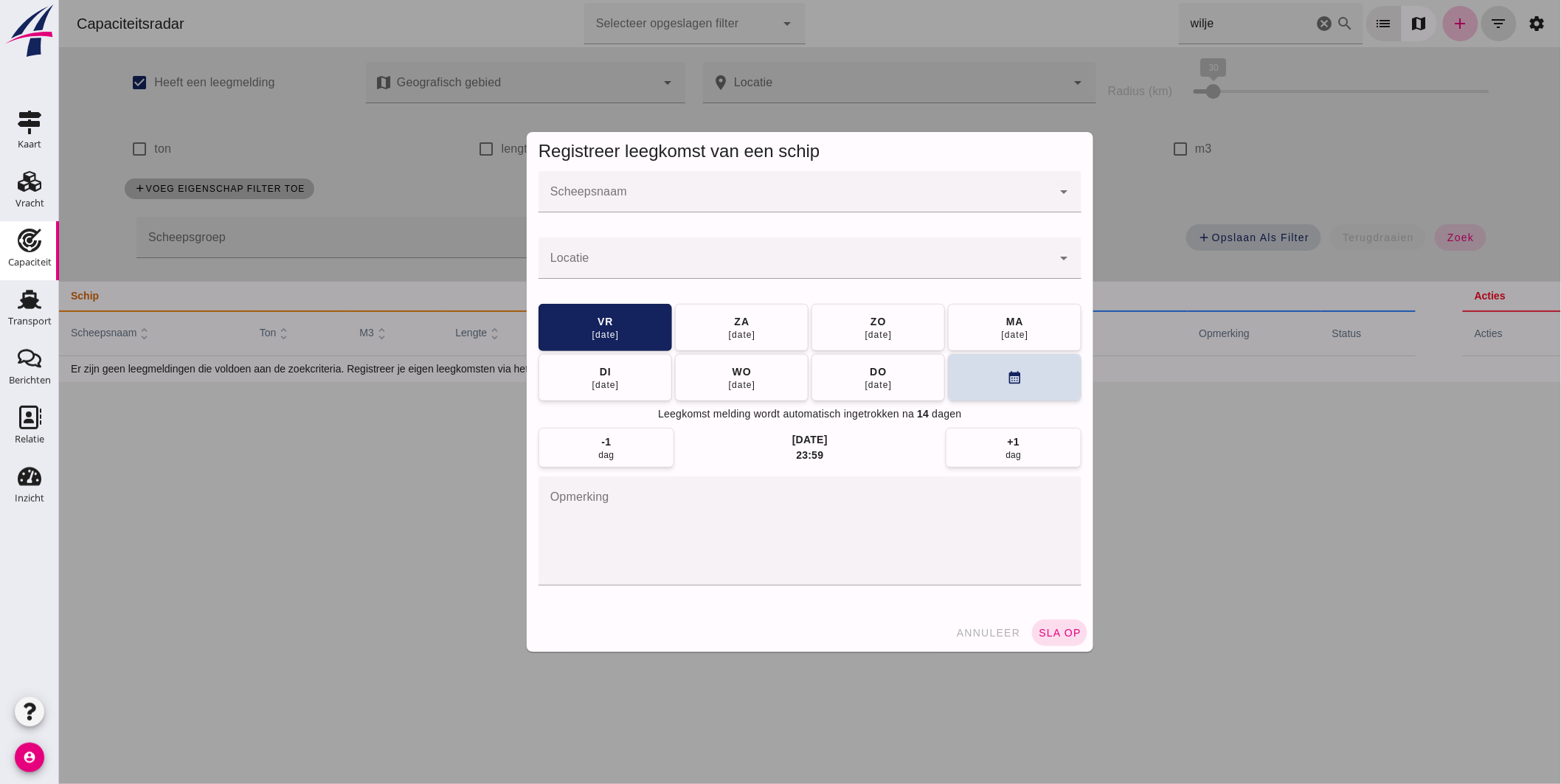
click at [579, 203] on input "Scheepsnaam" at bounding box center [795, 199] width 513 height 18
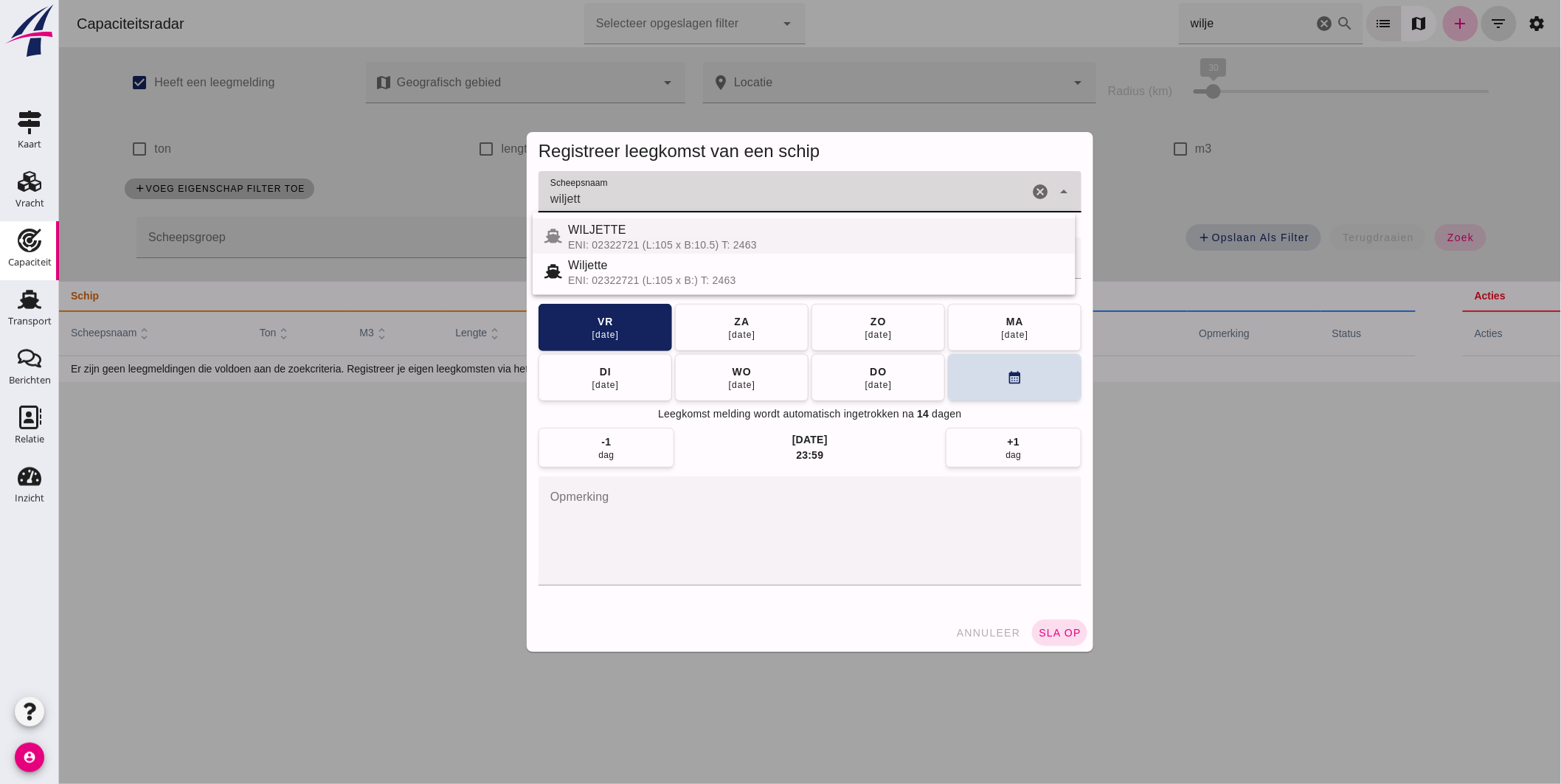
click at [645, 233] on div "WILJETTE" at bounding box center [815, 230] width 495 height 18
type input "WILJETTE"
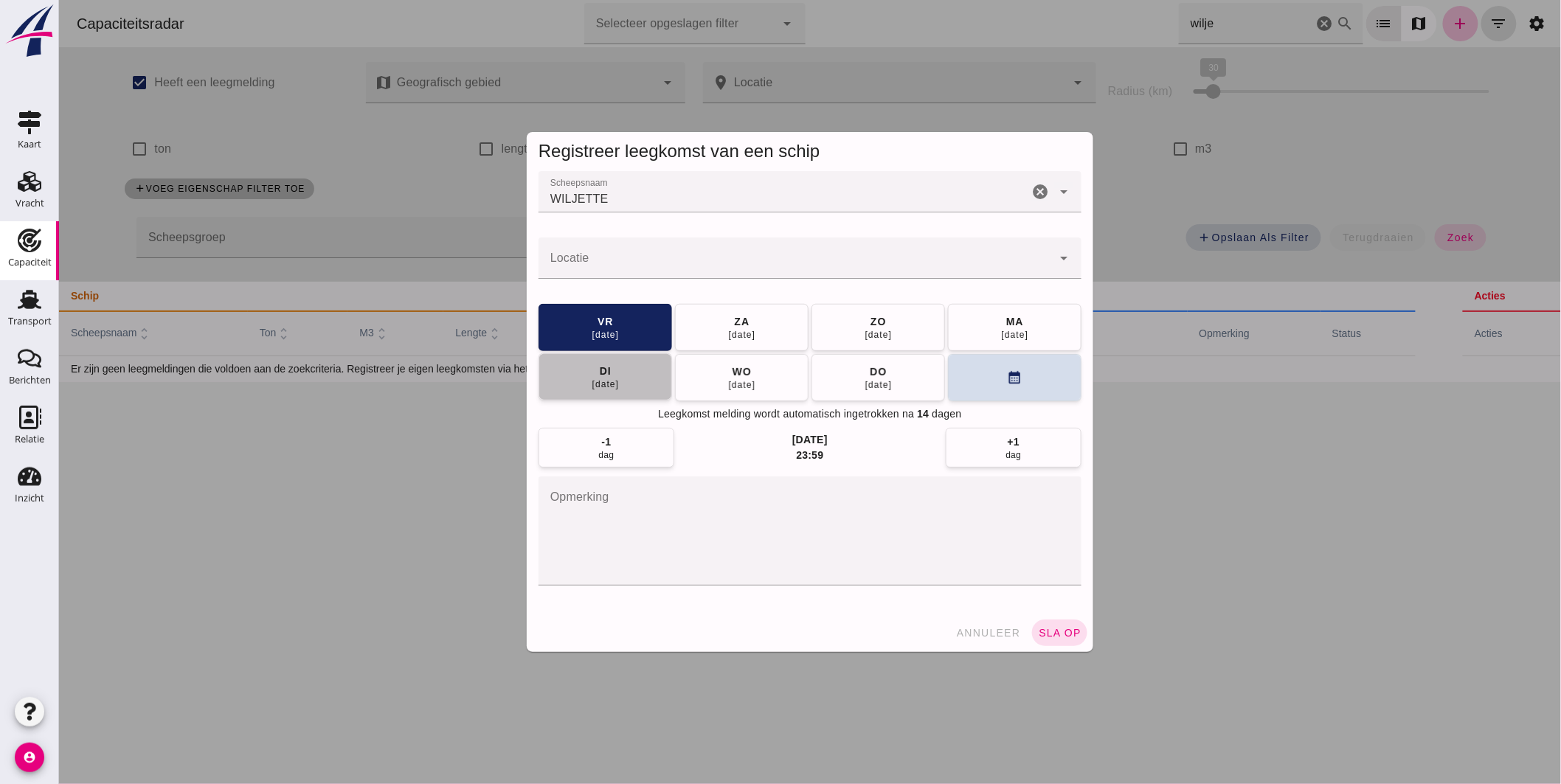
click at [613, 369] on span "[DATE]" at bounding box center [605, 377] width 28 height 27
click at [638, 268] on input "Locatie" at bounding box center [795, 265] width 513 height 18
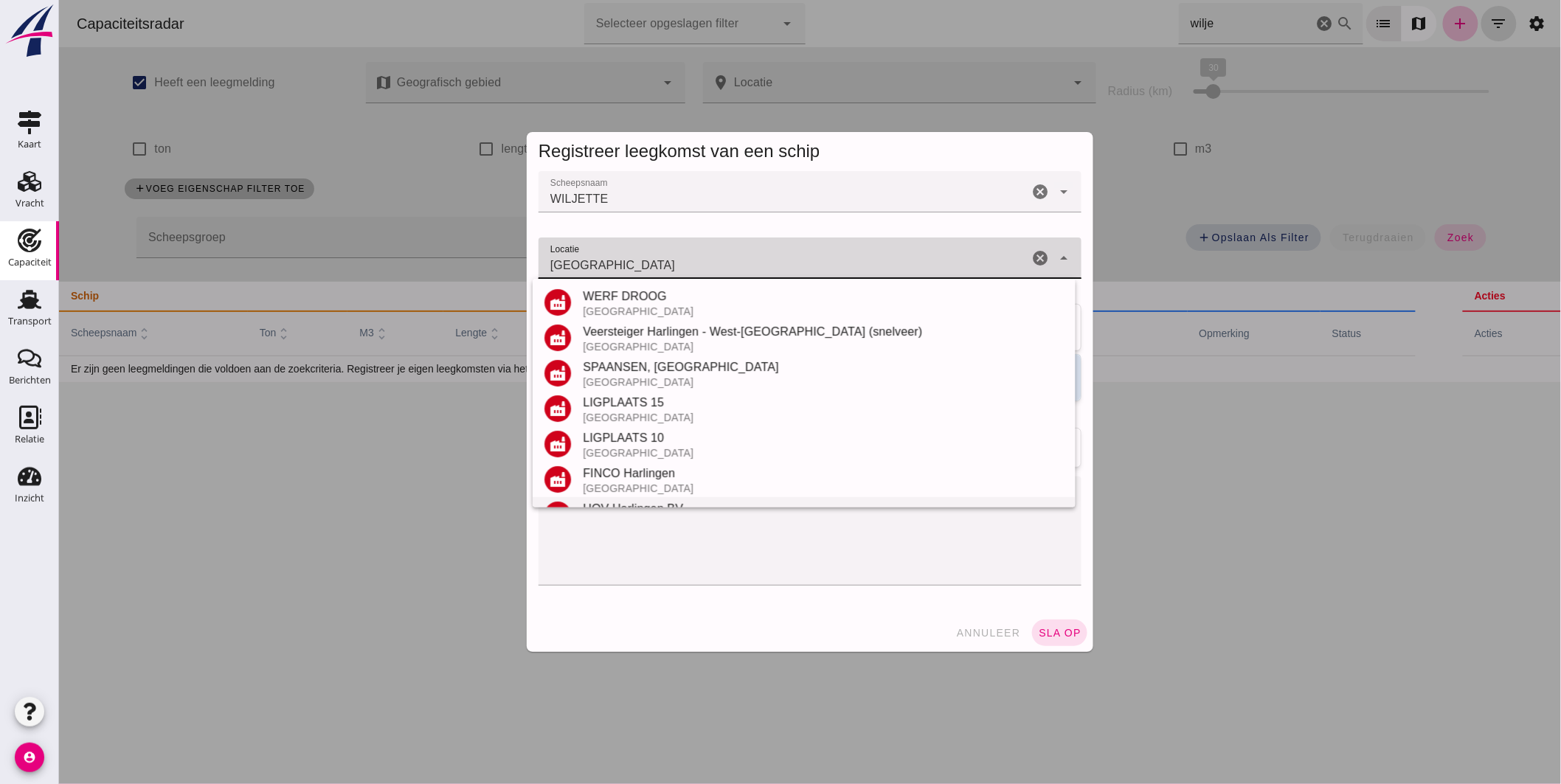
scroll to position [243, 0]
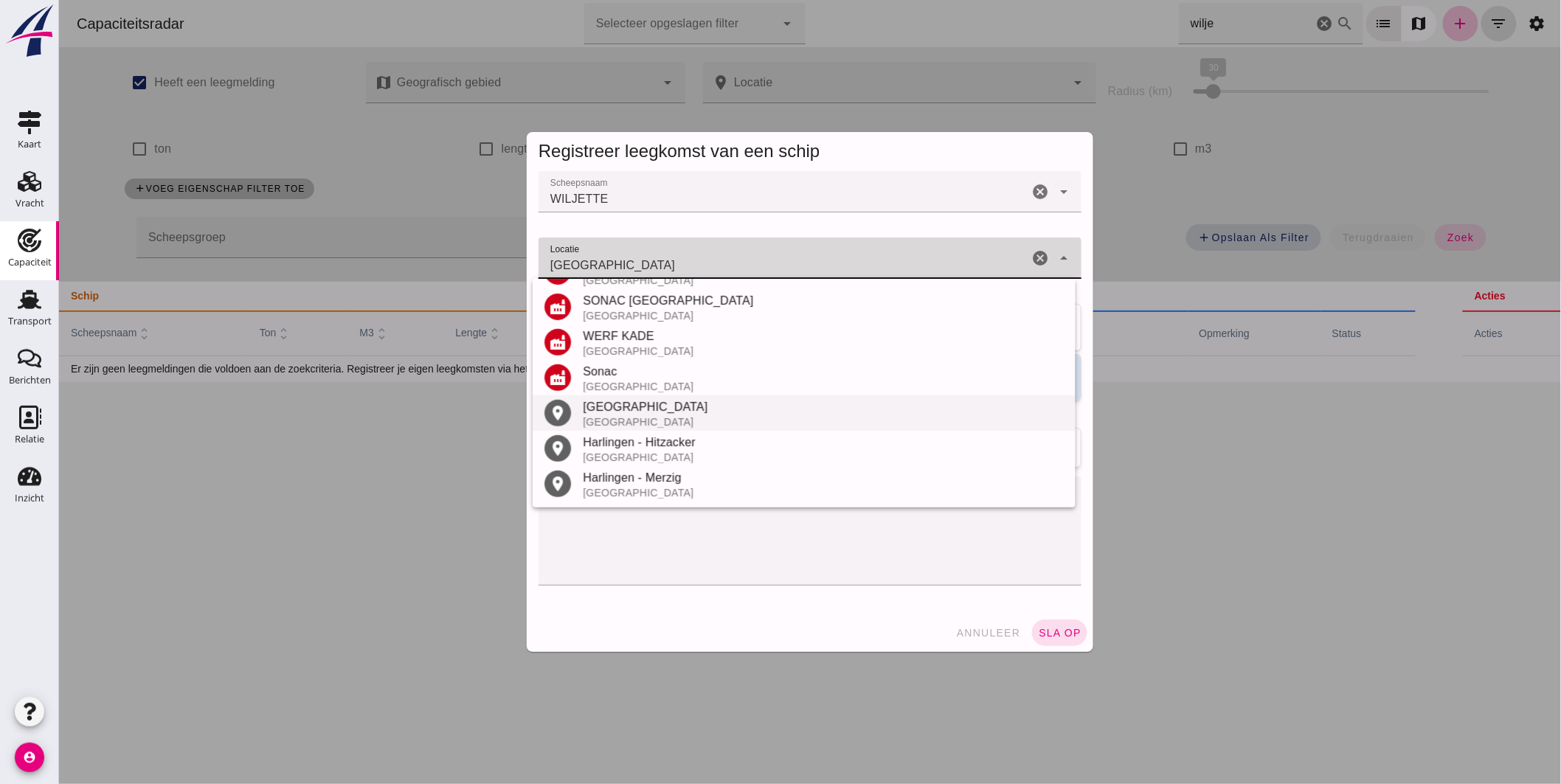
click at [644, 414] on div "[GEOGRAPHIC_DATA]" at bounding box center [823, 407] width 481 height 18
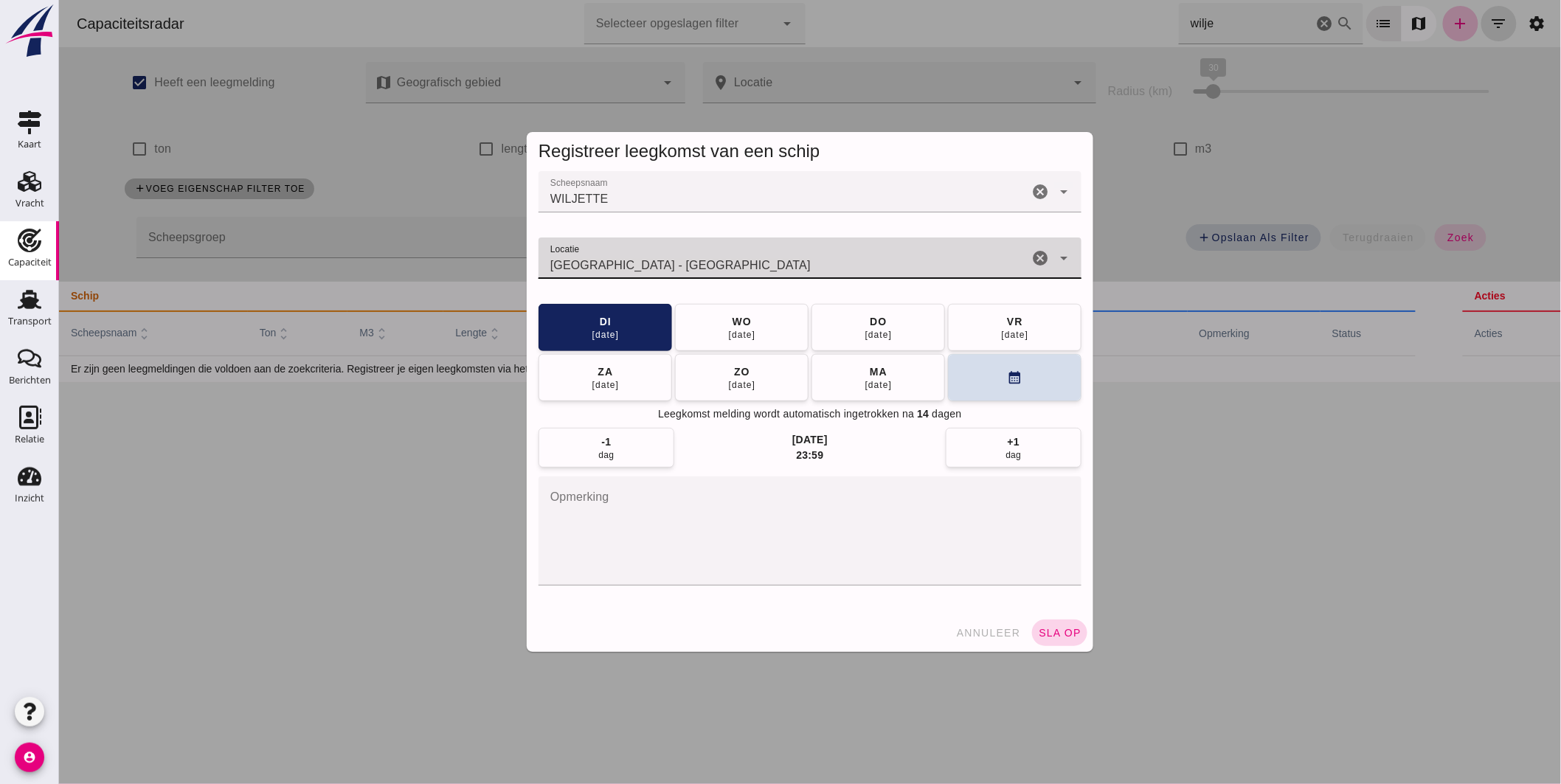
type input "[GEOGRAPHIC_DATA] - [GEOGRAPHIC_DATA]"
click at [1060, 626] on button "sla op" at bounding box center [1059, 633] width 55 height 27
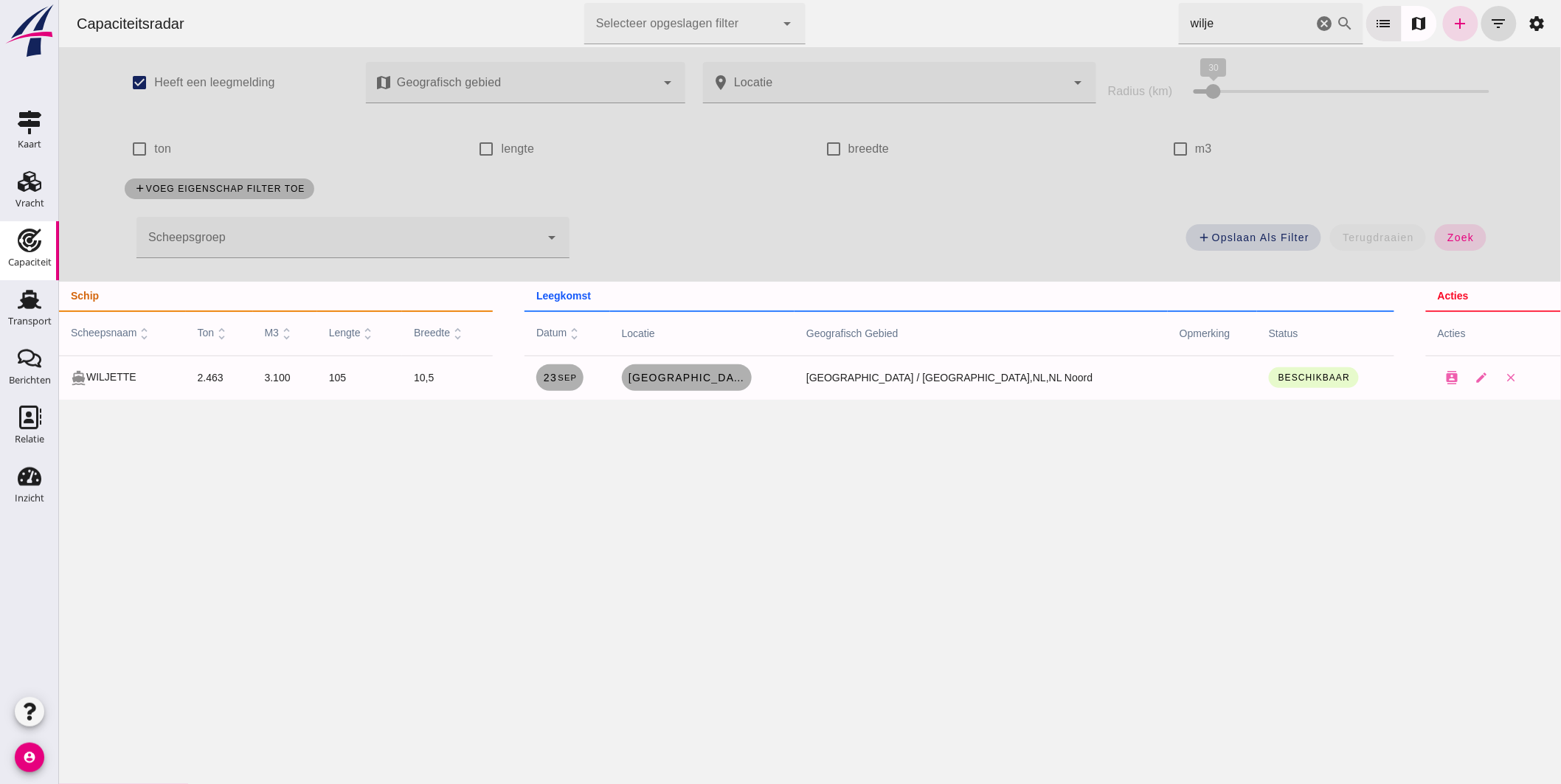
click at [422, 234] on div at bounding box center [337, 238] width 404 height 42
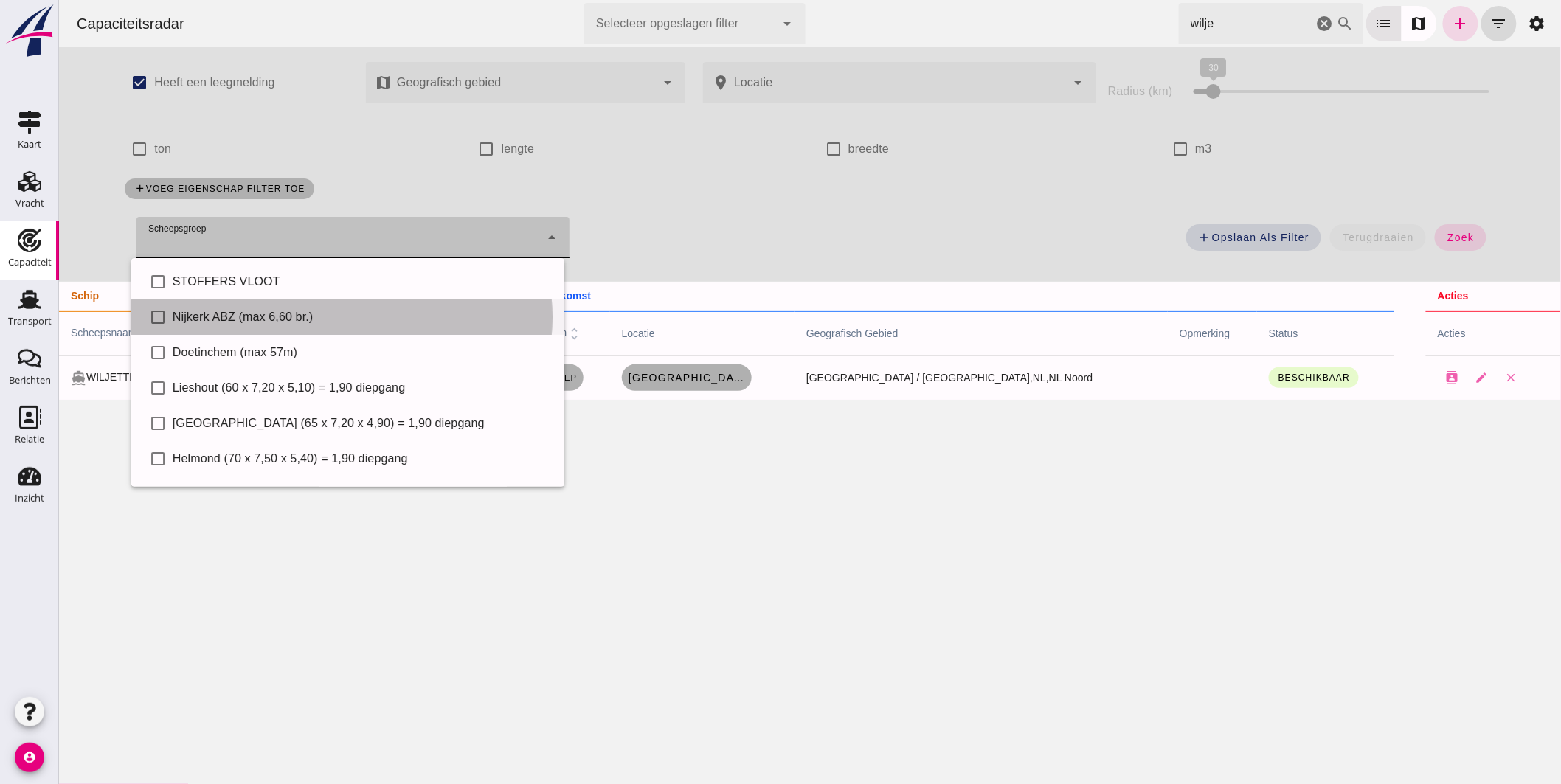
click at [289, 319] on div "Nijkerk ABZ (max 6,60 br.)" at bounding box center [361, 317] width 380 height 18
type input "Nijkerk ABZ (max 6,60 br.)"
checkbox input "true"
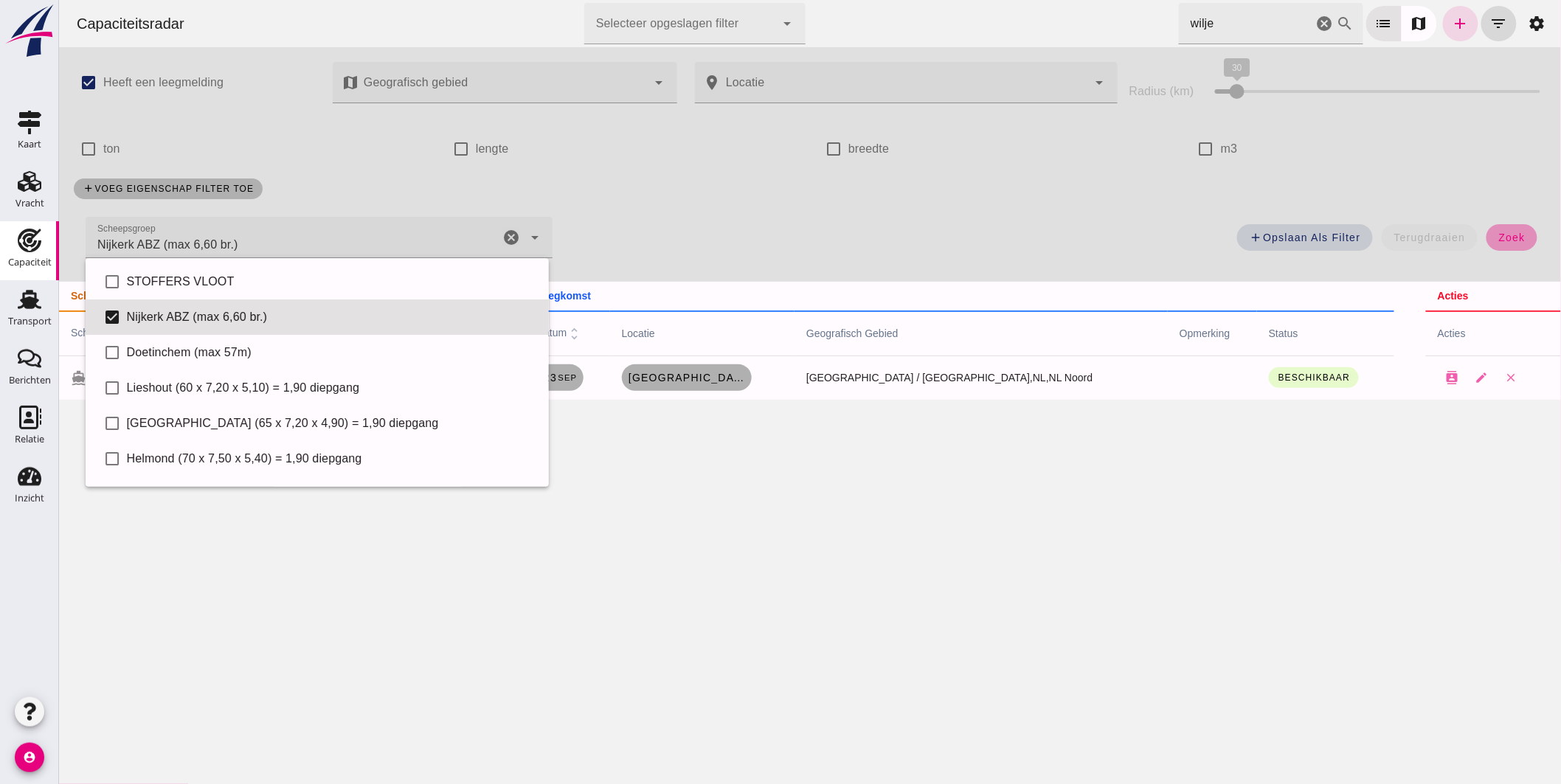
click at [1510, 237] on span "zoek" at bounding box center [1511, 238] width 27 height 11
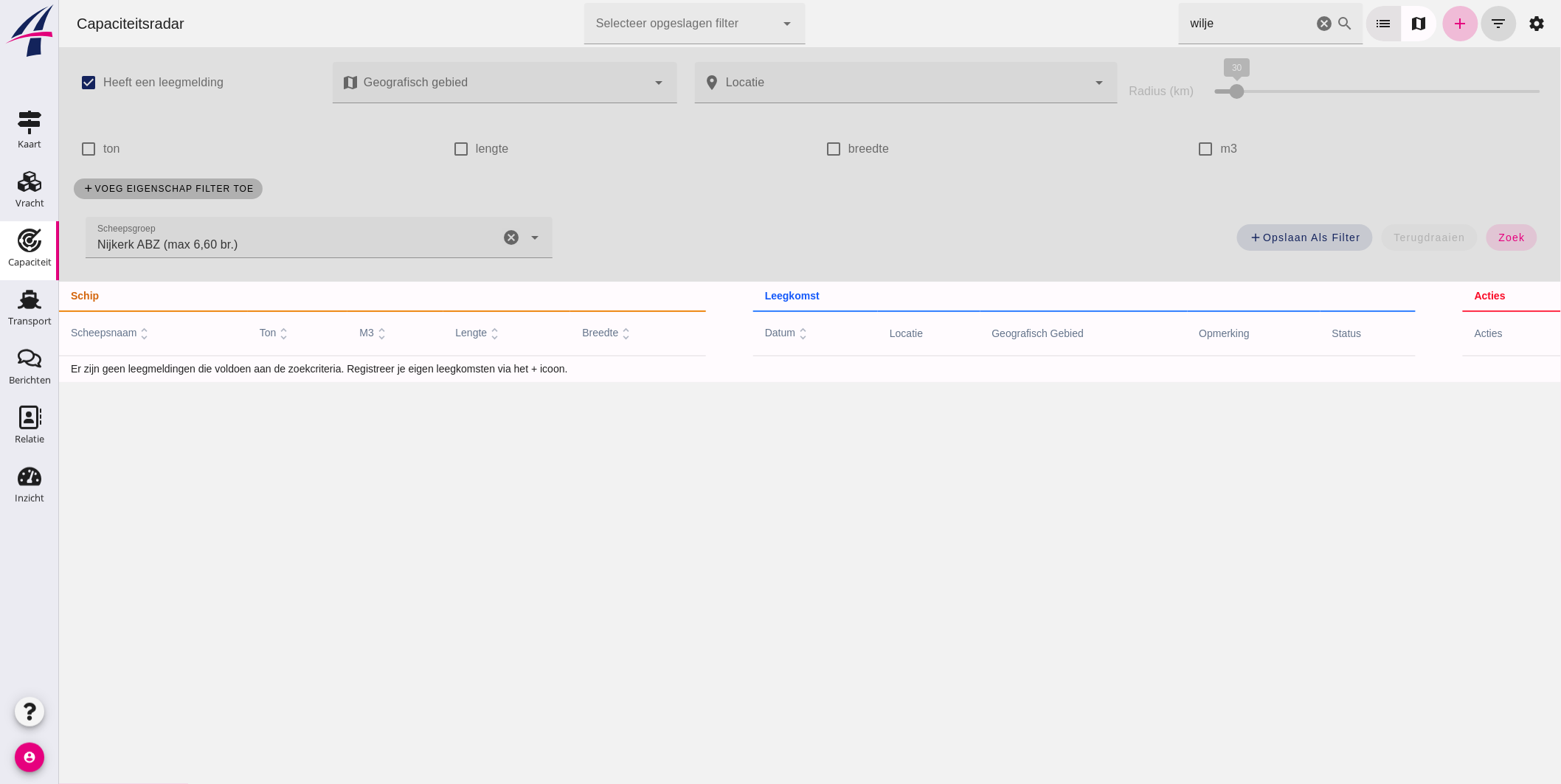
click at [1316, 20] on icon "cancel" at bounding box center [1324, 24] width 18 height 18
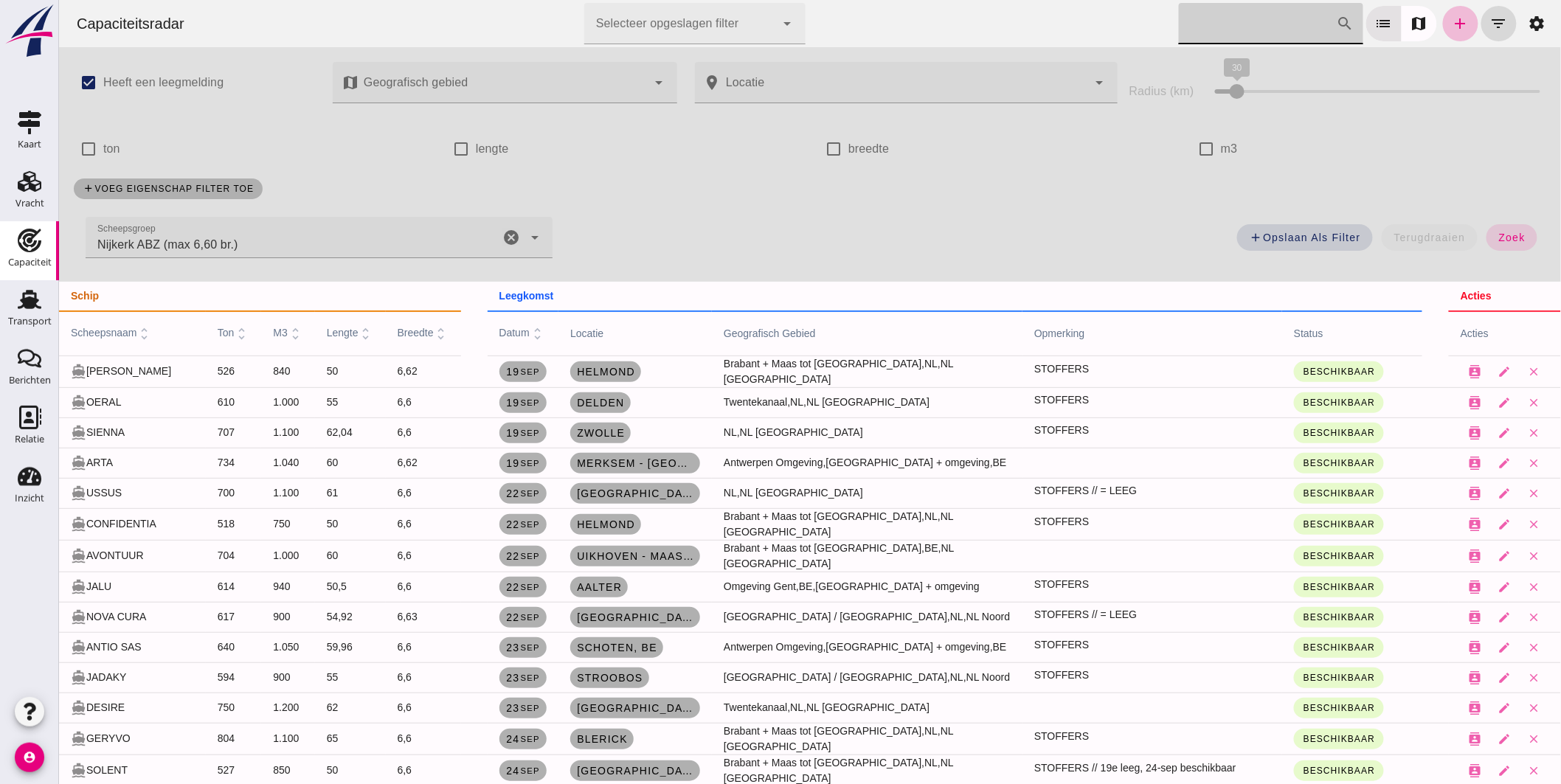
scroll to position [81, 0]
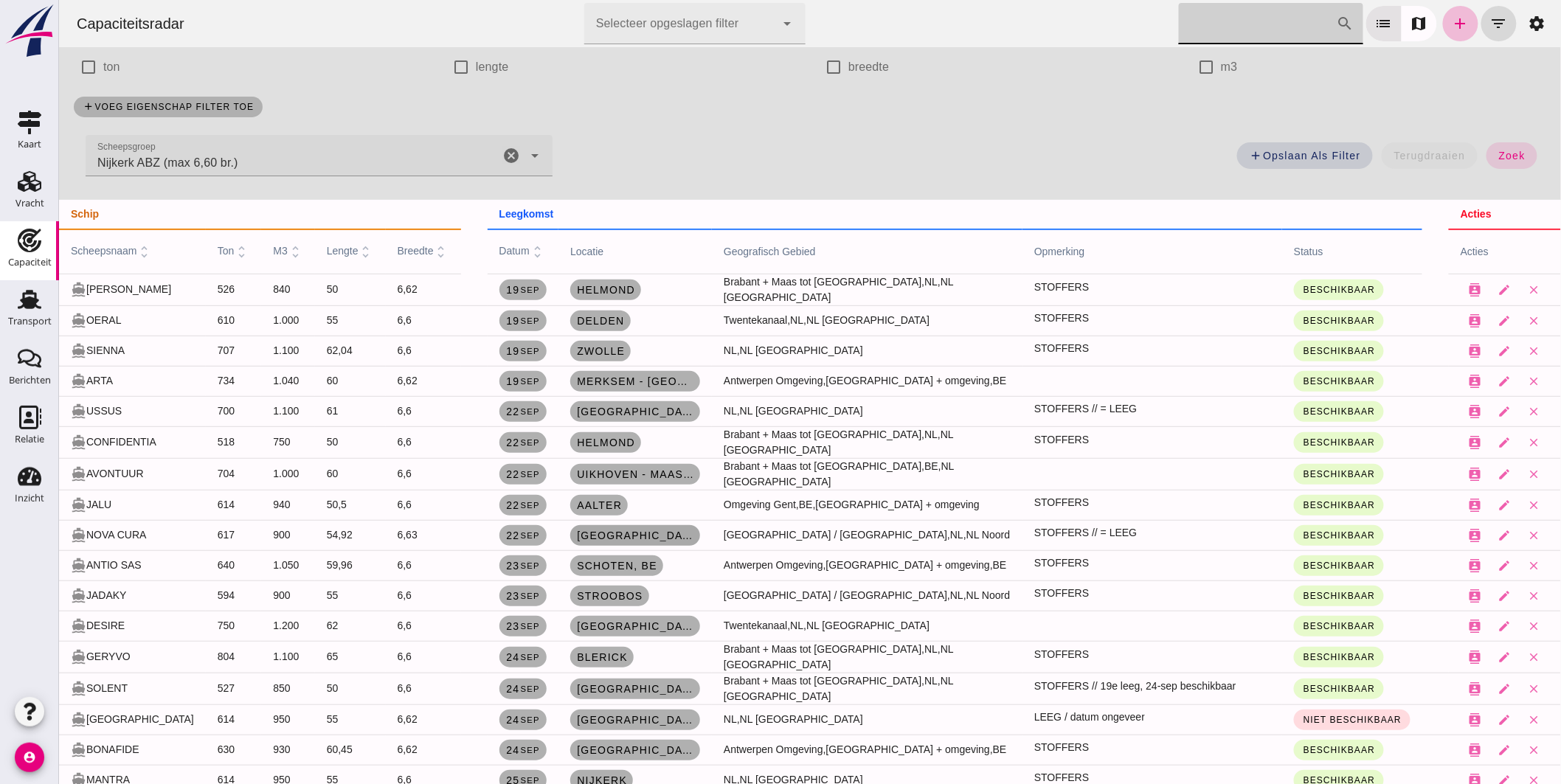
click at [625, 529] on span "[GEOGRAPHIC_DATA], [GEOGRAPHIC_DATA]" at bounding box center [635, 535] width 118 height 11
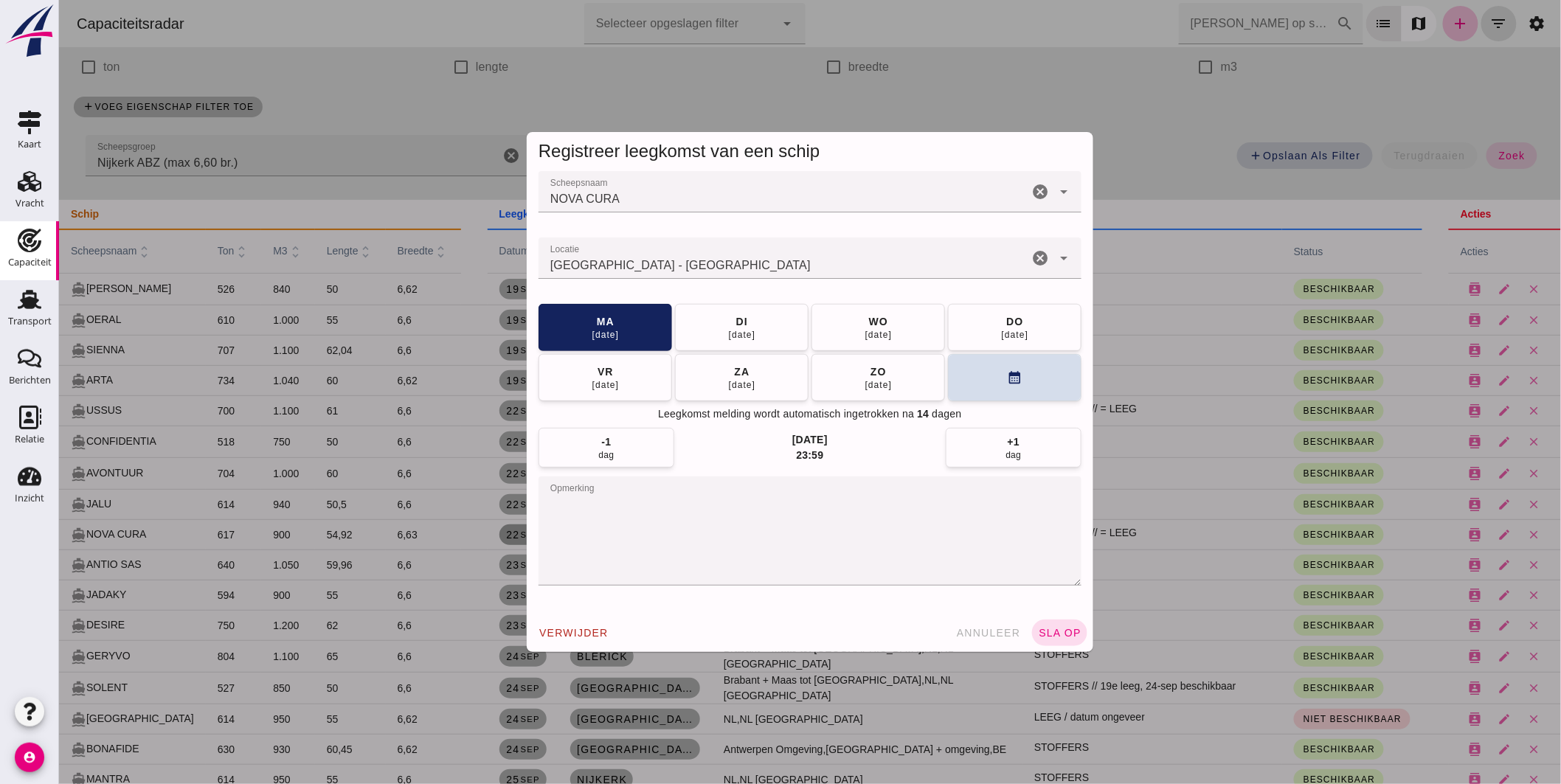
drag, startPoint x: 996, startPoint y: 633, endPoint x: 1003, endPoint y: 630, distance: 7.6
click at [994, 633] on span "annuleer" at bounding box center [988, 633] width 65 height 11
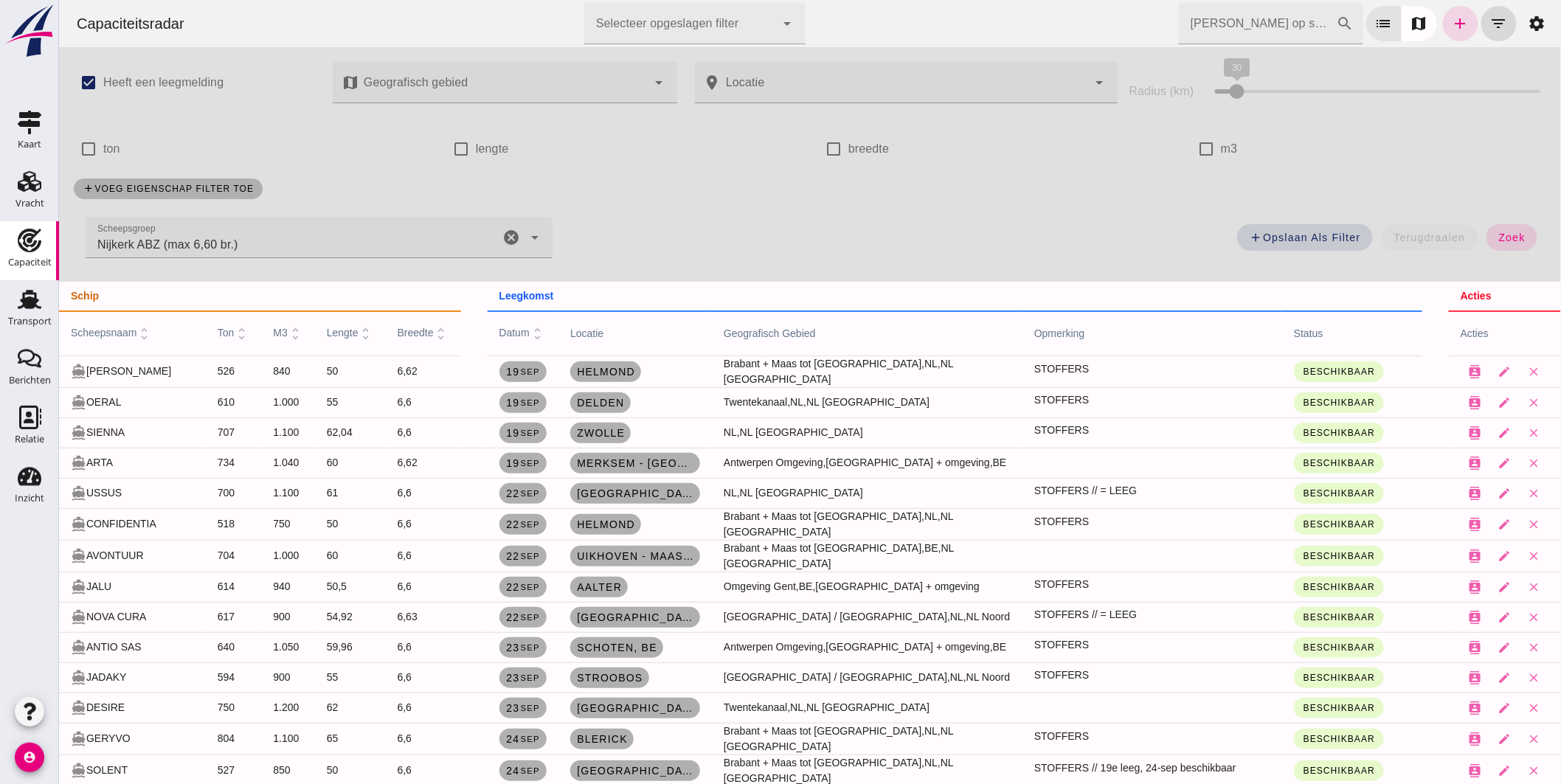
scroll to position [81, 0]
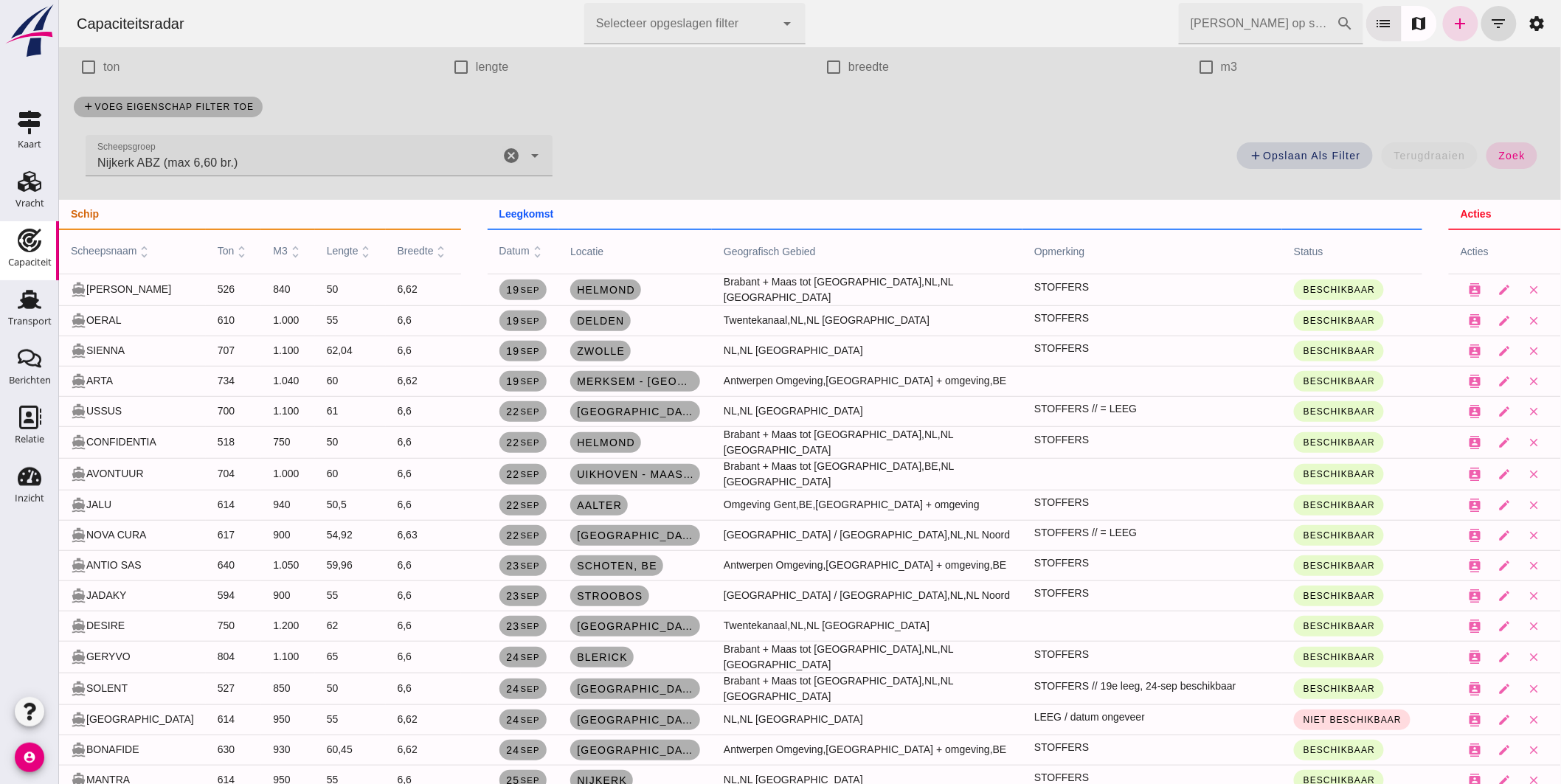
click at [974, 116] on div "add voeg eigenschap filter toe" at bounding box center [809, 107] width 1490 height 39
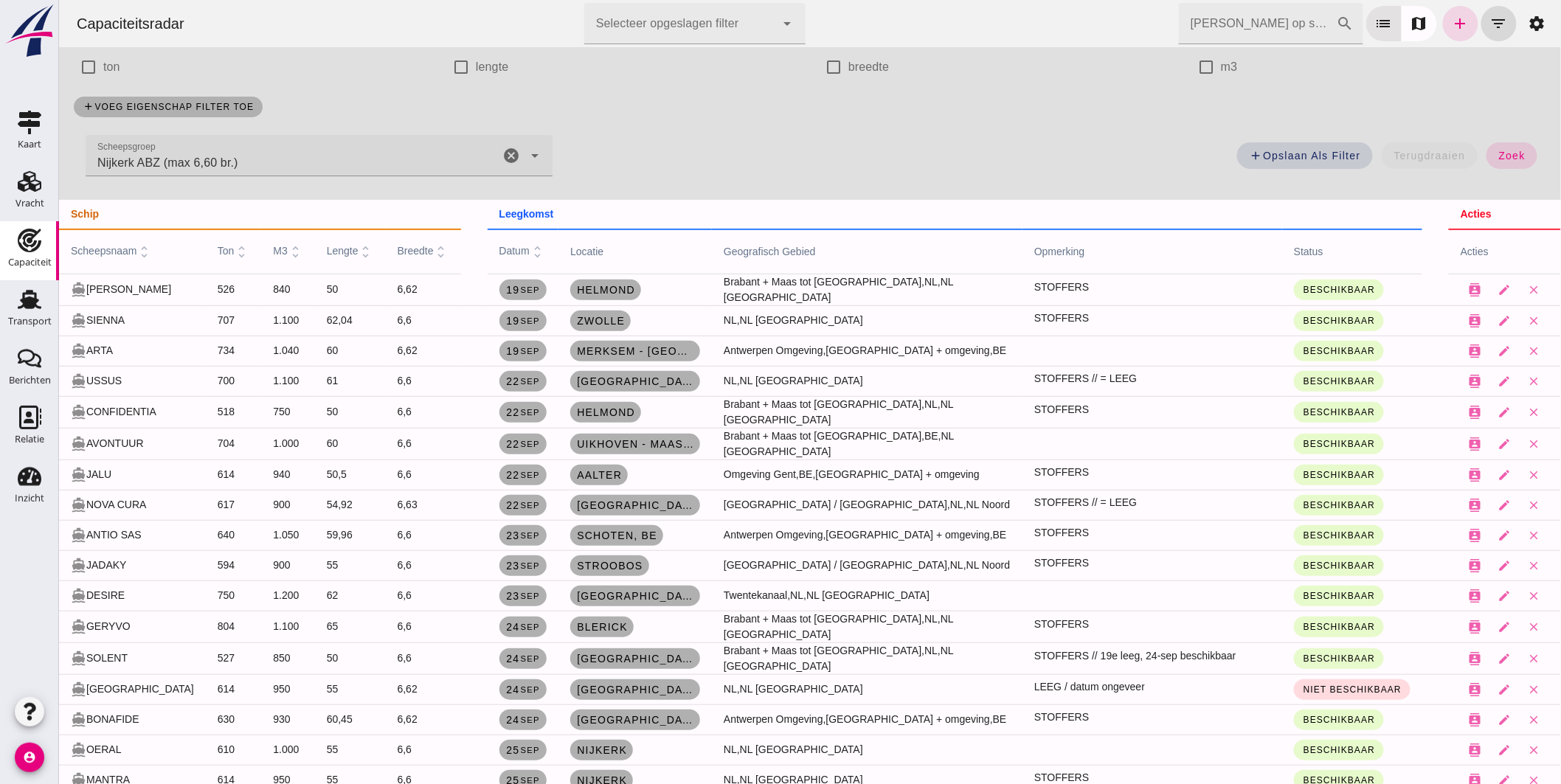
click at [509, 151] on icon "cancel" at bounding box center [511, 155] width 18 height 18
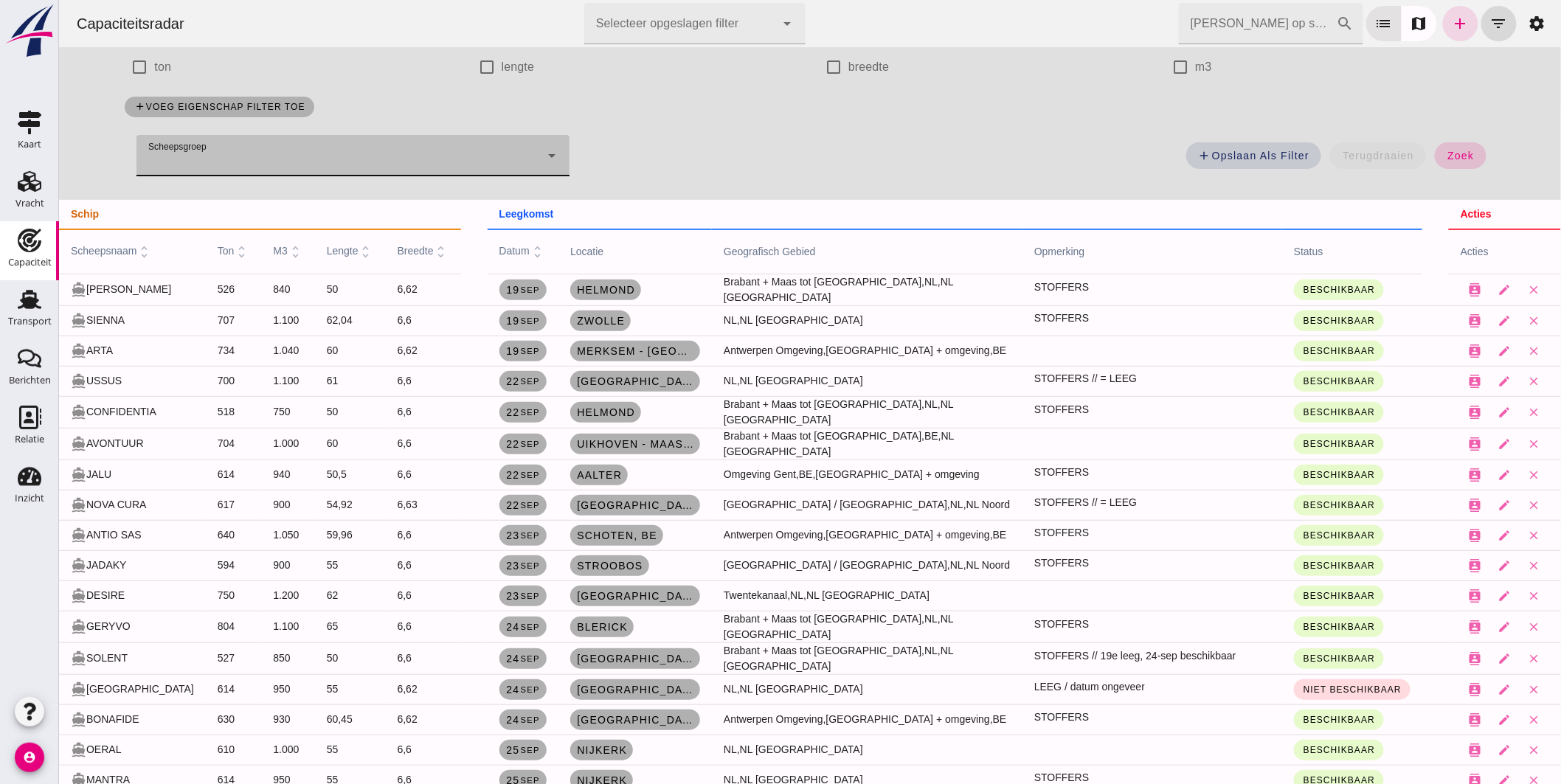
click at [1446, 152] on span "zoek" at bounding box center [1460, 155] width 27 height 11
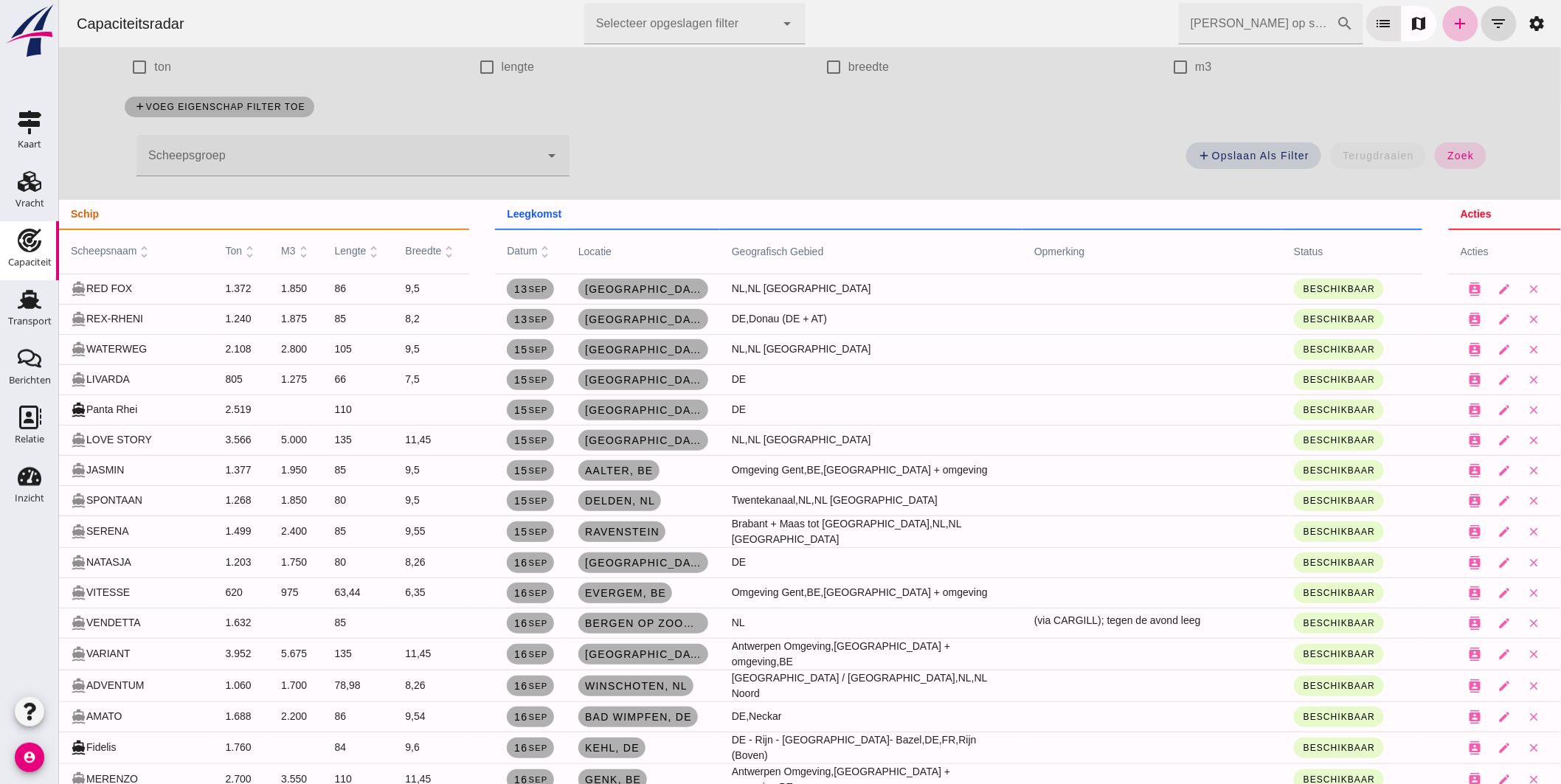
scroll to position [0, 0]
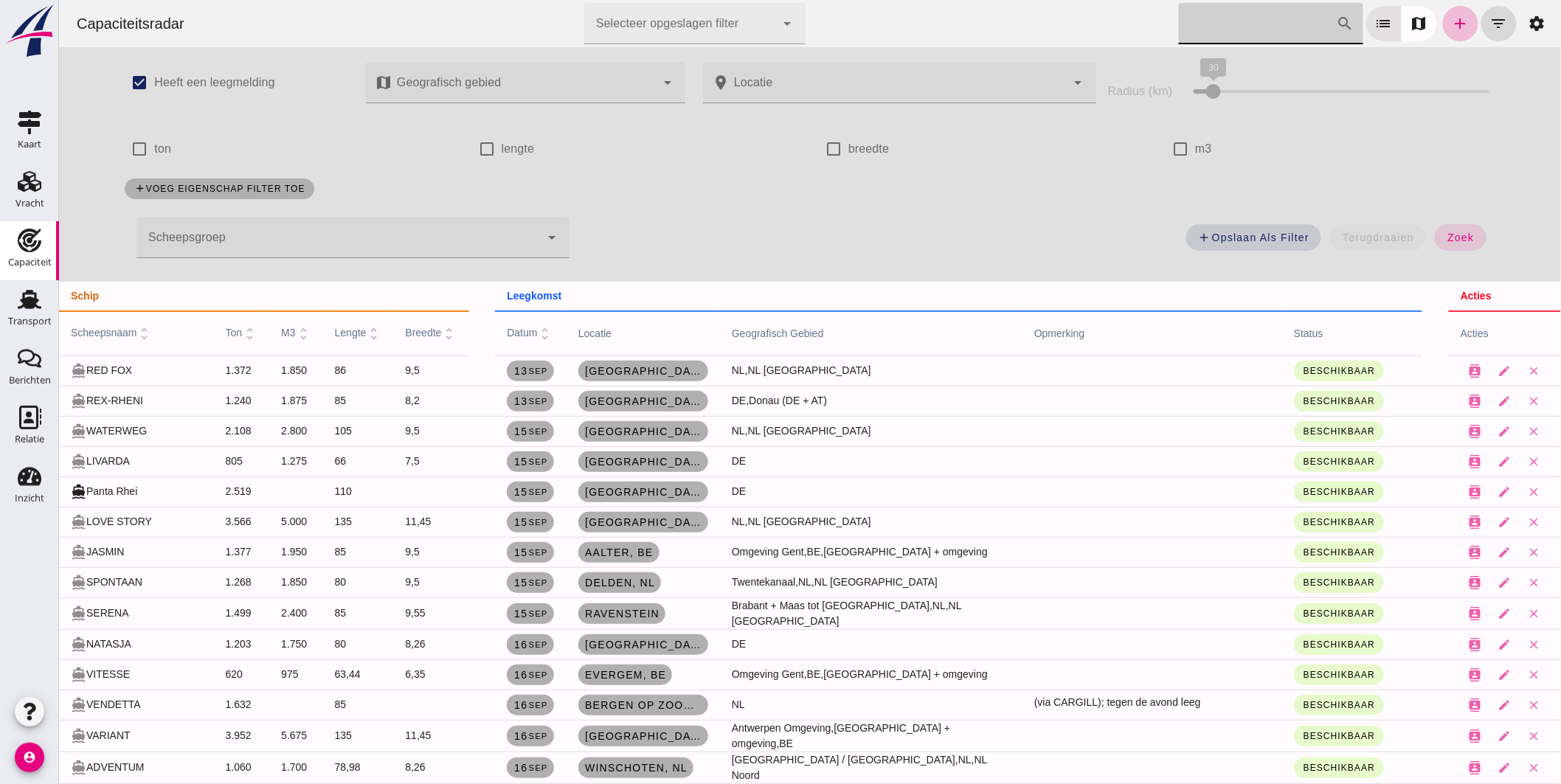
click at [1254, 21] on input "[PERSON_NAME] op scheepsnaam" at bounding box center [1257, 24] width 158 height 42
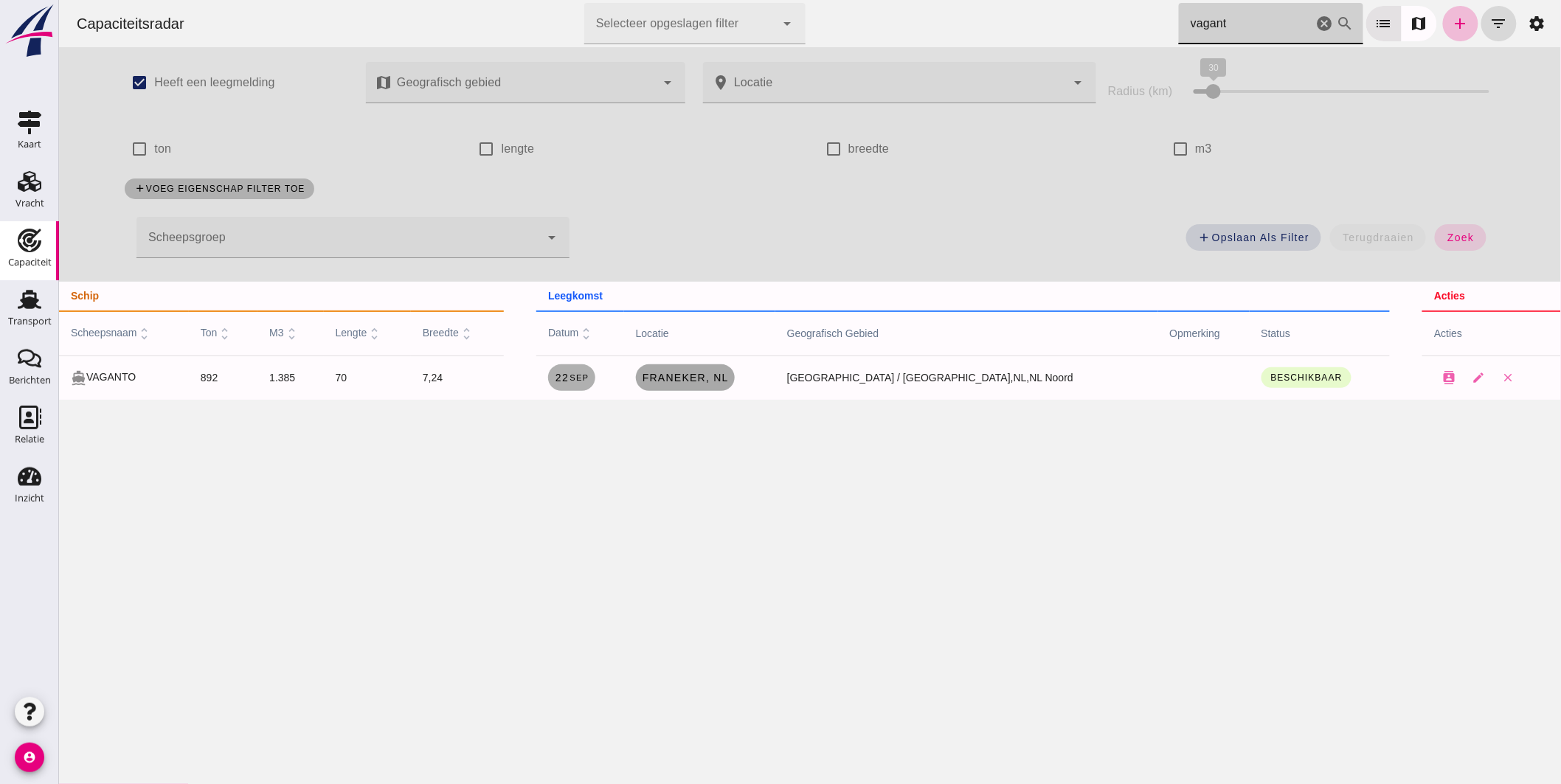
click at [728, 381] on span "Franeker, nl" at bounding box center [685, 378] width 87 height 11
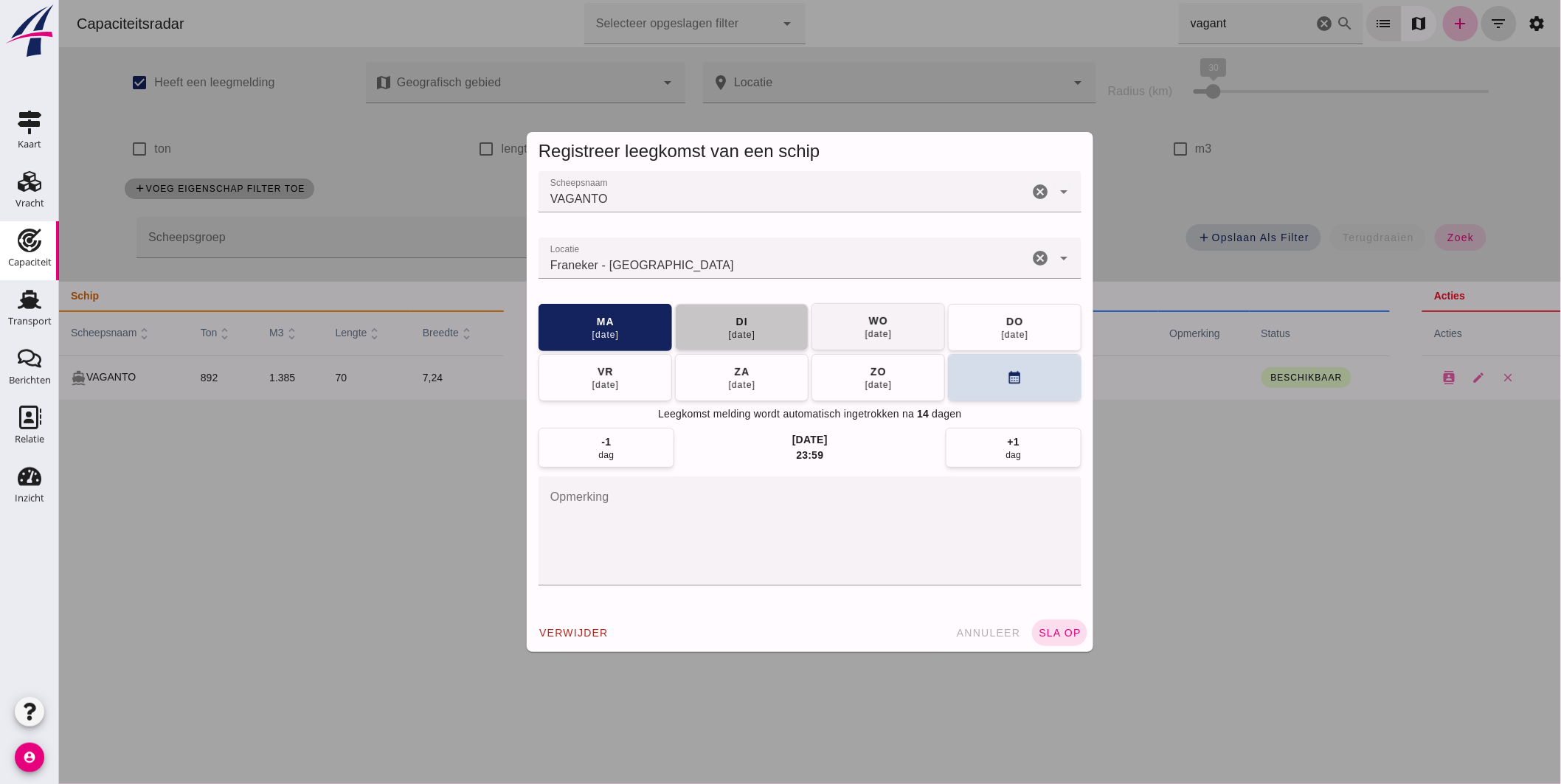
click at [727, 326] on span "[DATE]" at bounding box center [742, 328] width 28 height 27
click at [1049, 626] on button "sla op" at bounding box center [1059, 633] width 55 height 27
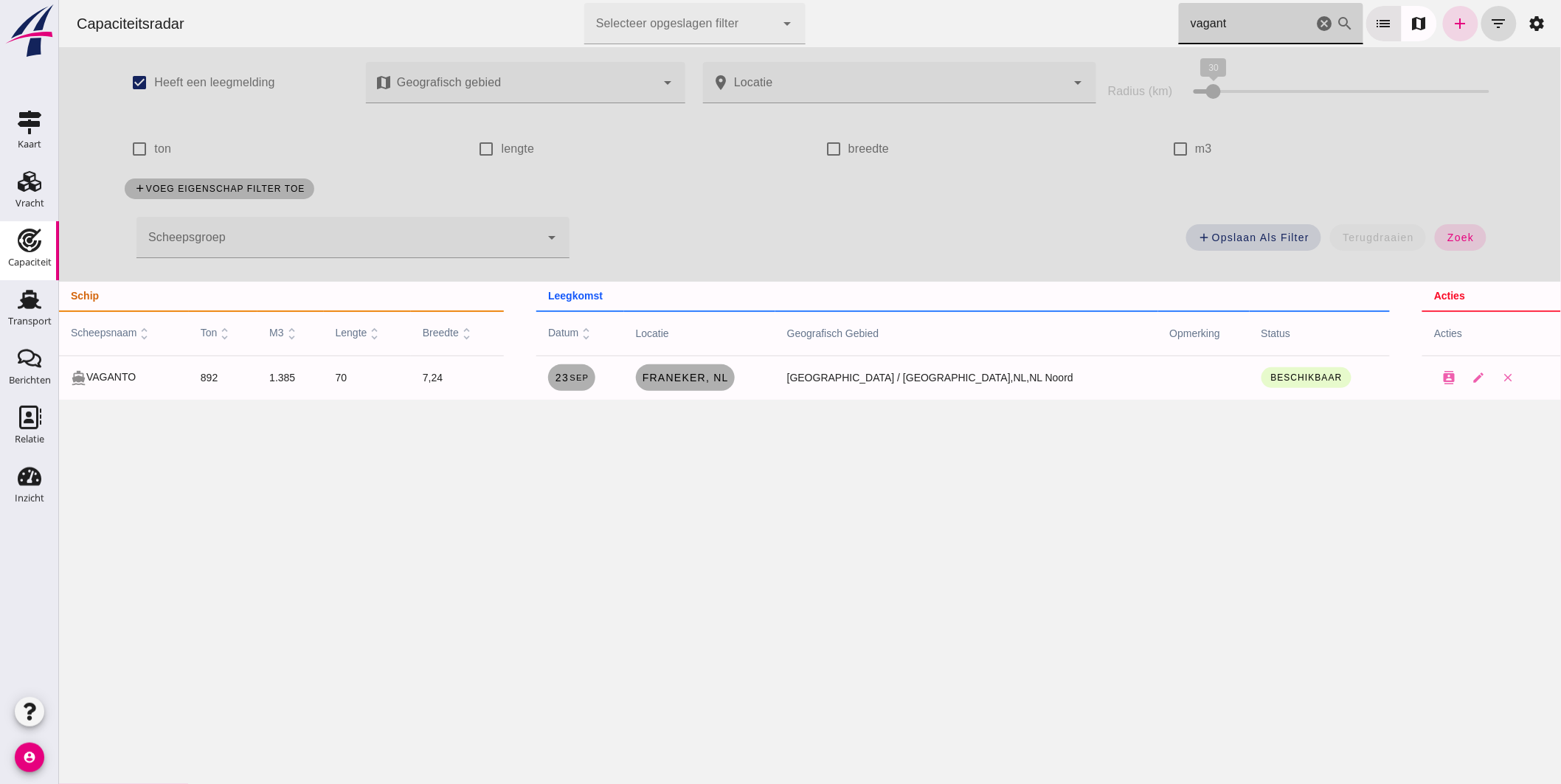
drag, startPoint x: 1174, startPoint y: 30, endPoint x: 940, endPoint y: 27, distance: 234.0
click at [981, 27] on div "Capaciteitsradar Selecteer opgeslagen filter Selecteer opgeslagen filter cancel…" at bounding box center [809, 24] width 1490 height 47
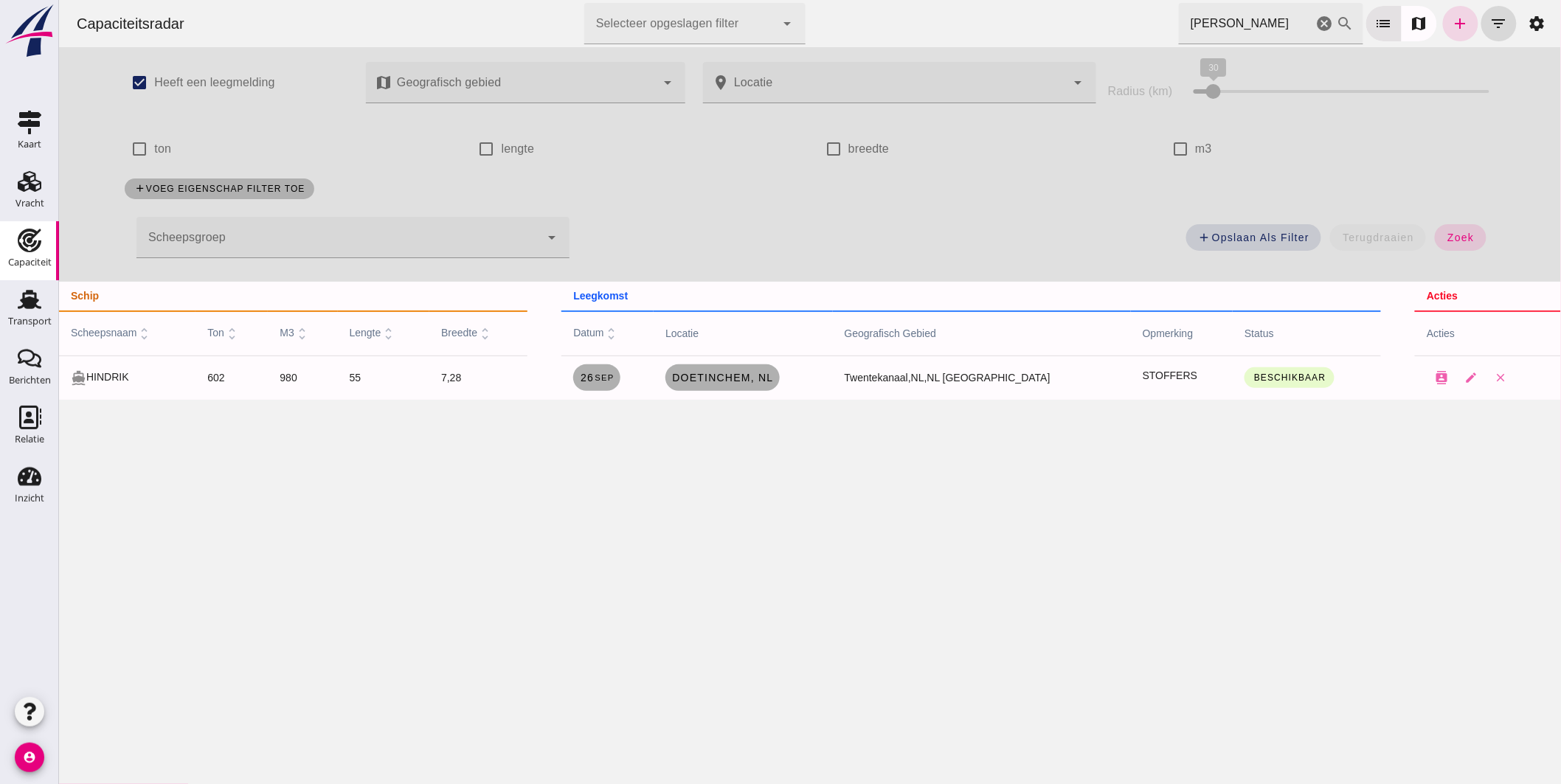
drag, startPoint x: 1174, startPoint y: 15, endPoint x: 789, endPoint y: 46, distance: 386.2
click at [845, 16] on div "Capaciteitsradar Selecteer opgeslagen filter Selecteer opgeslagen filter cancel…" at bounding box center [809, 24] width 1490 height 47
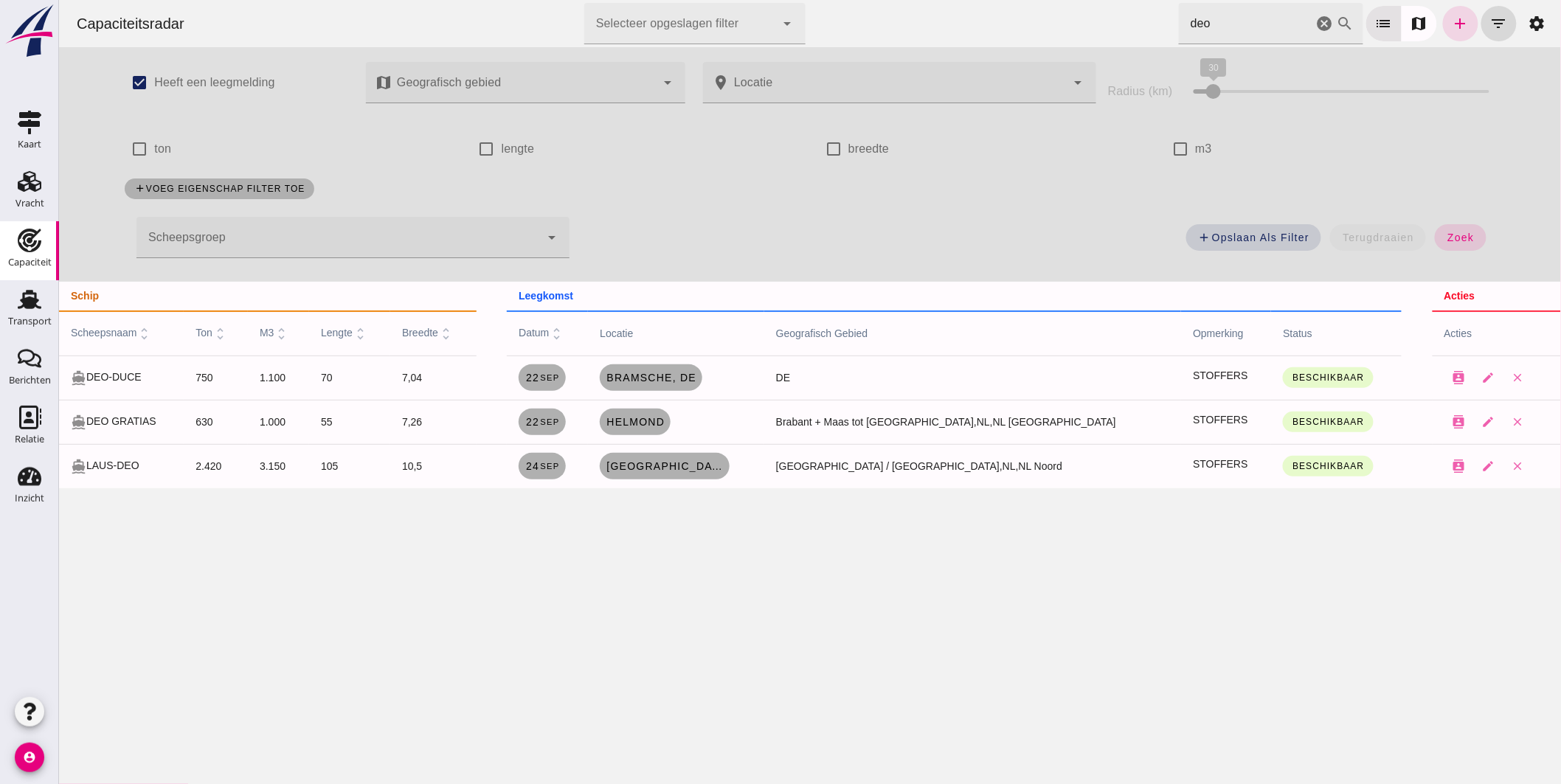
drag, startPoint x: 1211, startPoint y: 21, endPoint x: 1106, endPoint y: 9, distance: 105.7
click at [1121, 15] on div "Capaciteitsradar Selecteer opgeslagen filter Selecteer opgeslagen filter cancel…" at bounding box center [809, 24] width 1490 height 47
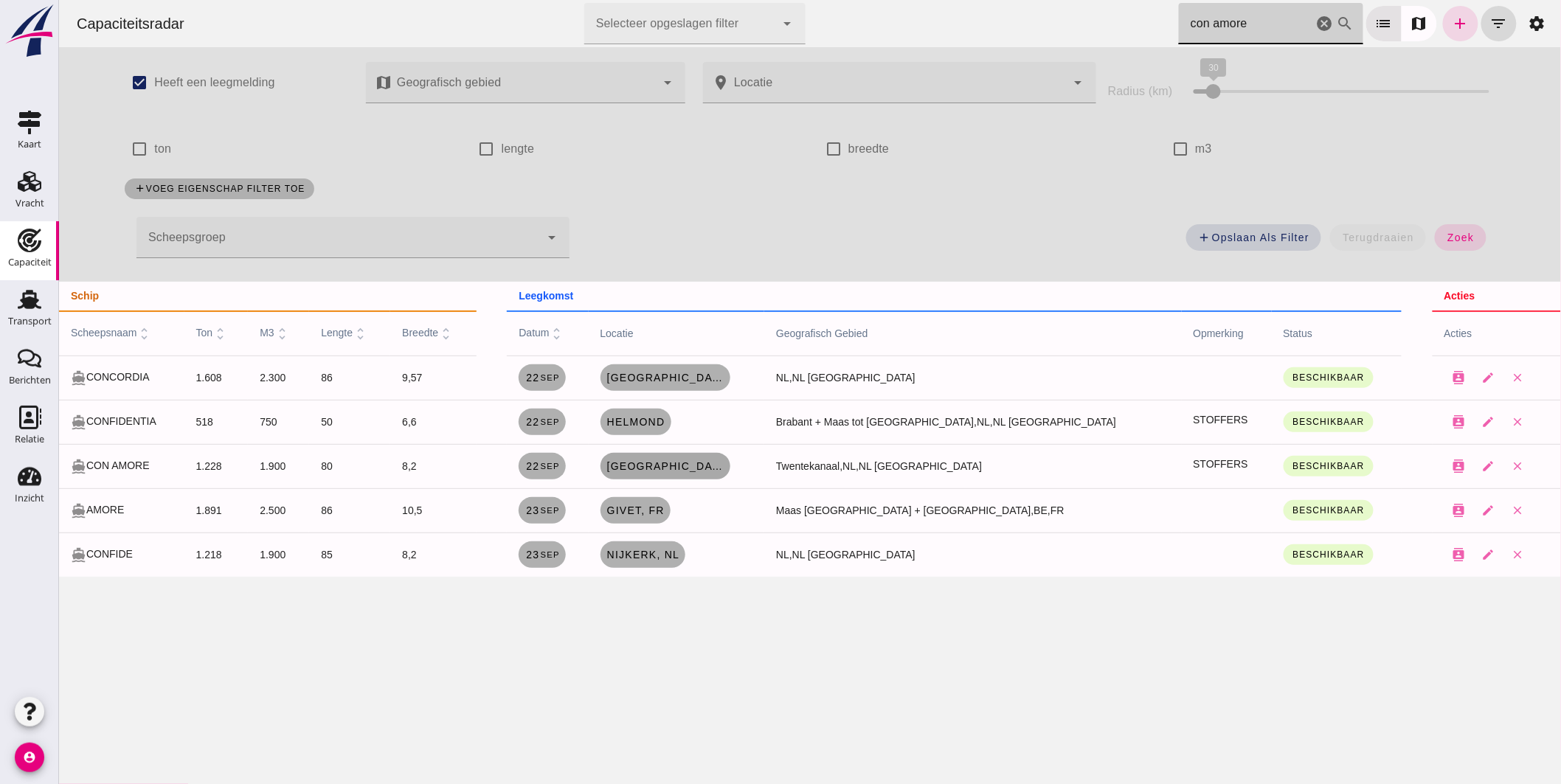
type input "con amore"
click at [711, 467] on span "[GEOGRAPHIC_DATA], [GEOGRAPHIC_DATA]" at bounding box center [665, 466] width 118 height 11
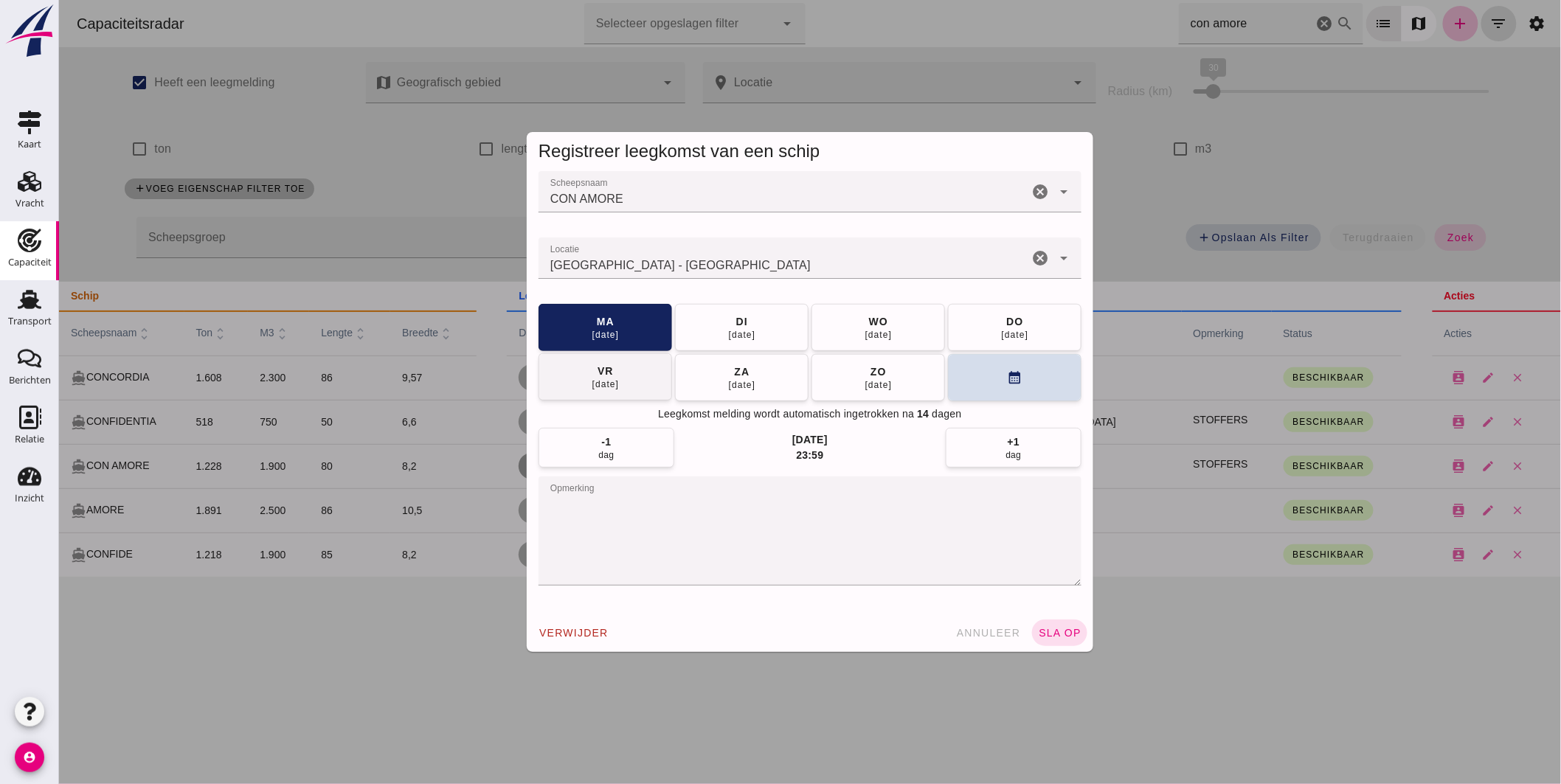
click at [630, 377] on button "[DATE]" at bounding box center [604, 377] width 134 height 47
click at [1057, 628] on button "sla op" at bounding box center [1059, 633] width 55 height 27
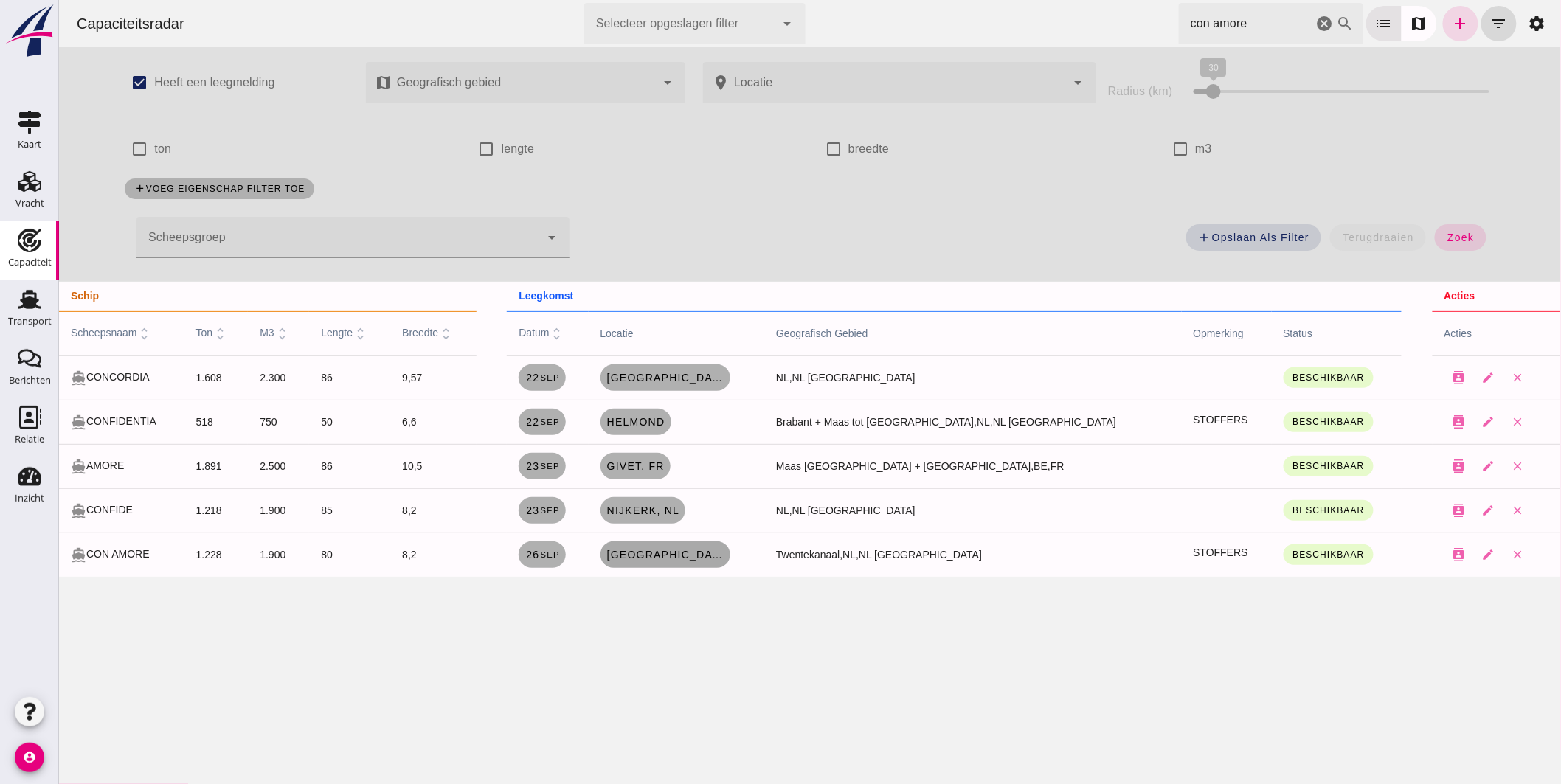
click at [724, 551] on span "[GEOGRAPHIC_DATA], [GEOGRAPHIC_DATA]" at bounding box center [665, 555] width 118 height 11
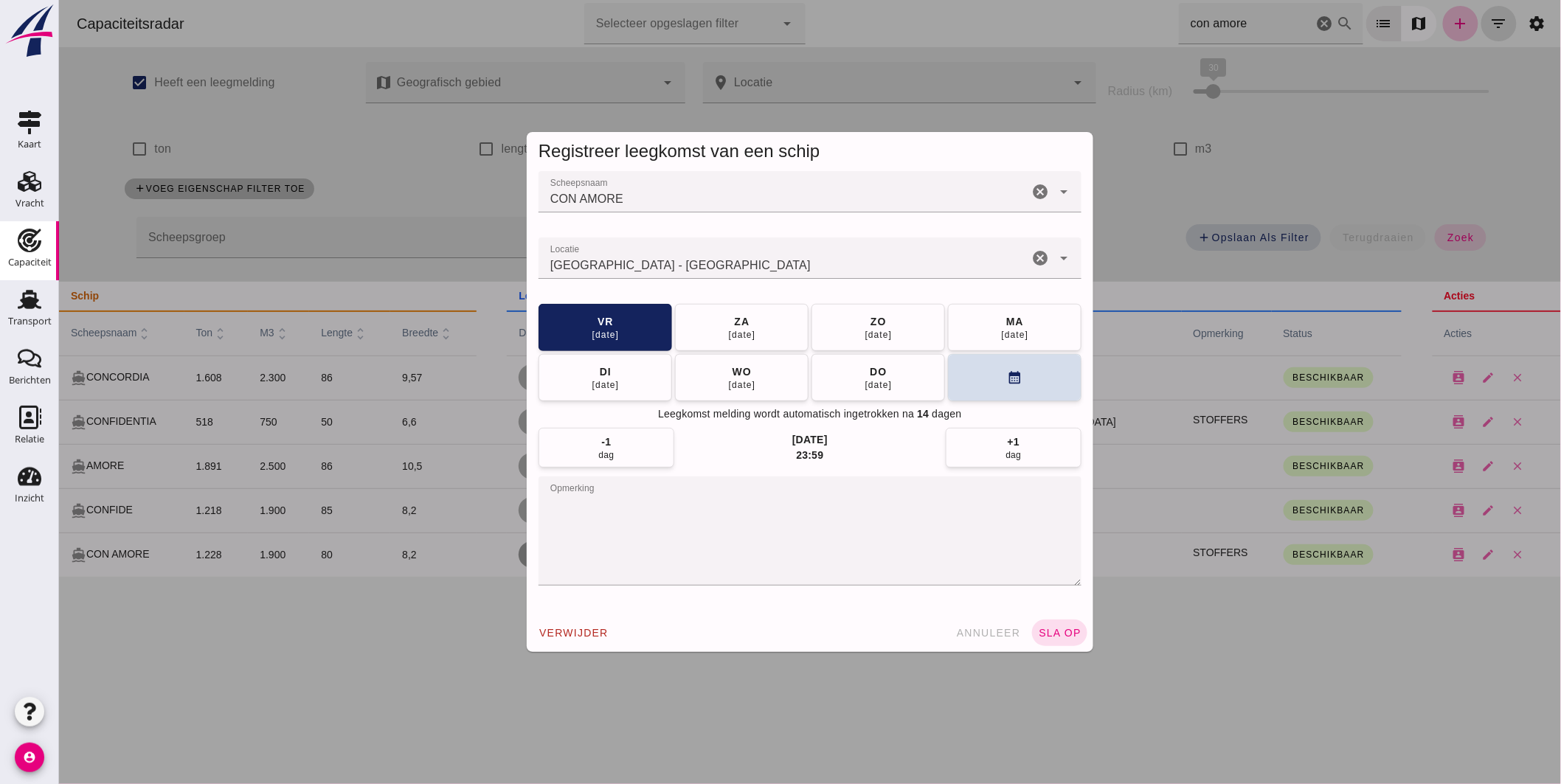
click at [721, 505] on textarea "opmerking" at bounding box center [809, 530] width 543 height 109
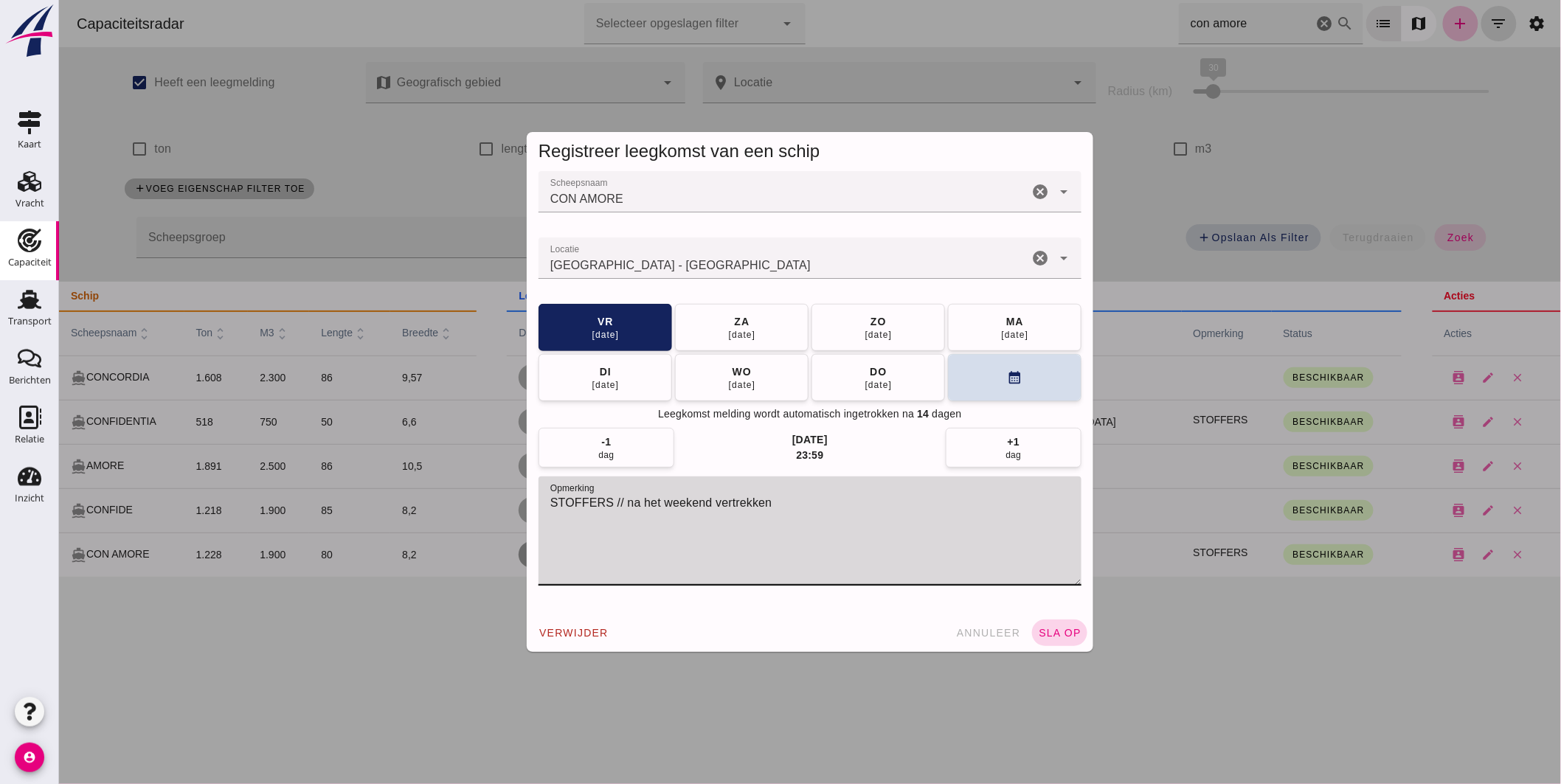
type textarea "STOFFERS // na het weekend vertrekken"
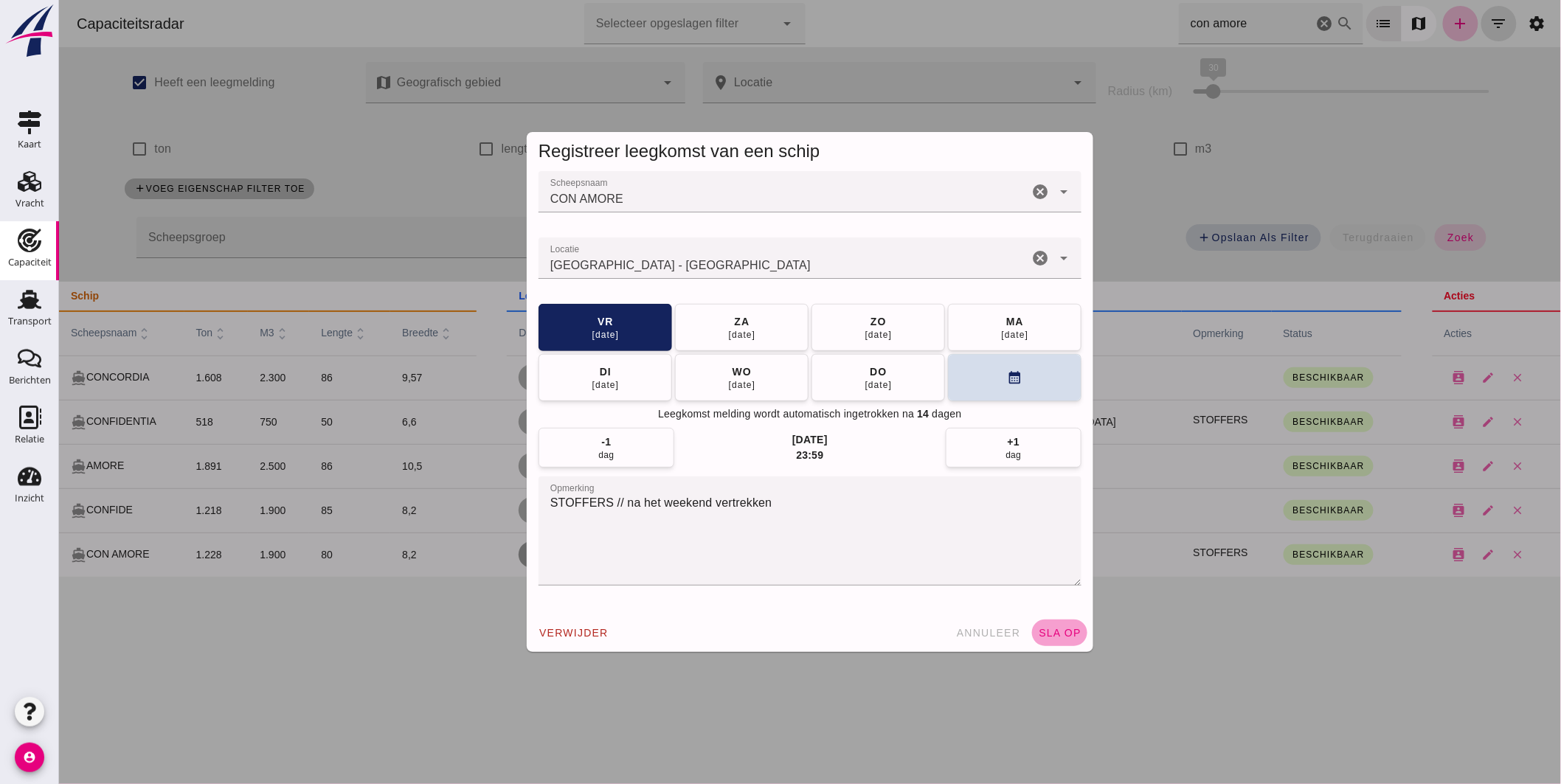
click at [1056, 627] on span "sla op" at bounding box center [1059, 633] width 44 height 11
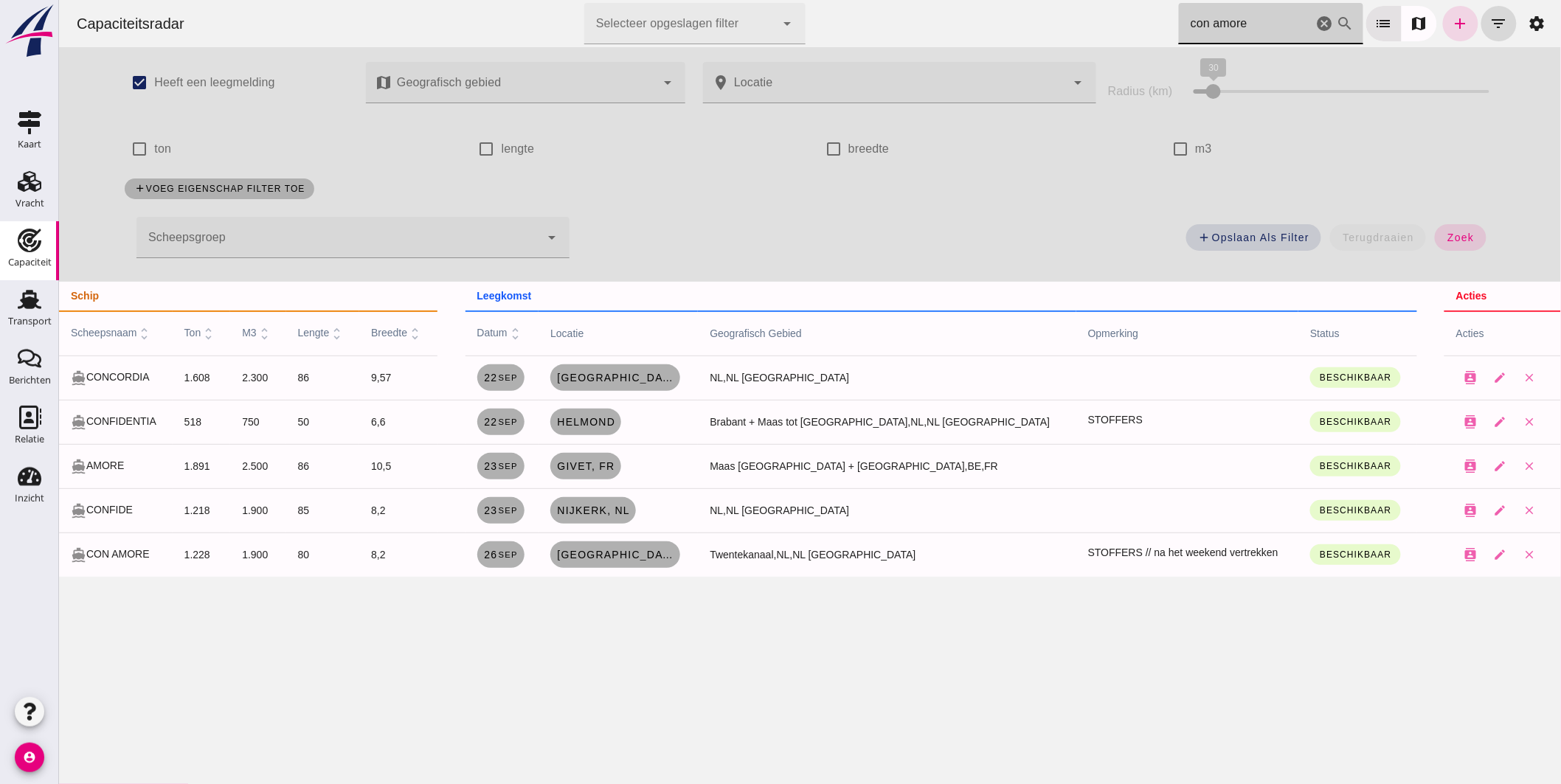
drag, startPoint x: 1052, startPoint y: 38, endPoint x: 1030, endPoint y: 27, distance: 24.6
click at [1032, 30] on div "Capaciteitsradar Selecteer opgeslagen filter Selecteer opgeslagen filter cancel…" at bounding box center [809, 24] width 1490 height 47
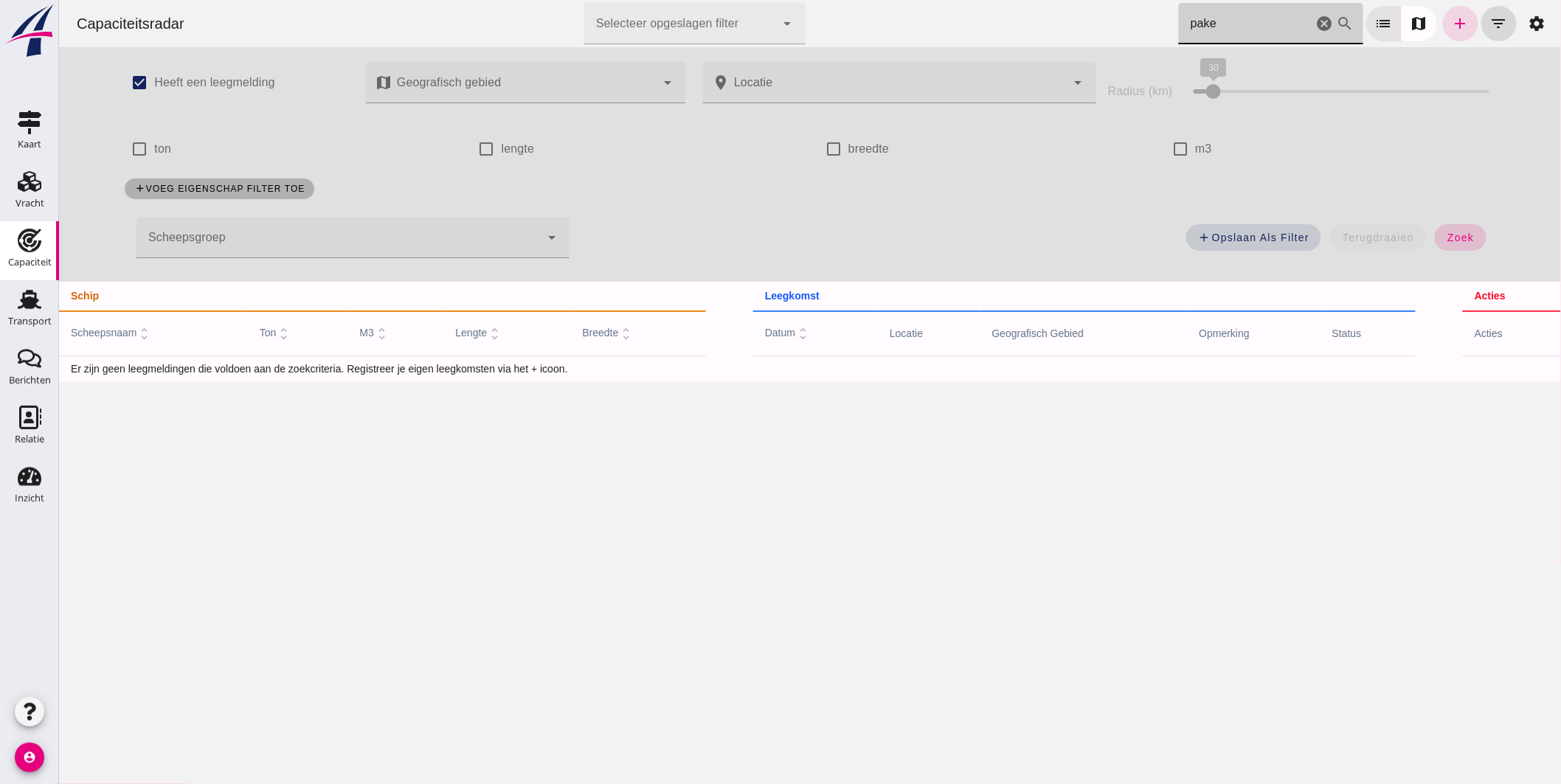
type input "pake"
click at [1473, 233] on button "zoek" at bounding box center [1460, 238] width 51 height 27
click at [1316, 17] on icon "cancel" at bounding box center [1324, 24] width 18 height 18
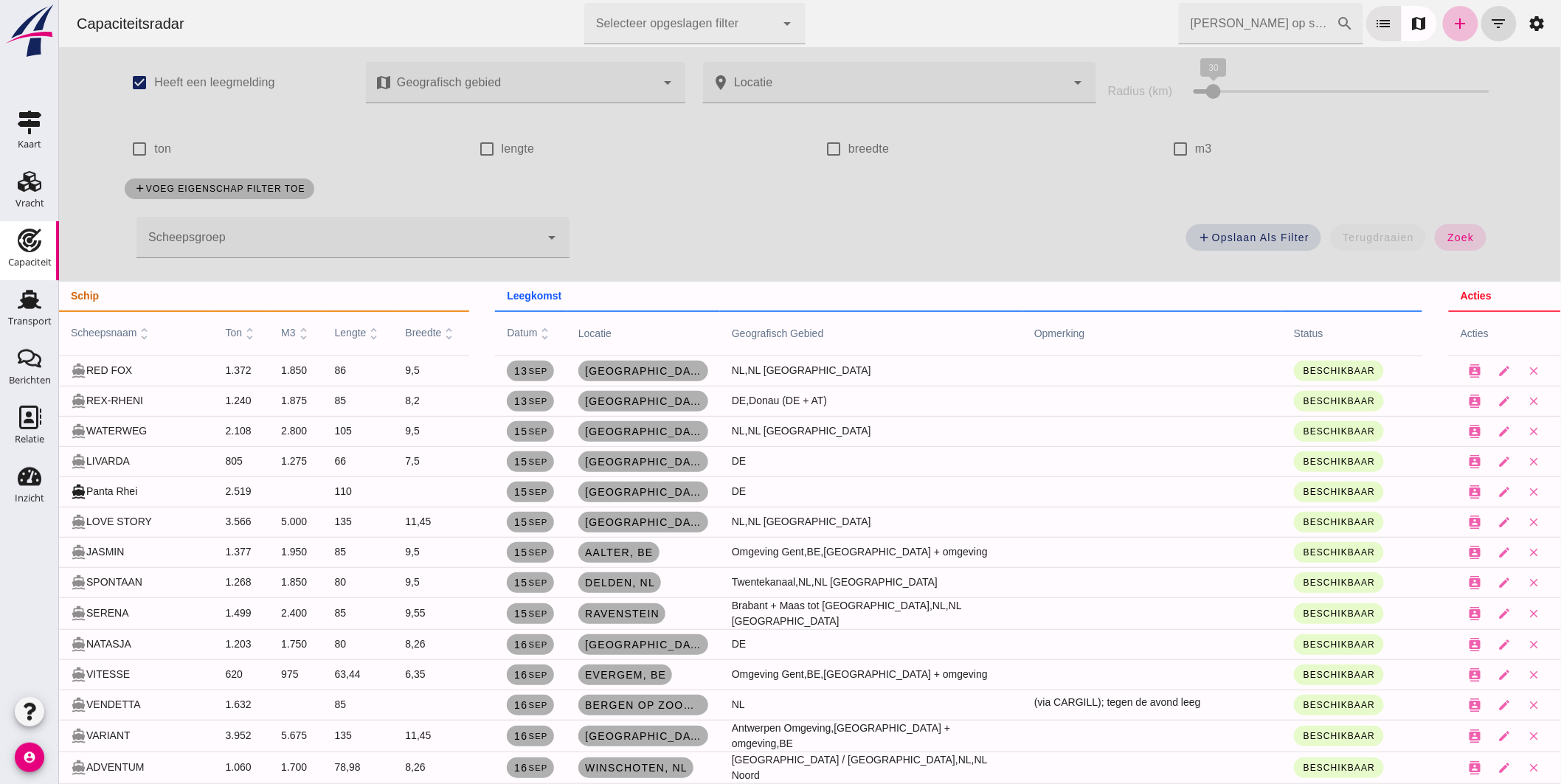
click at [991, 230] on div "add Opslaan als filter terugdraaien zoek" at bounding box center [1040, 241] width 925 height 53
click at [1257, 21] on input "[PERSON_NAME] op scheepsnaam" at bounding box center [1257, 24] width 158 height 42
click at [1244, 27] on input "[PERSON_NAME] op scheepsnaam" at bounding box center [1257, 24] width 158 height 42
click at [1191, 24] on input "[PERSON_NAME] op scheepsnaam" at bounding box center [1257, 24] width 158 height 42
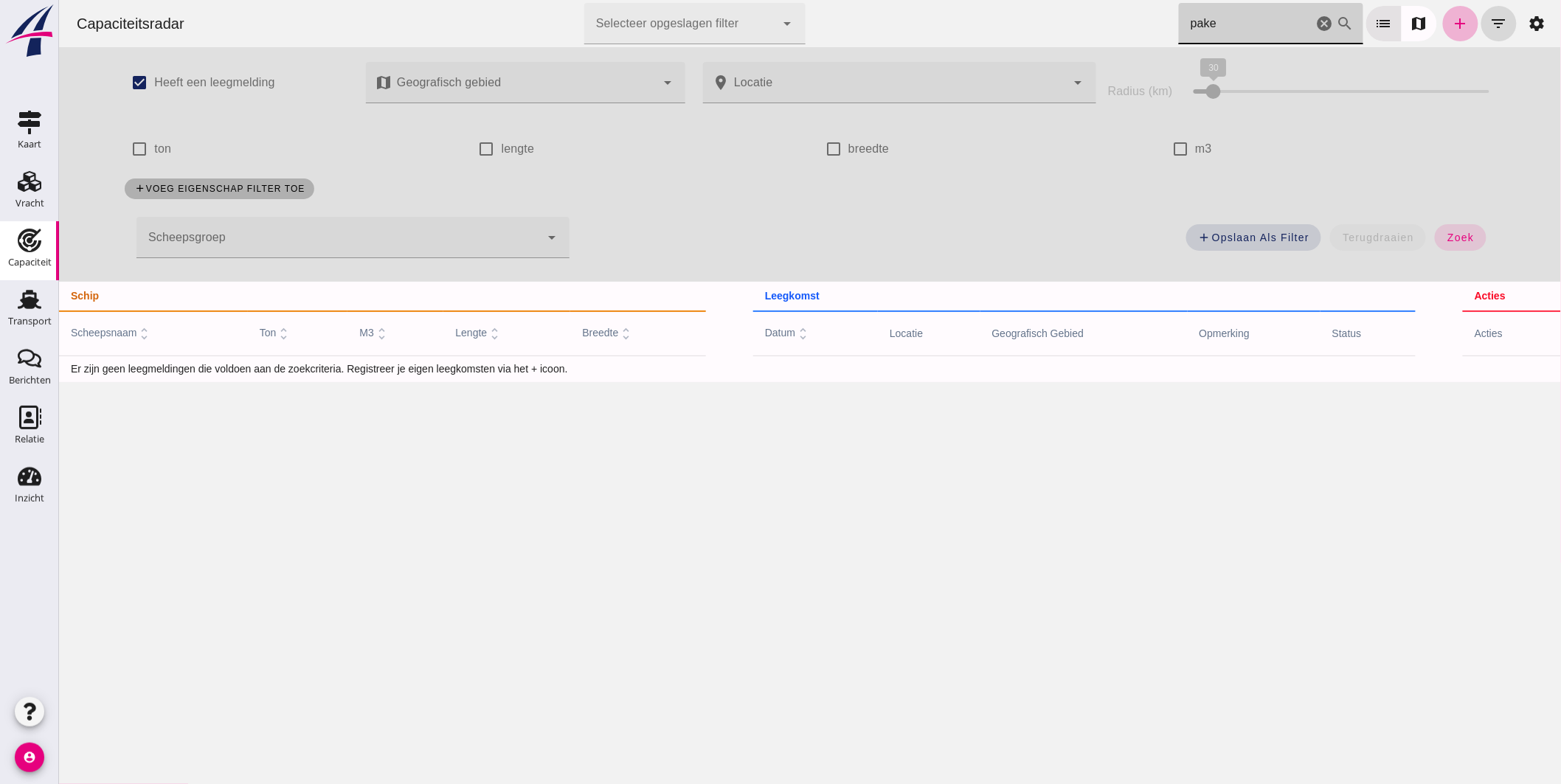
type input "pake"
click at [1451, 27] on icon "add" at bounding box center [1460, 24] width 18 height 18
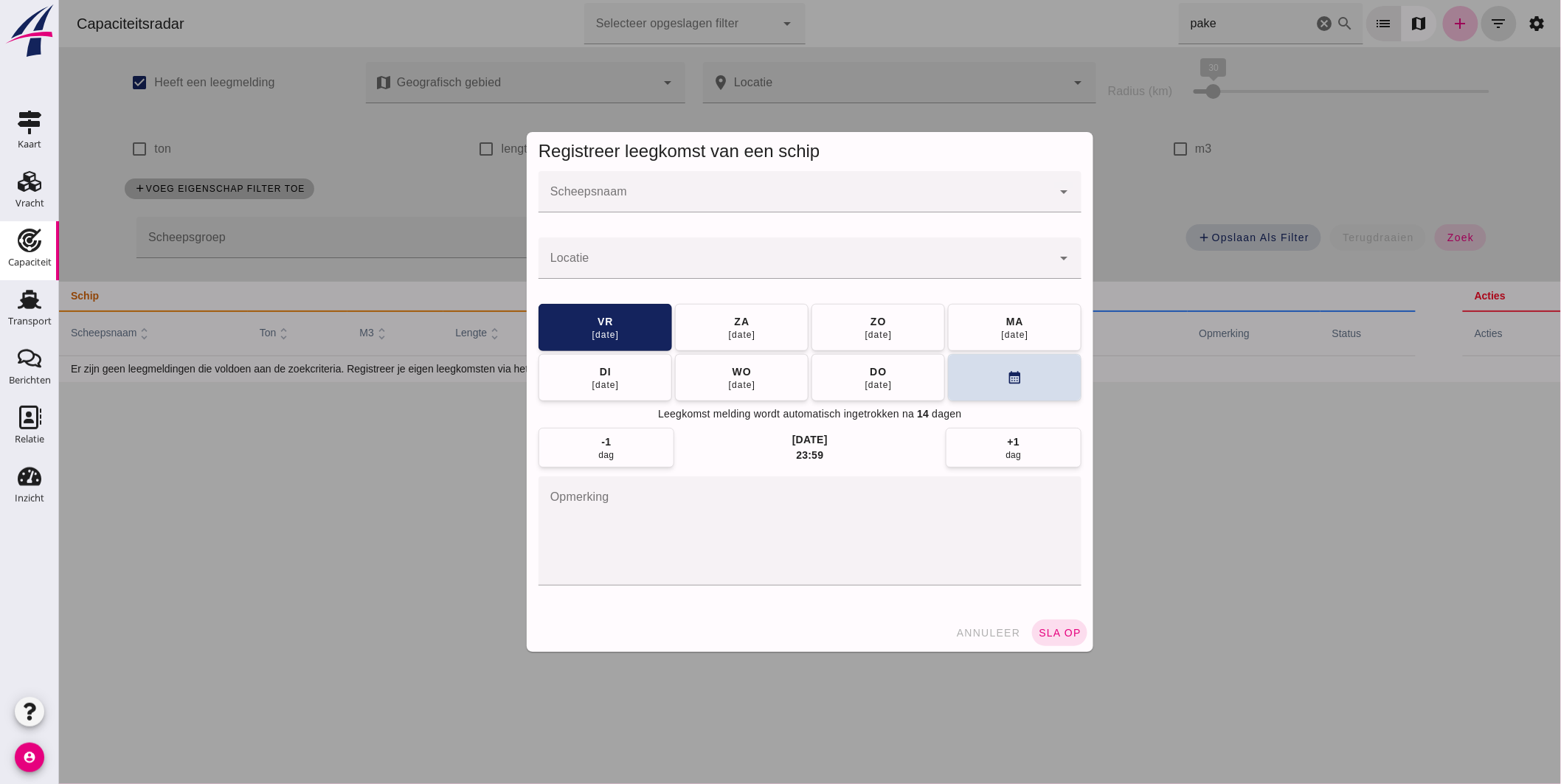
click at [769, 194] on input "Scheepsnaam" at bounding box center [795, 199] width 513 height 18
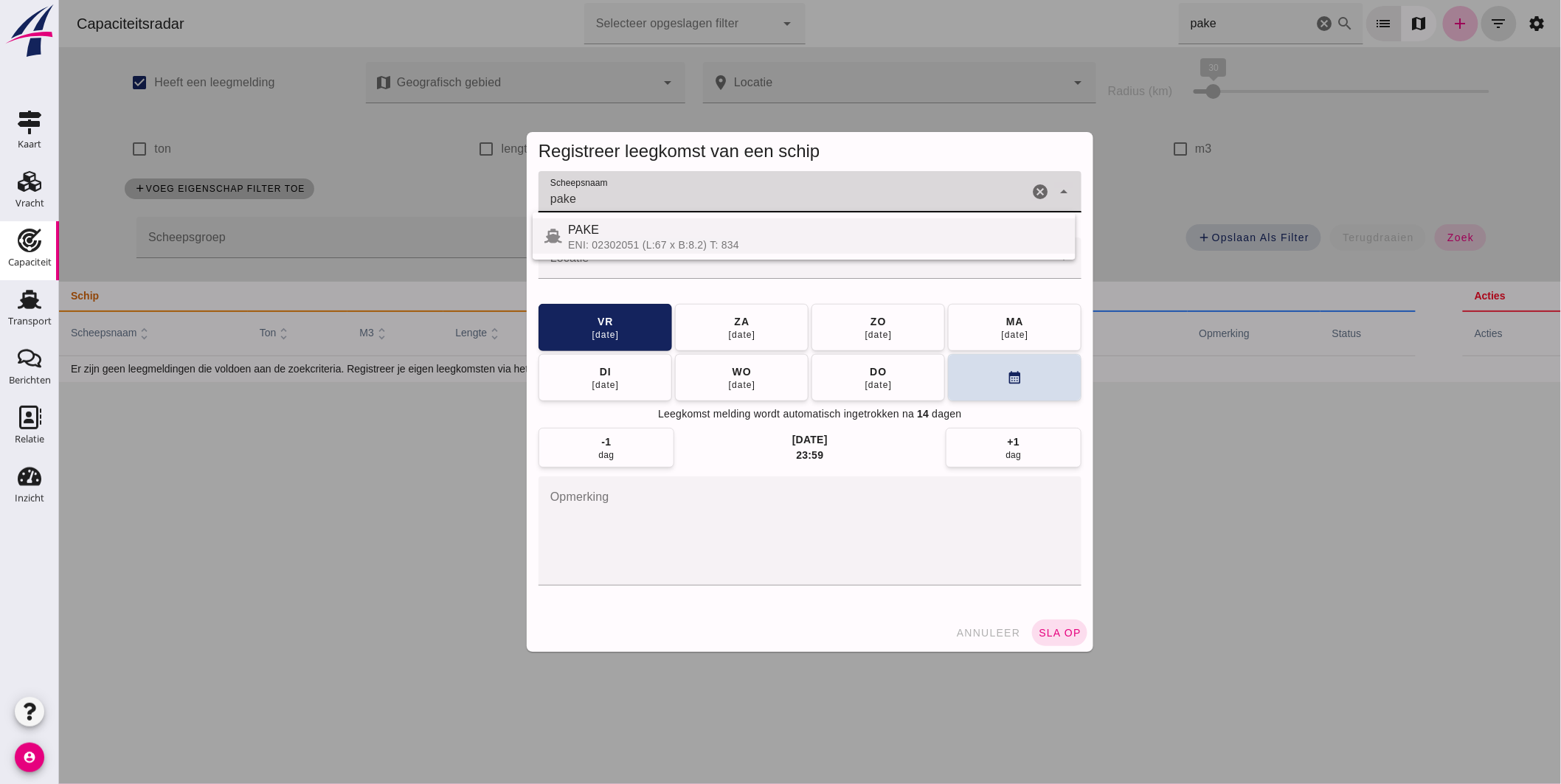
click at [669, 235] on div "PAKE" at bounding box center [815, 230] width 495 height 18
type input "PAKE"
click at [643, 269] on input "Locatie" at bounding box center [795, 265] width 513 height 18
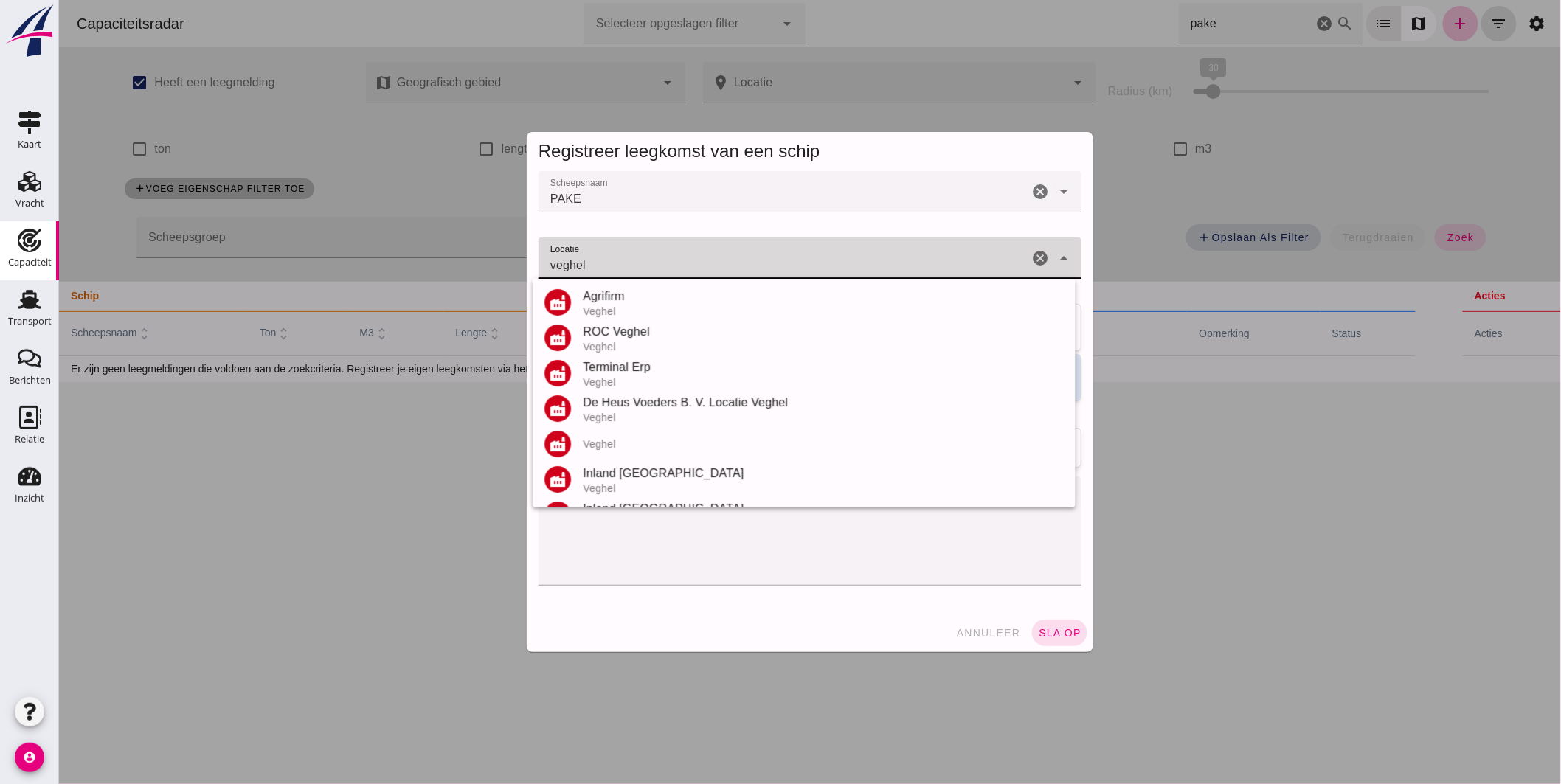
scroll to position [136, 0]
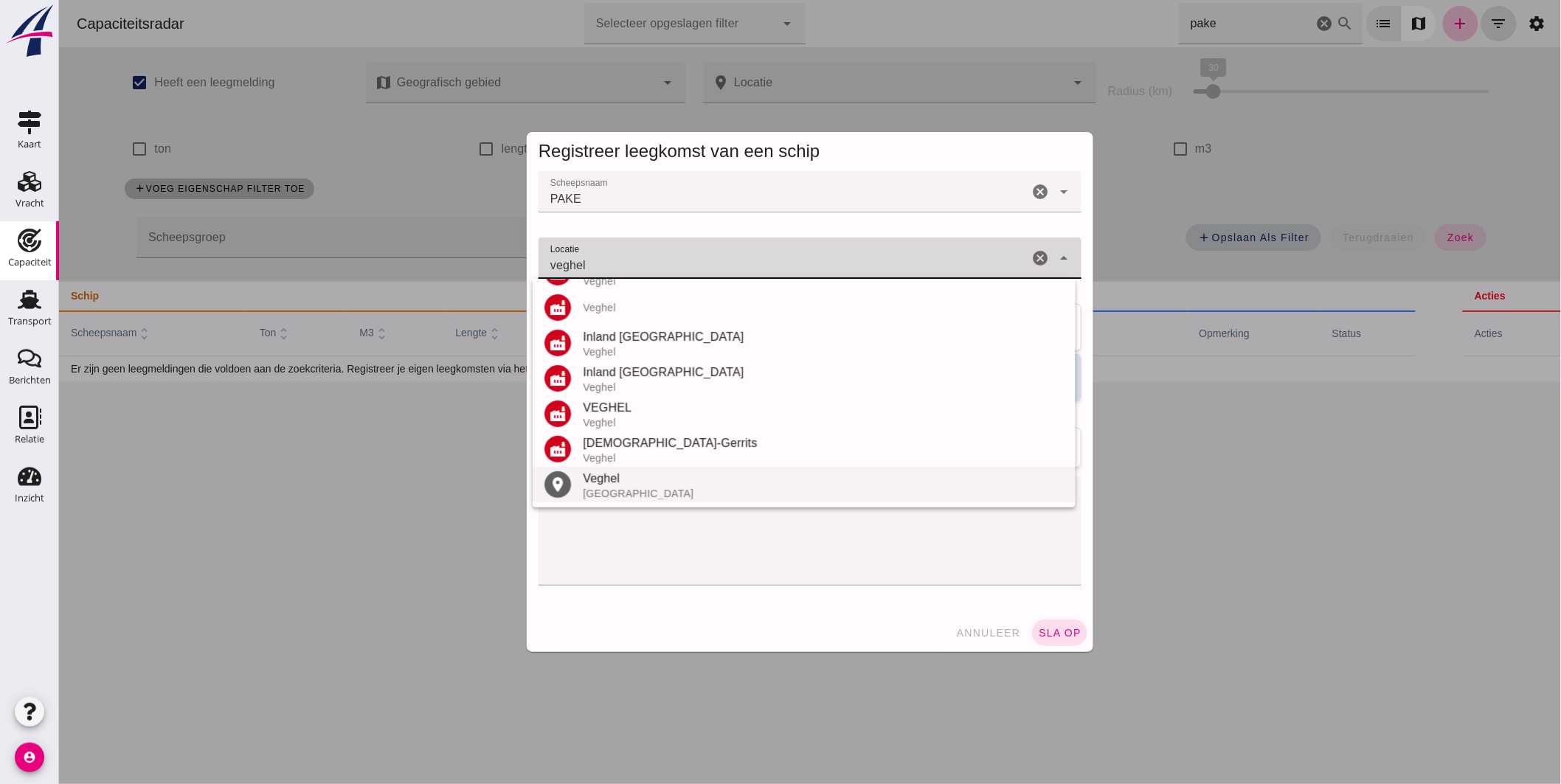
click at [619, 472] on div "Veghel" at bounding box center [823, 478] width 481 height 18
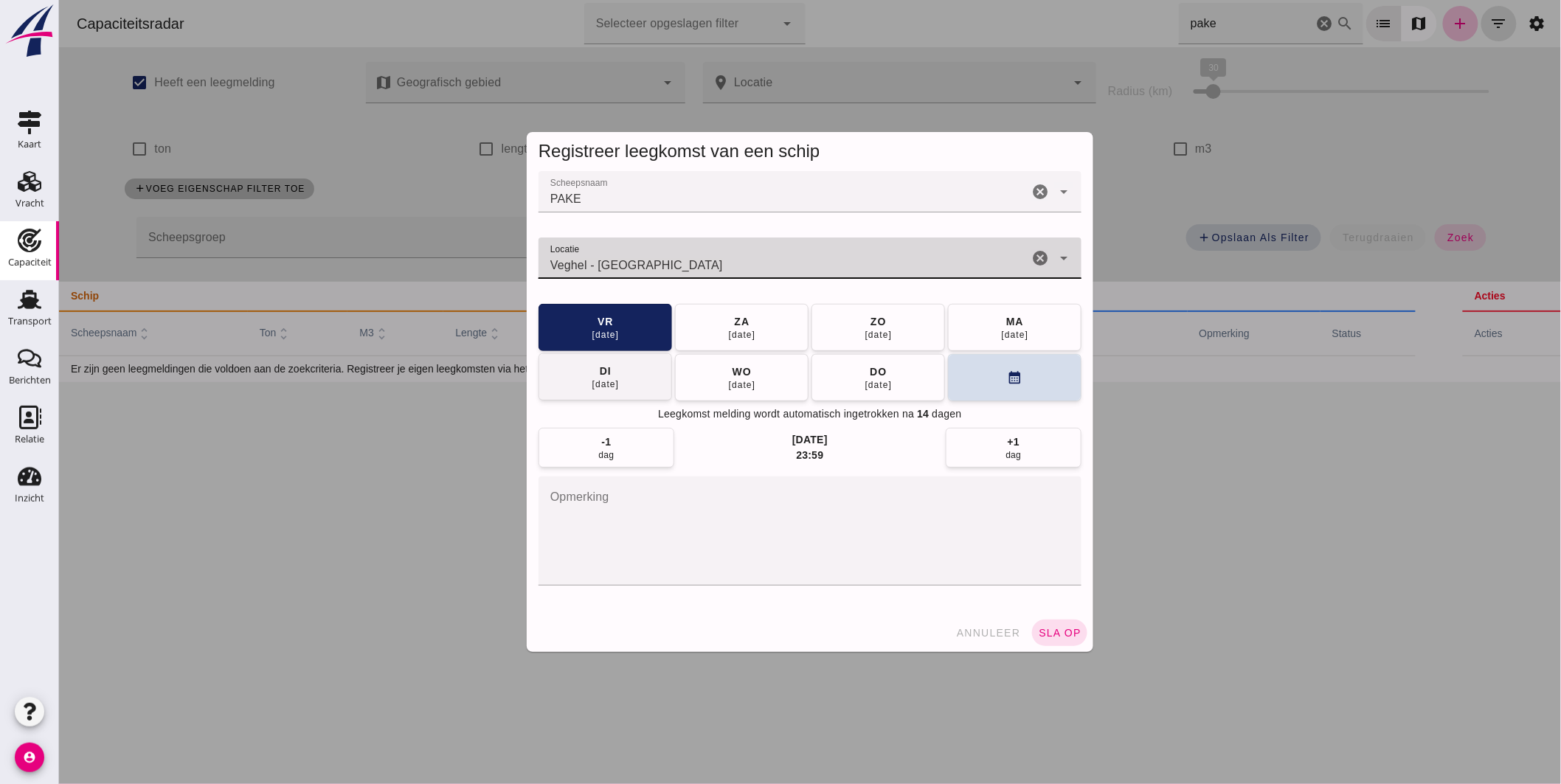
type input "Veghel - [GEOGRAPHIC_DATA]"
click at [645, 379] on button "[DATE]" at bounding box center [604, 377] width 134 height 47
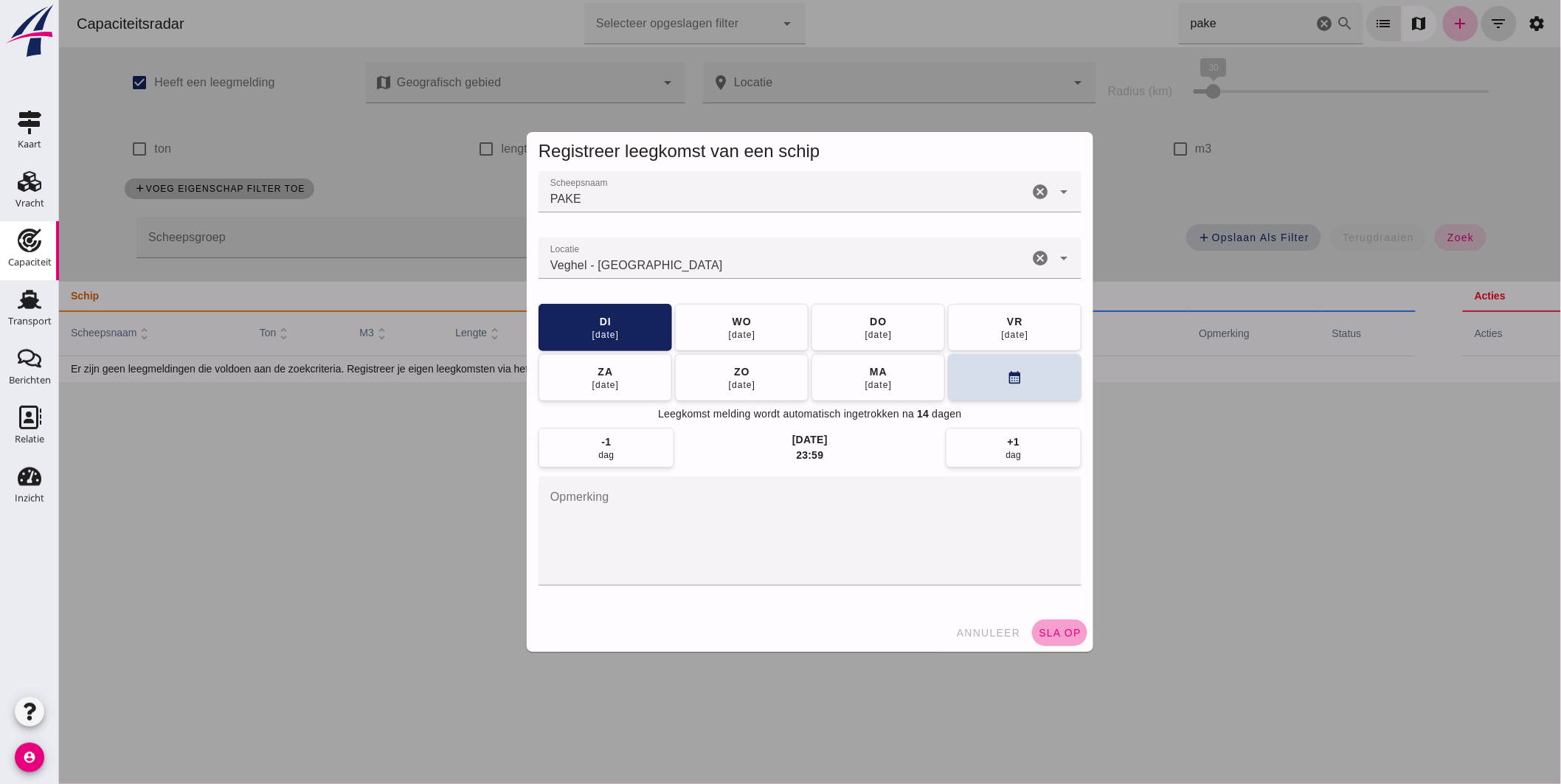
click at [1063, 627] on span "sla op" at bounding box center [1059, 633] width 44 height 11
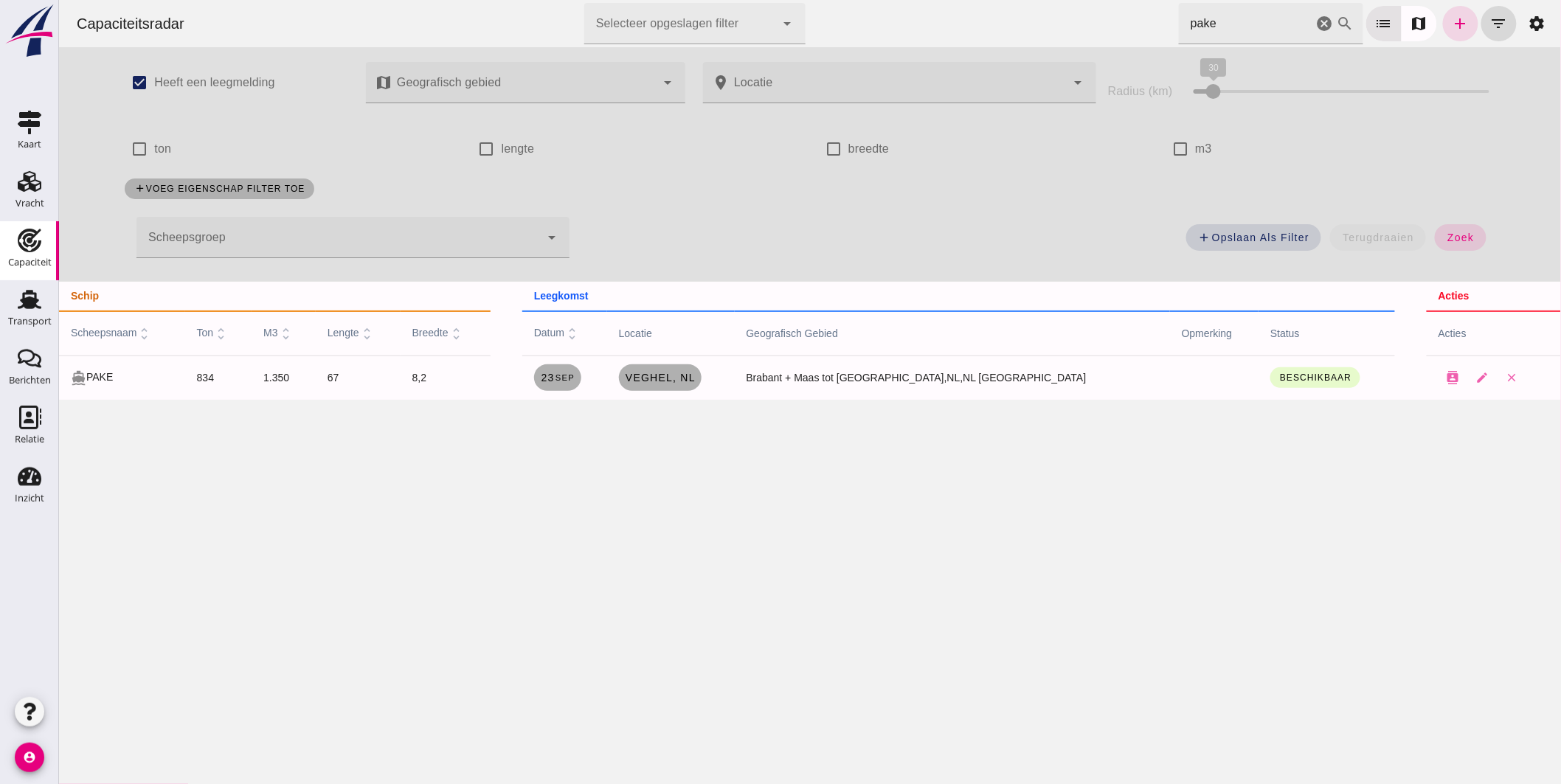
drag, startPoint x: 1310, startPoint y: 18, endPoint x: 1220, endPoint y: 2, distance: 91.4
click at [1316, 18] on icon "cancel" at bounding box center [1324, 24] width 18 height 18
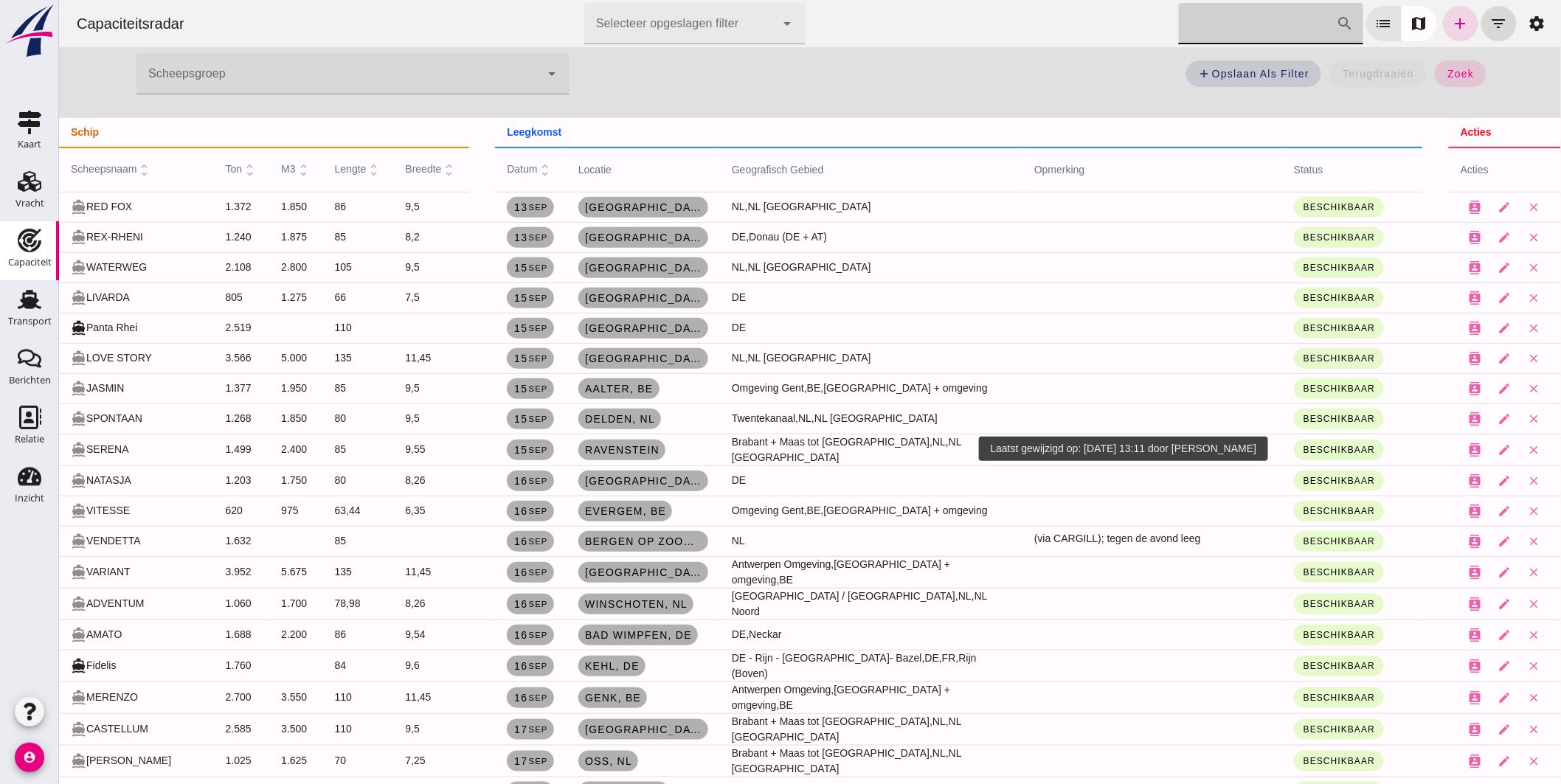
scroll to position [245, 0]
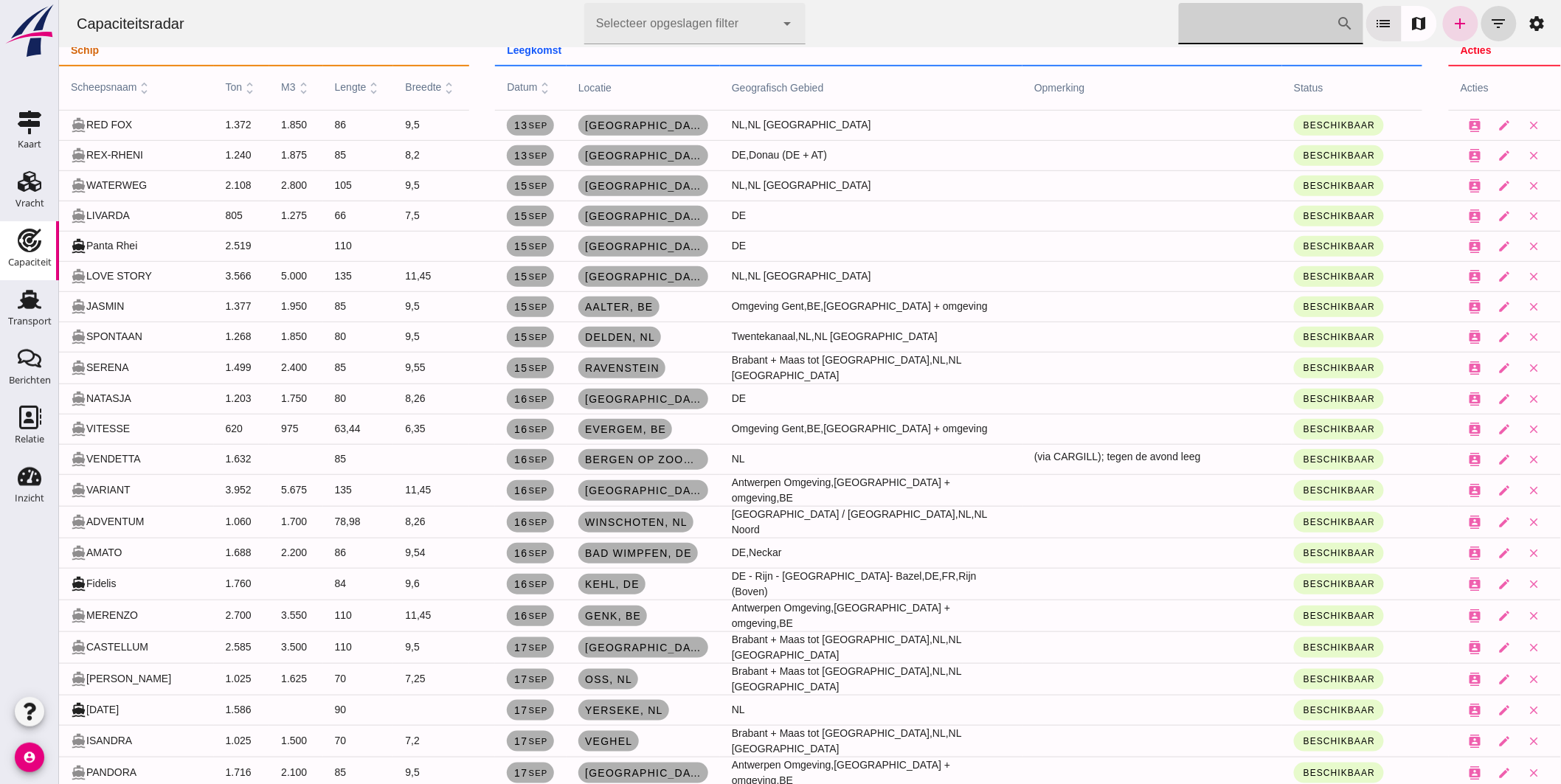
click at [1183, 24] on input "[PERSON_NAME] op scheepsnaam" at bounding box center [1257, 24] width 158 height 42
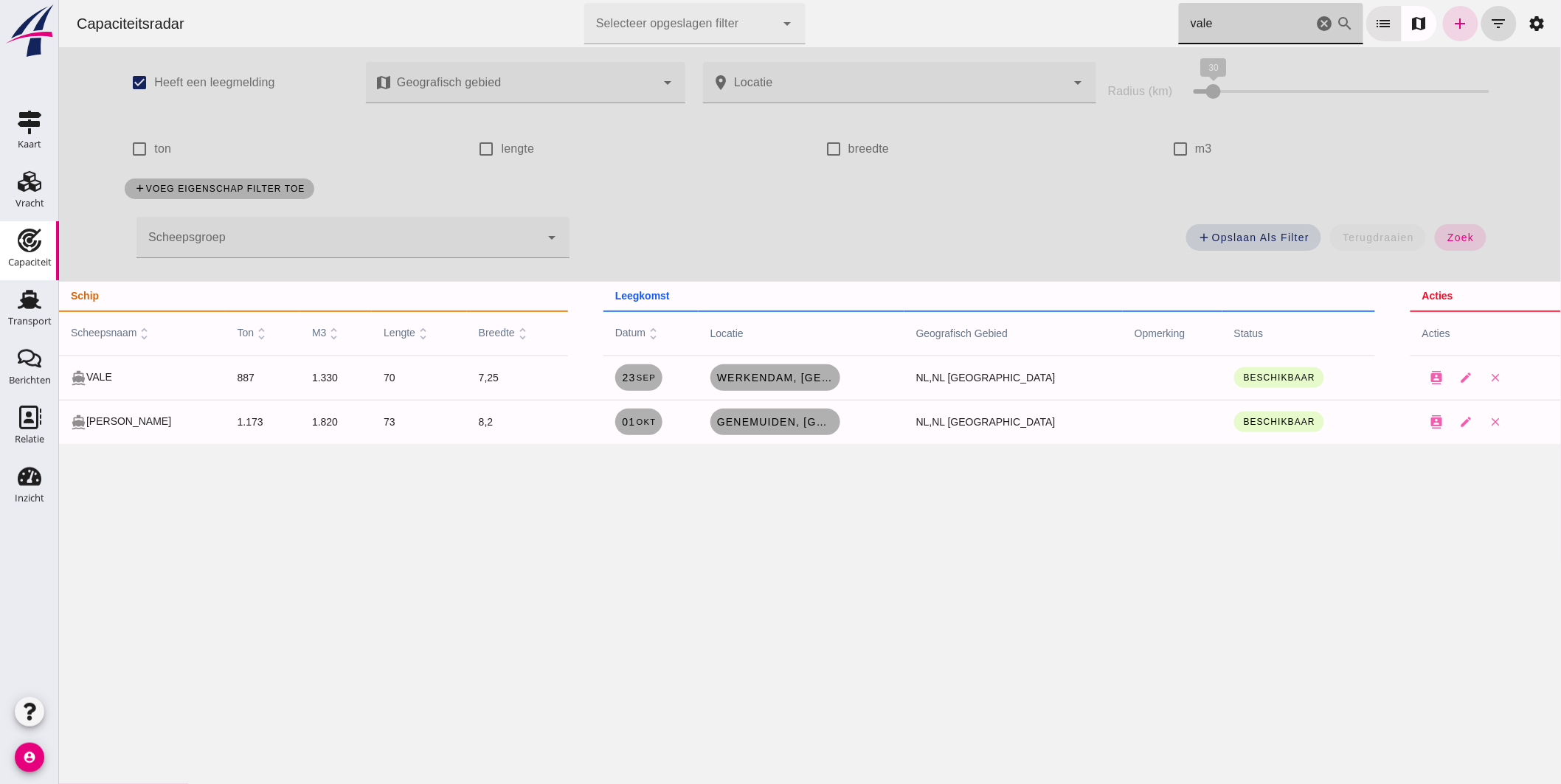
scroll to position [0, 0]
drag, startPoint x: 1110, startPoint y: 30, endPoint x: 633, endPoint y: -18, distance: 479.4
click at [633, 0] on html "Capaciteitsradar Selecteer opgeslagen filter Selecteer opgeslagen filter cancel…" at bounding box center [810, 392] width 1502 height 784
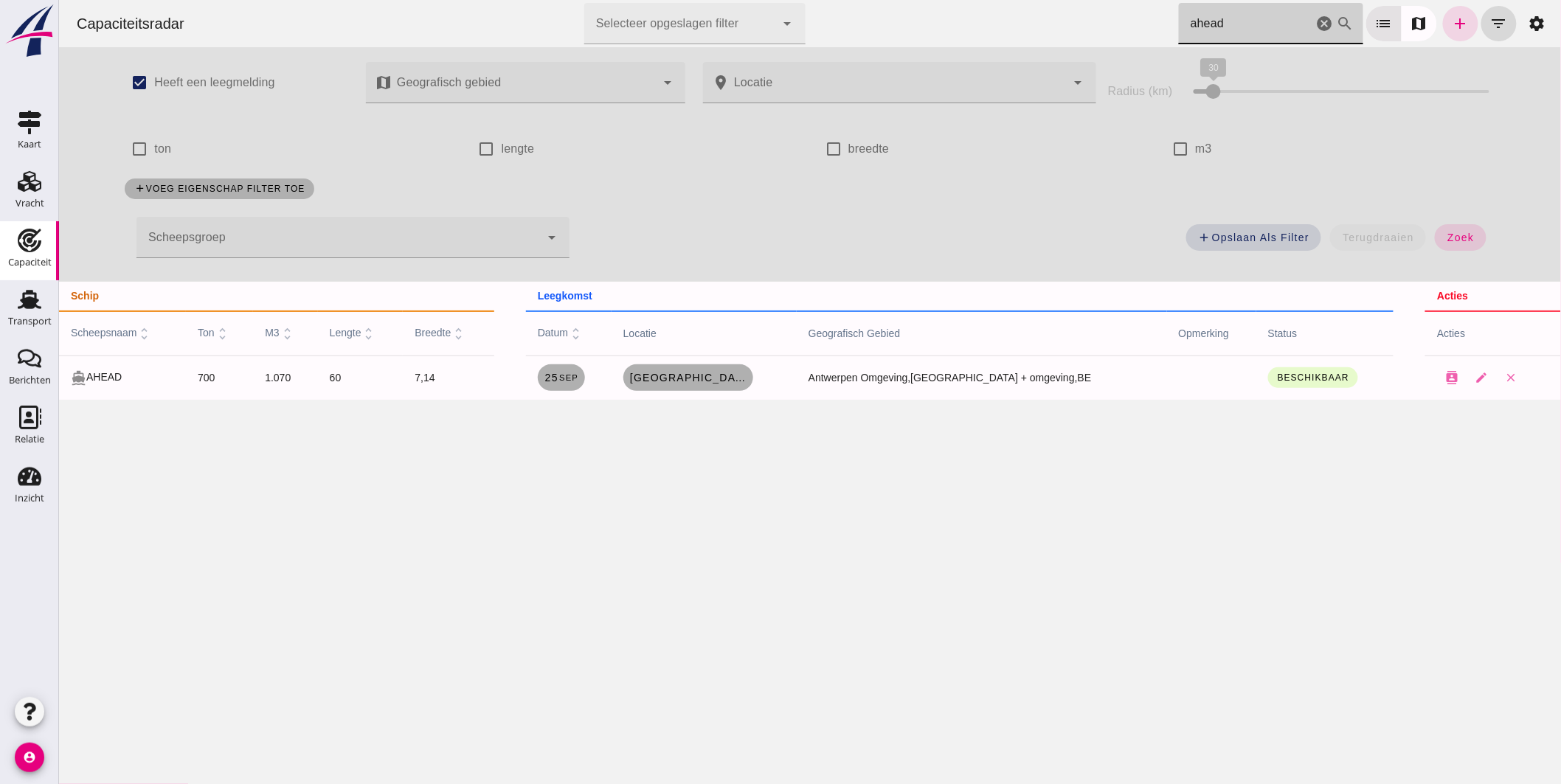
drag, startPoint x: 1202, startPoint y: 26, endPoint x: 836, endPoint y: -12, distance: 368.0
click at [836, 0] on html "Capaciteitsradar Selecteer opgeslagen filter Selecteer opgeslagen filter cancel…" at bounding box center [810, 392] width 1502 height 784
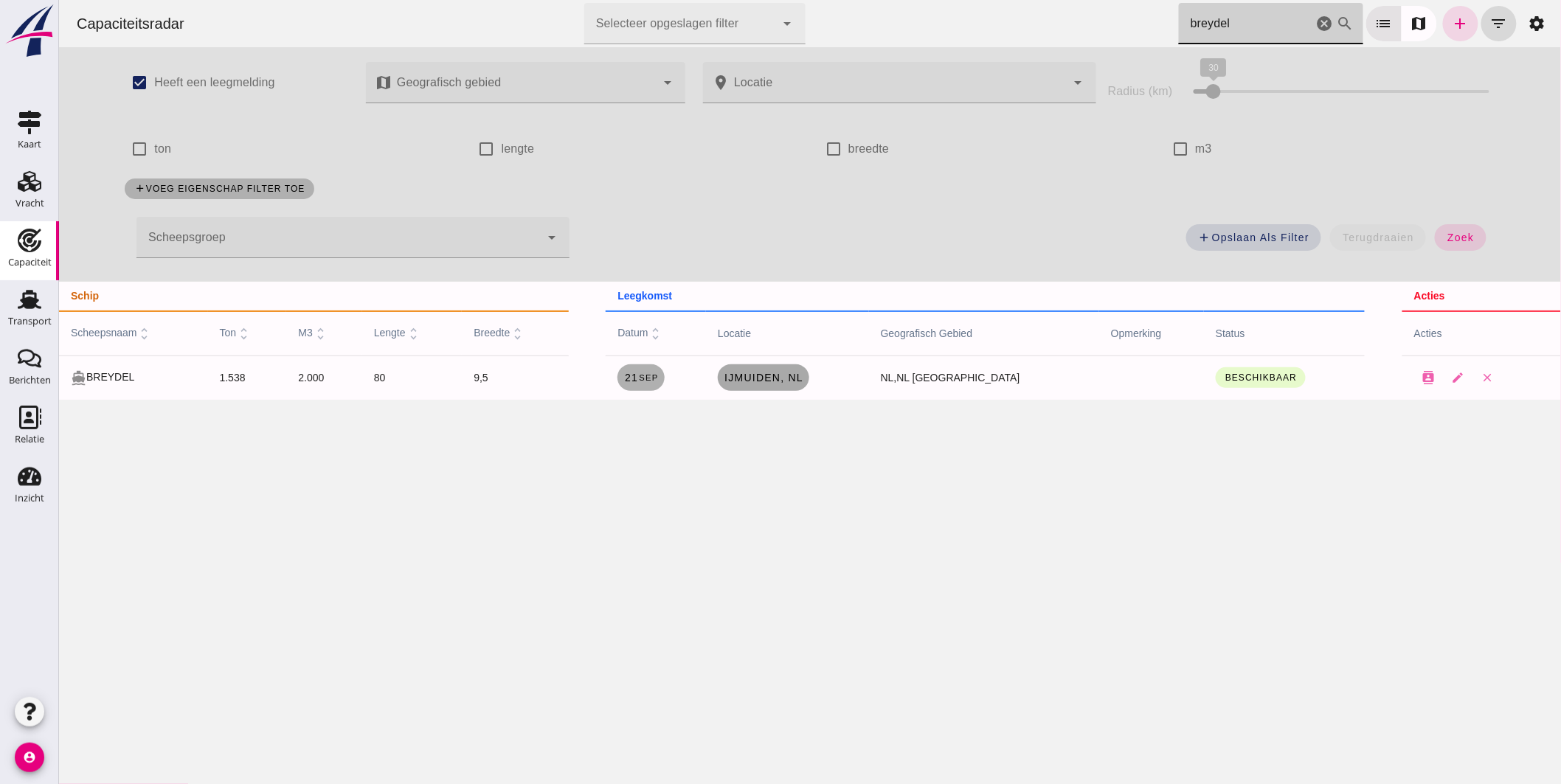
type input "breydel"
click at [802, 379] on span "IJmuiden, nl" at bounding box center [763, 378] width 80 height 11
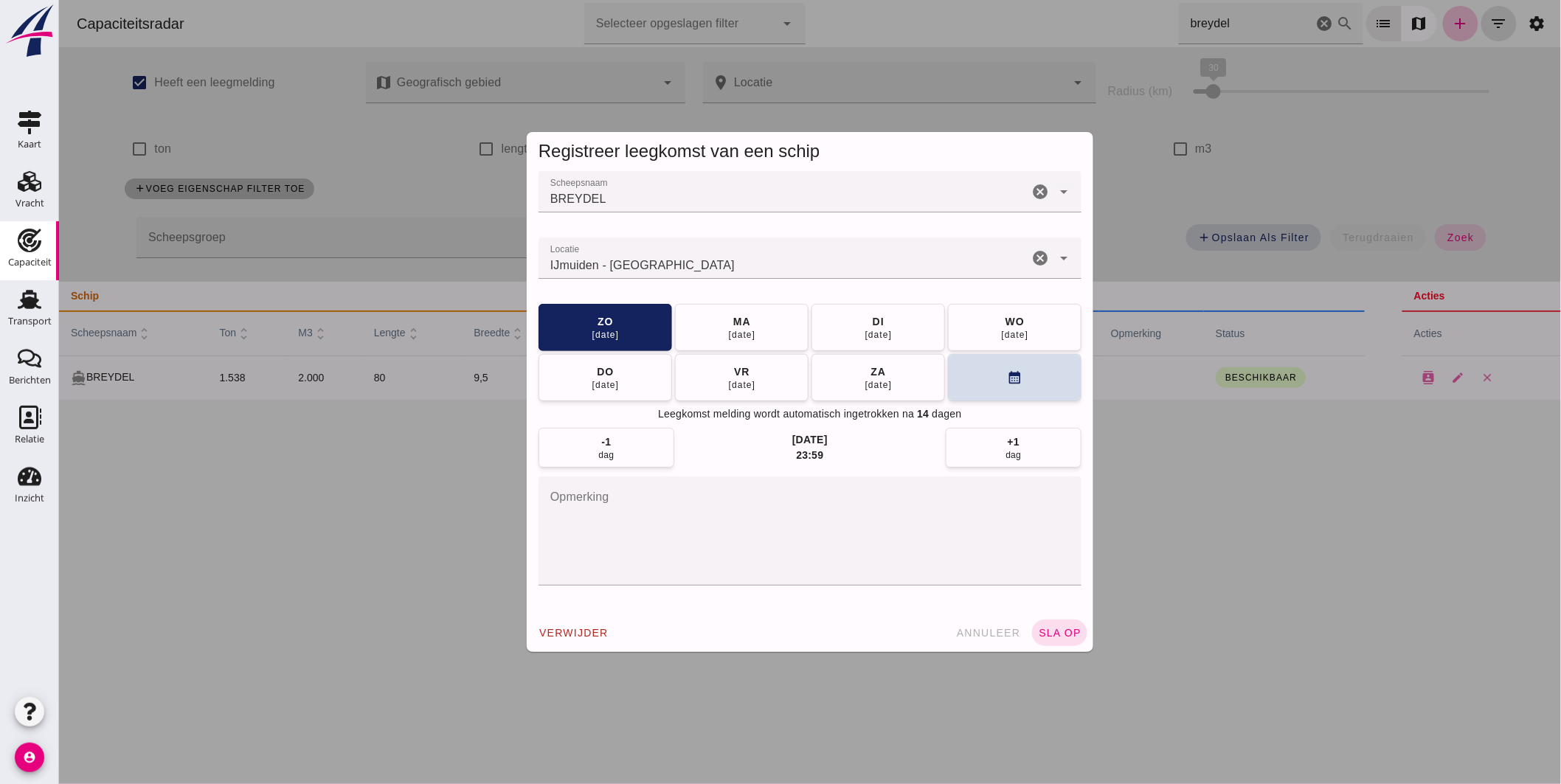
click at [735, 263] on input "Locatie" at bounding box center [782, 265] width 490 height 18
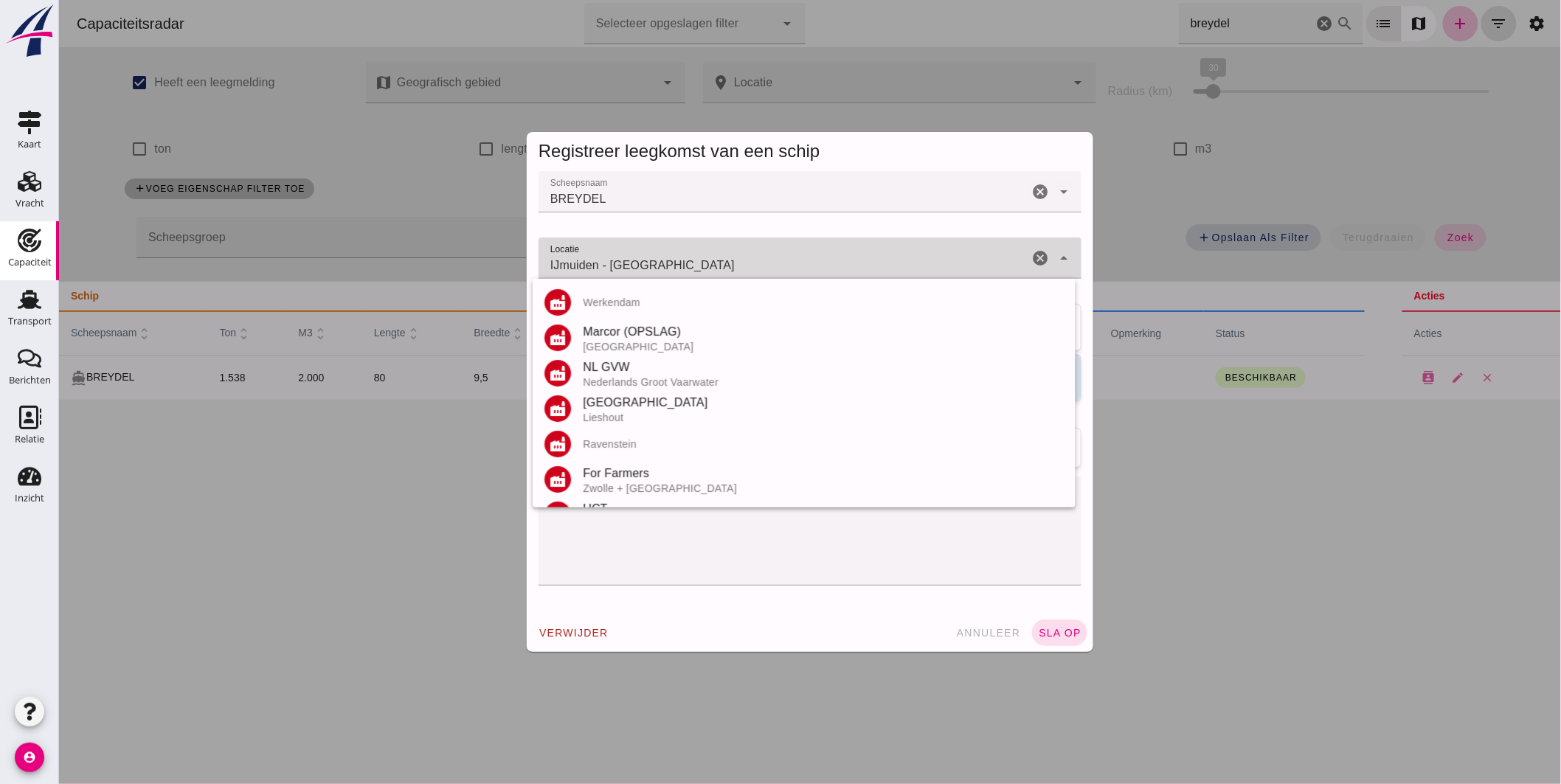
click at [735, 263] on input "IJmuiden - [GEOGRAPHIC_DATA]" at bounding box center [782, 265] width 490 height 18
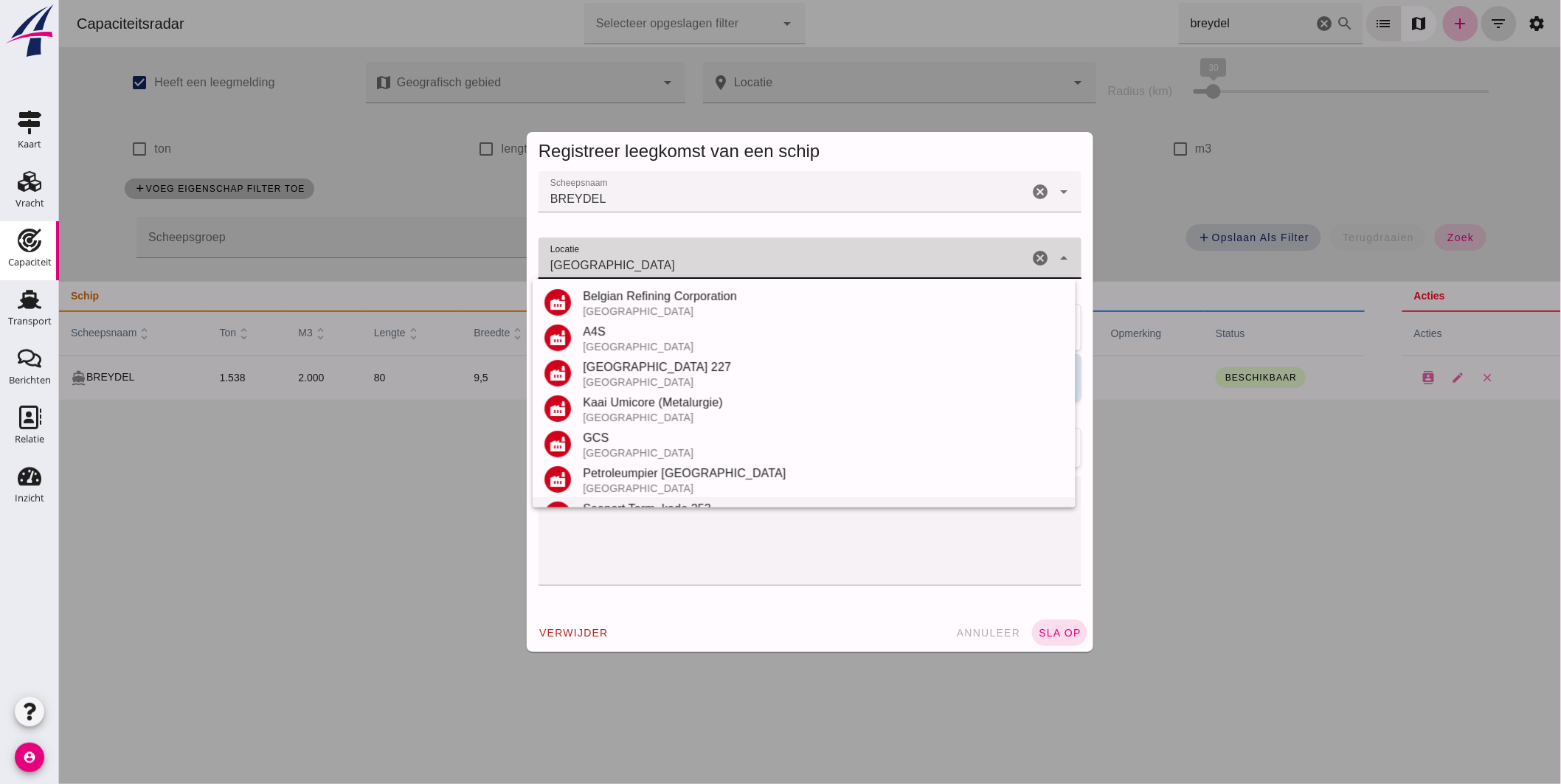
scroll to position [172, 0]
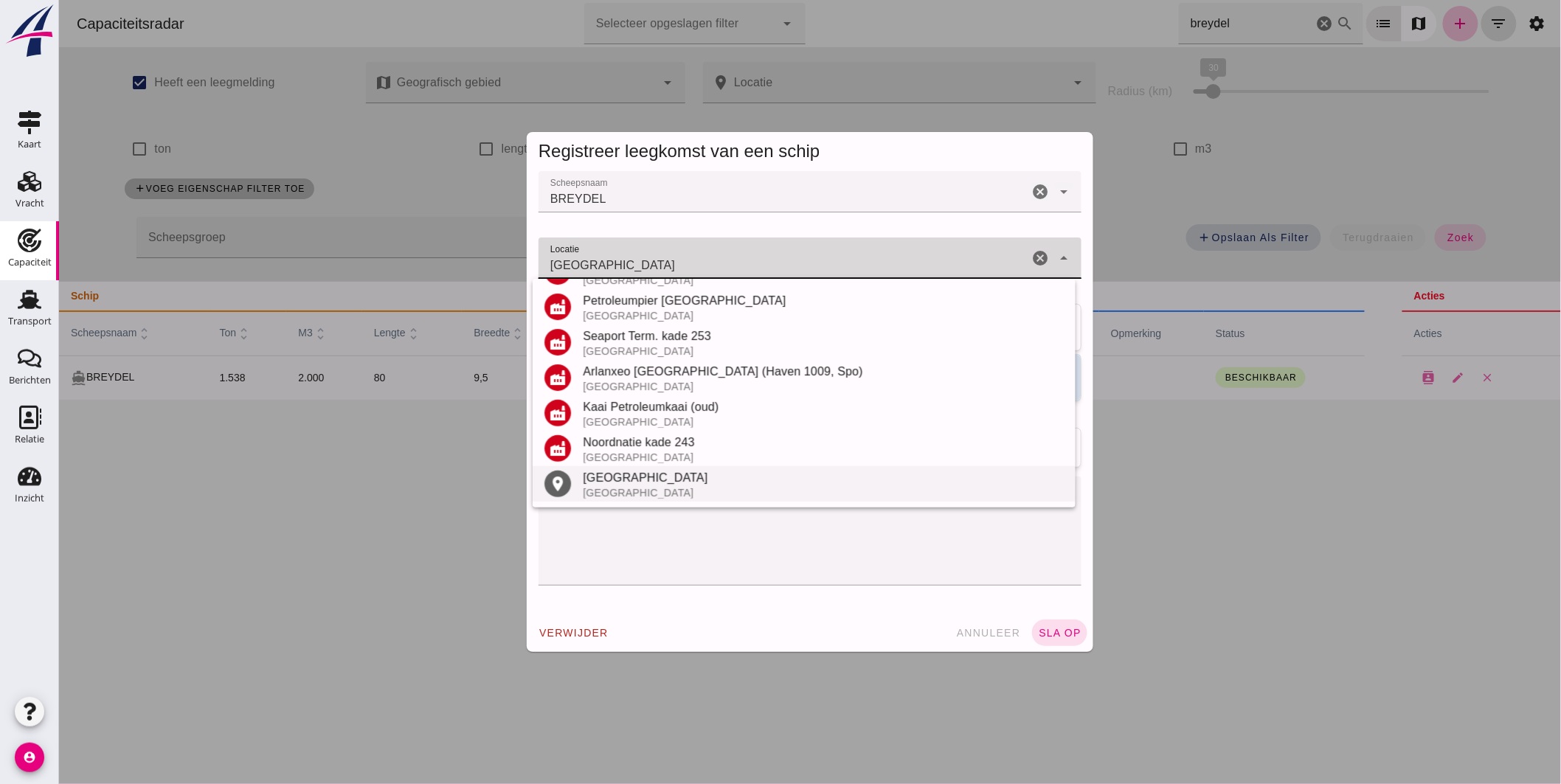
click at [633, 476] on div "[GEOGRAPHIC_DATA]" at bounding box center [823, 477] width 481 height 18
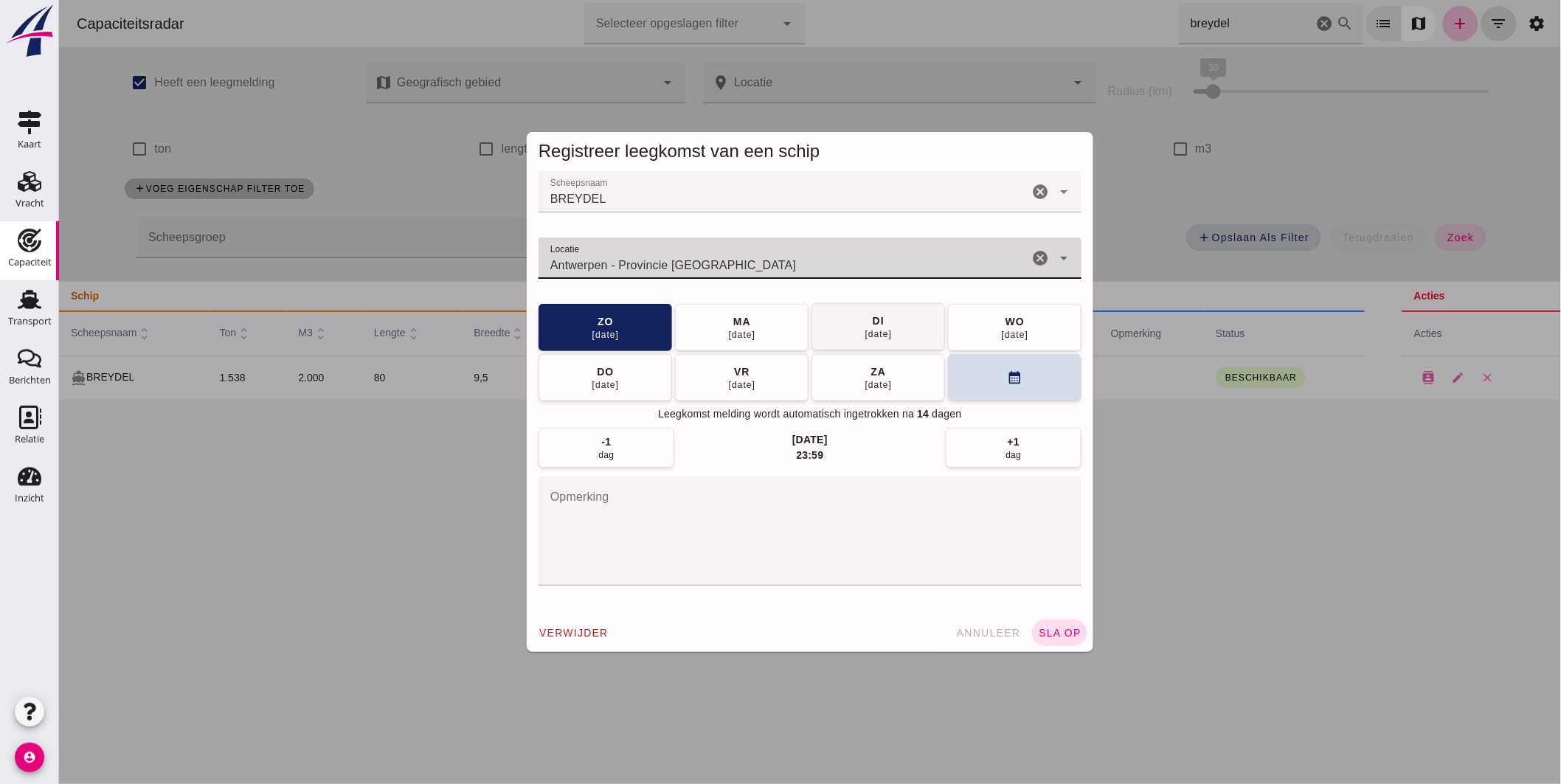
type input "Antwerpen - Provincie [GEOGRAPHIC_DATA]"
click at [871, 325] on div "di" at bounding box center [877, 321] width 12 height 15
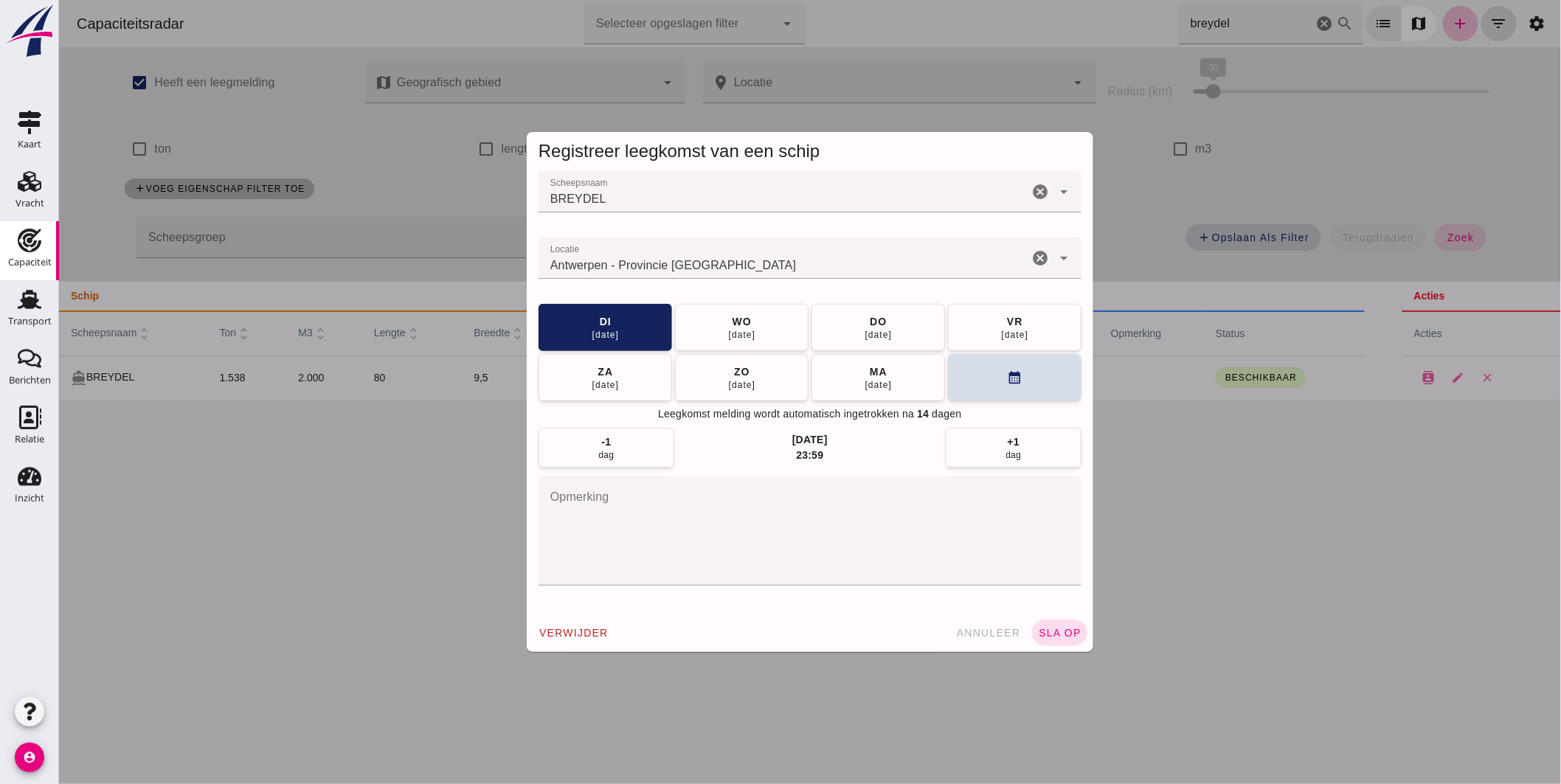
click at [1043, 633] on span "sla op" at bounding box center [1059, 633] width 44 height 11
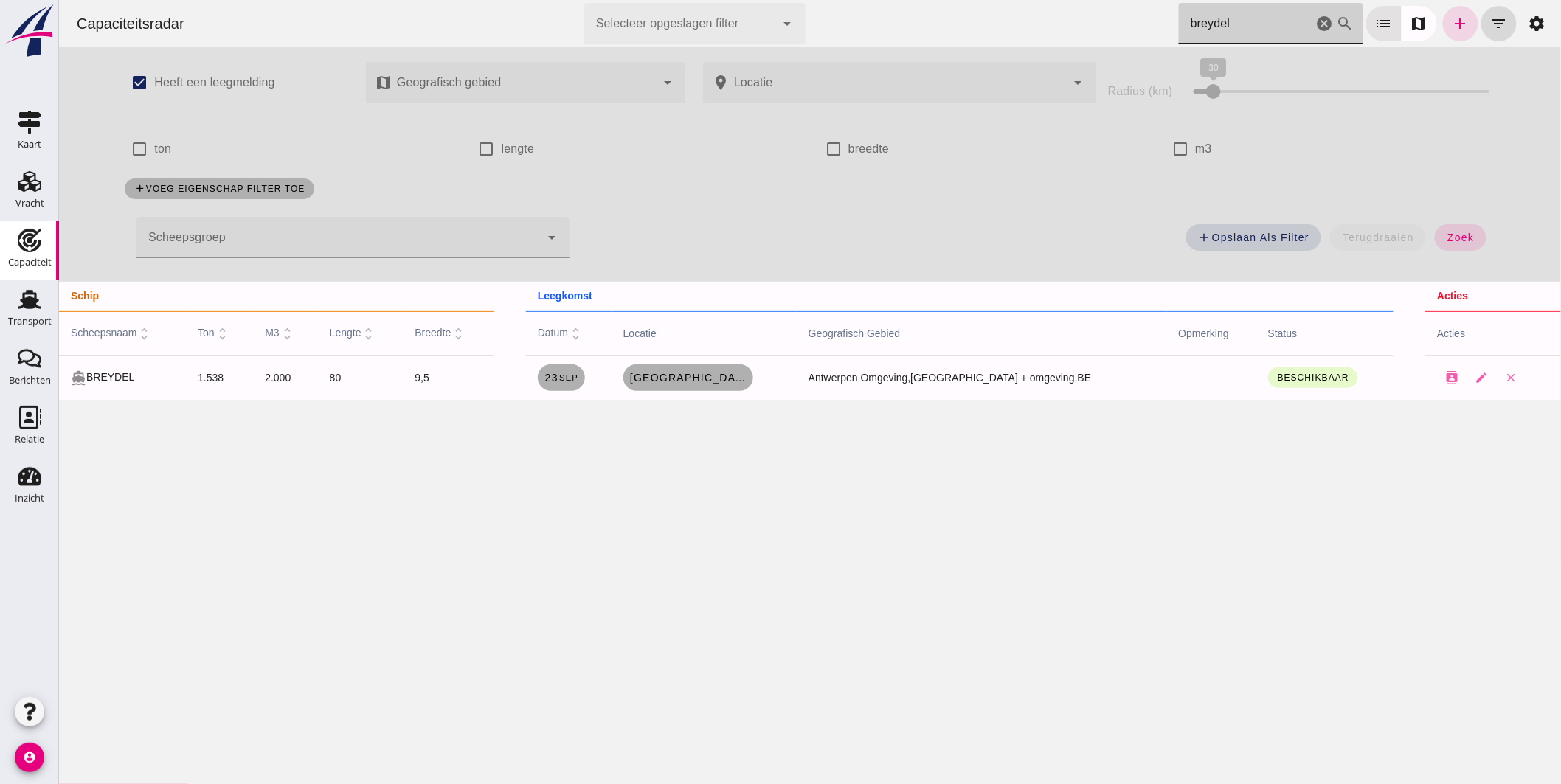
drag, startPoint x: 1219, startPoint y: 9, endPoint x: 779, endPoint y: -17, distance: 440.8
click at [779, 0] on html "Capaciteitsradar Selecteer opgeslagen filter Selecteer opgeslagen filter cancel…" at bounding box center [810, 392] width 1502 height 784
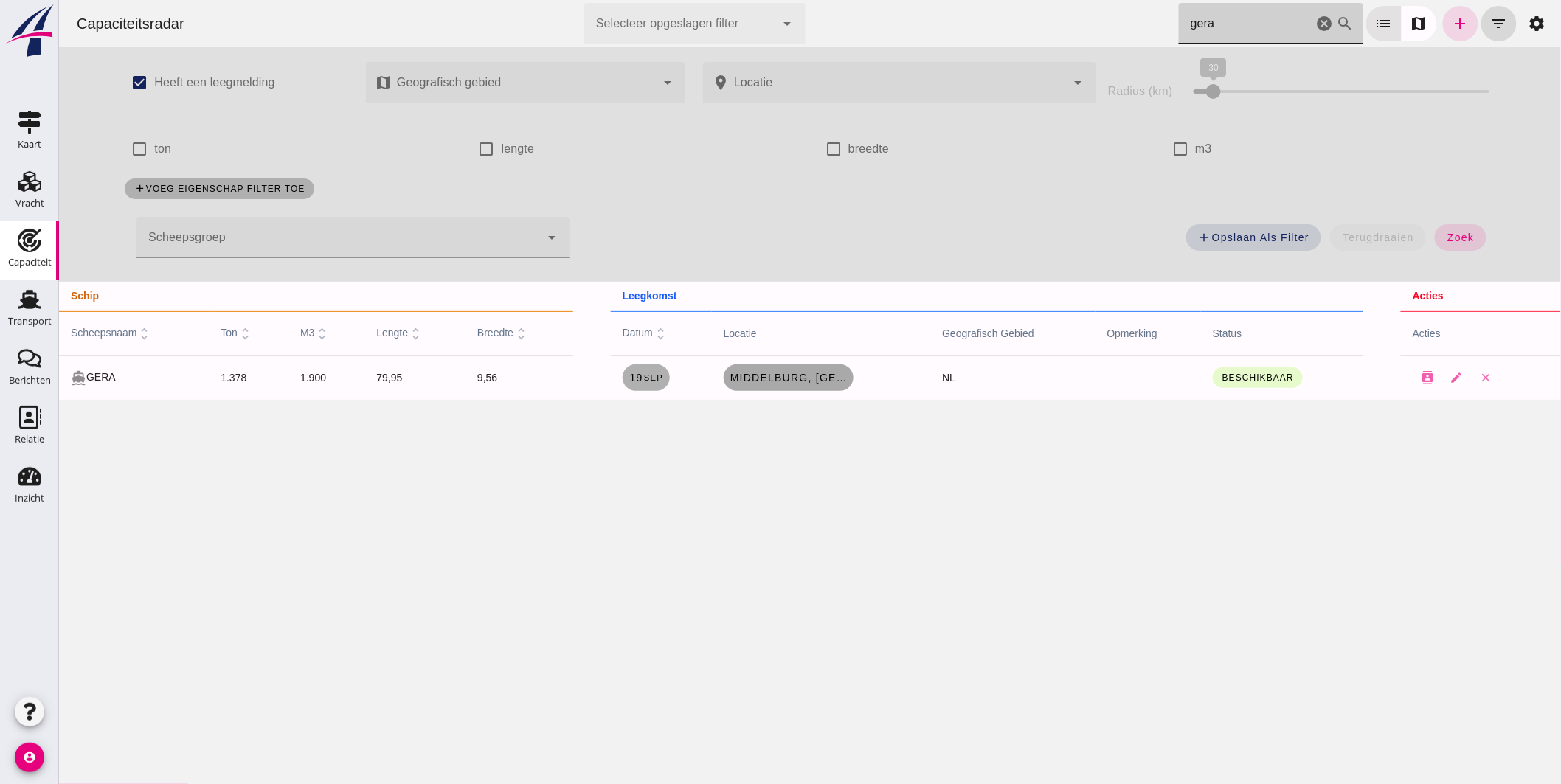
type input "gera"
click at [804, 376] on span "Middelburg, [GEOGRAPHIC_DATA]" at bounding box center [788, 378] width 118 height 11
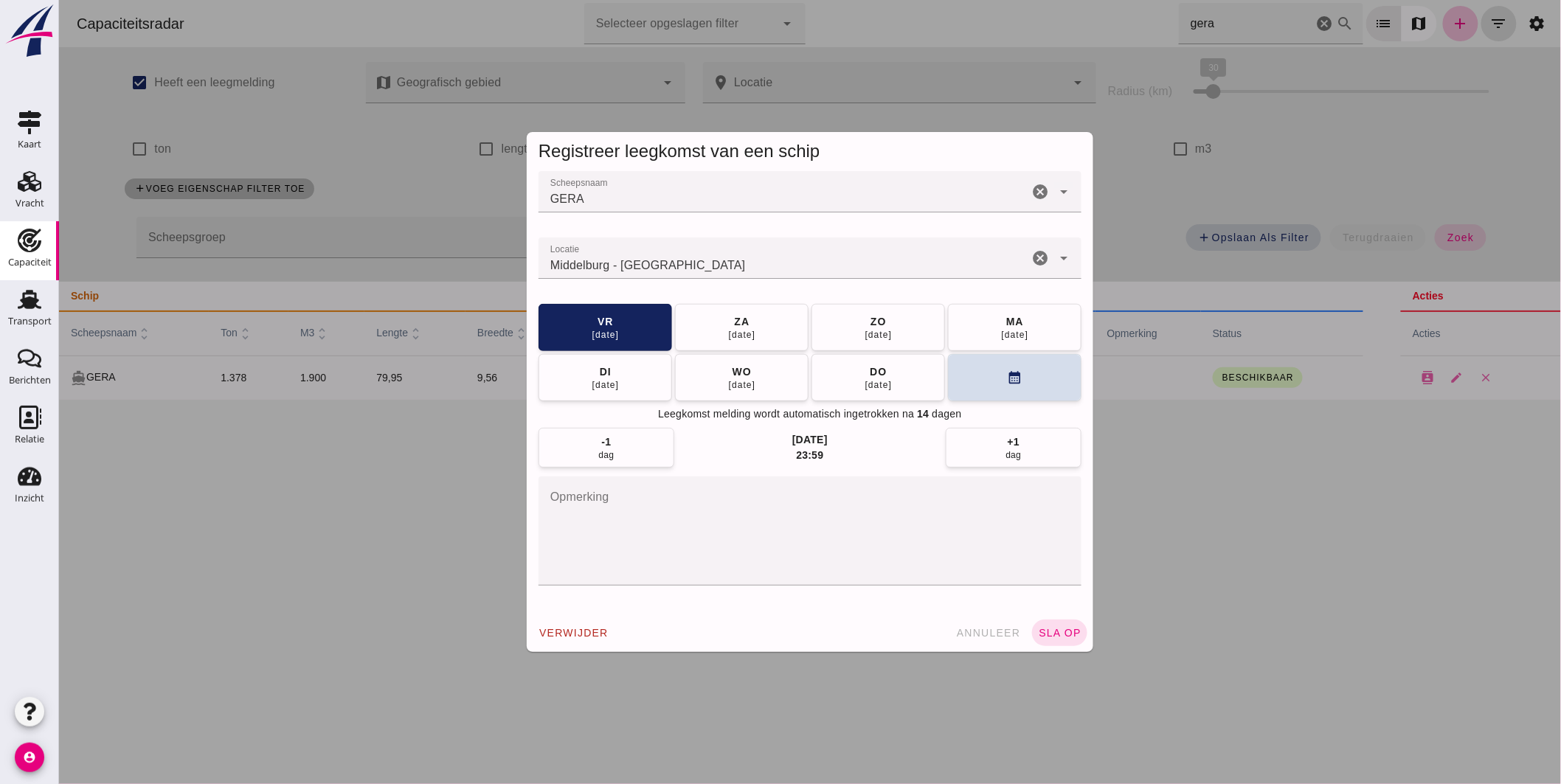
click at [736, 267] on input "Locatie" at bounding box center [782, 265] width 490 height 18
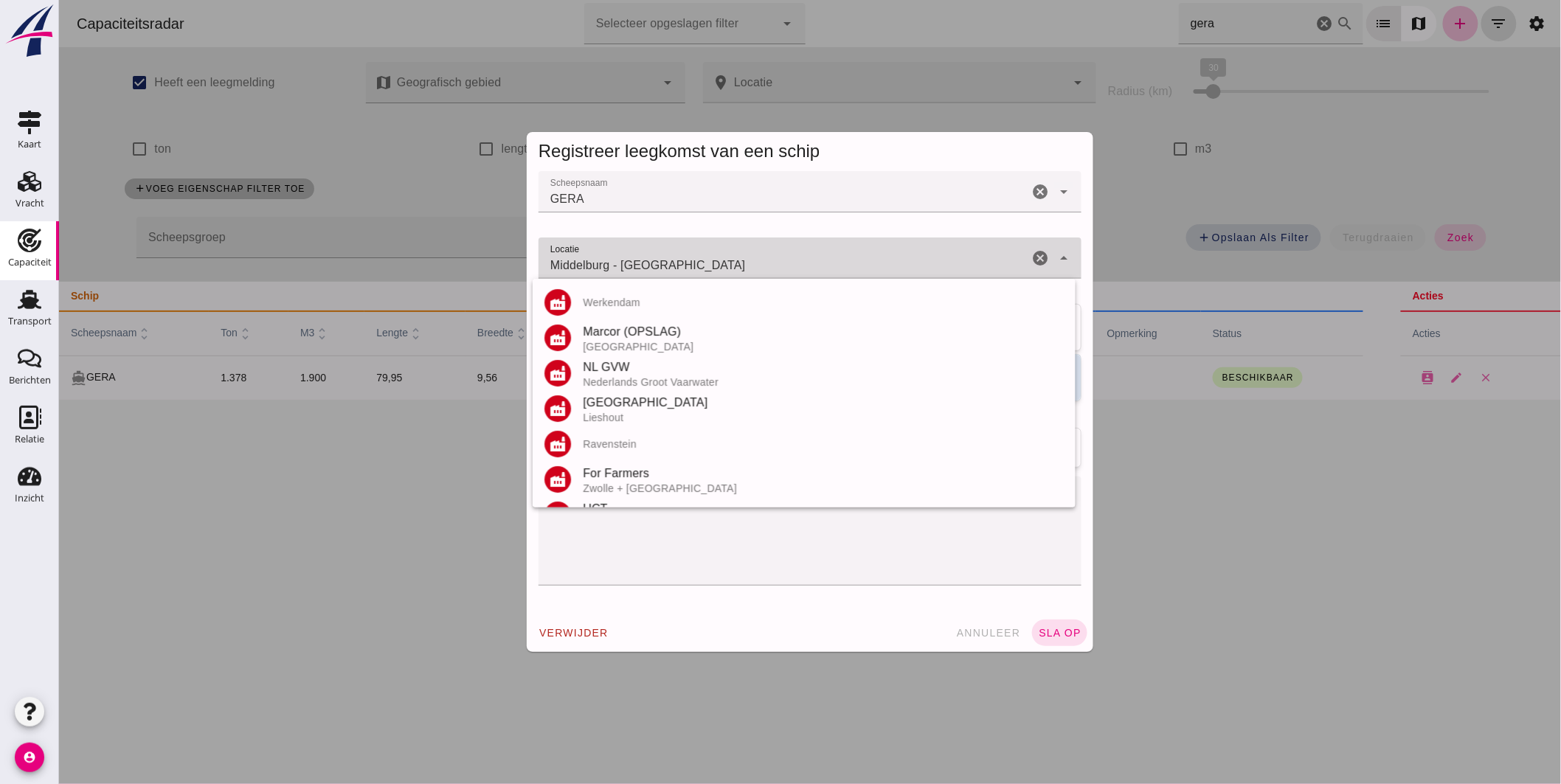
click at [736, 267] on input "Middelburg - [GEOGRAPHIC_DATA]" at bounding box center [782, 265] width 490 height 18
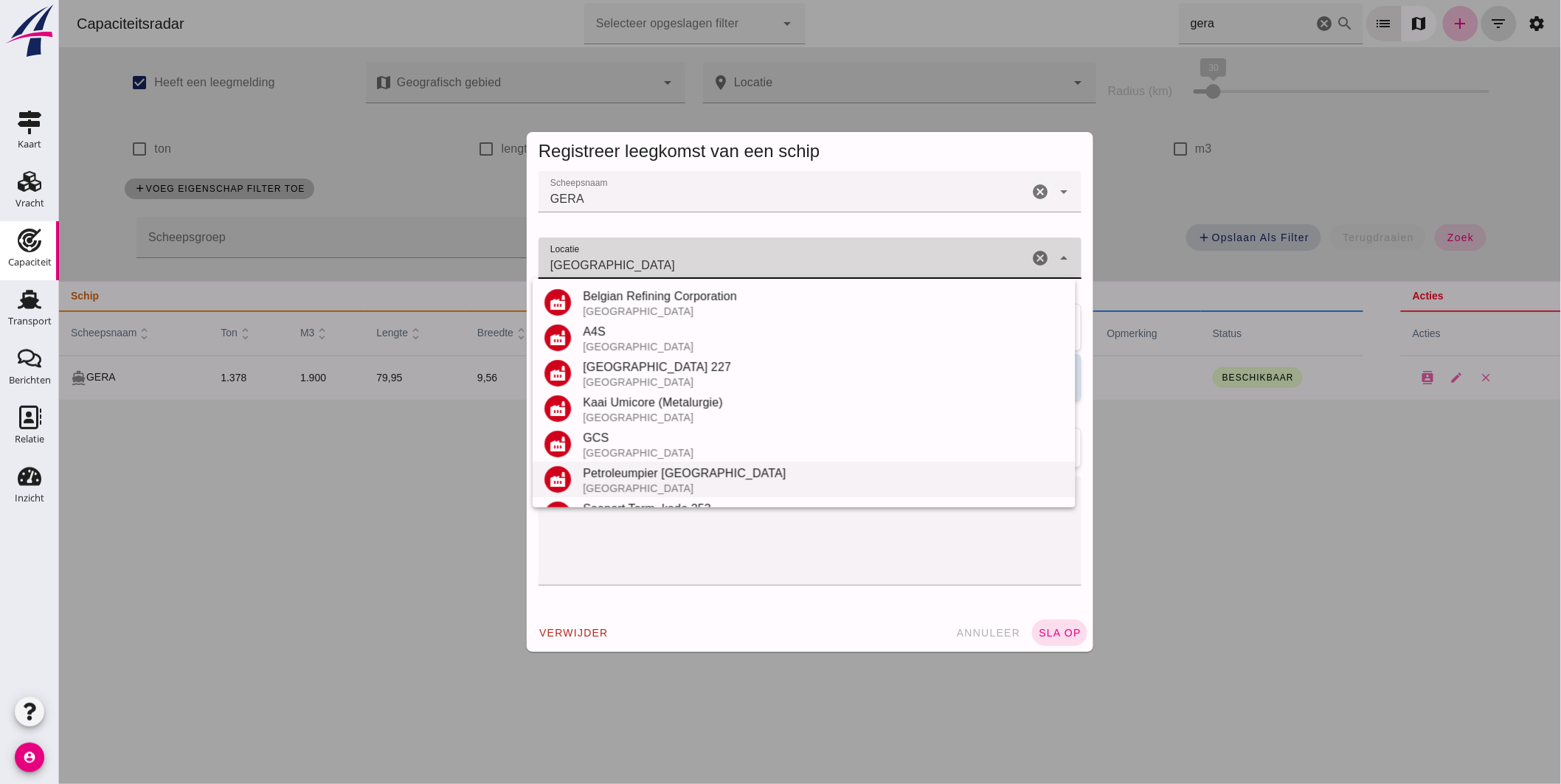
scroll to position [172, 0]
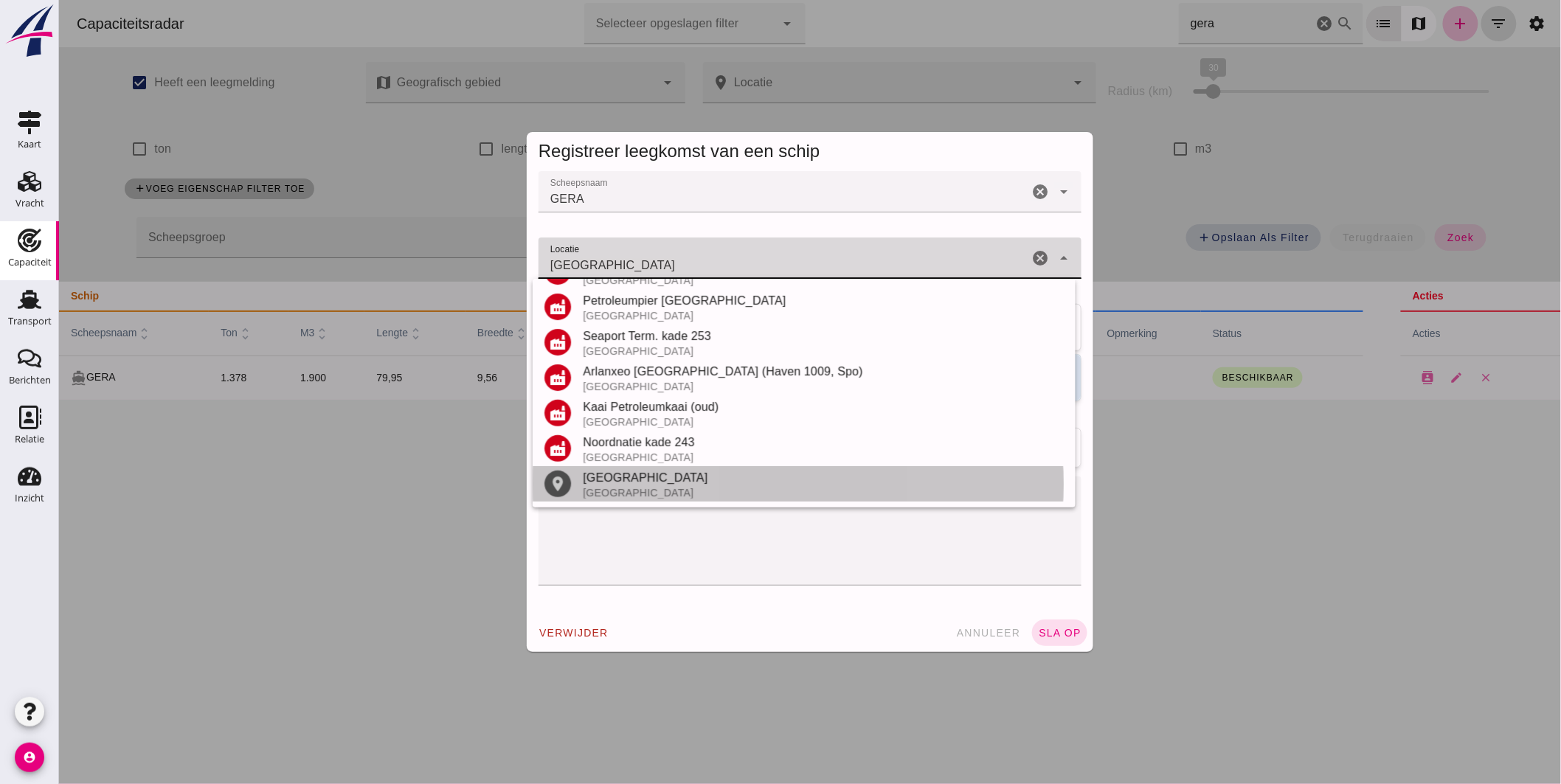
click at [651, 473] on div "[GEOGRAPHIC_DATA]" at bounding box center [823, 477] width 481 height 18
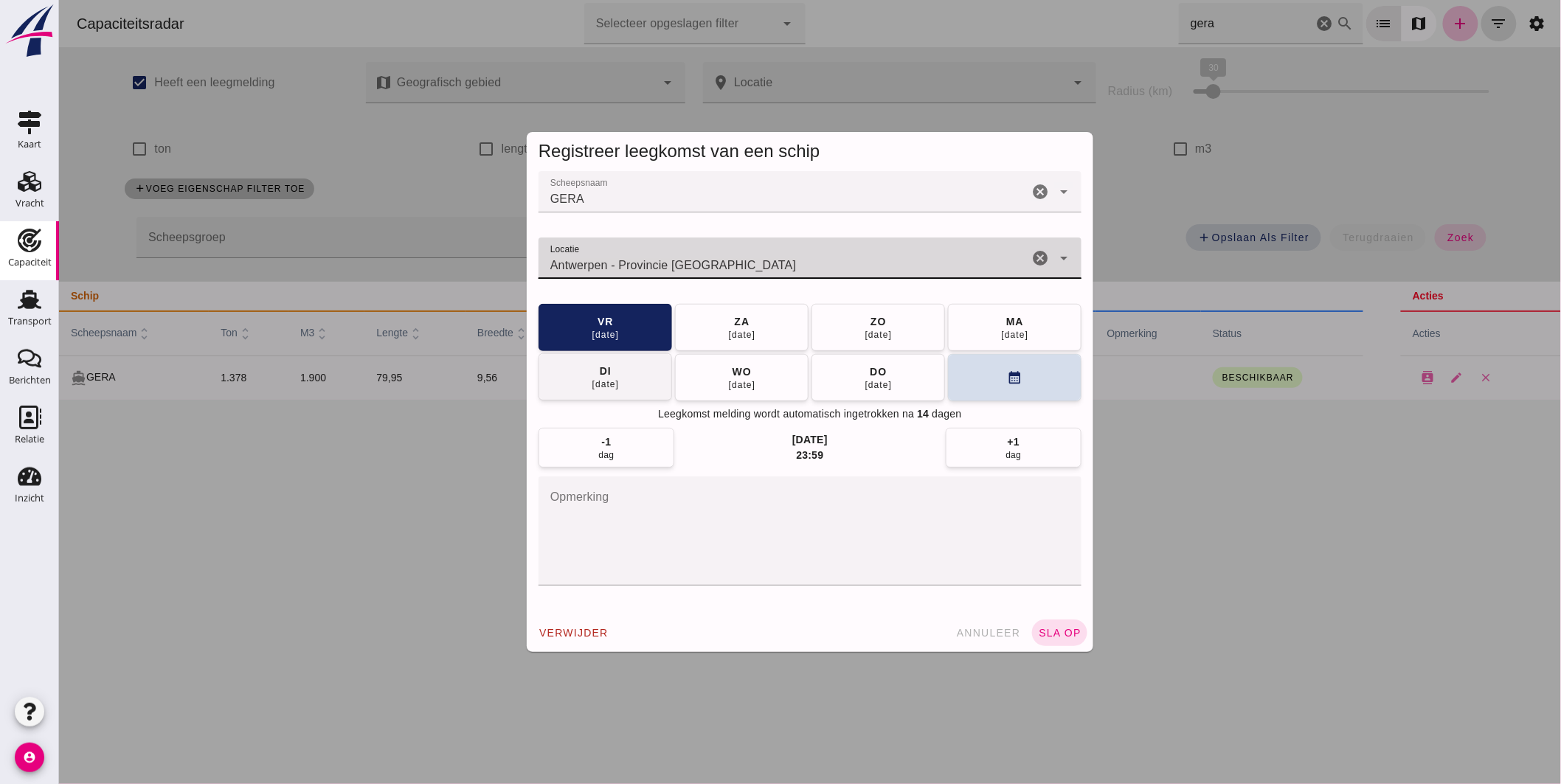
type input "Antwerpen - Provincie [GEOGRAPHIC_DATA]"
click at [594, 386] on div "[DATE]" at bounding box center [605, 384] width 28 height 11
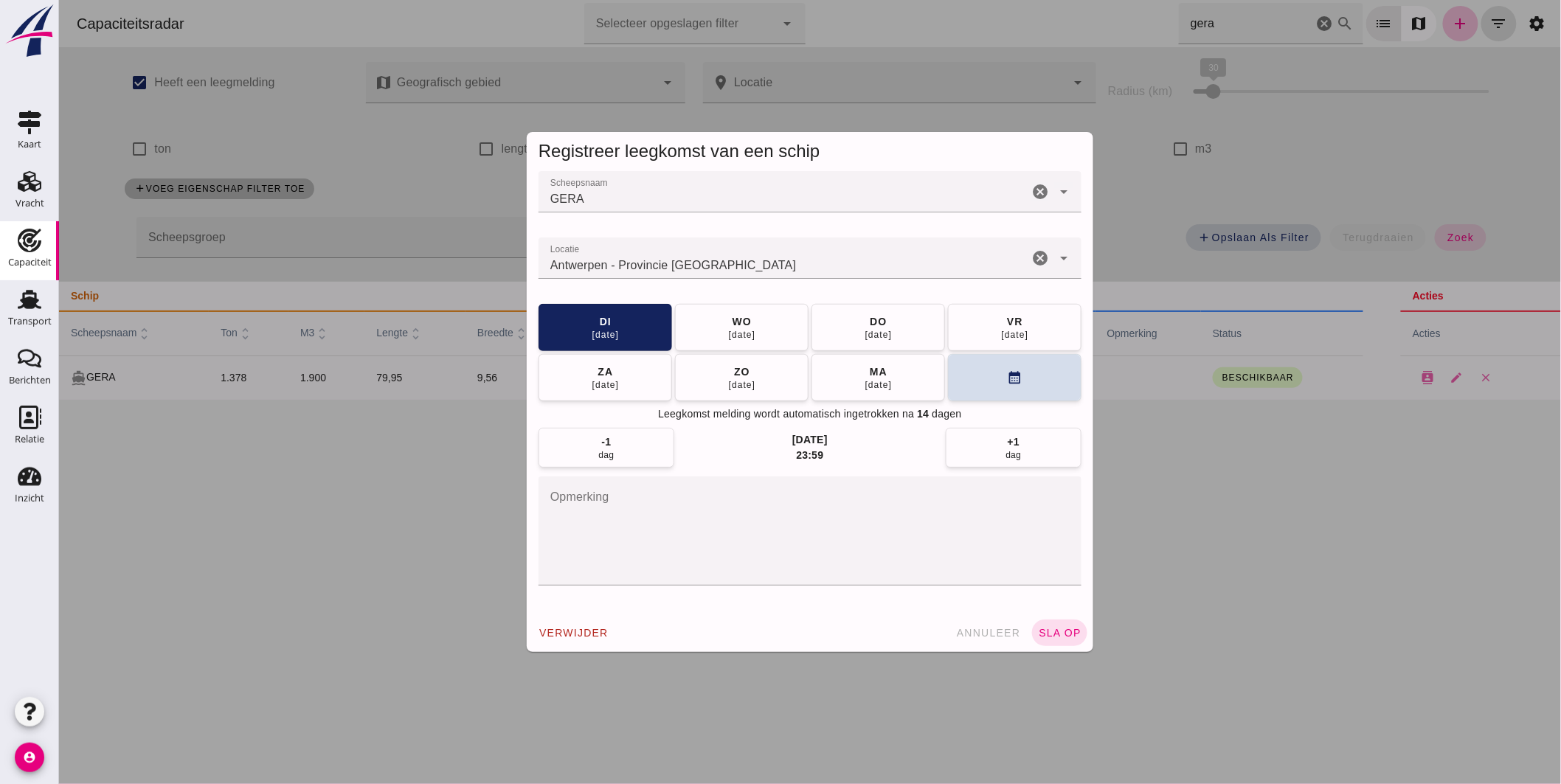
click at [1048, 628] on span "sla op" at bounding box center [1059, 633] width 44 height 11
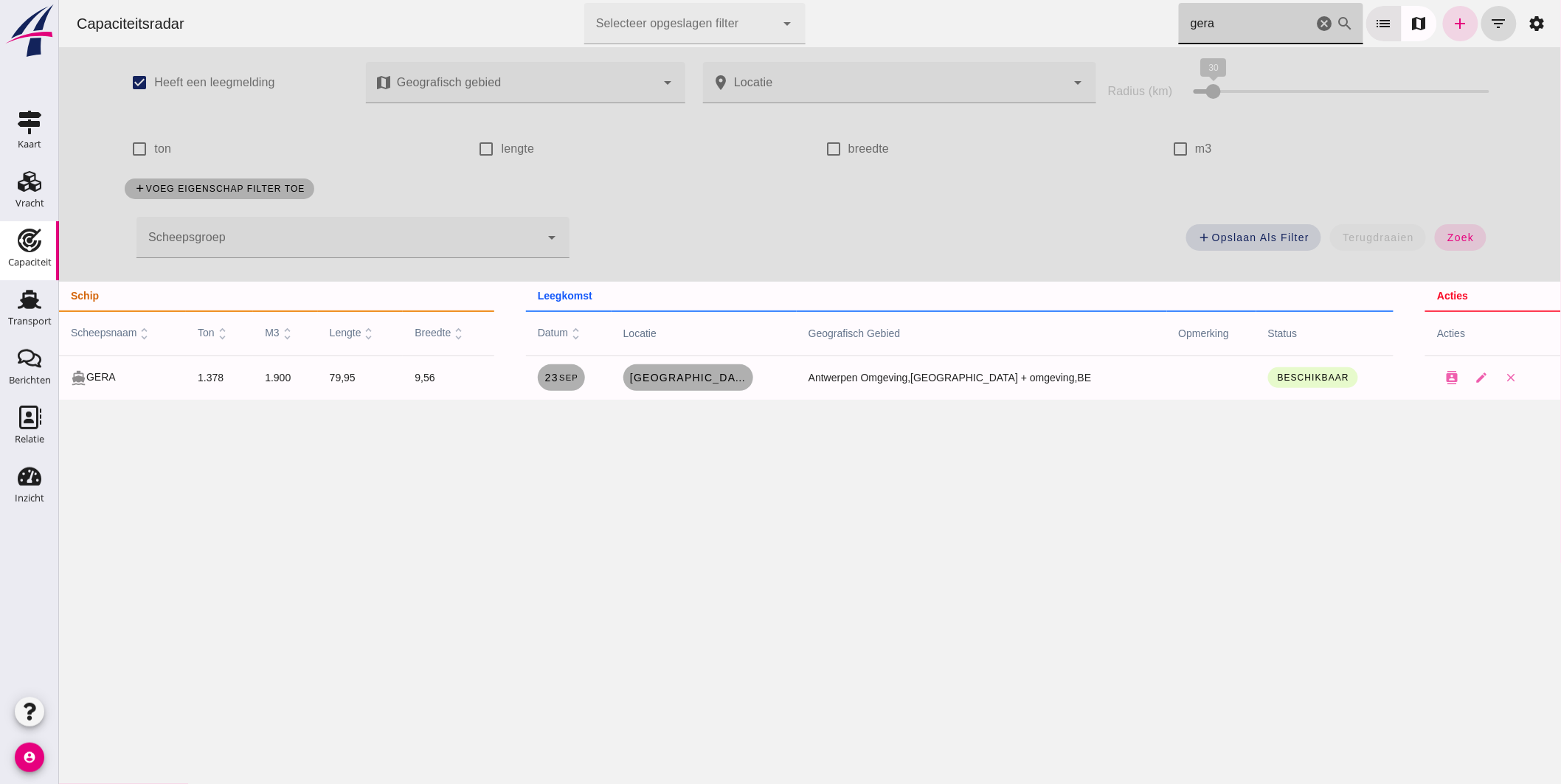
drag, startPoint x: 1136, startPoint y: 24, endPoint x: 896, endPoint y: 22, distance: 240.0
click at [896, 22] on div "Capaciteitsradar Selecteer opgeslagen filter Selecteer opgeslagen filter cancel…" at bounding box center [809, 24] width 1490 height 47
type input "duende"
click at [735, 379] on span "[GEOGRAPHIC_DATA], [GEOGRAPHIC_DATA]" at bounding box center [688, 378] width 118 height 11
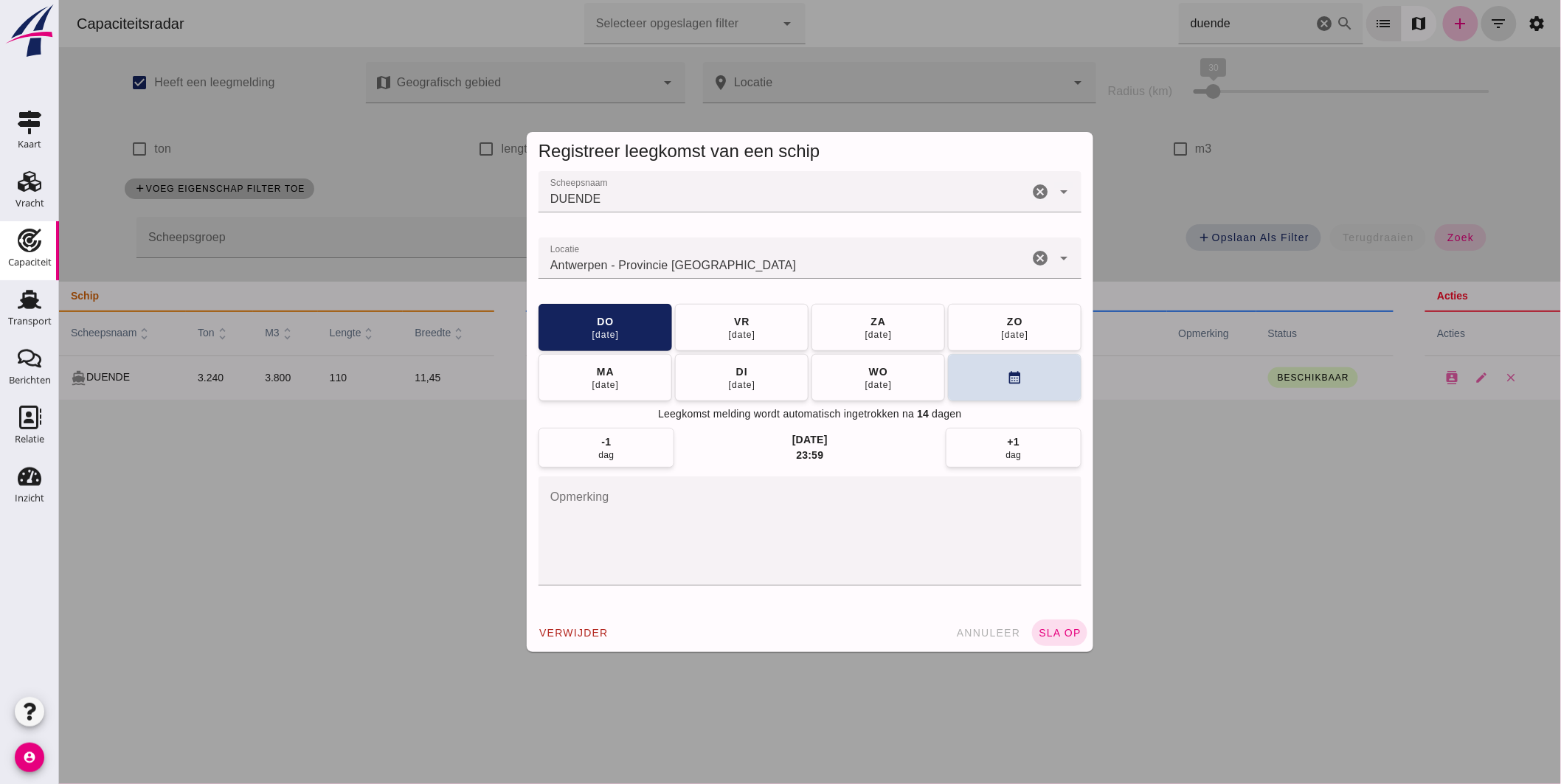
click at [749, 269] on input "Locatie" at bounding box center [782, 265] width 490 height 18
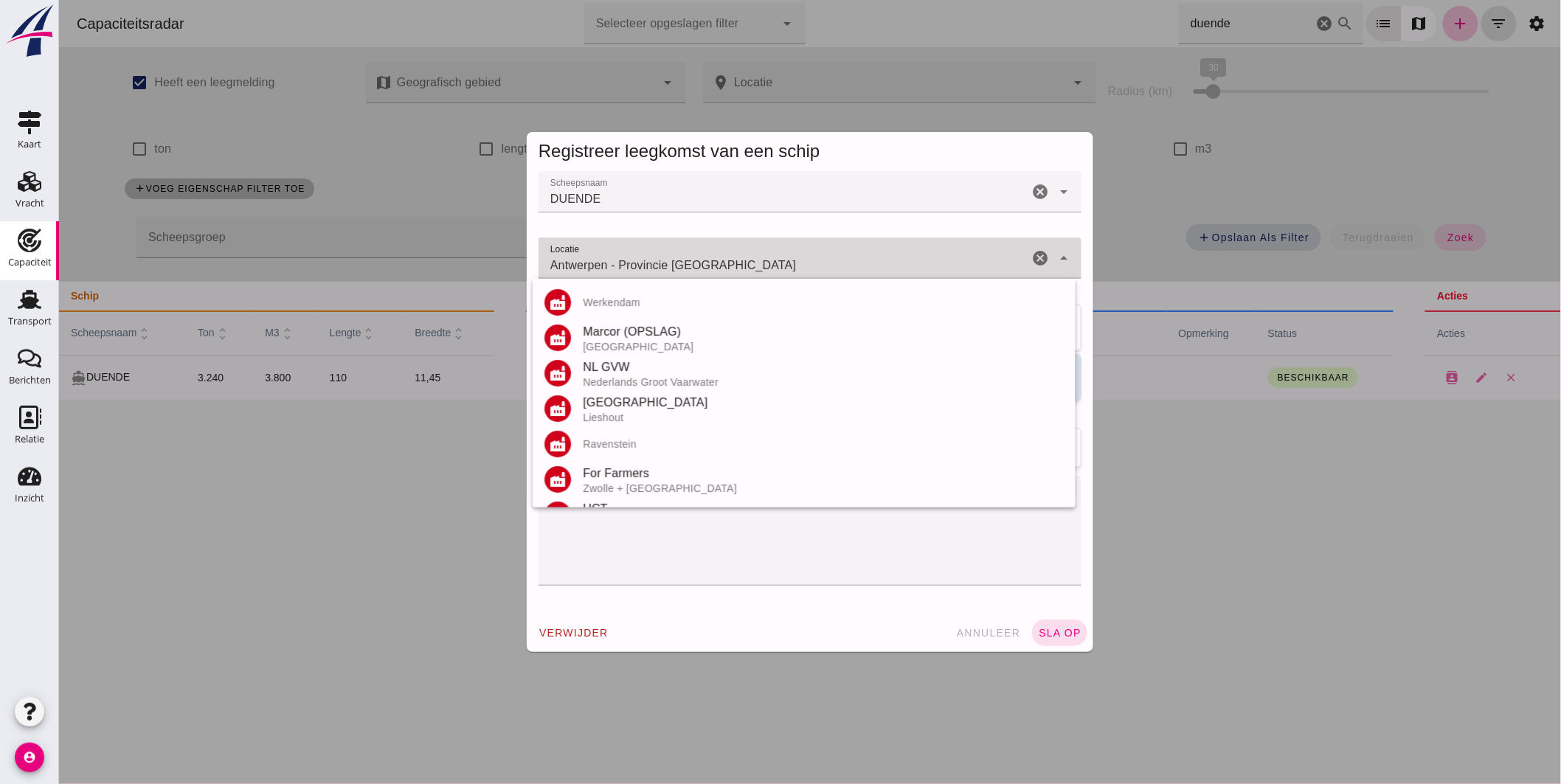
click at [749, 269] on input "Antwerpen - Provincie [GEOGRAPHIC_DATA]" at bounding box center [782, 265] width 490 height 18
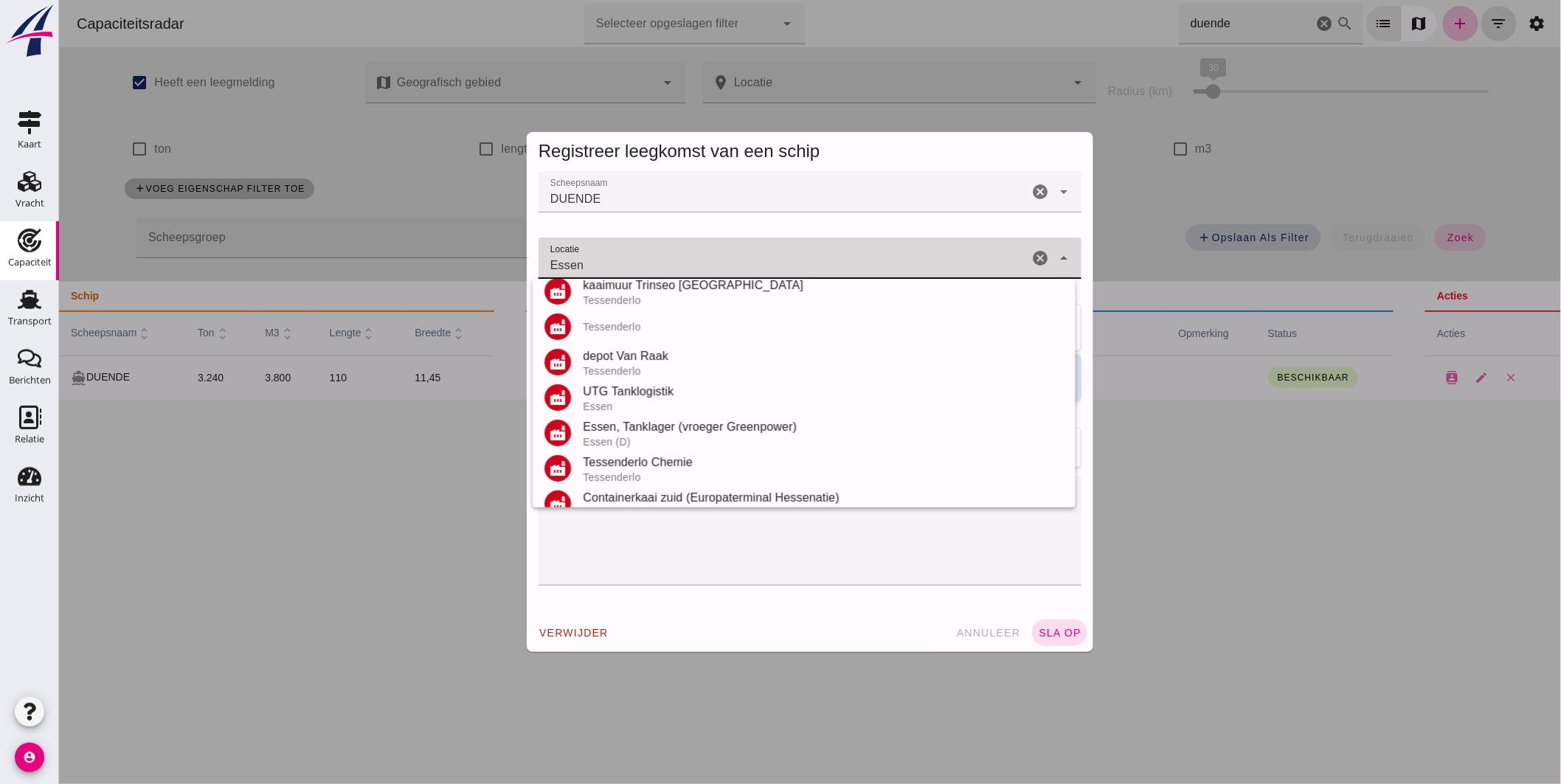
scroll to position [313, 0]
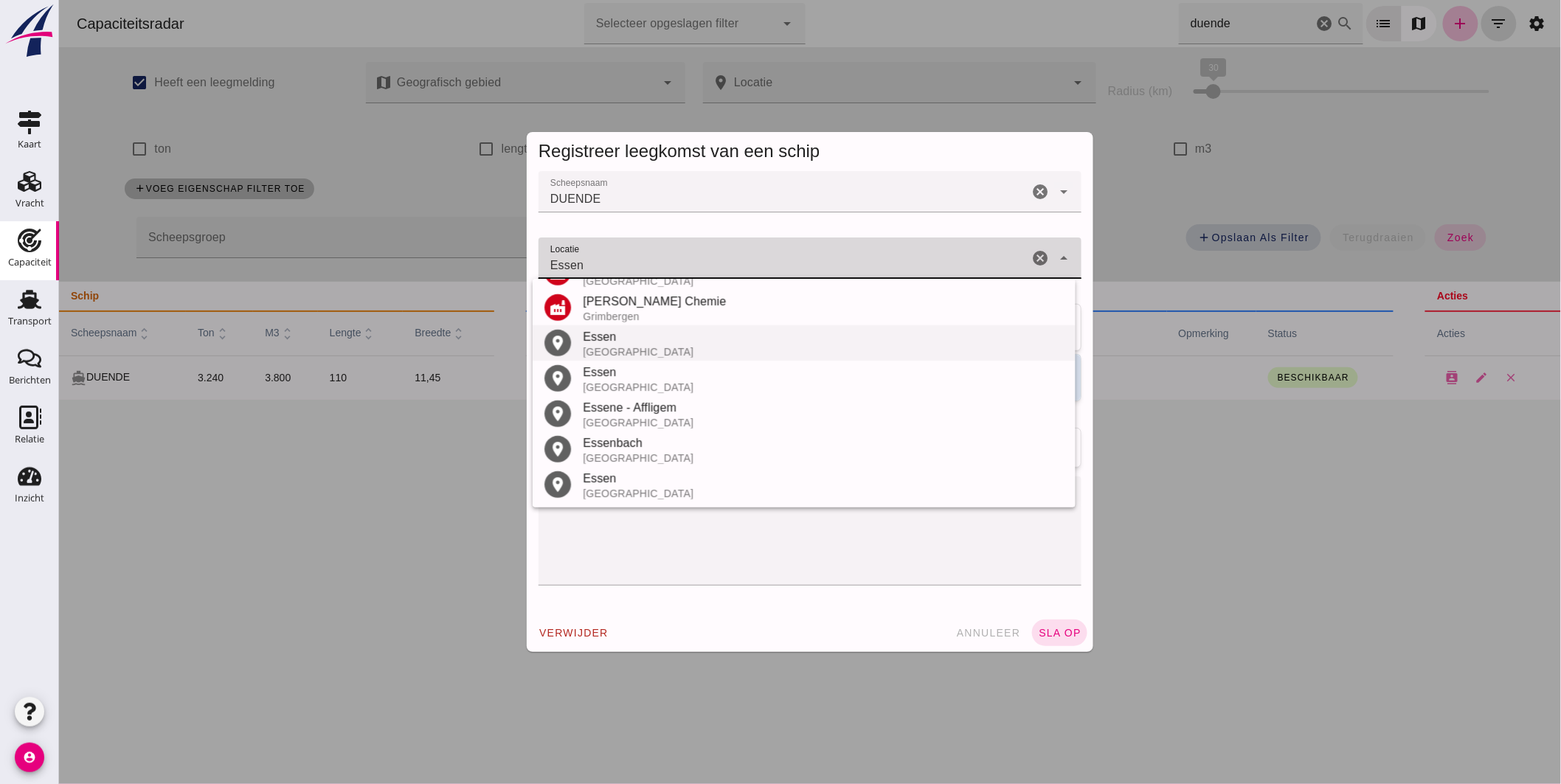
click at [627, 341] on div "Essen" at bounding box center [823, 337] width 481 height 18
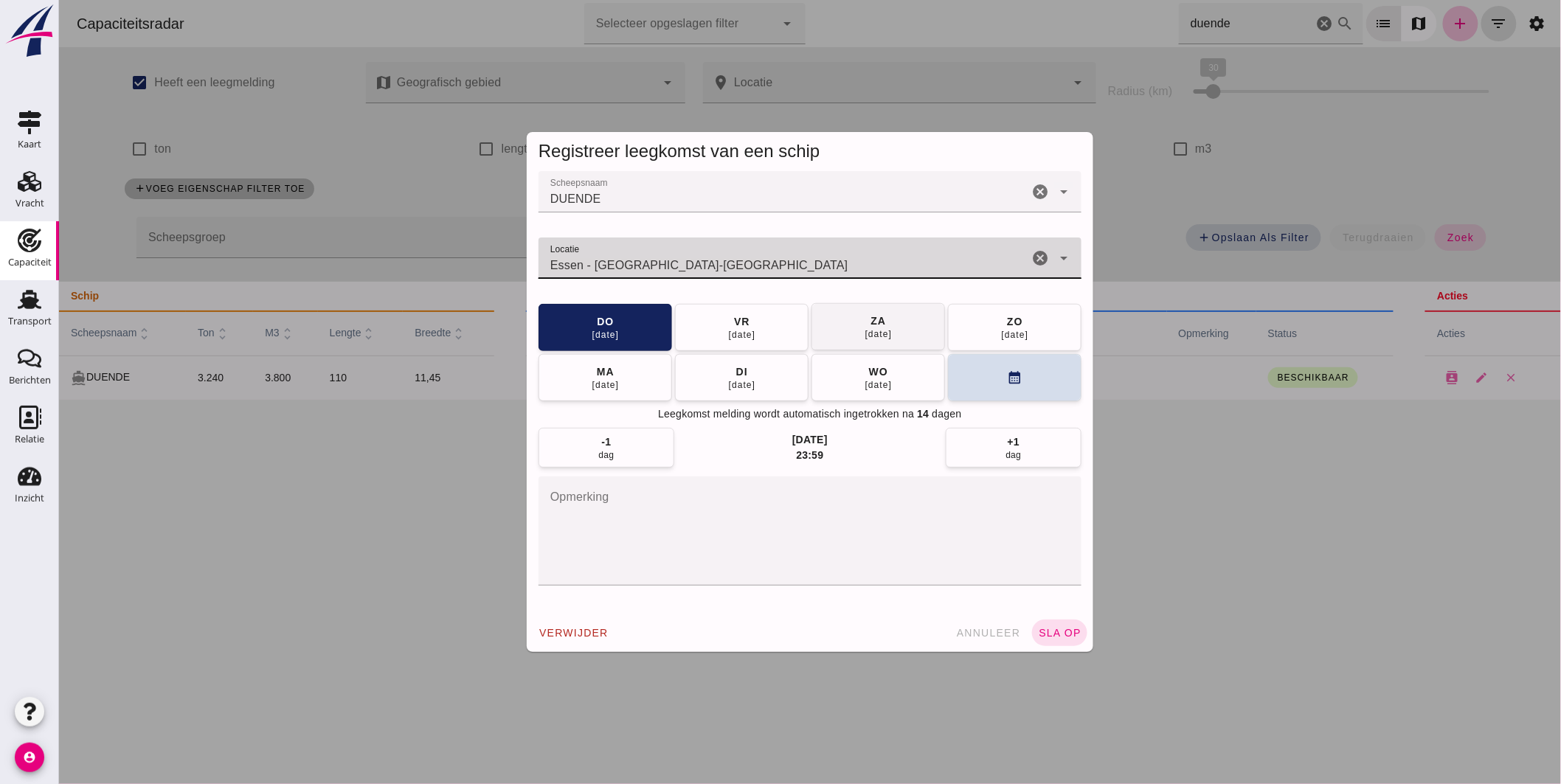
type input "Essen - [GEOGRAPHIC_DATA]-[GEOGRAPHIC_DATA]"
click at [887, 326] on span "[DATE]" at bounding box center [878, 327] width 28 height 27
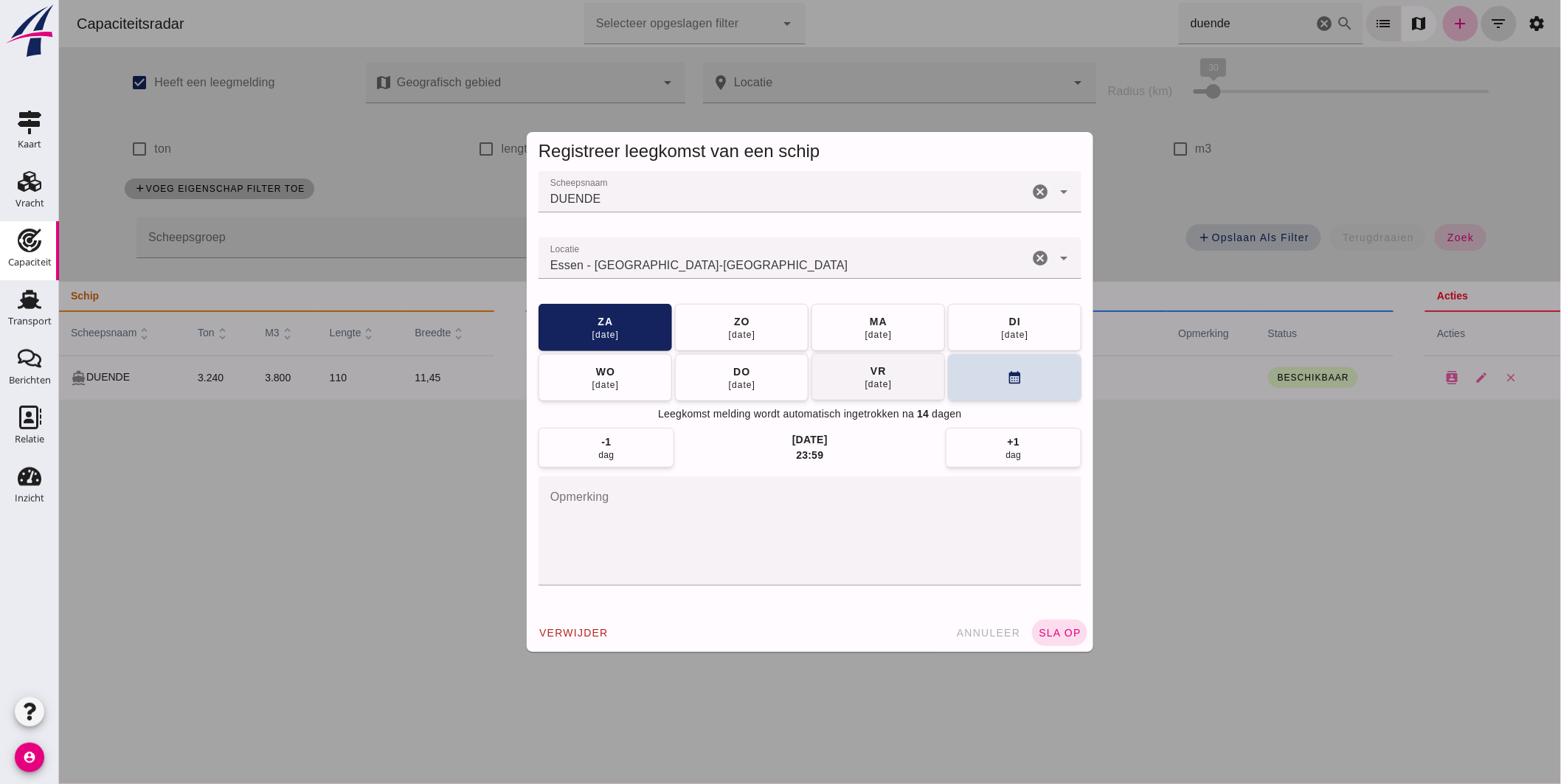
click at [1040, 330] on button "[DATE]" at bounding box center [1014, 328] width 134 height 47
click at [1060, 631] on span "sla op" at bounding box center [1059, 633] width 44 height 11
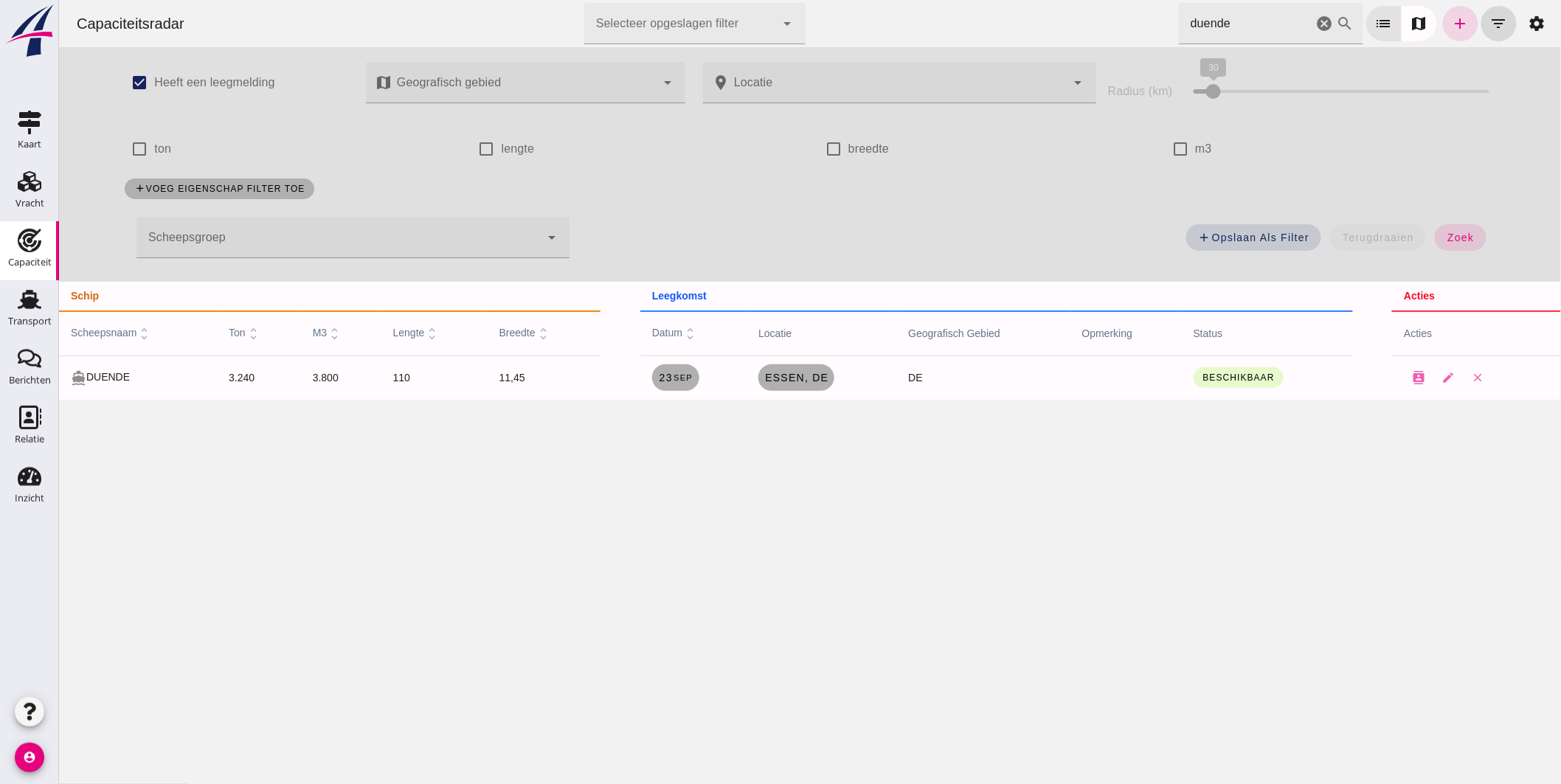
drag, startPoint x: 1229, startPoint y: 26, endPoint x: 888, endPoint y: 11, distance: 341.3
click at [889, 11] on div "Capaciteitsradar Selecteer opgeslagen filter Selecteer opgeslagen filter cancel…" at bounding box center [809, 24] width 1490 height 47
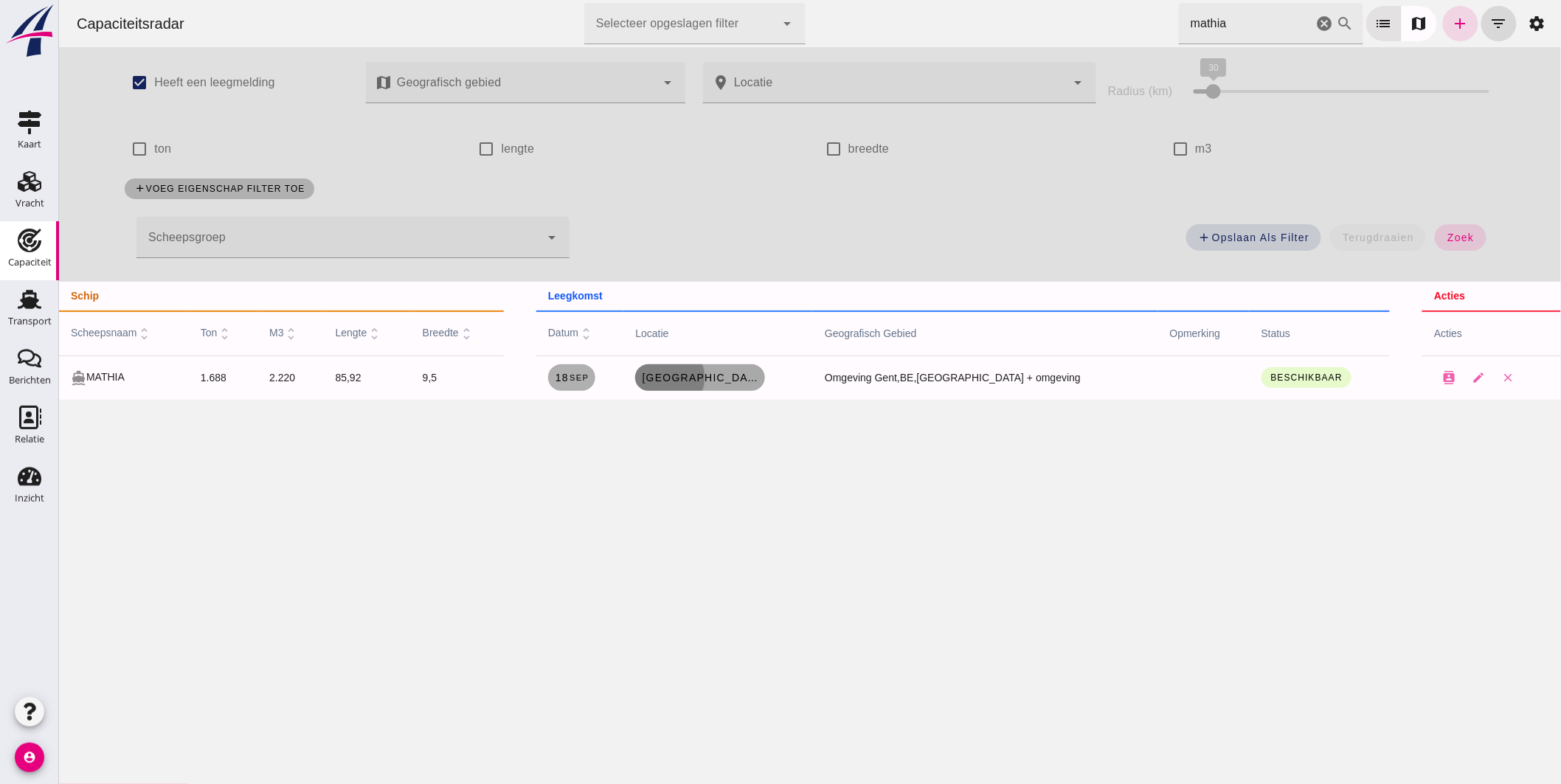
click at [748, 379] on span "[GEOGRAPHIC_DATA], be" at bounding box center [699, 378] width 118 height 11
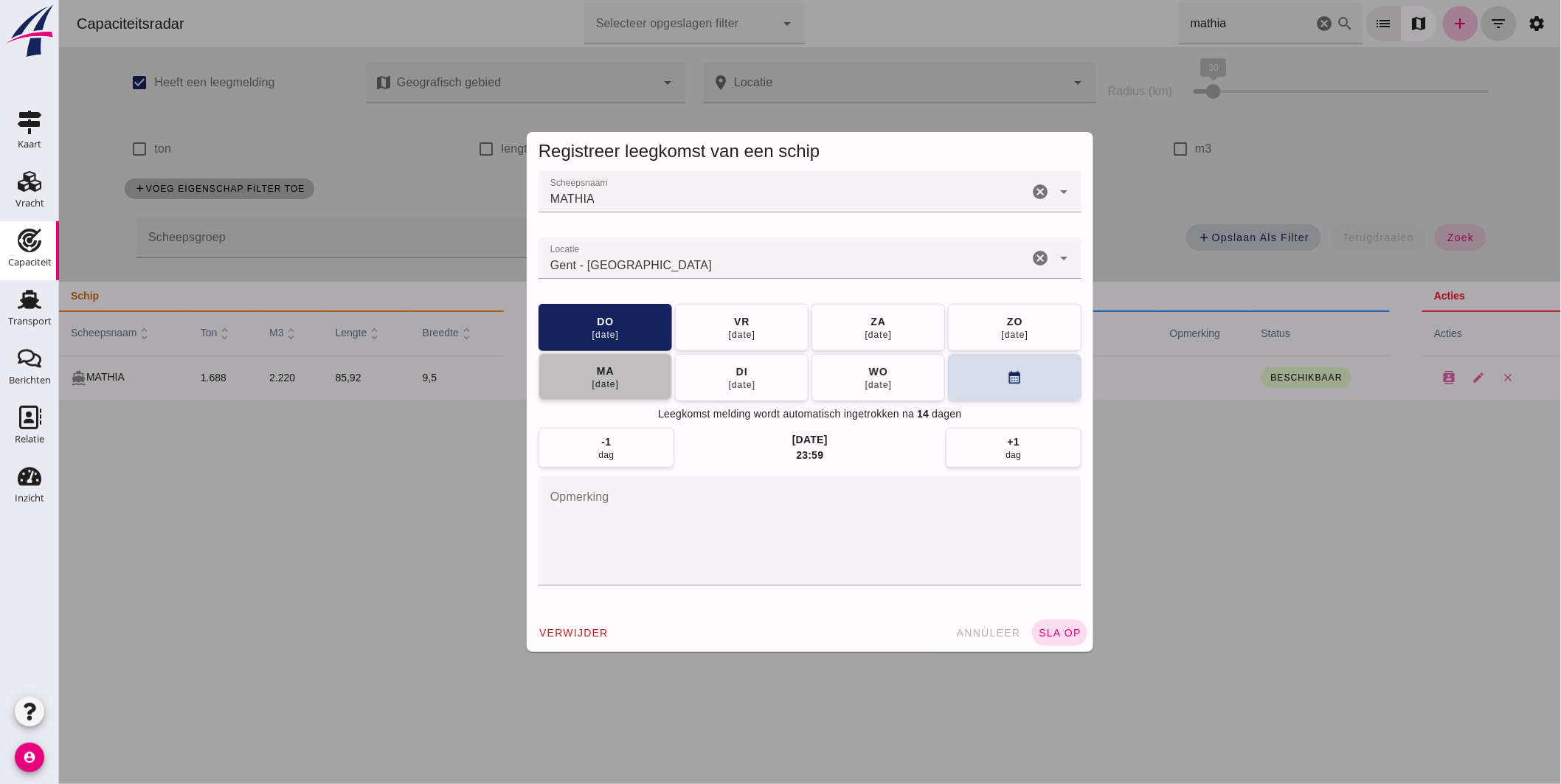
click at [637, 378] on button "[DATE]" at bounding box center [604, 377] width 134 height 47
click at [1058, 622] on button "sla op" at bounding box center [1059, 633] width 55 height 27
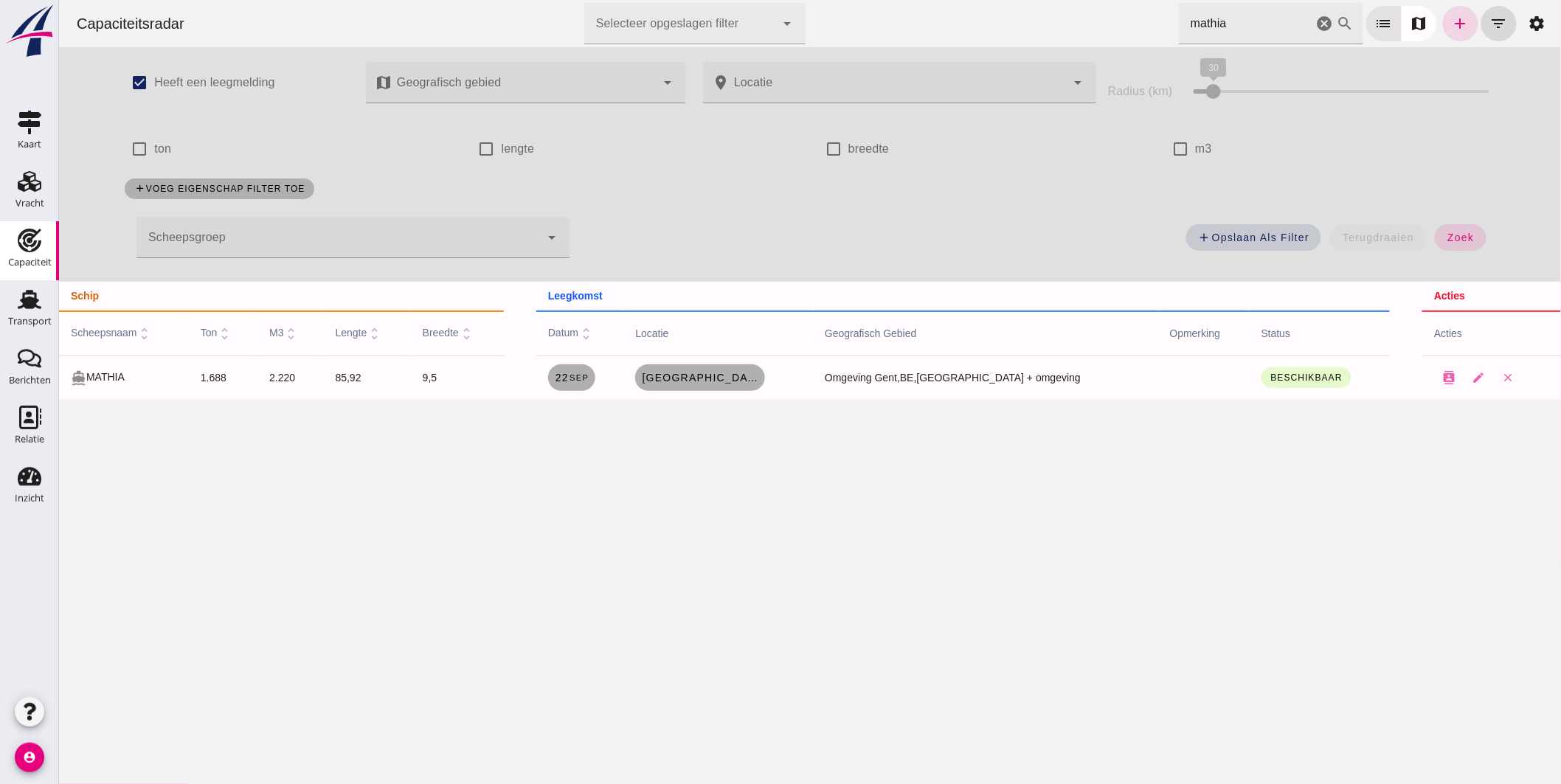
drag, startPoint x: 1250, startPoint y: 11, endPoint x: 769, endPoint y: 23, distance: 481.1
click at [815, 28] on div "Capaciteitsradar Selecteer opgeslagen filter Selecteer opgeslagen filter cancel…" at bounding box center [809, 24] width 1490 height 47
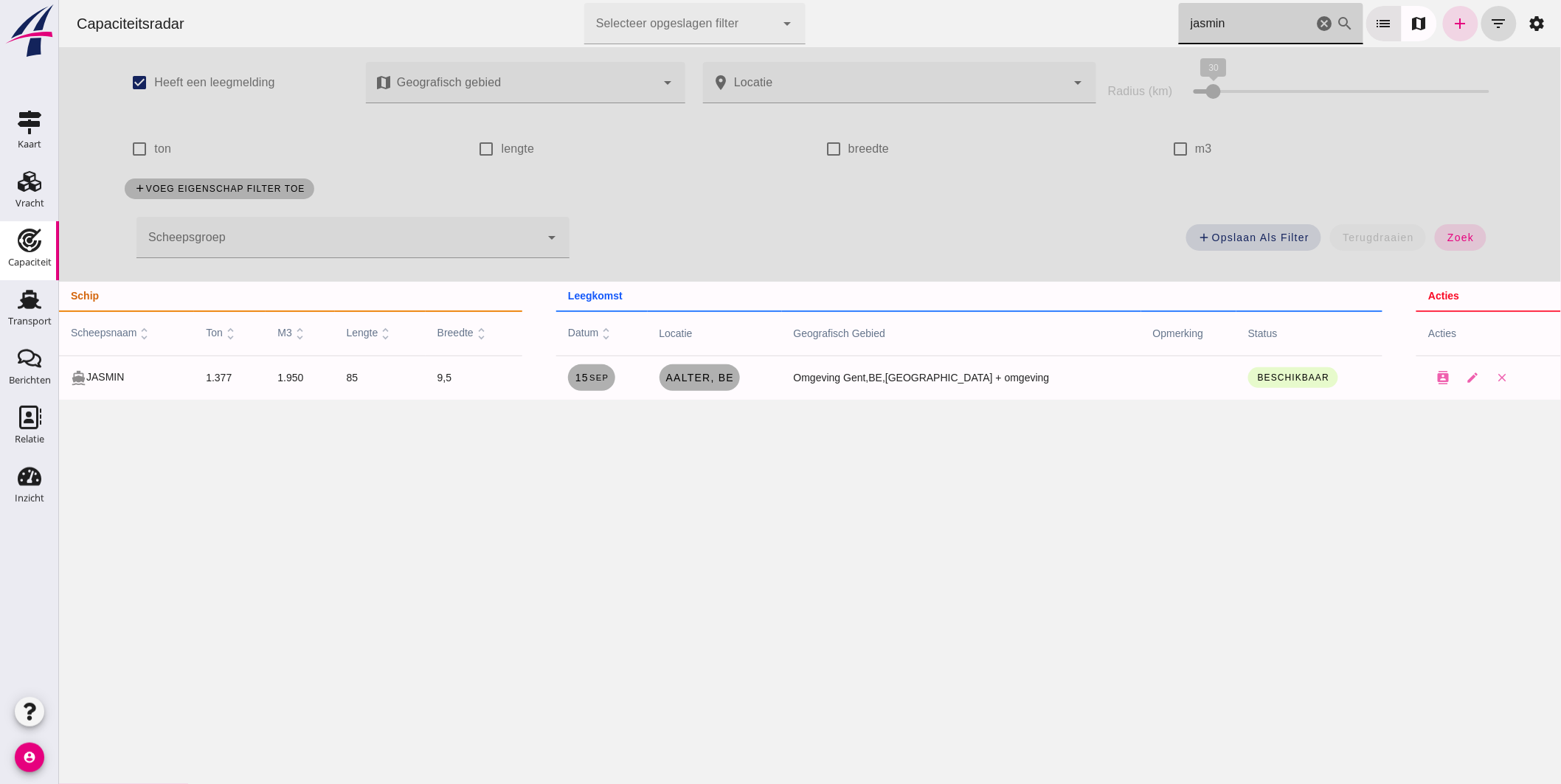
drag, startPoint x: 1120, startPoint y: 23, endPoint x: 959, endPoint y: 13, distance: 161.3
click at [1003, 15] on div "Capaciteitsradar Selecteer opgeslagen filter Selecteer opgeslagen filter cancel…" at bounding box center [809, 24] width 1490 height 47
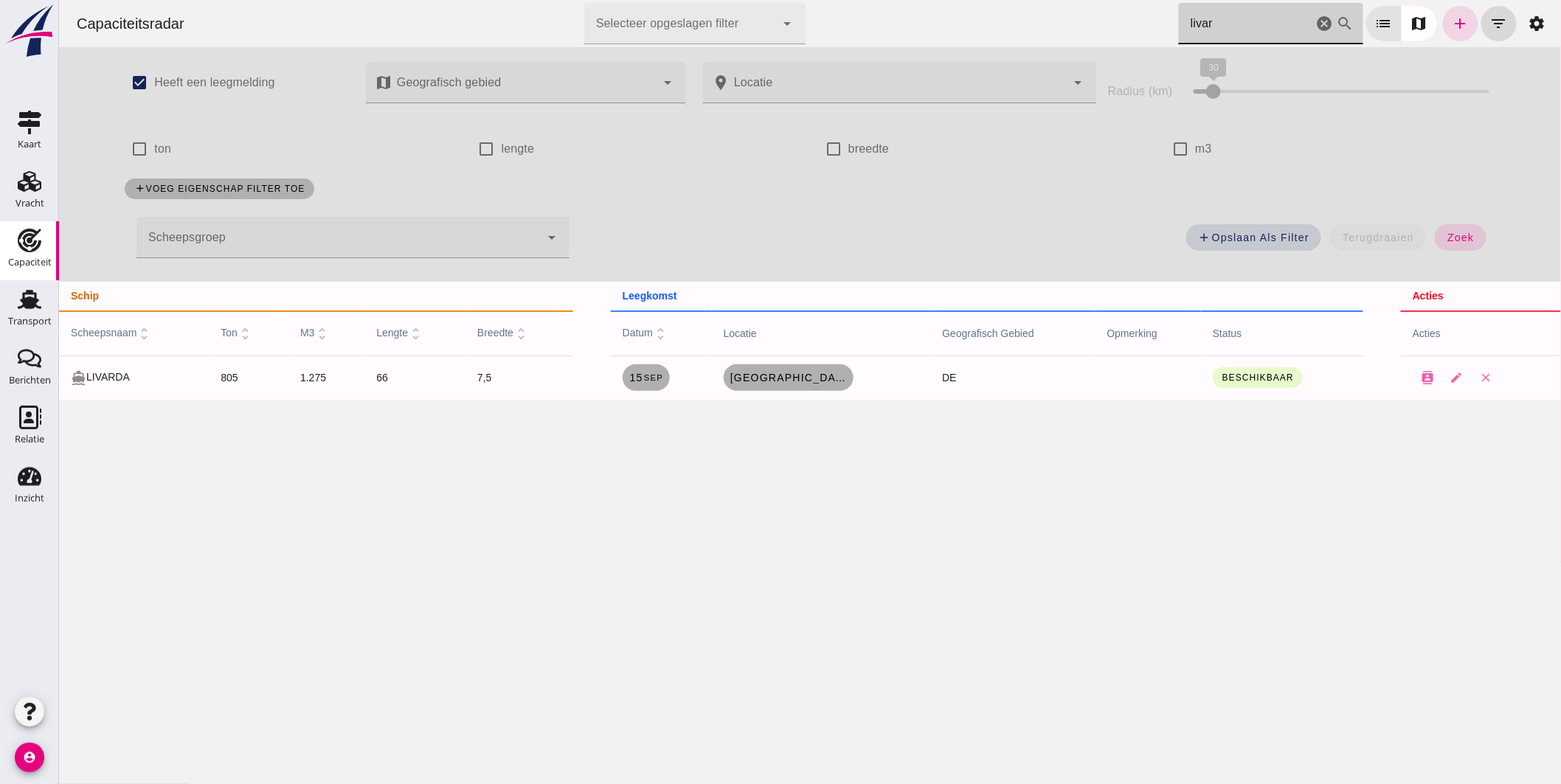
type input "livard"
drag, startPoint x: 1310, startPoint y: 23, endPoint x: 1321, endPoint y: 55, distance: 33.8
click at [1316, 23] on icon "cancel" at bounding box center [1324, 24] width 18 height 18
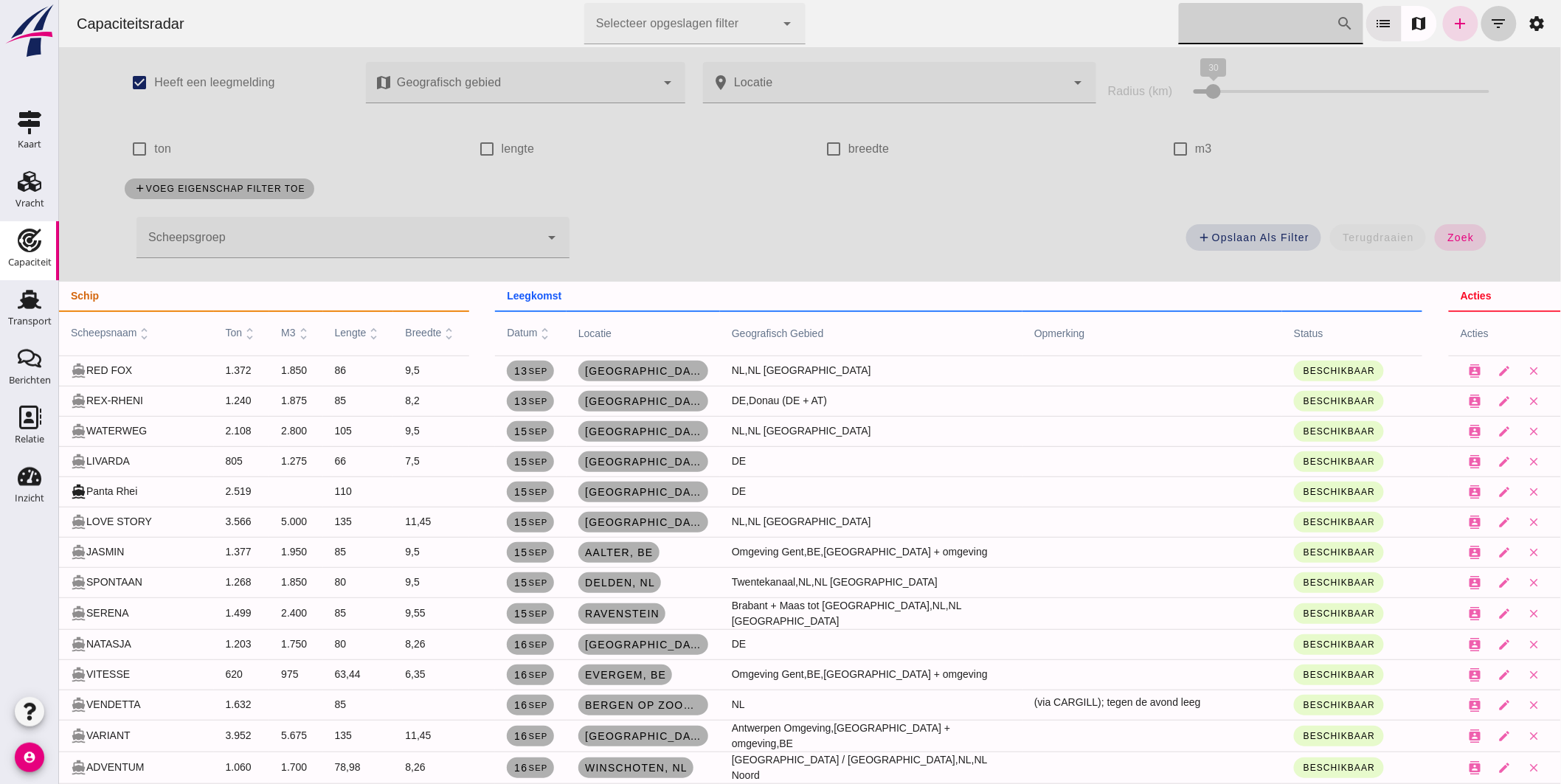
click at [1490, 25] on icon "filter_list" at bounding box center [1498, 24] width 18 height 18
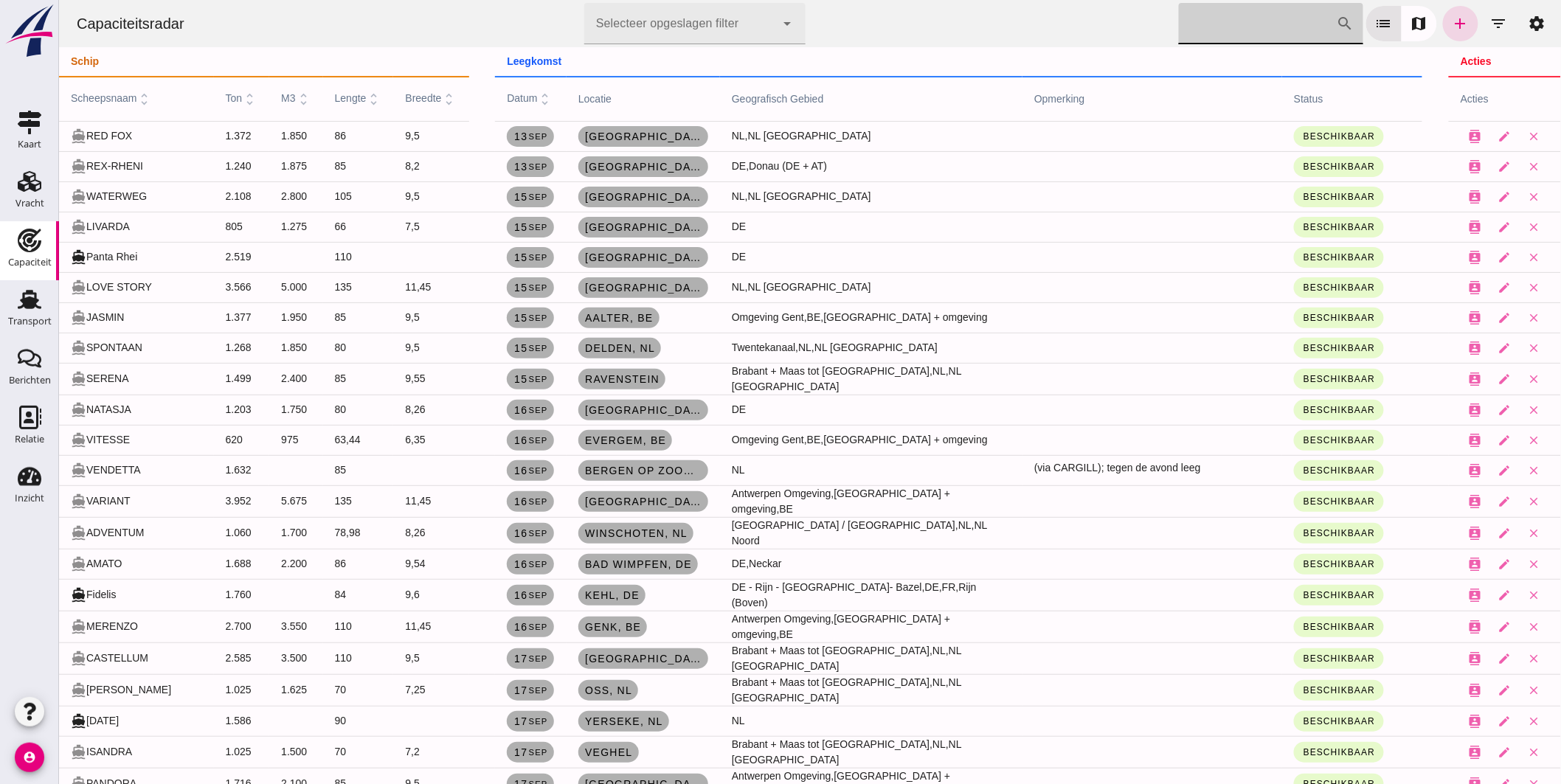
click at [1261, 25] on input "[PERSON_NAME] op scheepsnaam" at bounding box center [1257, 24] width 158 height 42
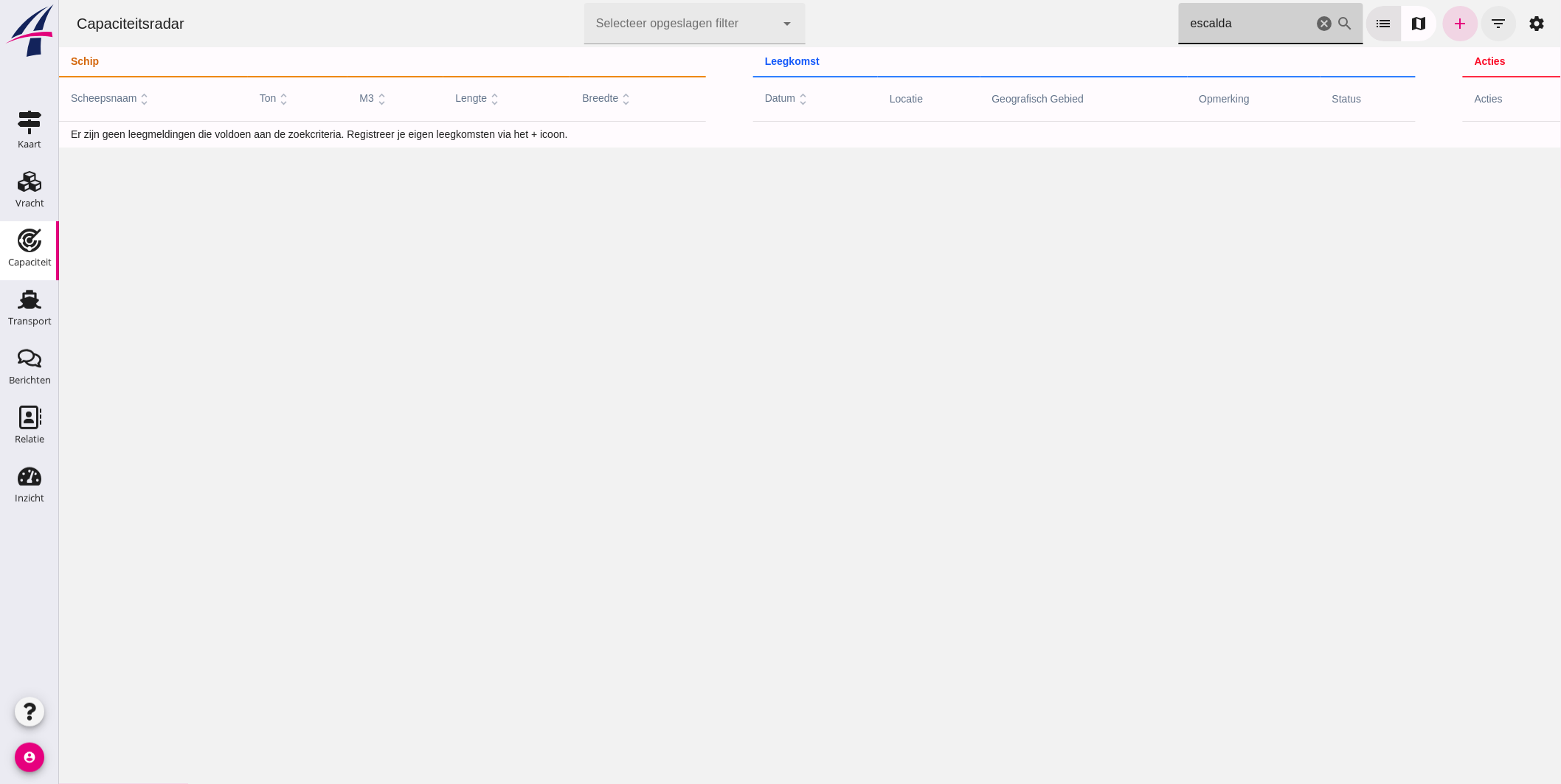
type input "escalda"
click at [1490, 21] on icon "filter_list" at bounding box center [1498, 24] width 18 height 18
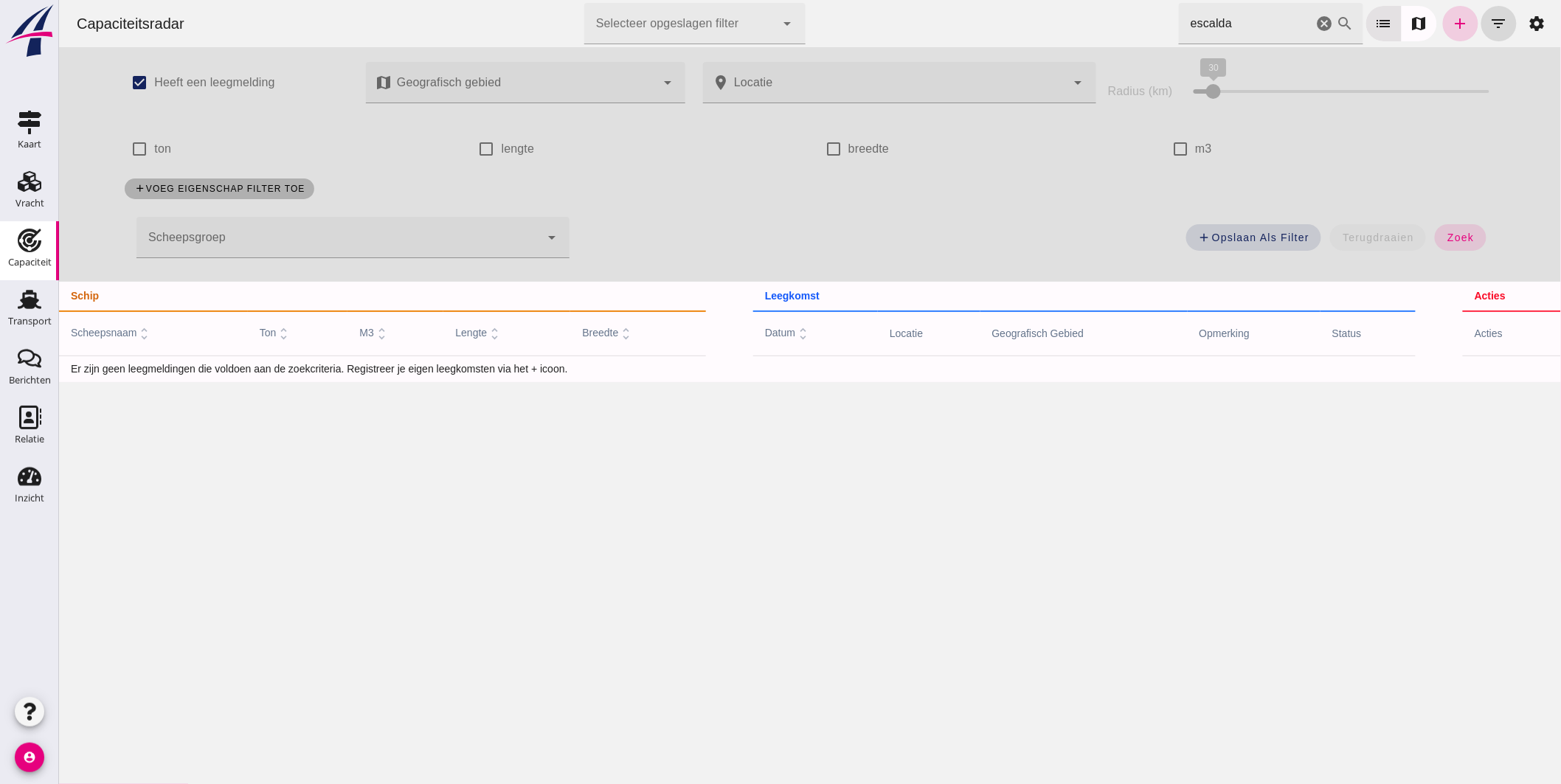
click at [1451, 18] on icon "add" at bounding box center [1460, 24] width 18 height 18
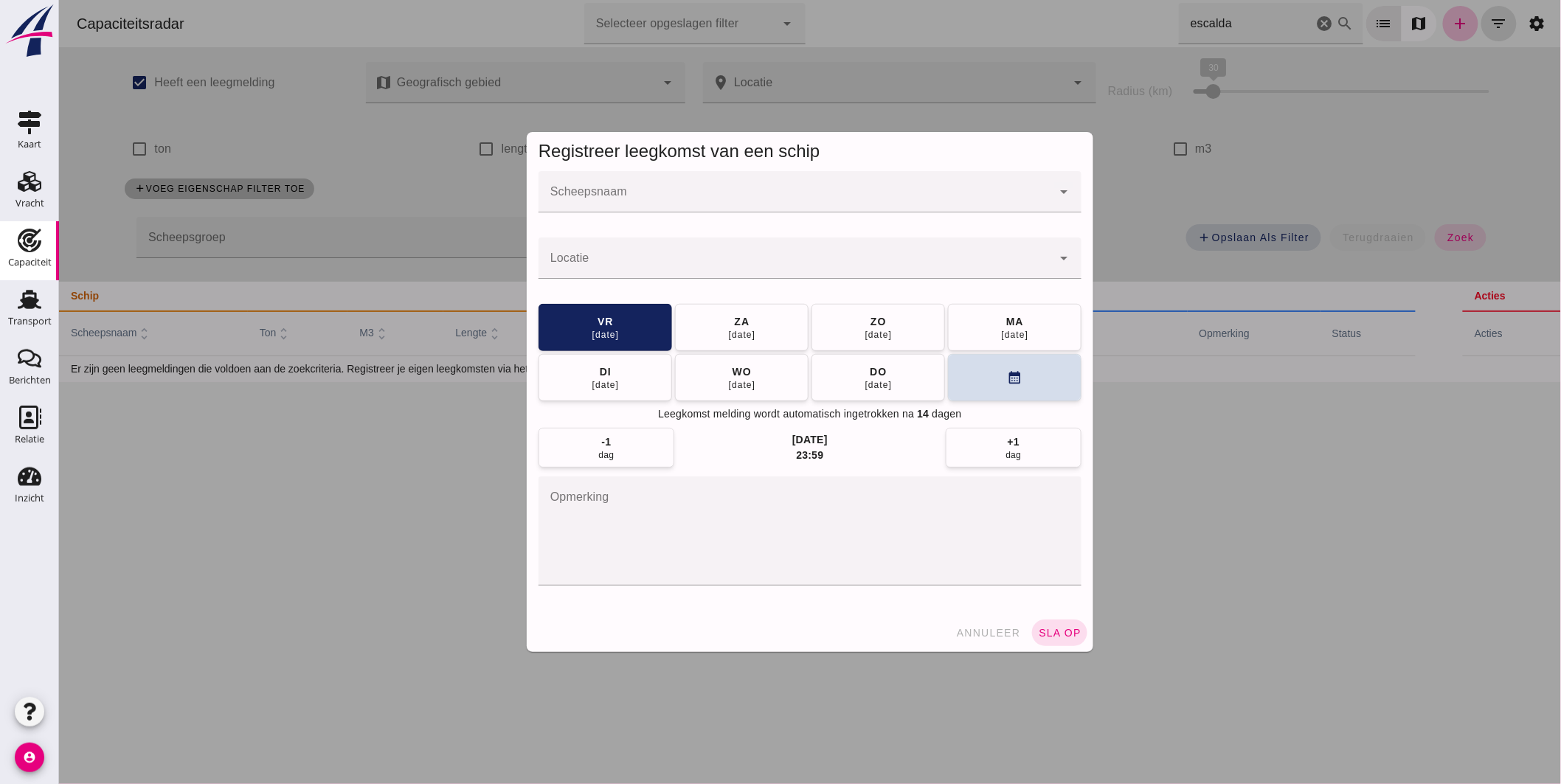
click at [779, 183] on div at bounding box center [795, 192] width 513 height 42
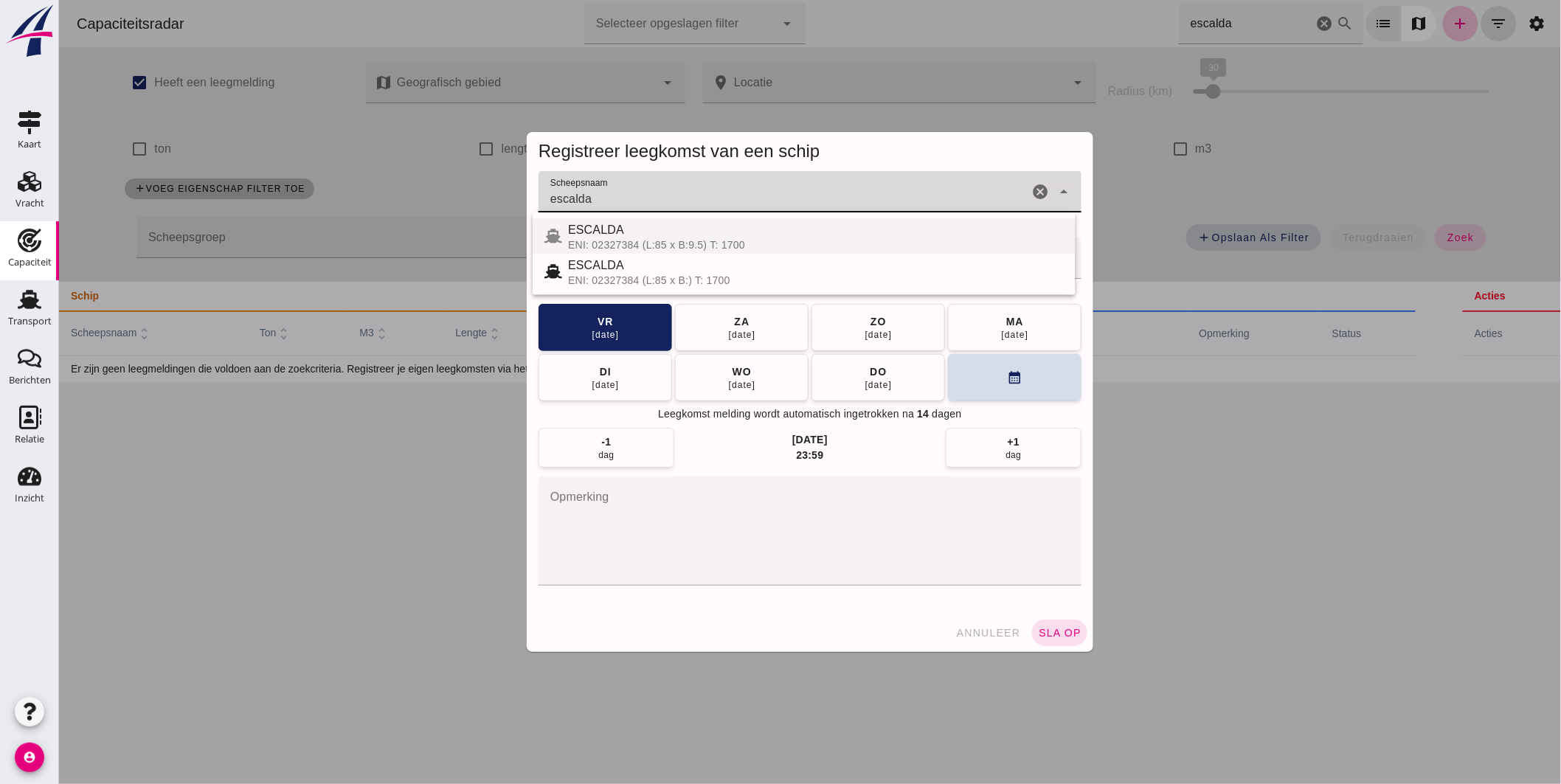
click at [646, 240] on div "ENI: 02327384 (L:85 x B:9.5) T: 1700" at bounding box center [815, 244] width 495 height 11
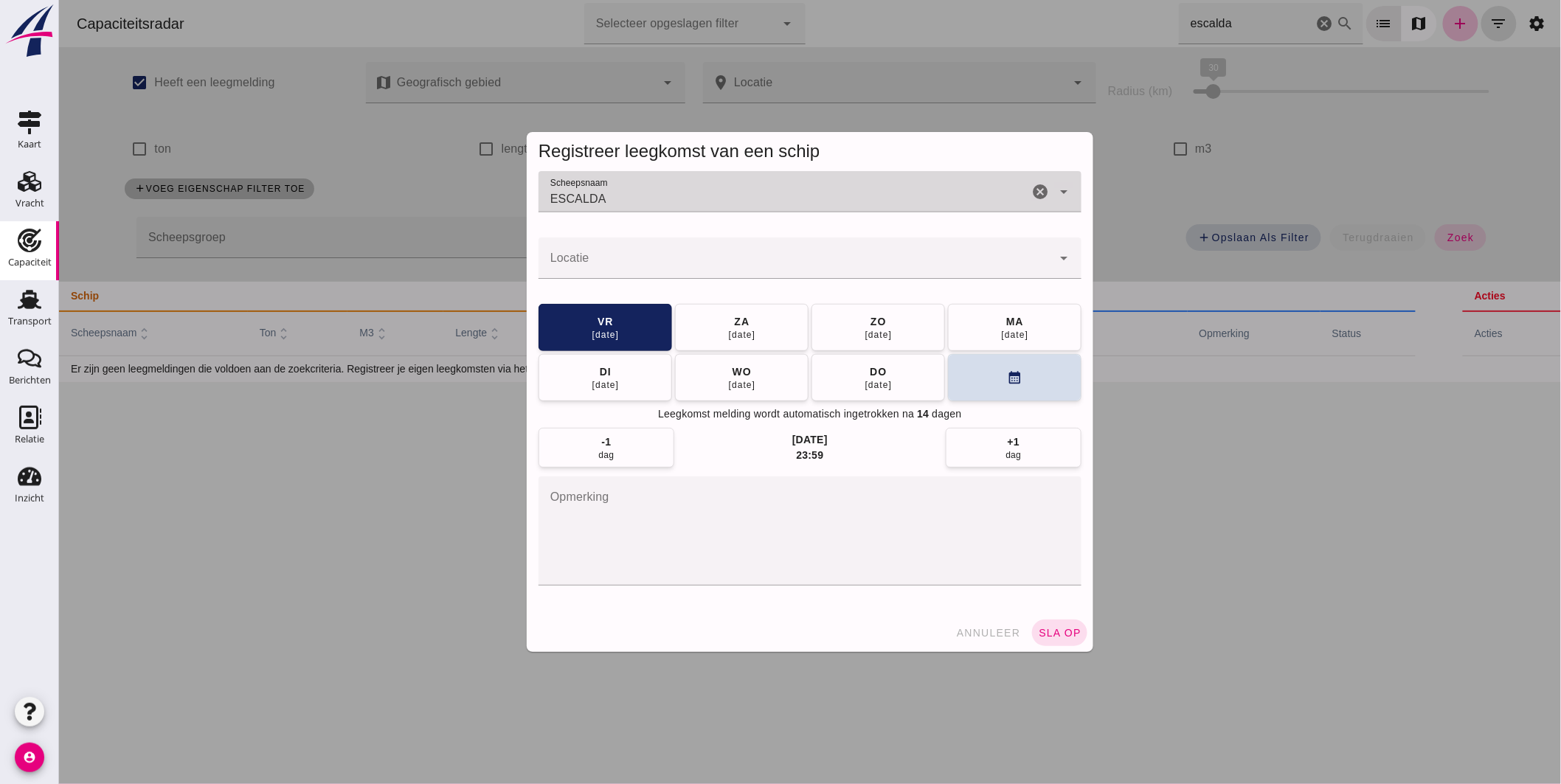
type input "ESCALDA"
click at [627, 259] on input "Locatie" at bounding box center [795, 265] width 513 height 18
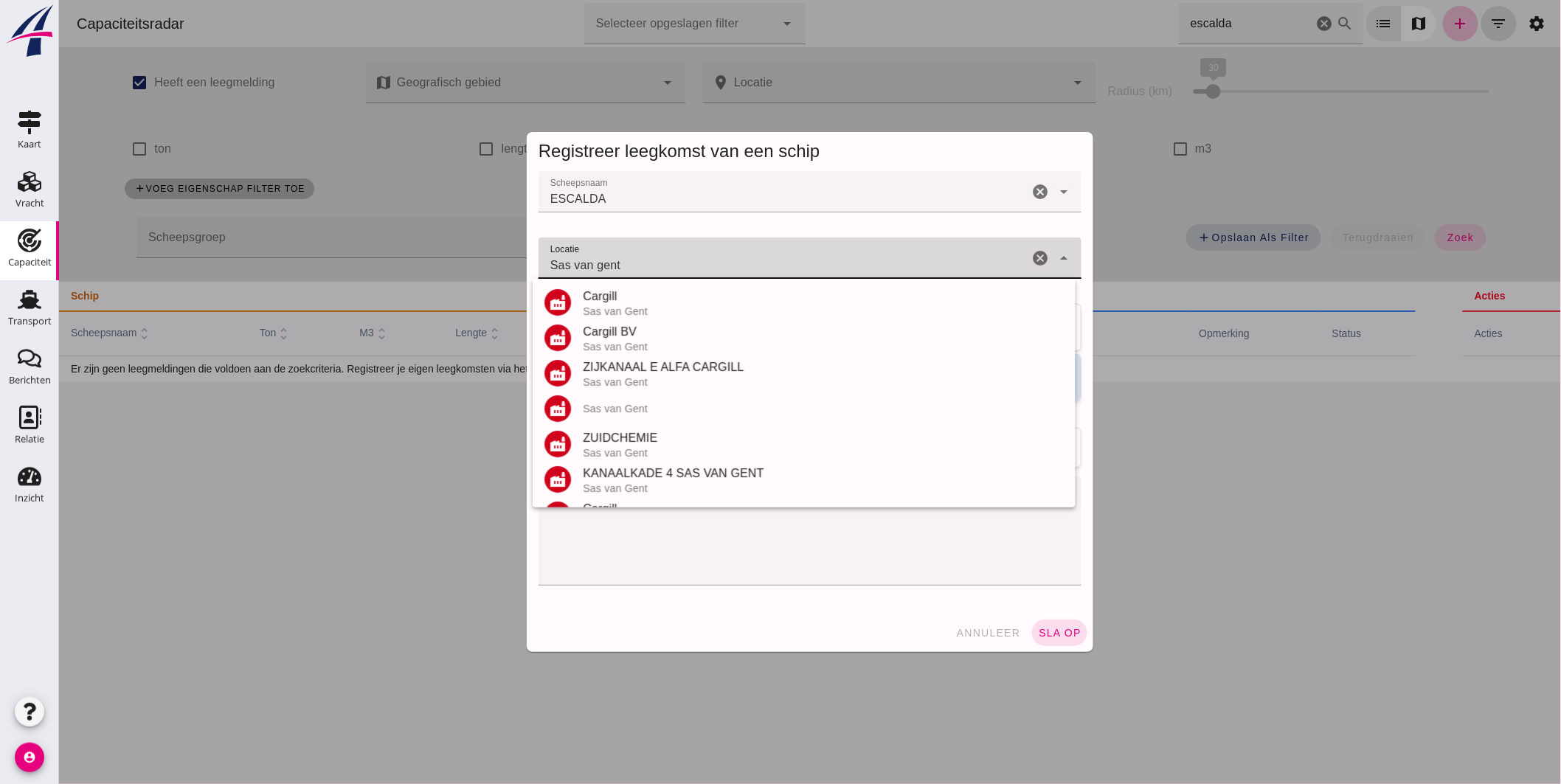
scroll to position [172, 0]
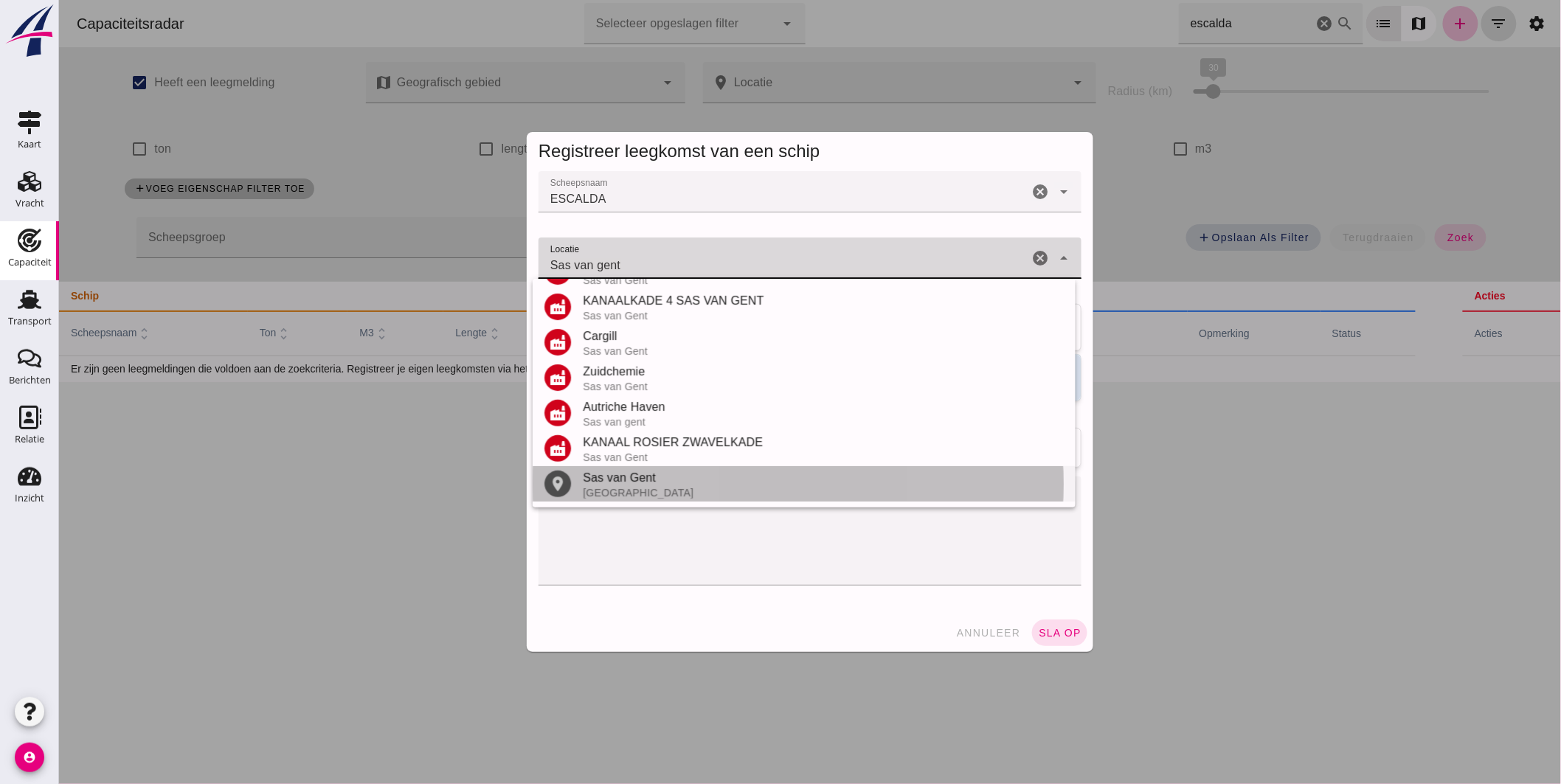
click at [664, 472] on div "Sas van Gent" at bounding box center [823, 477] width 481 height 18
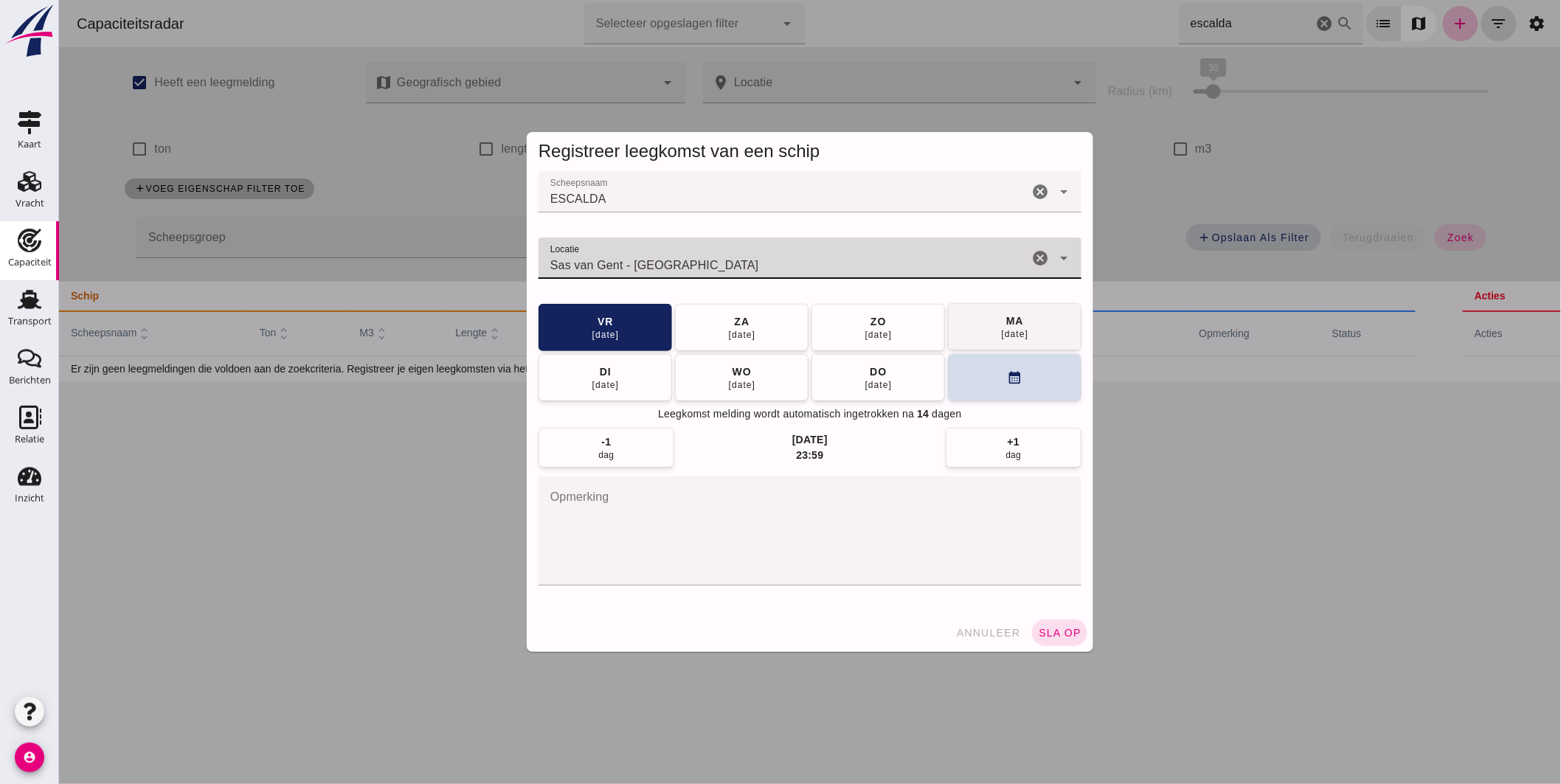
type input "Sas van Gent - [GEOGRAPHIC_DATA]"
click at [963, 326] on button "[DATE]" at bounding box center [1014, 328] width 134 height 47
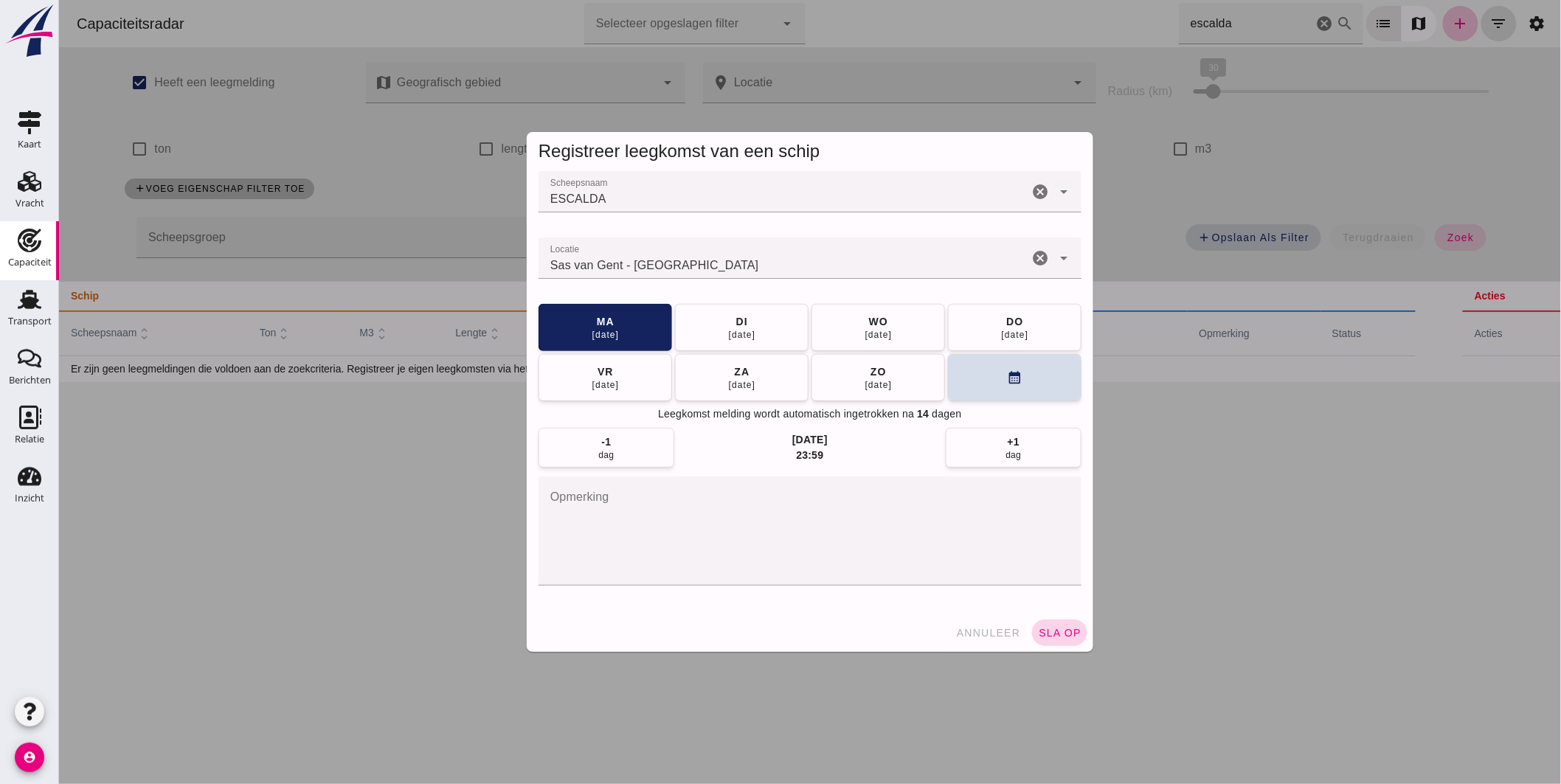
click at [1042, 619] on button "sla op" at bounding box center [1059, 633] width 55 height 27
